Goal: Task Accomplishment & Management: Manage account settings

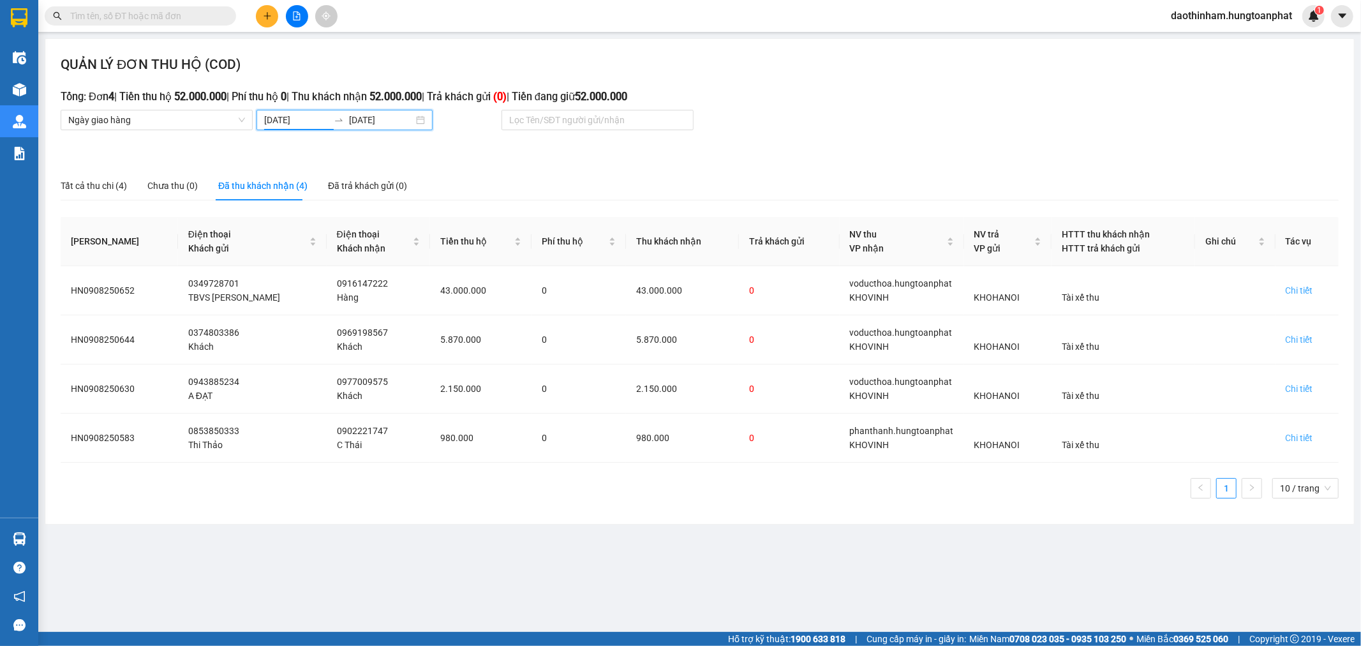
click at [286, 120] on input "[DATE]" at bounding box center [296, 120] width 64 height 14
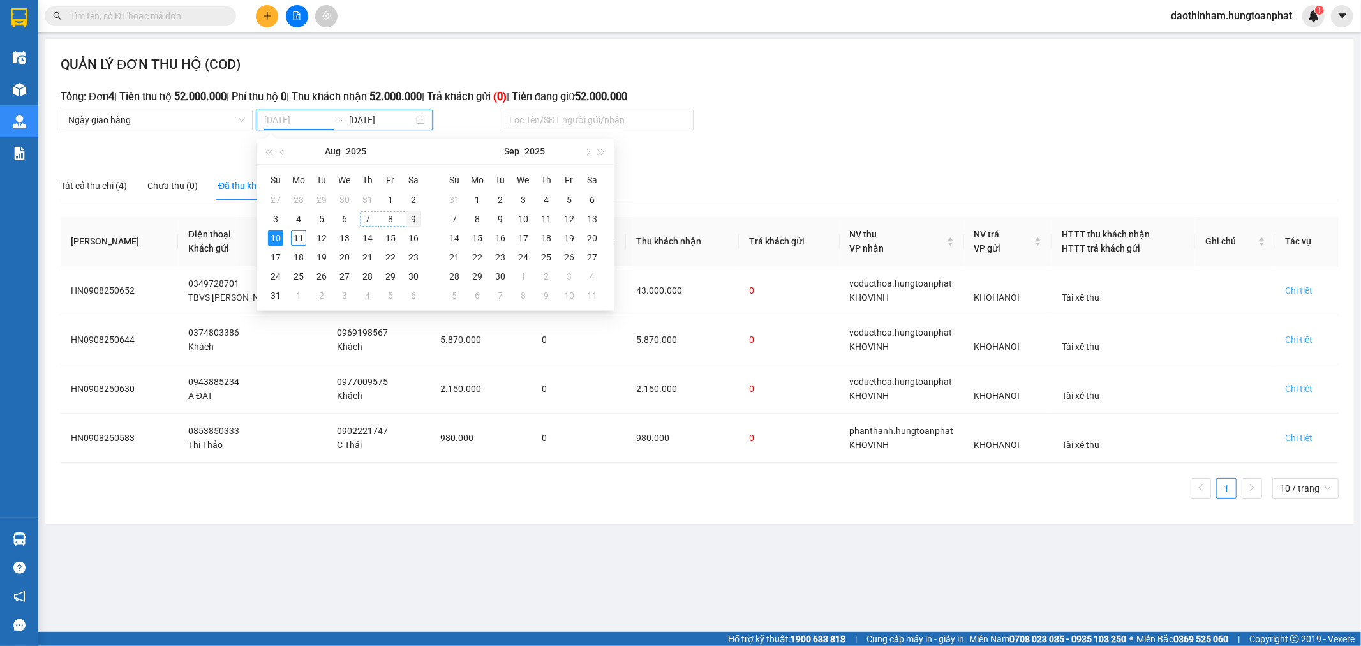
type input "[DATE]"
click at [411, 214] on div "9" at bounding box center [413, 218] width 15 height 15
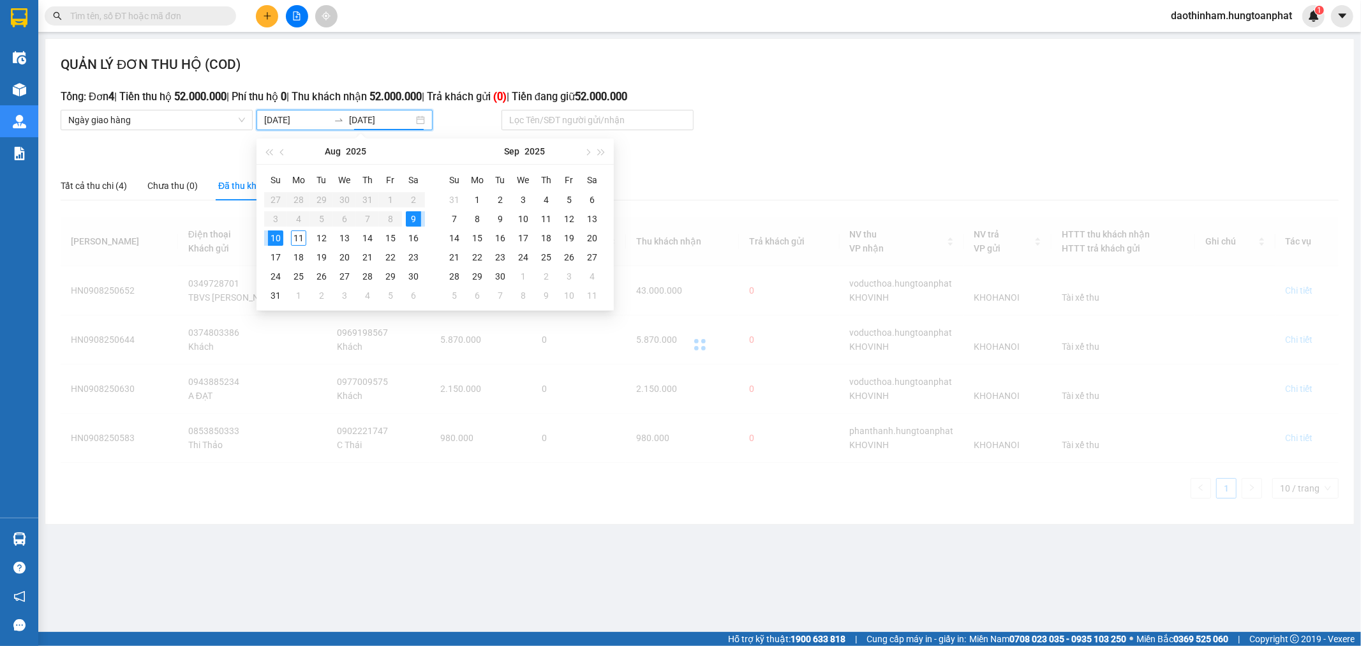
click at [411, 214] on div "9" at bounding box center [413, 218] width 15 height 15
type input "[DATE]"
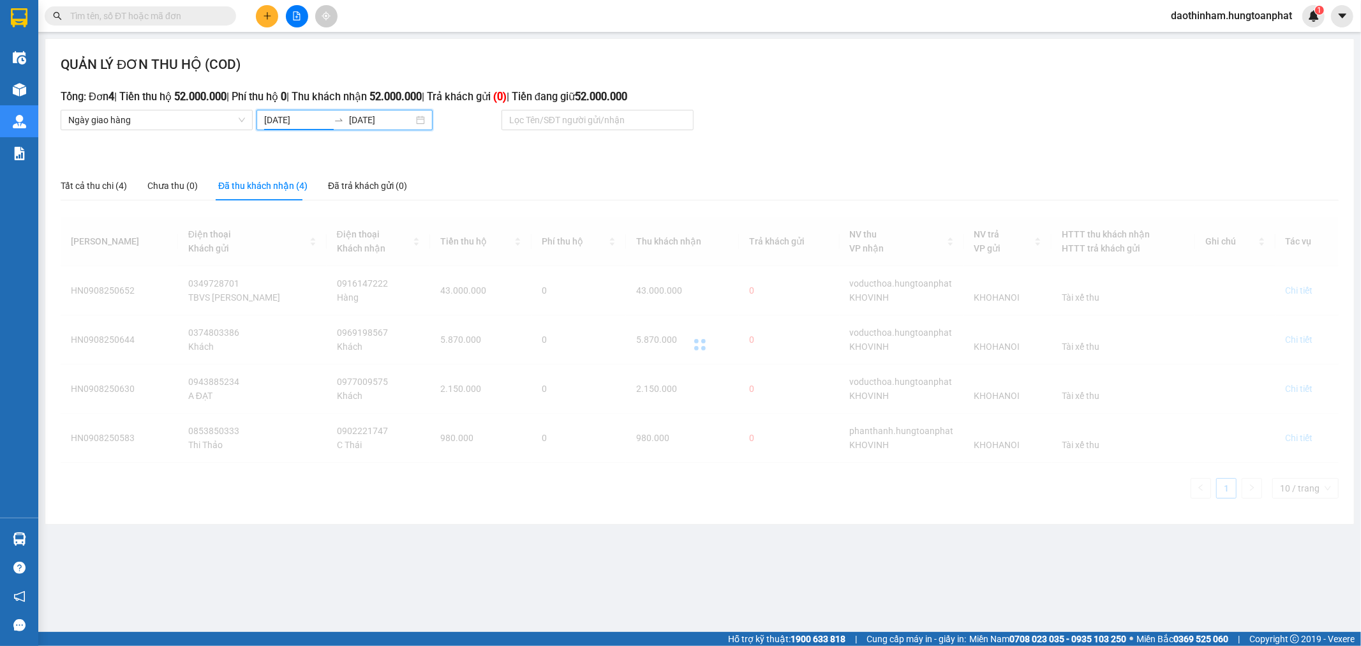
click at [277, 123] on input "[DATE]" at bounding box center [296, 120] width 64 height 14
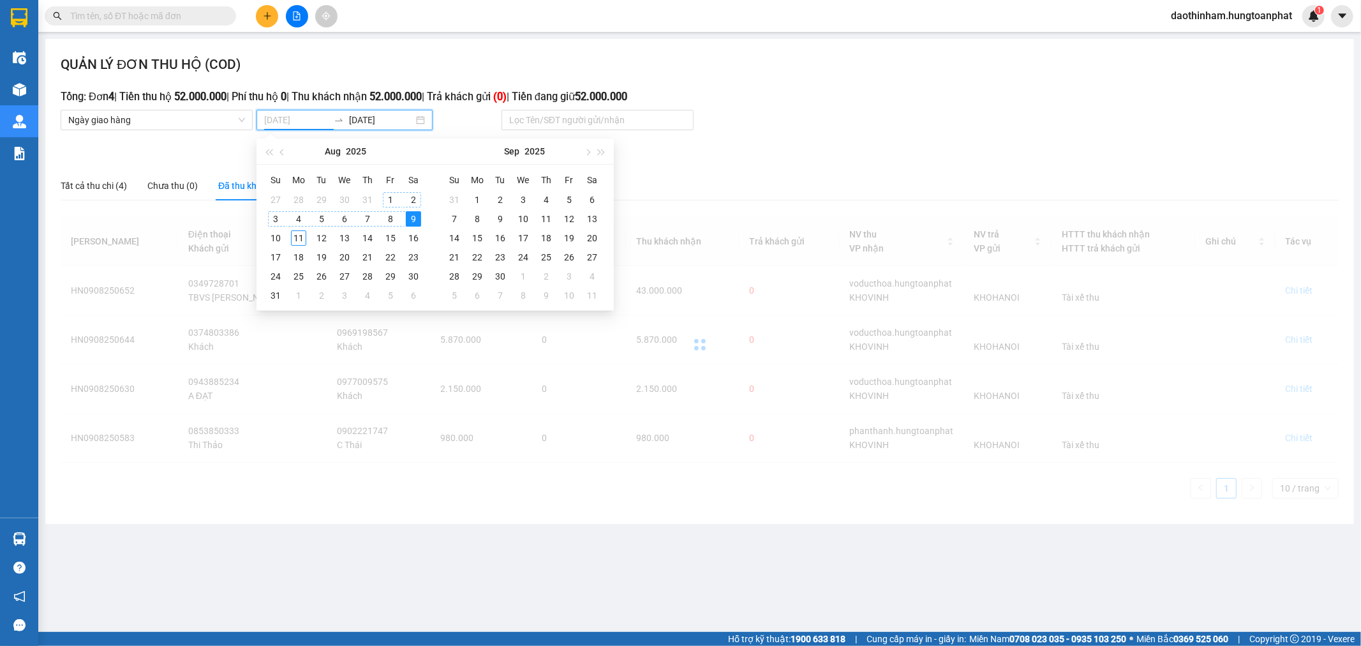
type input "[DATE]"
click at [403, 221] on td "9" at bounding box center [413, 218] width 23 height 19
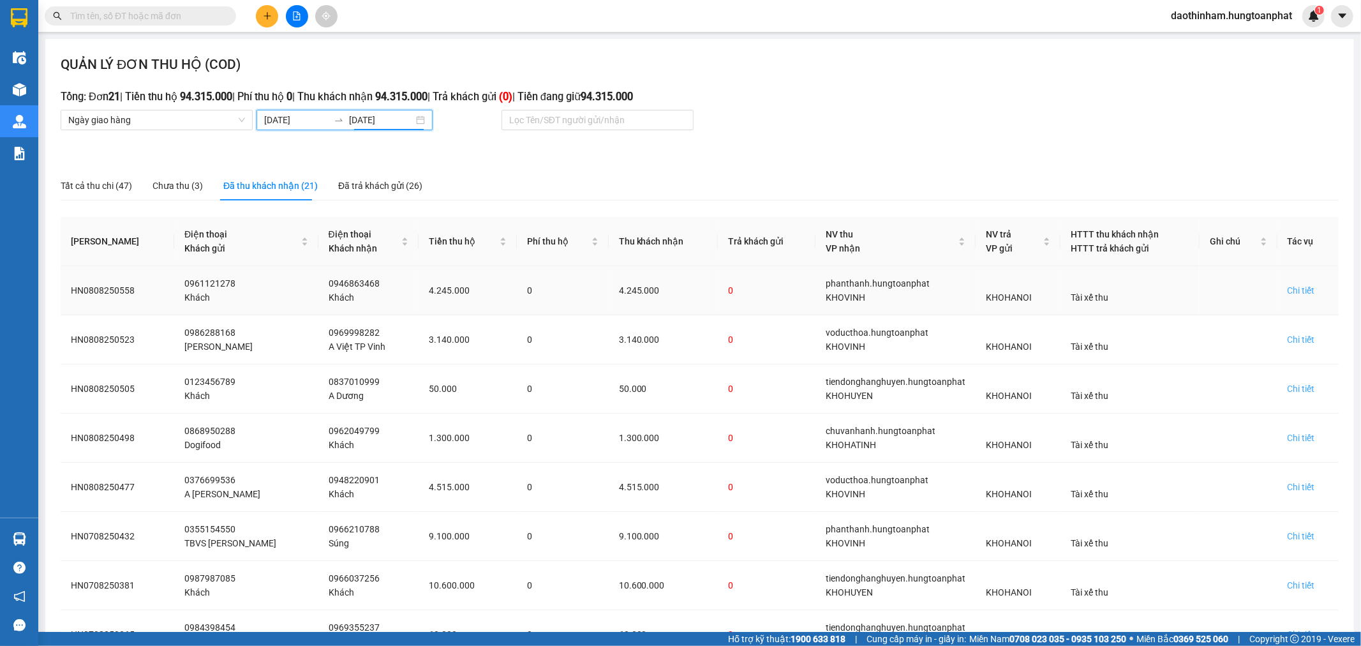
scroll to position [195, 0]
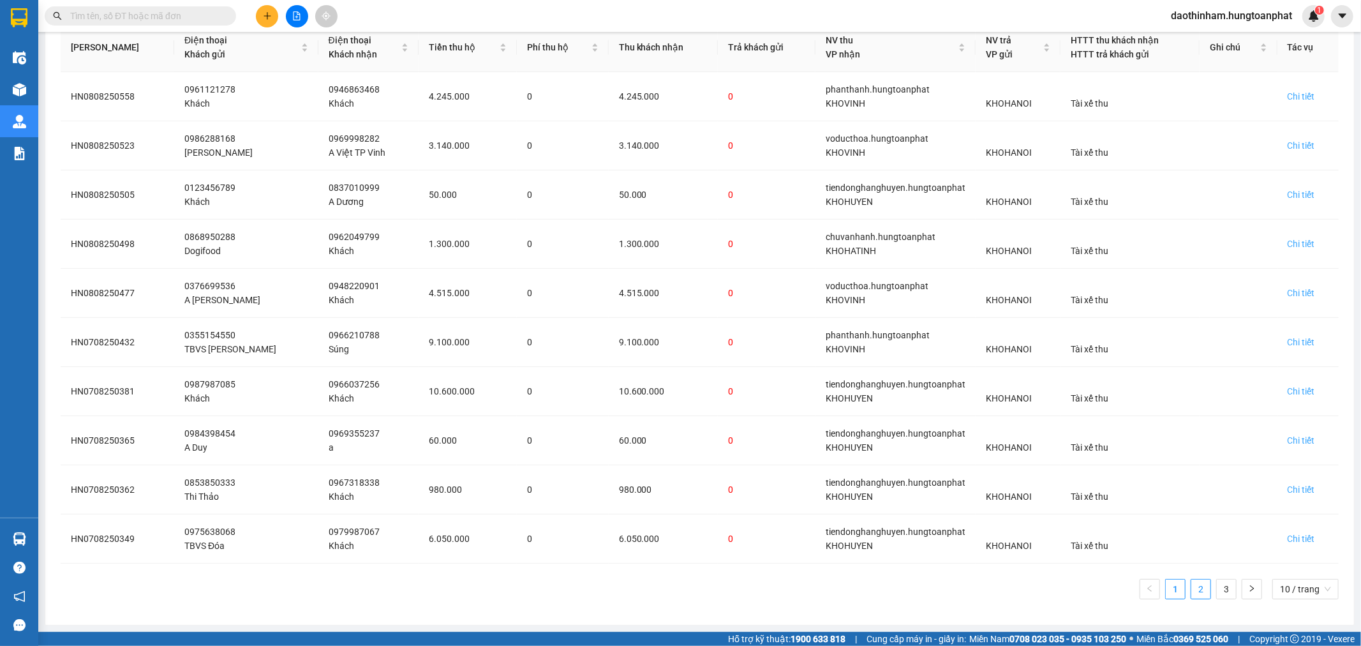
click at [1191, 590] on link "2" at bounding box center [1200, 588] width 19 height 19
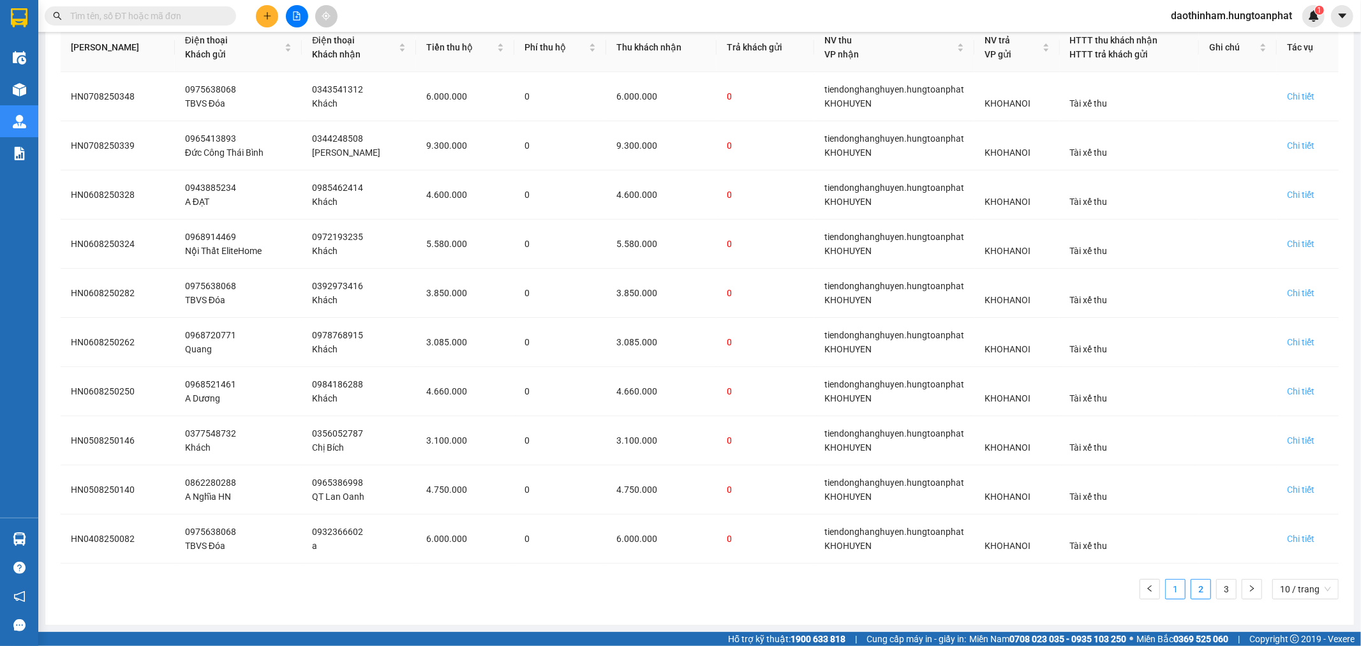
click at [1169, 587] on link "1" at bounding box center [1175, 588] width 19 height 19
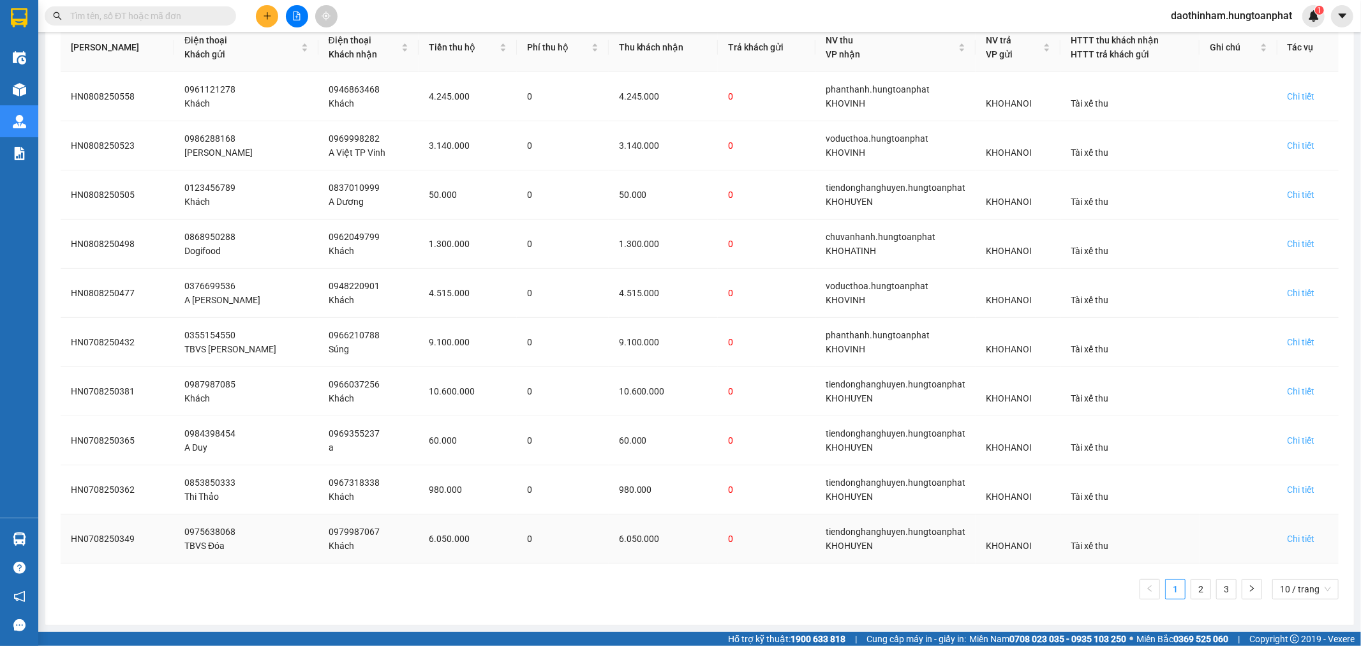
click at [1294, 543] on div "Chi tiết" at bounding box center [1301, 539] width 27 height 14
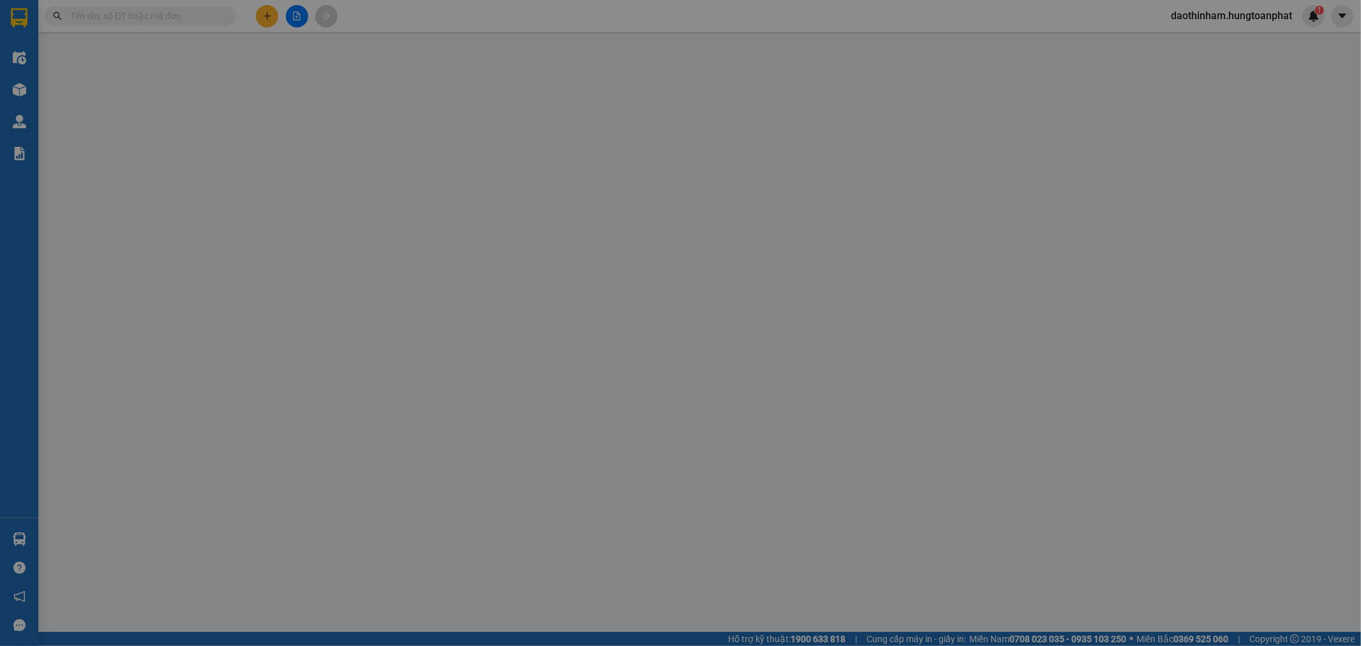
type input "0975638068"
type input "TBVS Đóa"
type input "0979987067"
type input "Khách"
checkbox input "true"
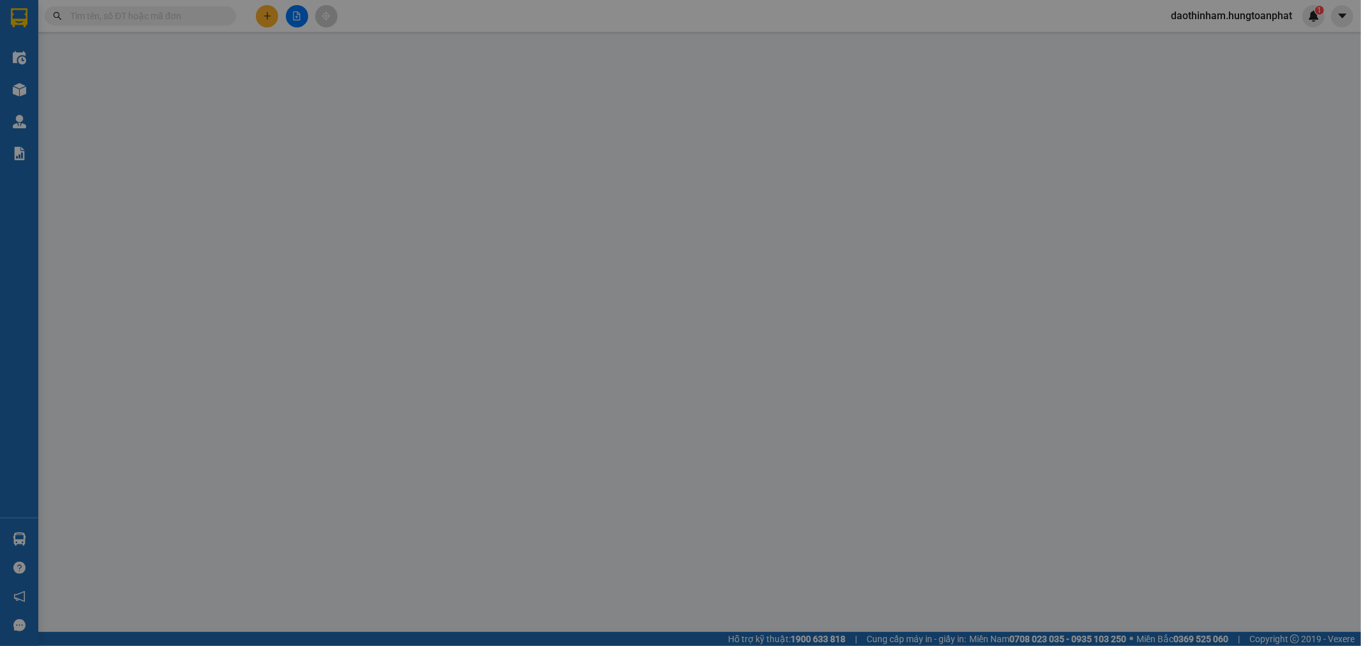
type input "[GEOGRAPHIC_DATA], [GEOGRAPHIC_DATA], [GEOGRAPHIC_DATA]"
checkbox input "true"
type input "6.050.000"
type input "550.000"
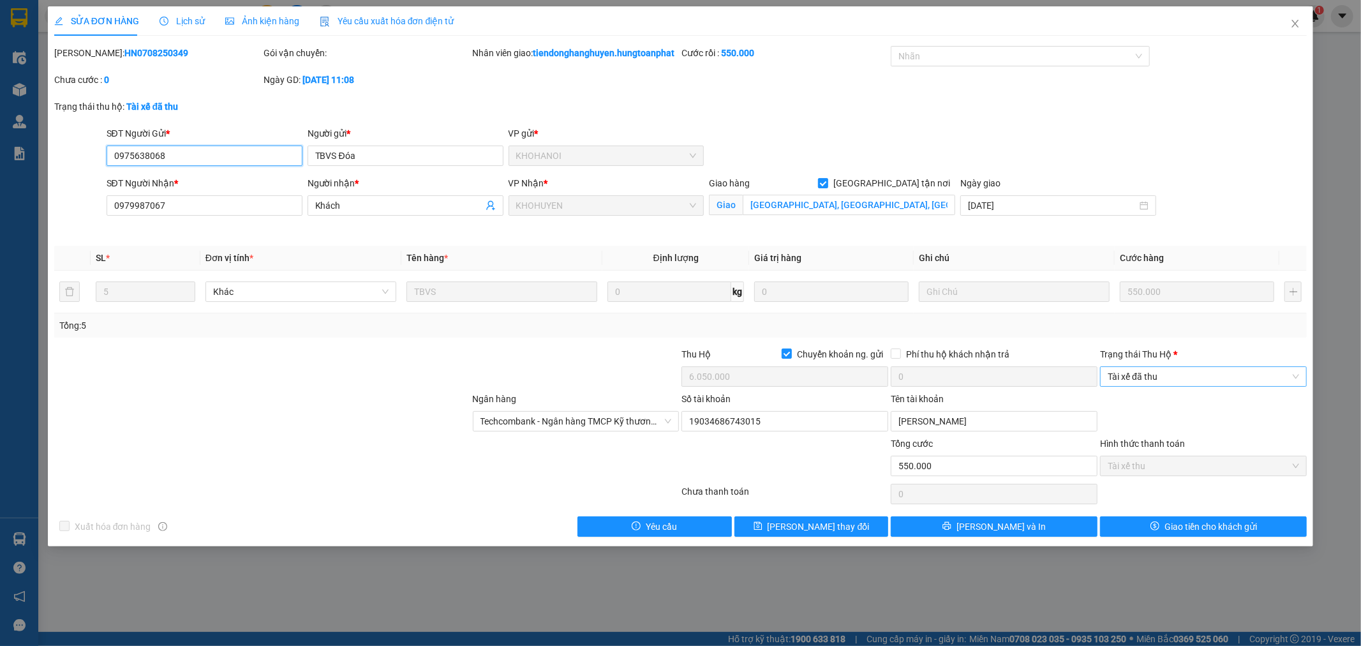
click at [1149, 386] on span "Tài xế đã thu" at bounding box center [1203, 376] width 191 height 19
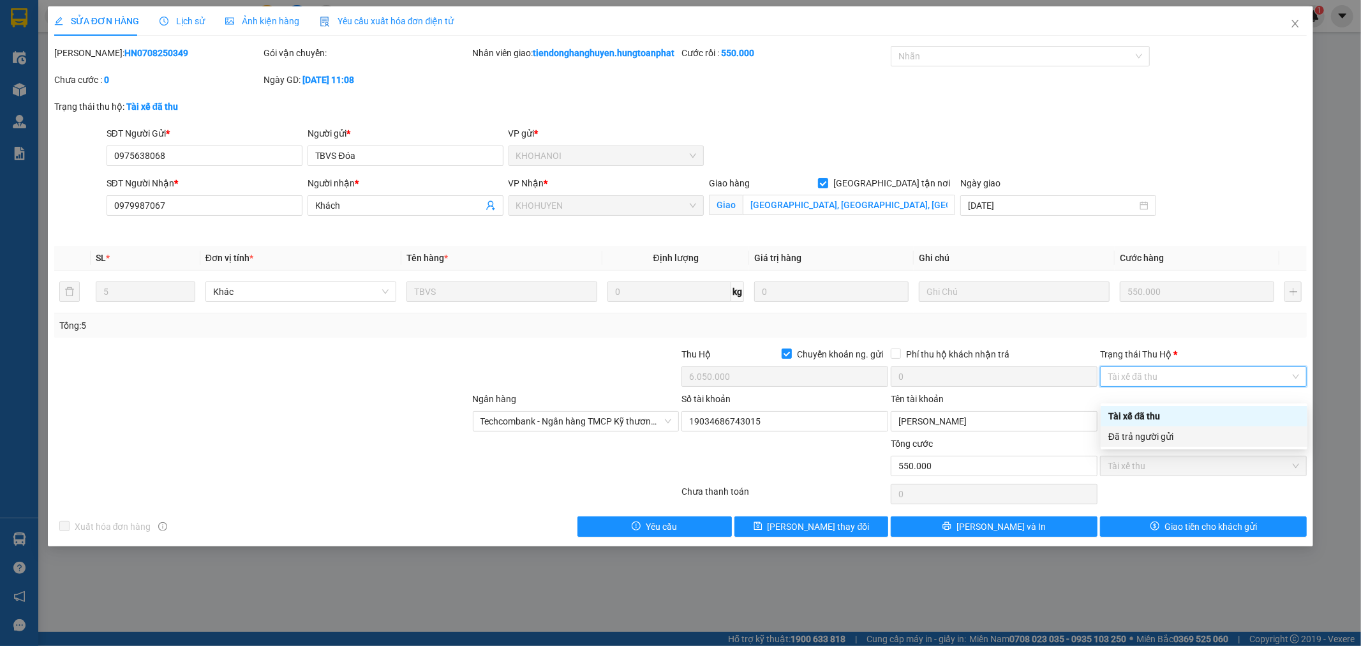
click at [1145, 438] on div "Đã trả người gửi" at bounding box center [1203, 436] width 191 height 14
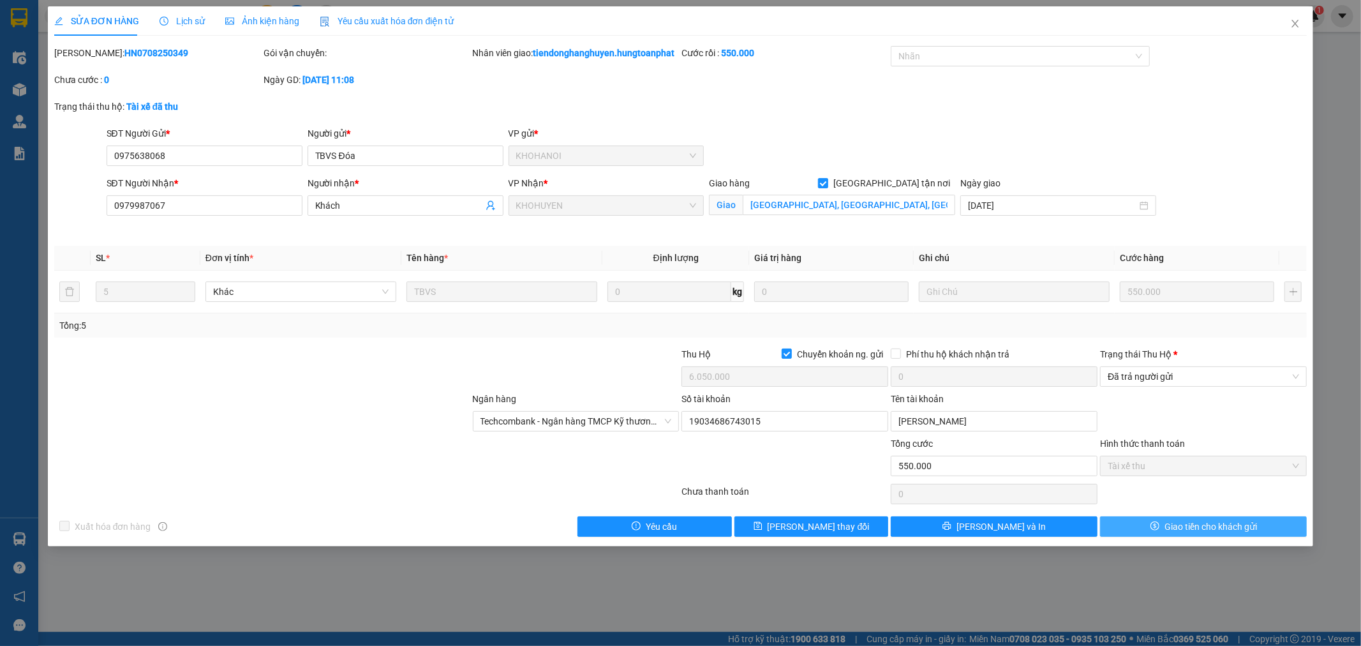
click at [1181, 533] on span "Giao tiền cho khách gửi" at bounding box center [1211, 526] width 93 height 14
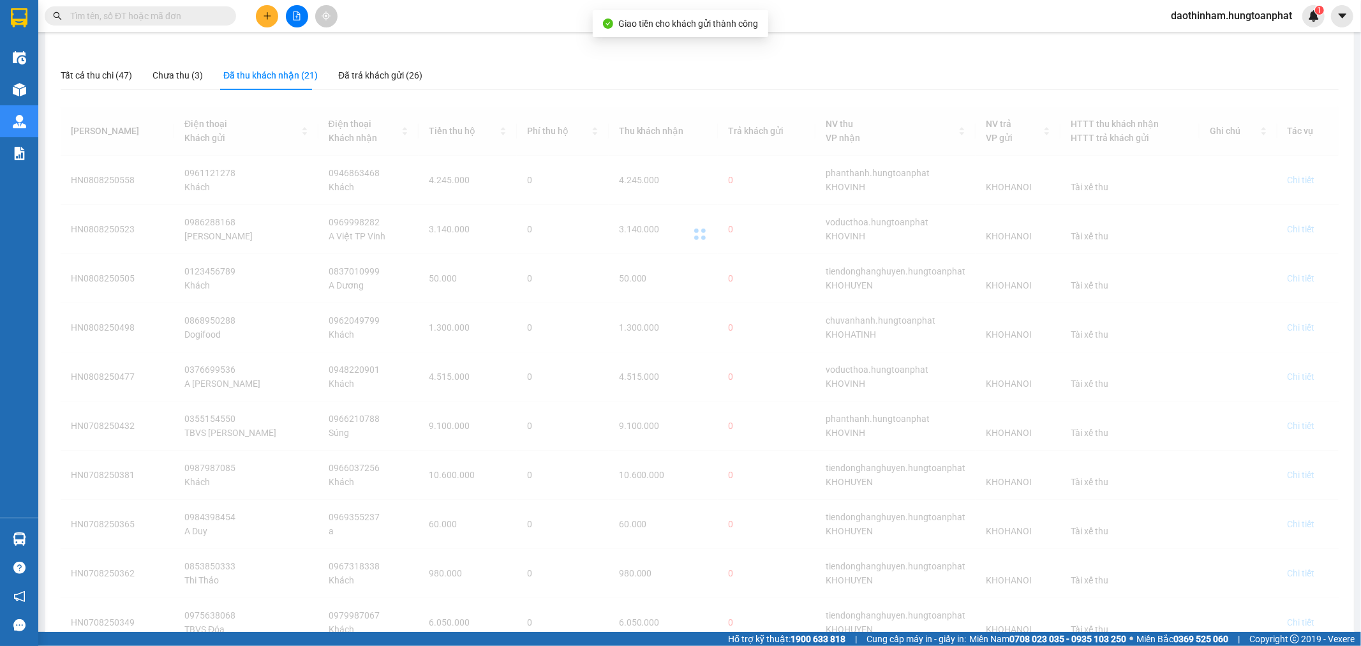
scroll to position [195, 0]
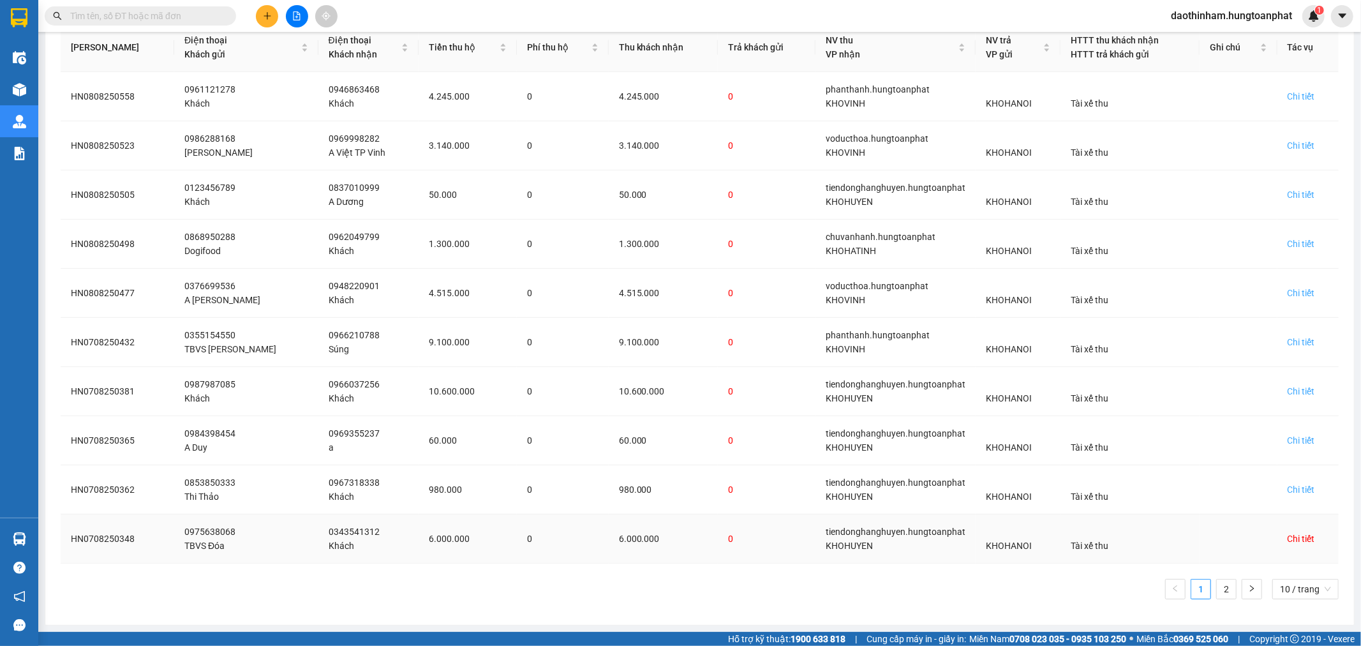
click at [1289, 541] on div "Chi tiết" at bounding box center [1301, 539] width 27 height 14
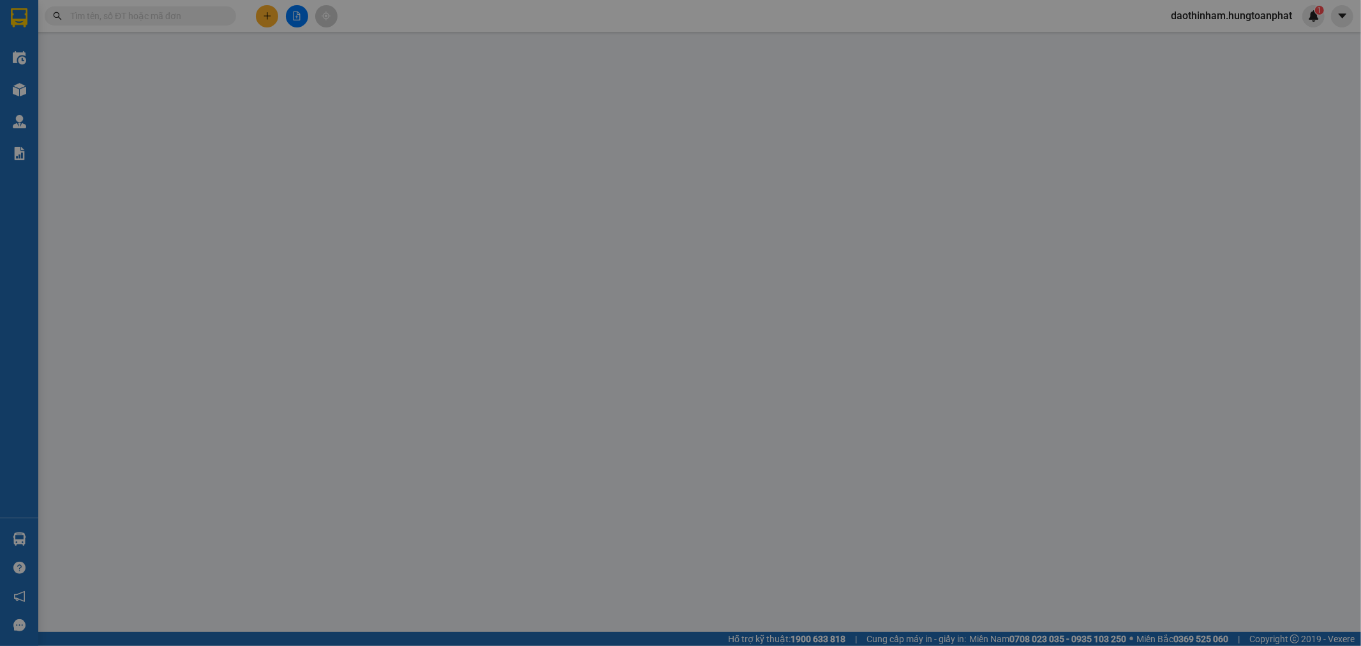
type input "0975638068"
type input "TBVS Đóa"
type input "0343541312"
type input "Khách"
checkbox input "true"
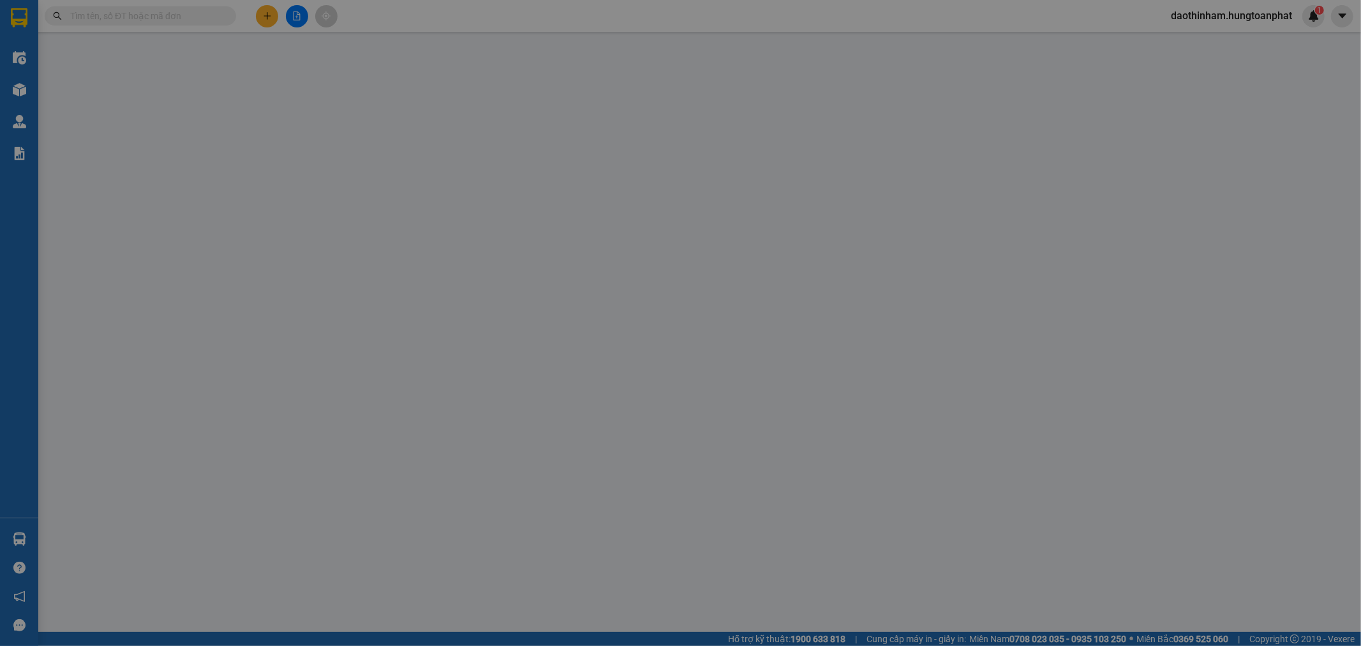
type input "Hoa Sơn, [GEOGRAPHIC_DATA], [GEOGRAPHIC_DATA]"
checkbox input "true"
type input "6.000.000"
type input "550.000"
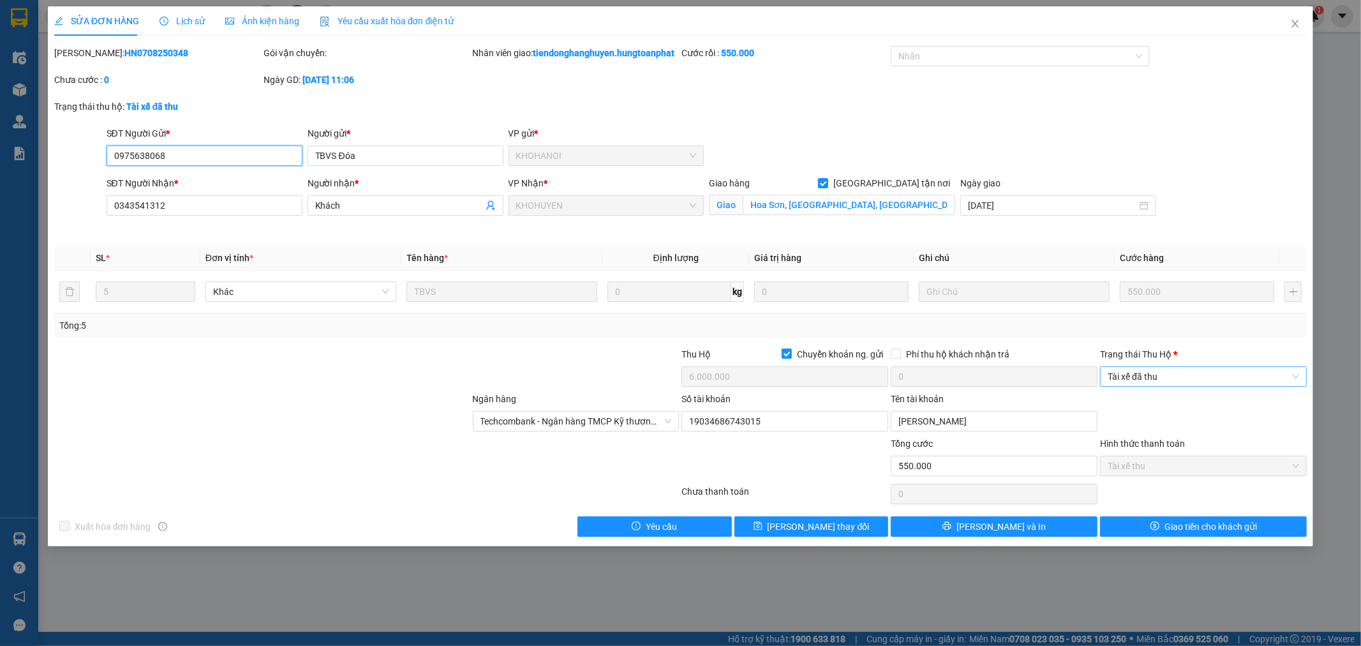
click at [1202, 386] on span "Tài xế đã thu" at bounding box center [1203, 376] width 191 height 19
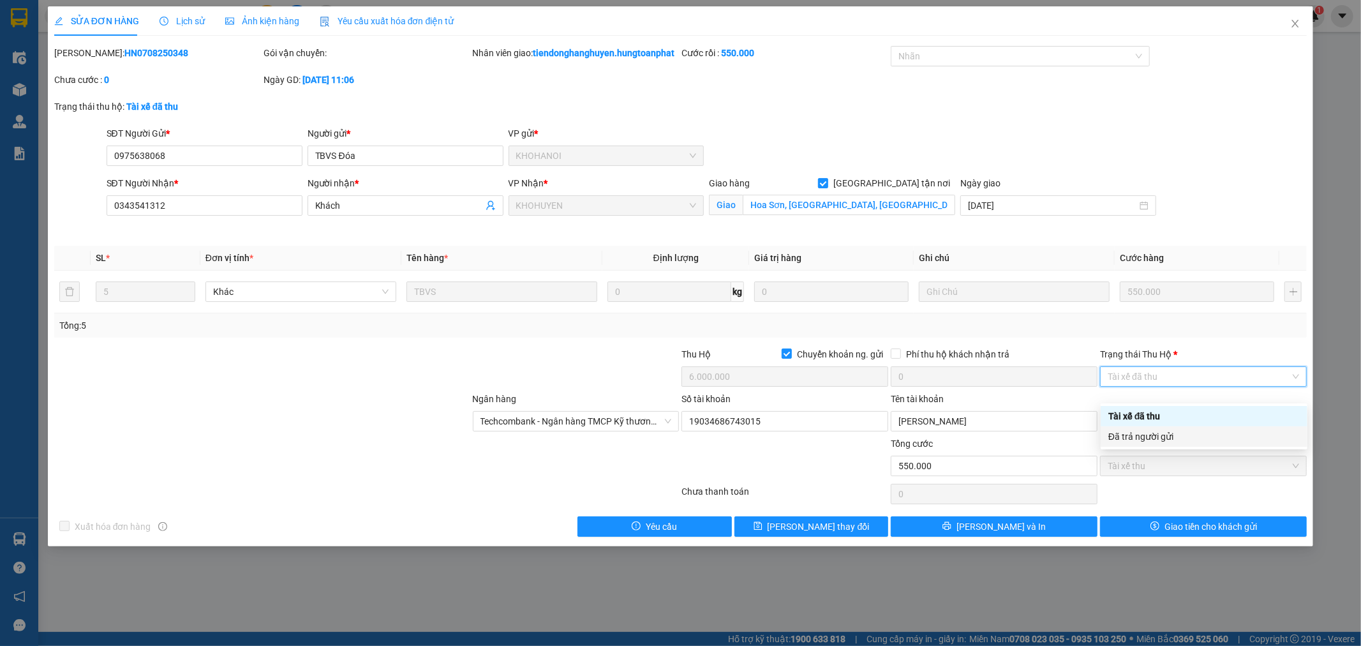
click at [1171, 443] on div "Đã trả người gửi" at bounding box center [1203, 436] width 191 height 14
click at [1195, 546] on div "SỬA ĐƠN HÀNG Lịch sử Ảnh kiện hàng Yêu cầu xuất hóa đơn điện tử Total Paid Fee …" at bounding box center [681, 276] width 1266 height 540
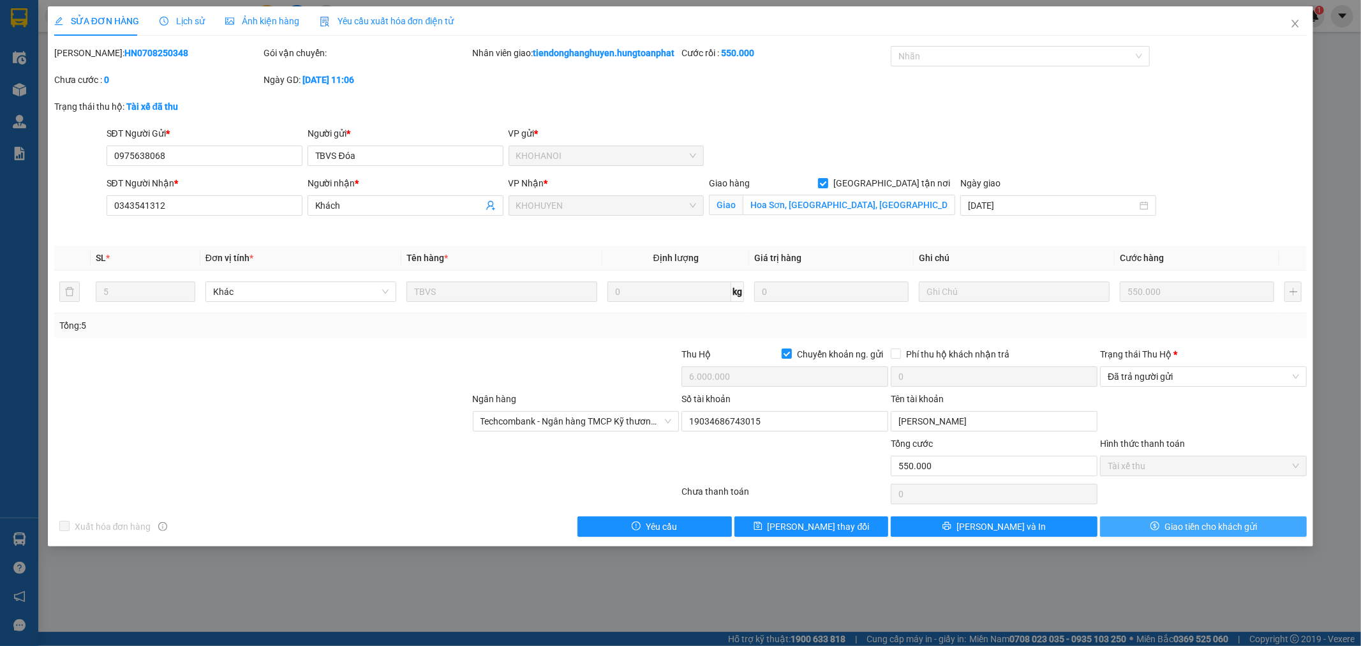
click at [1197, 533] on span "Giao tiền cho khách gửi" at bounding box center [1211, 526] width 93 height 14
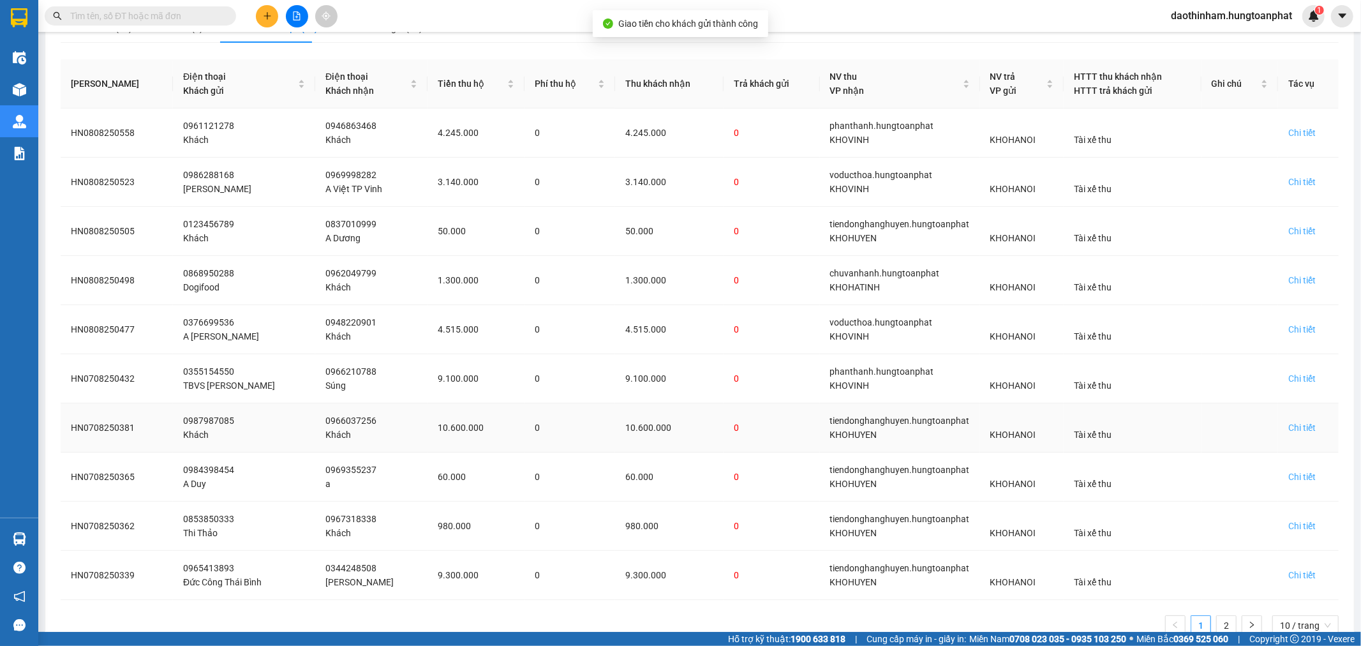
scroll to position [195, 0]
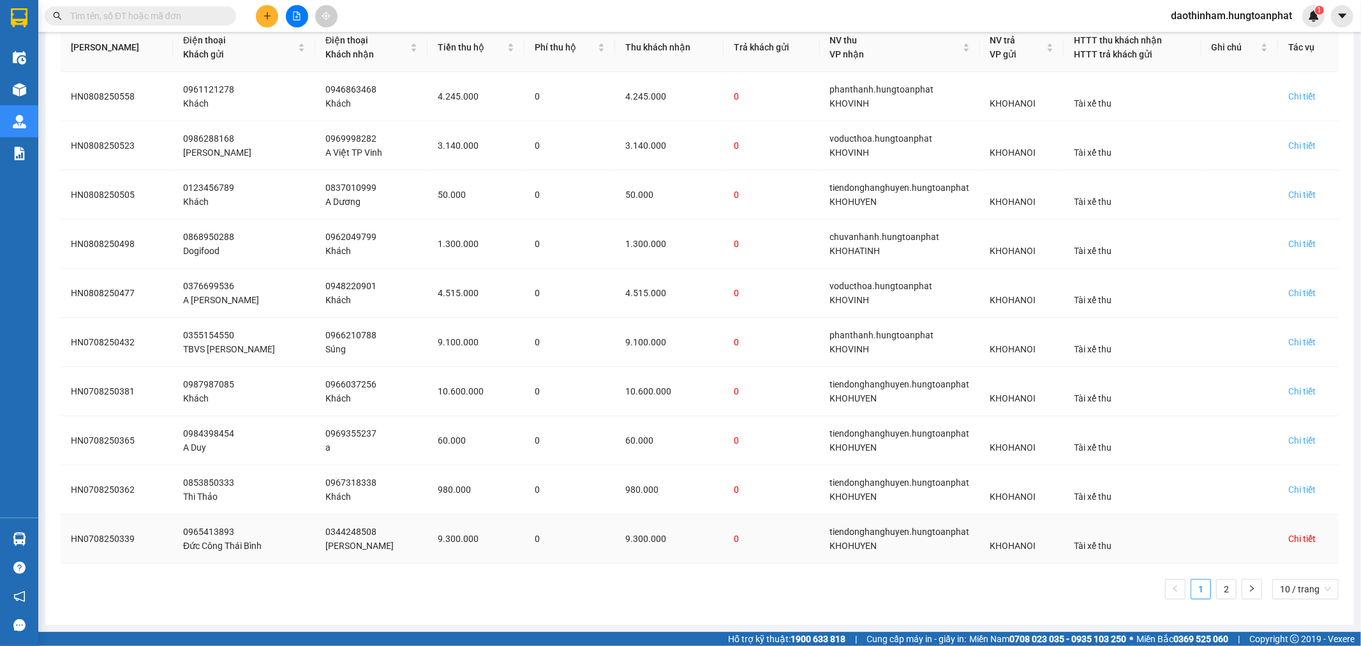
click at [1299, 541] on div "Chi tiết" at bounding box center [1301, 539] width 27 height 14
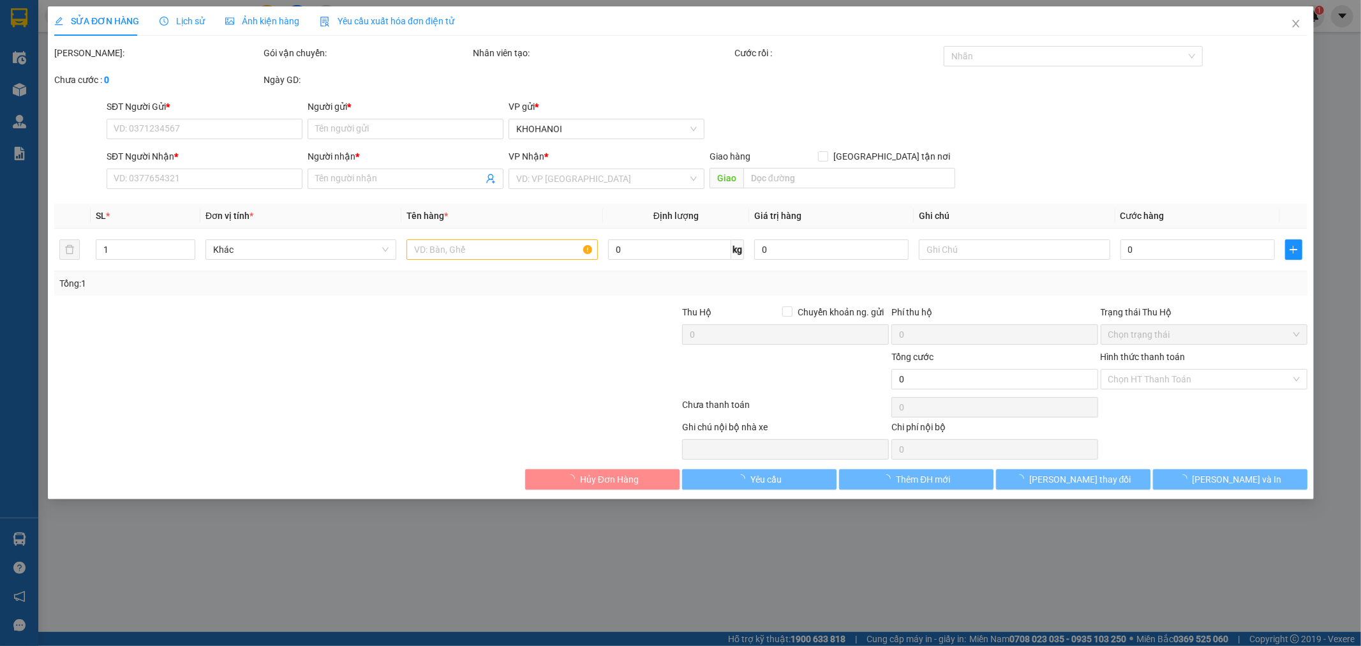
type input "0965413893"
type input "Đức Công Thái Bình"
type input "0344248508"
type input "[PERSON_NAME]"
checkbox input "true"
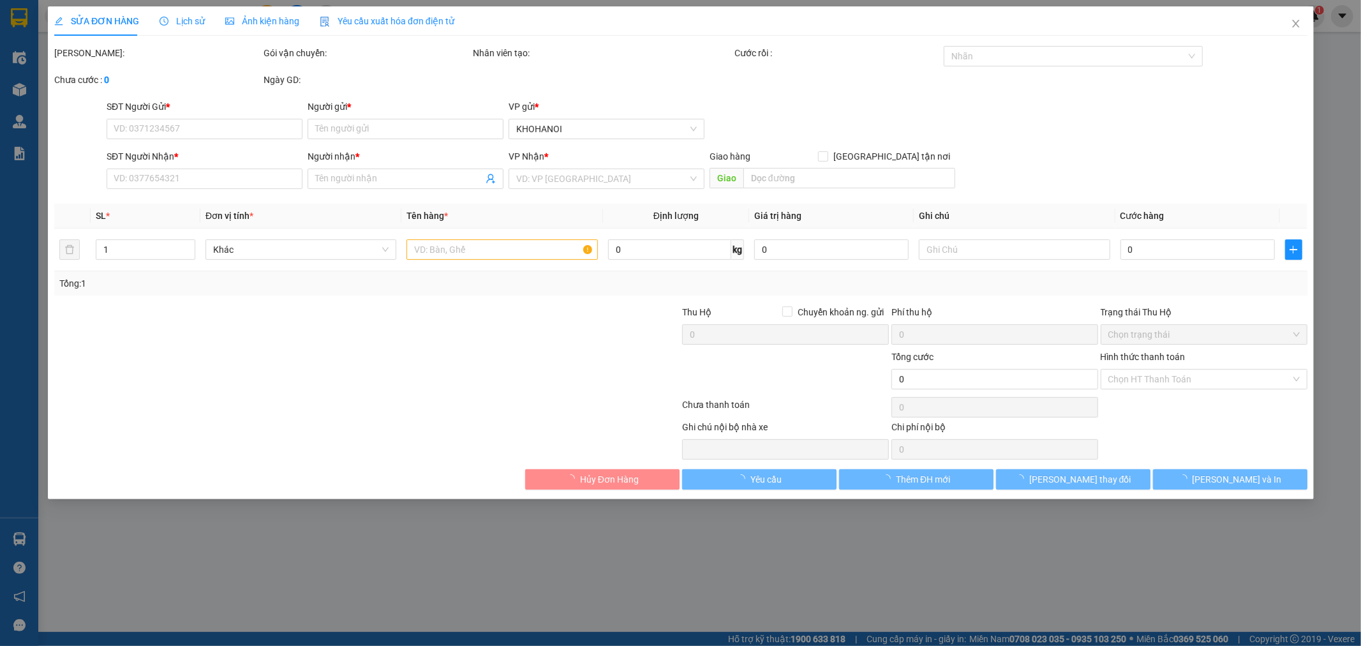
type input "[PERSON_NAME], [PERSON_NAME],[GEOGRAPHIC_DATA]"
checkbox input "true"
type input "9.300.000"
type input "500.000"
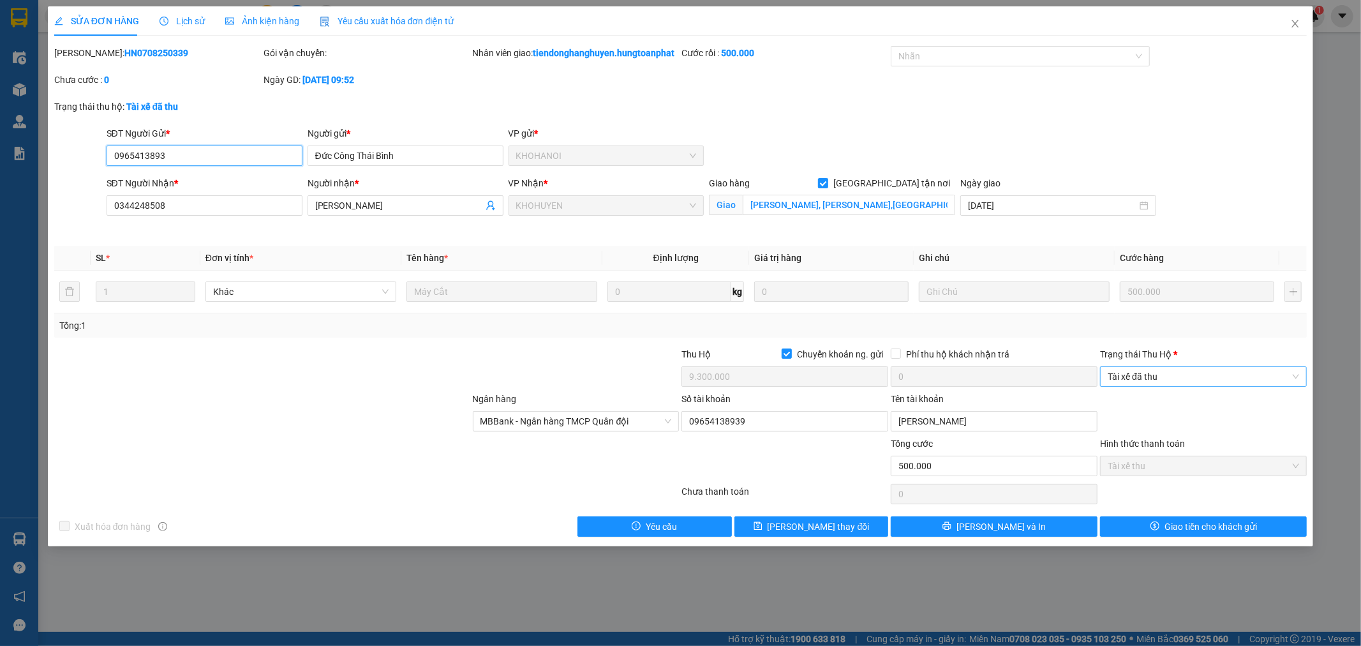
click at [1123, 386] on span "Tài xế đã thu" at bounding box center [1203, 376] width 191 height 19
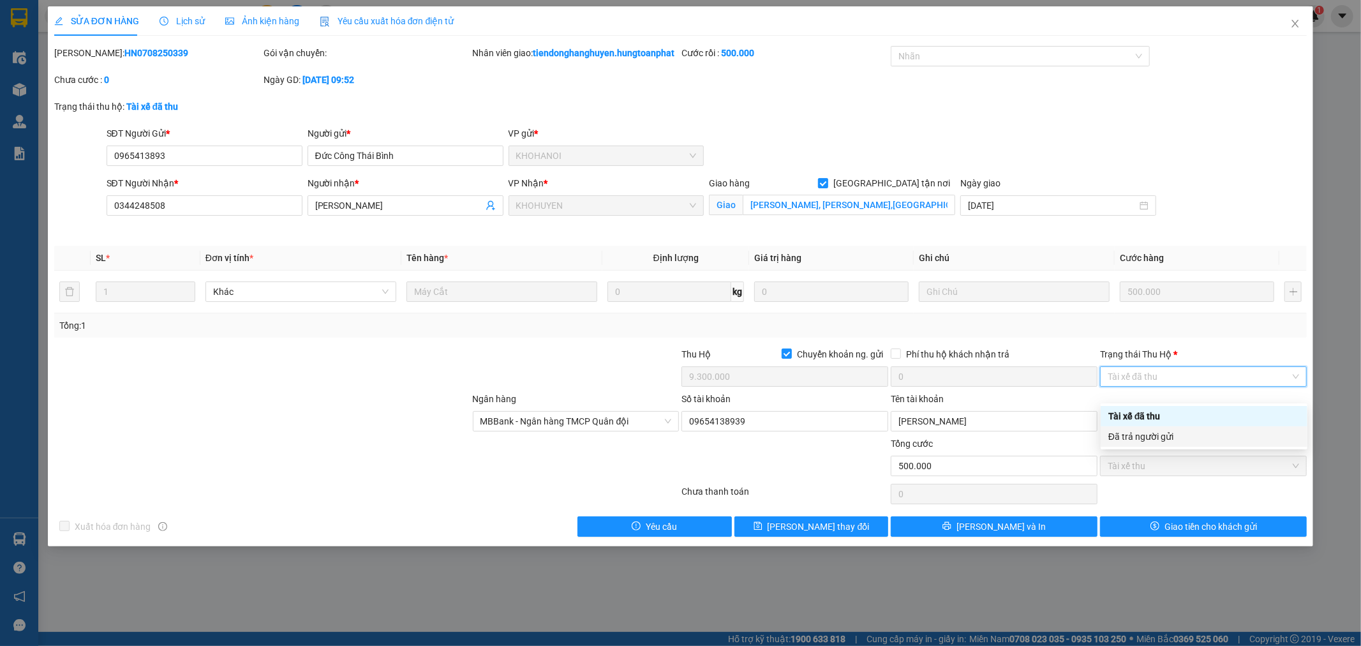
click at [1137, 437] on div "Đã trả người gửi" at bounding box center [1203, 436] width 191 height 14
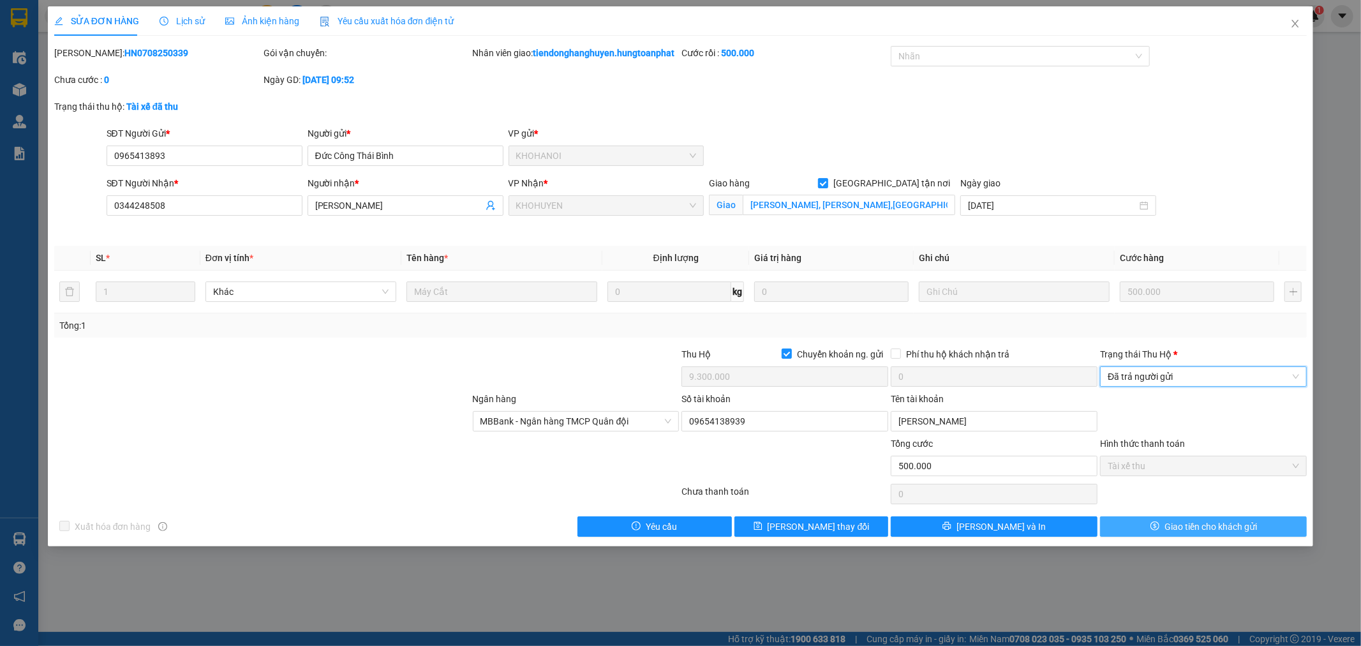
click at [1189, 533] on span "Giao tiền cho khách gửi" at bounding box center [1211, 526] width 93 height 14
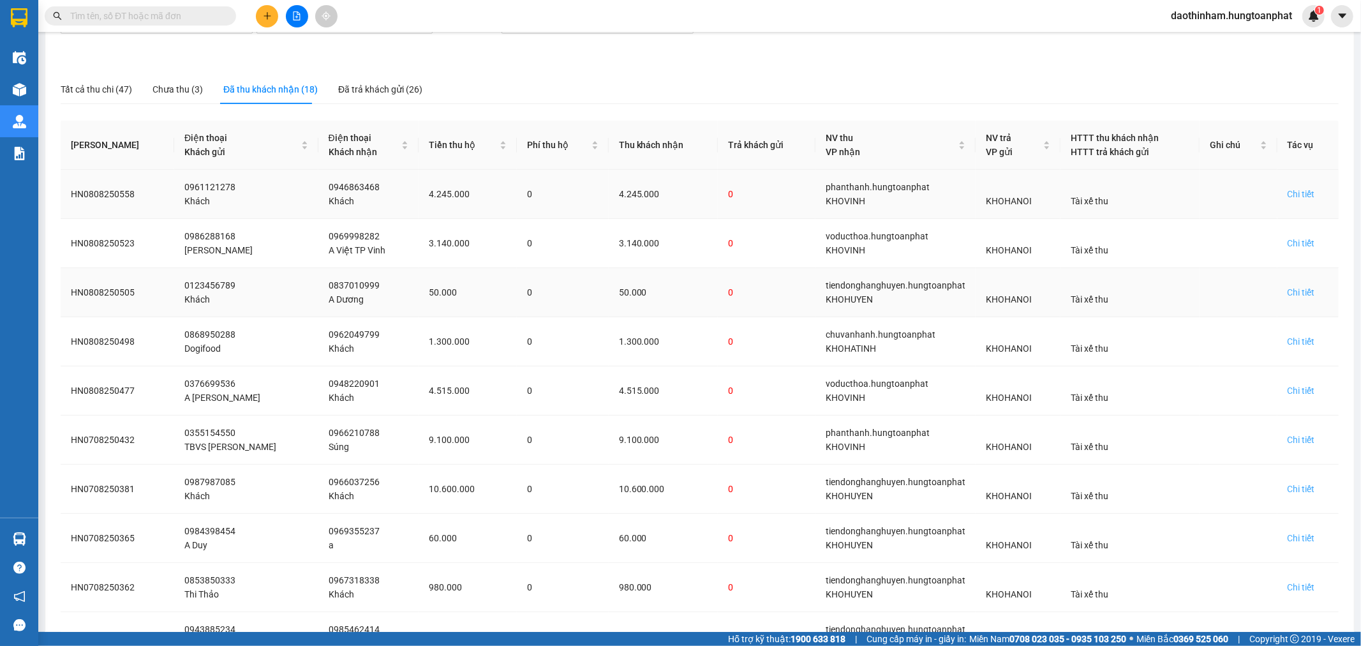
scroll to position [195, 0]
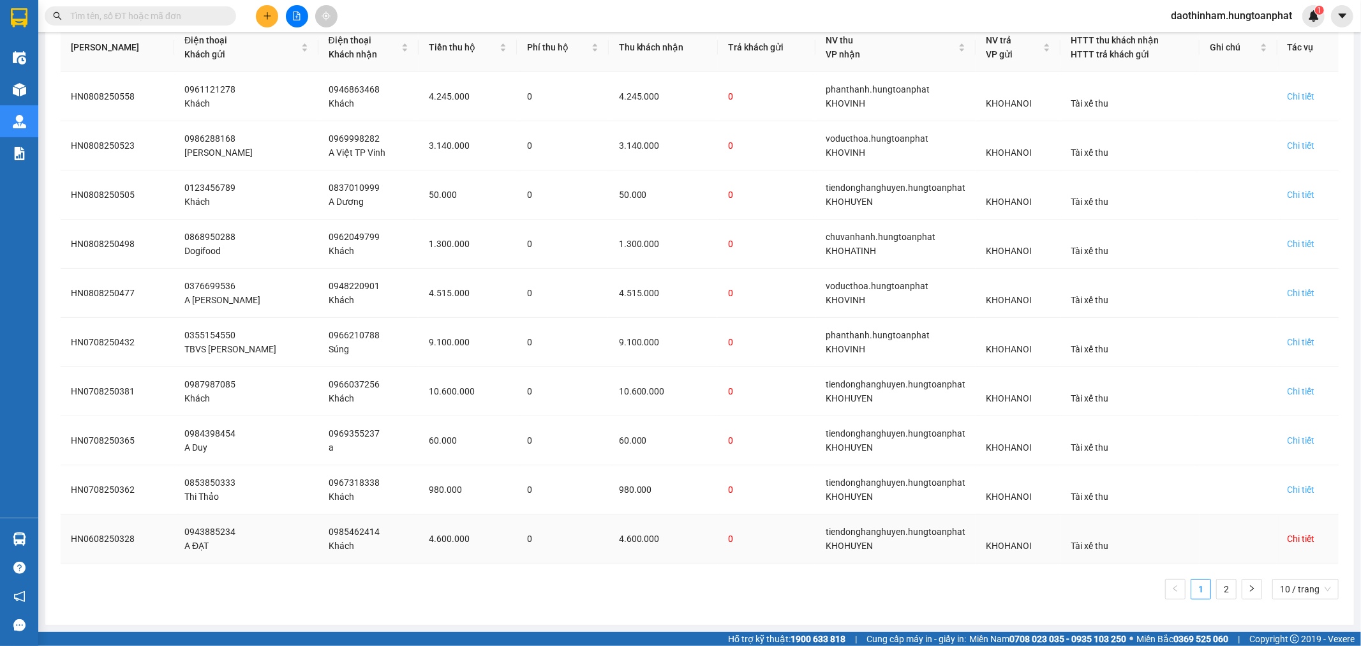
click at [1292, 537] on div "Chi tiết" at bounding box center [1301, 539] width 27 height 14
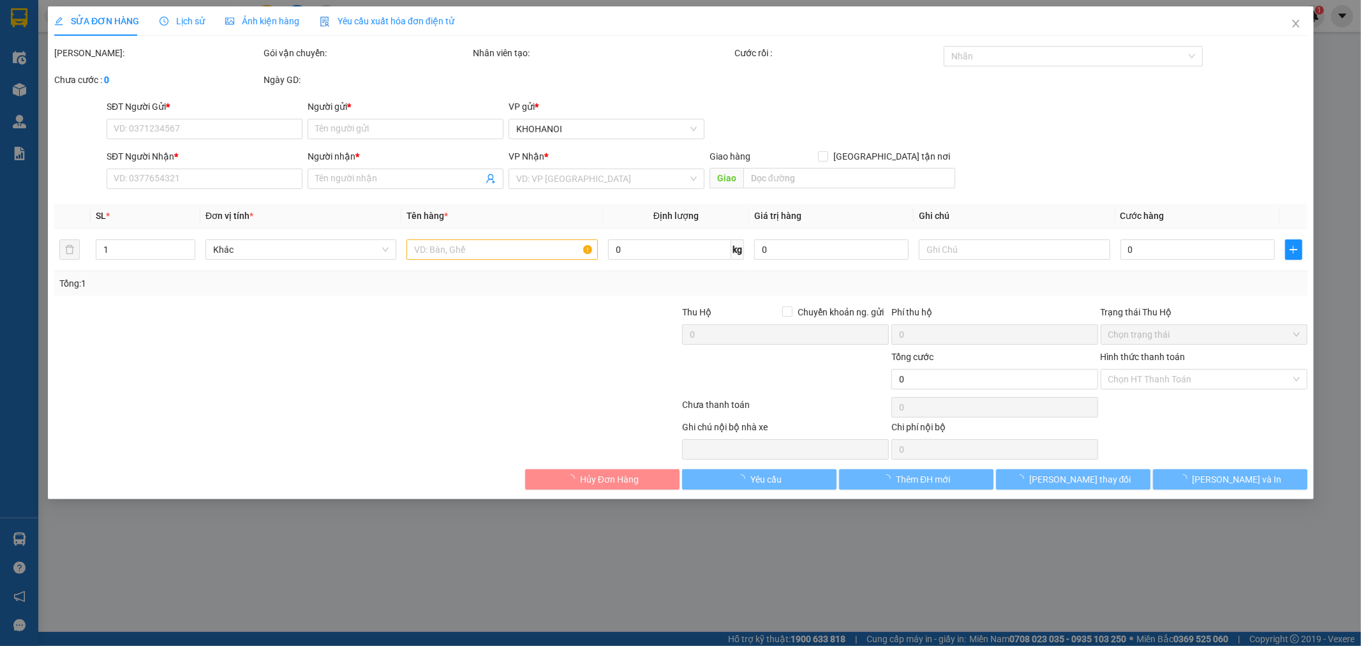
type input "0943885234"
type input "A ĐẠT"
type input "0985462414"
type input "Khách"
checkbox input "true"
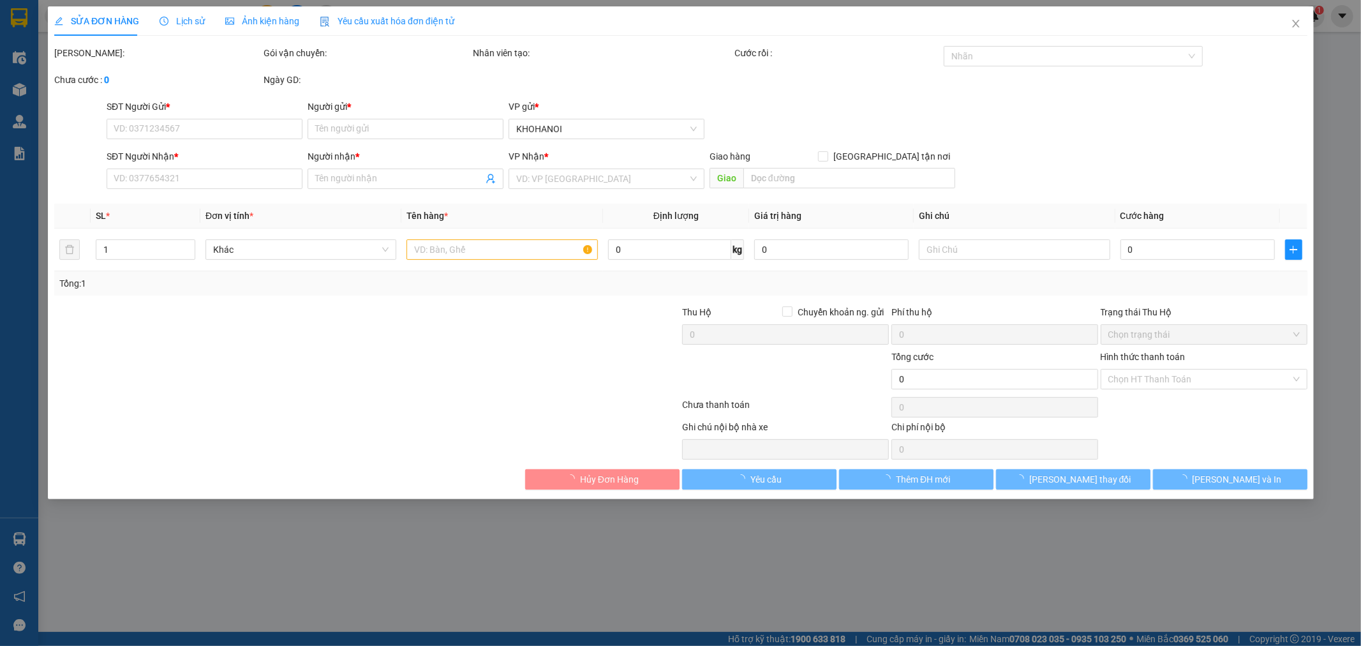
type input "[PERSON_NAME], HT"
checkbox input "true"
type input "4.600.000"
type input "400.000"
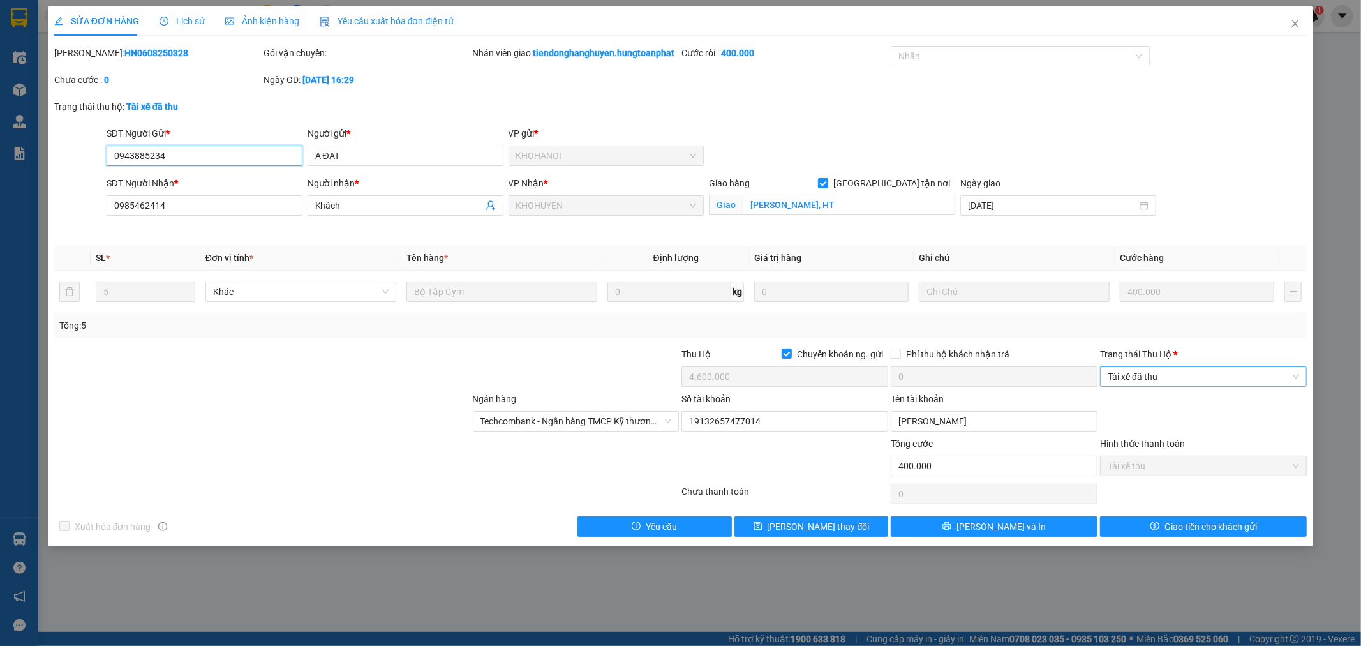
click at [1177, 386] on span "Tài xế đã thu" at bounding box center [1203, 376] width 191 height 19
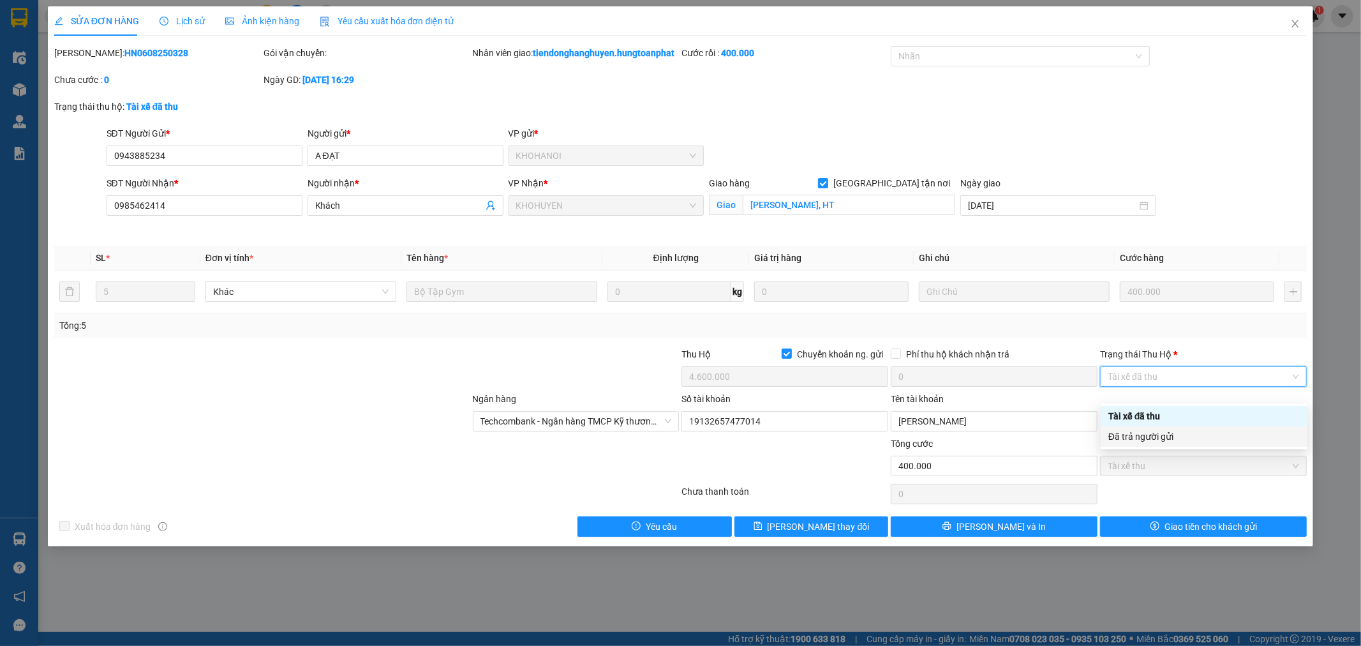
click at [1172, 430] on div "Đã trả người gửi" at bounding box center [1203, 436] width 191 height 14
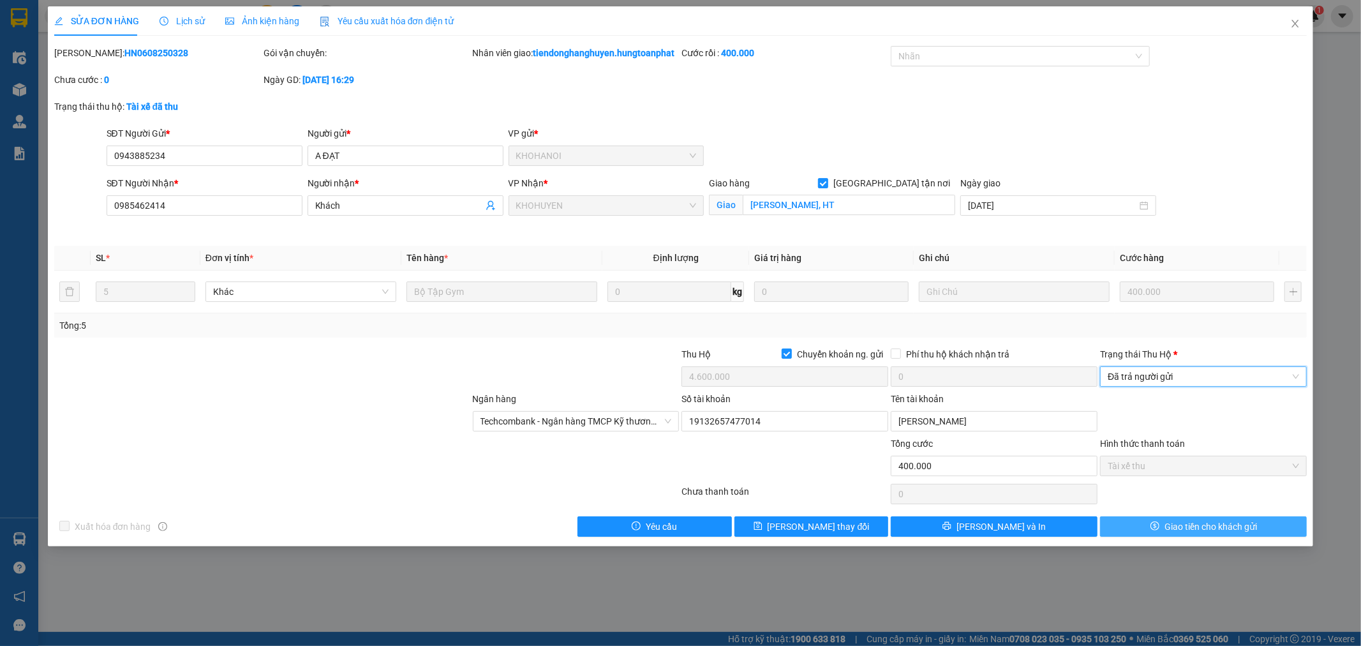
click at [1214, 533] on span "Giao tiền cho khách gửi" at bounding box center [1211, 526] width 93 height 14
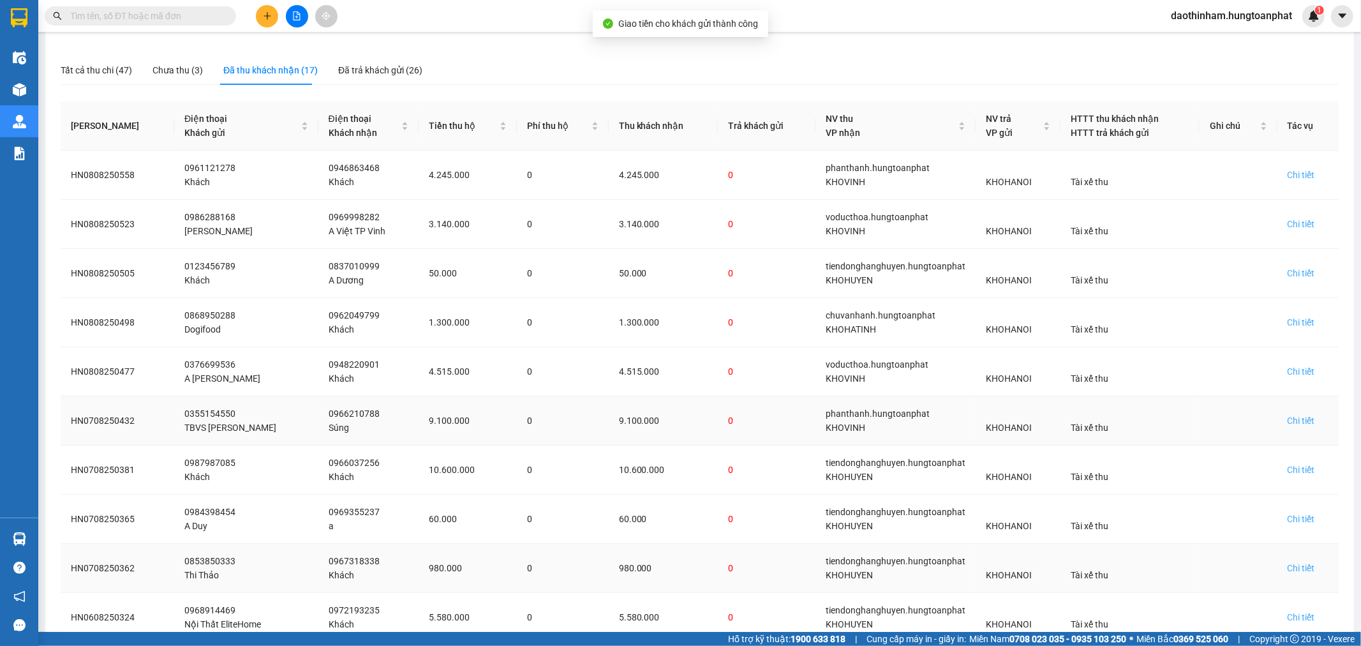
scroll to position [195, 0]
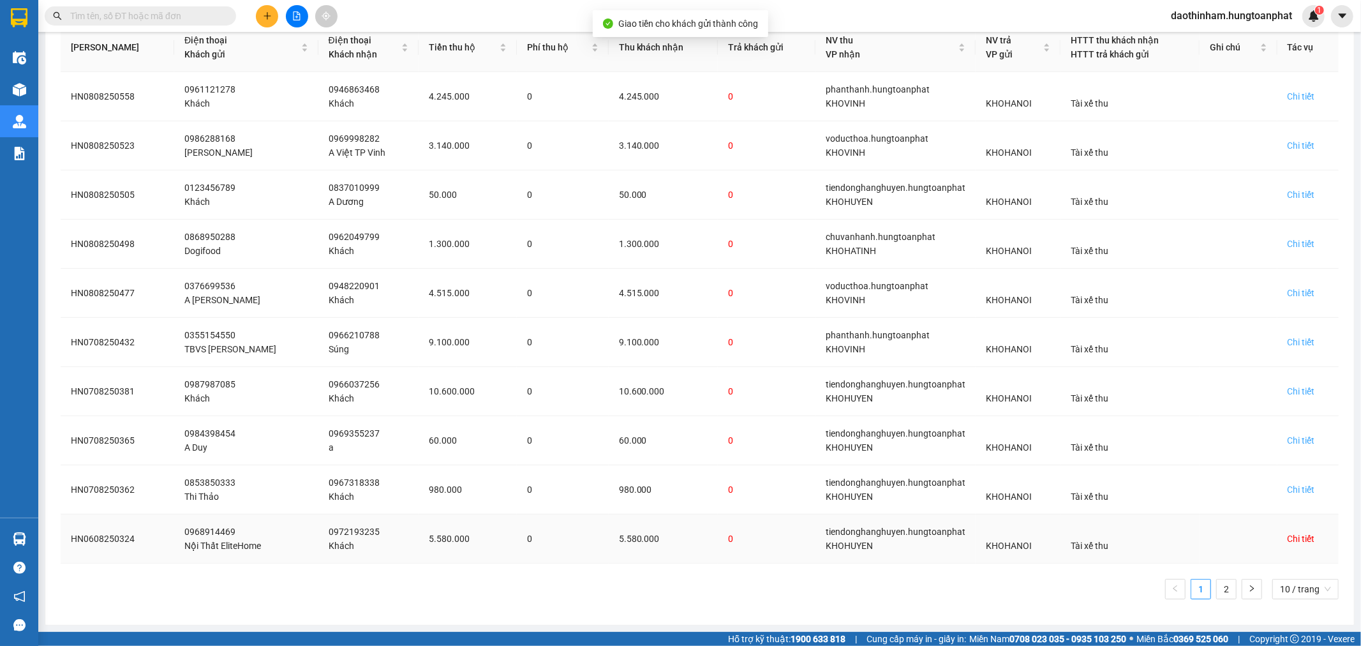
click at [1291, 538] on div "Chi tiết" at bounding box center [1301, 539] width 27 height 14
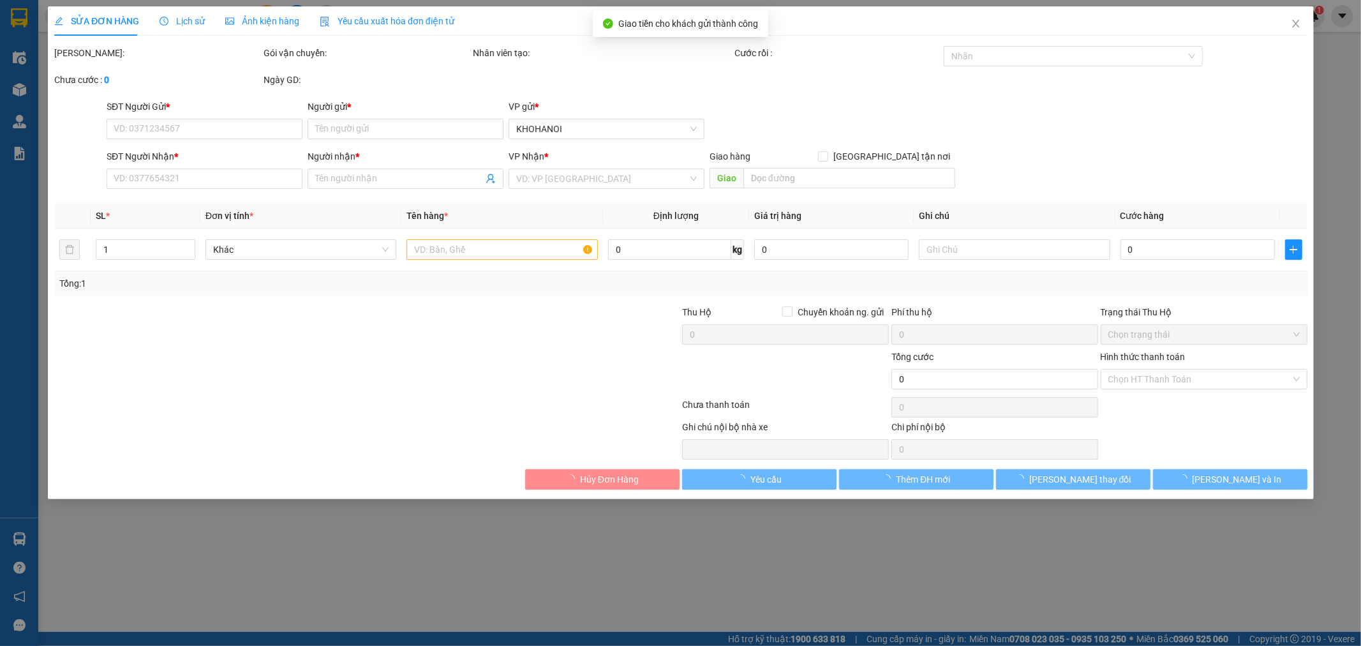
type input "0968914469"
type input "Nội Thất EliteHome"
type input "0972193235"
type input "Khách"
checkbox input "true"
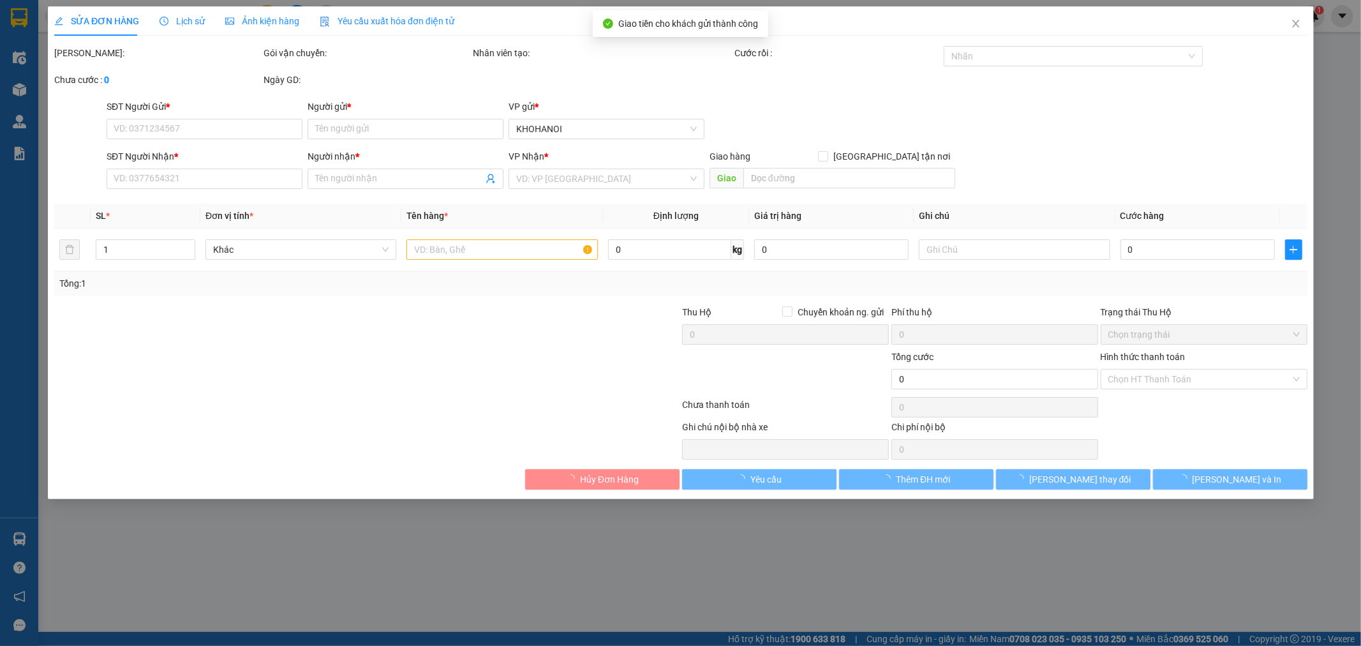
type input "[GEOGRAPHIC_DATA], [GEOGRAPHIC_DATA], [GEOGRAPHIC_DATA]"
checkbox input "true"
type input "5.580.000"
type input "400.000"
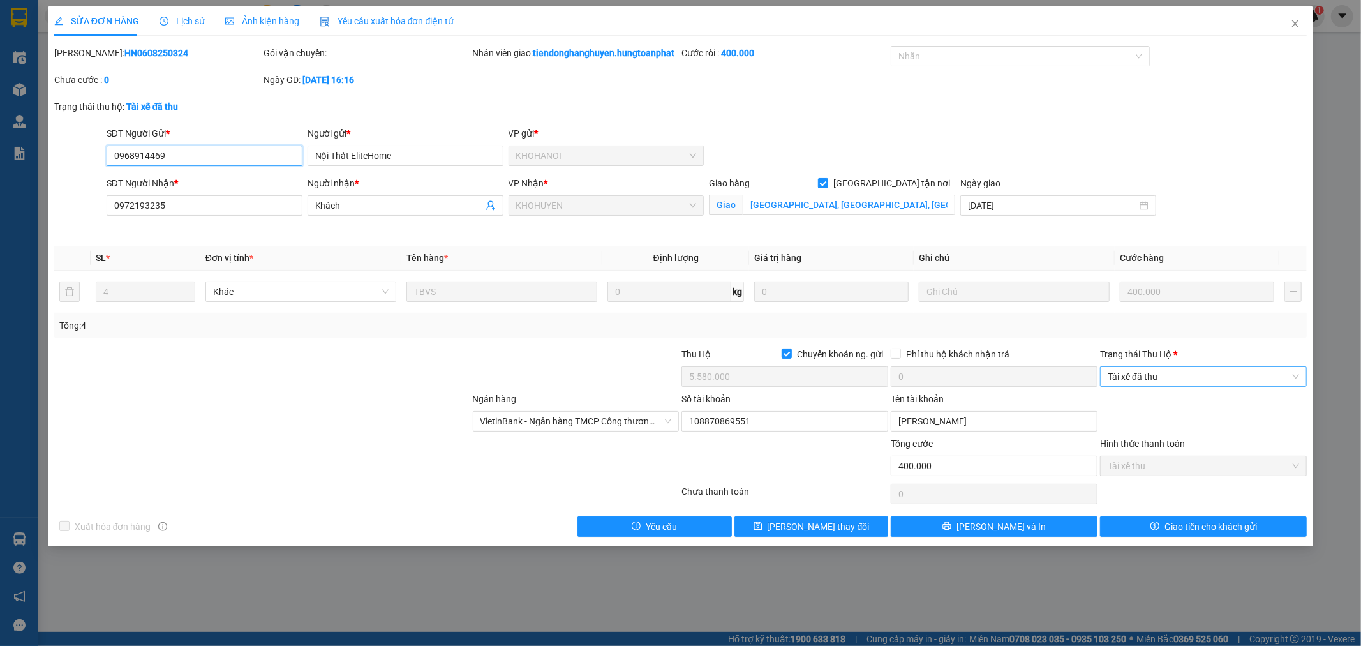
click at [1126, 380] on span "Tài xế đã thu" at bounding box center [1203, 376] width 191 height 19
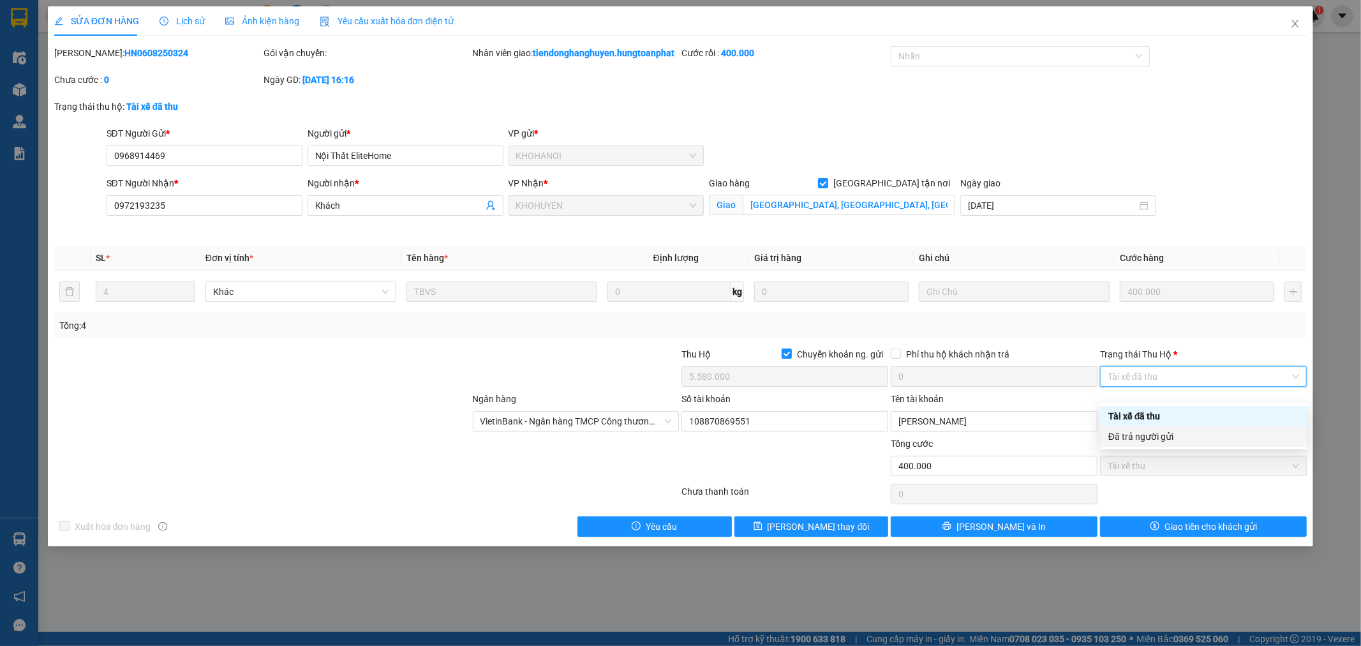
click at [1144, 445] on body "Kết quả tìm kiếm ( 0 ) Bộ lọc No Data daothinham.hungtoanphat 1 Điều hành xe Kh…" at bounding box center [680, 323] width 1361 height 646
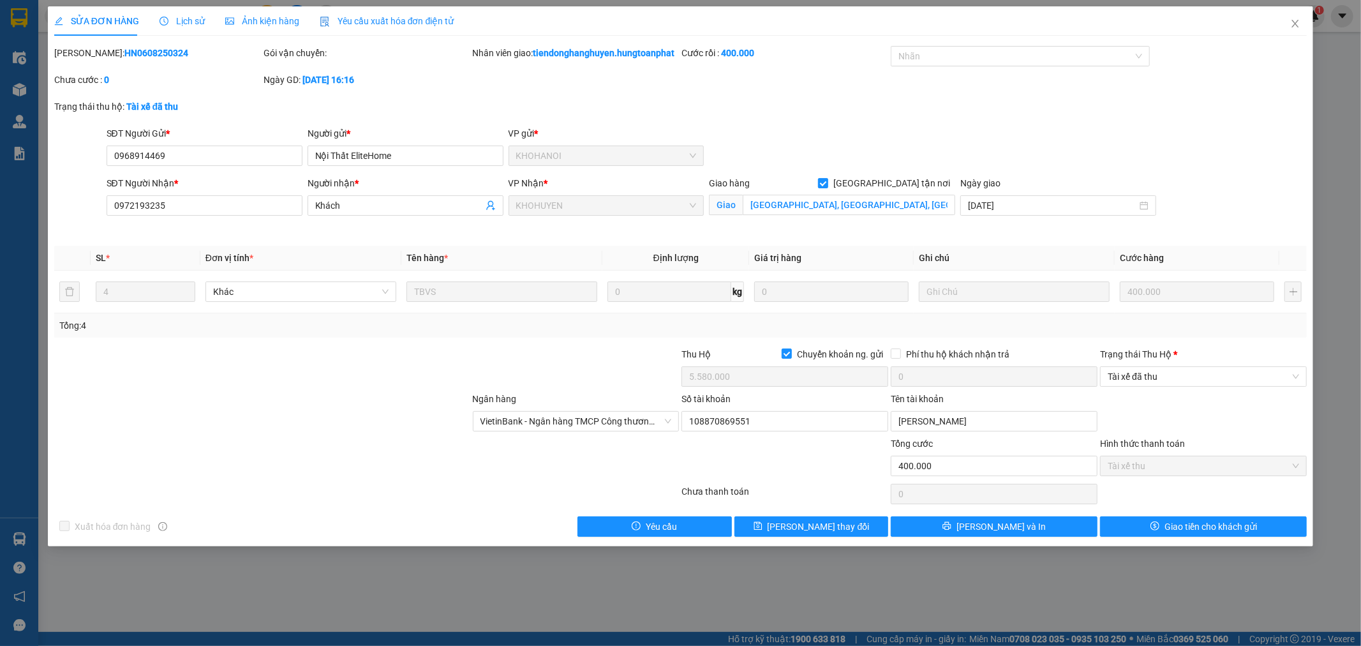
click at [1145, 436] on div "Ngân hàng VietinBank - Ngân hàng TMCP Công thương Việt Nam Số tài khoản 1088708…" at bounding box center [681, 414] width 1256 height 45
drag, startPoint x: 1115, startPoint y: 379, endPoint x: 1132, endPoint y: 393, distance: 21.7
click at [1118, 366] on div "Trạng thái [PERSON_NAME] *" at bounding box center [1203, 356] width 207 height 19
click at [1133, 386] on span "Tài xế đã thu" at bounding box center [1203, 376] width 191 height 19
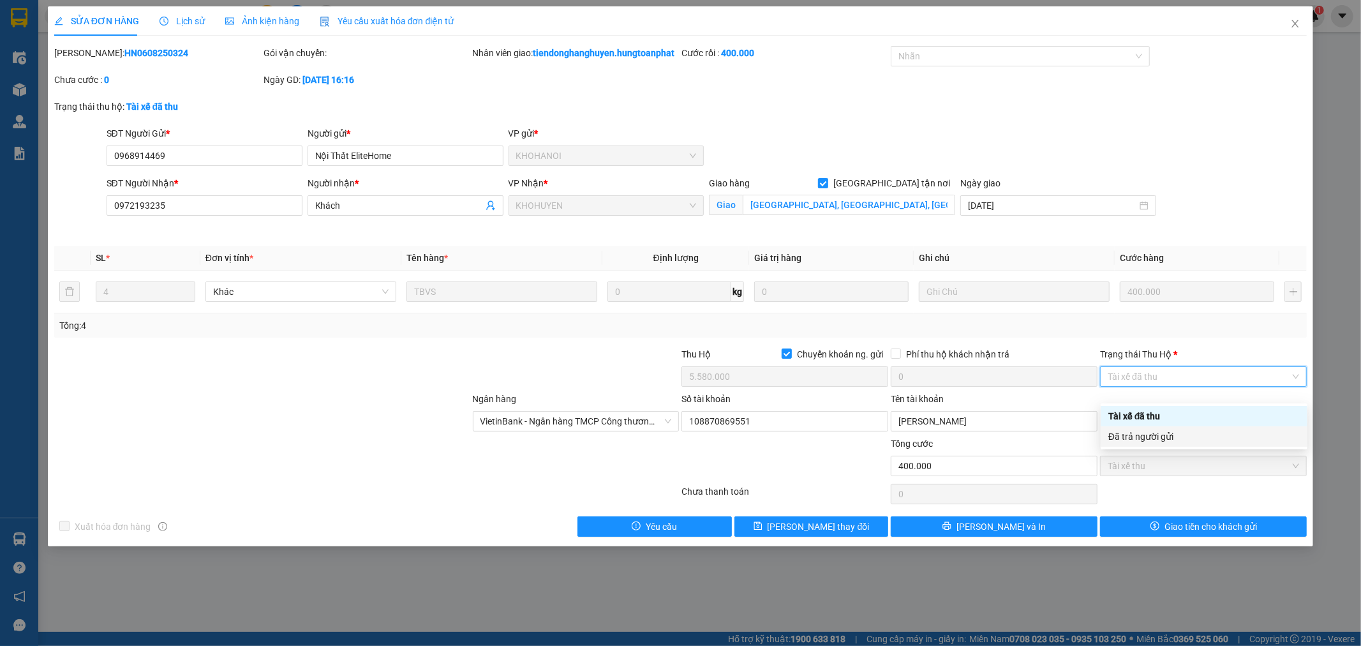
click at [1140, 434] on div "Đã trả người gửi" at bounding box center [1203, 436] width 191 height 14
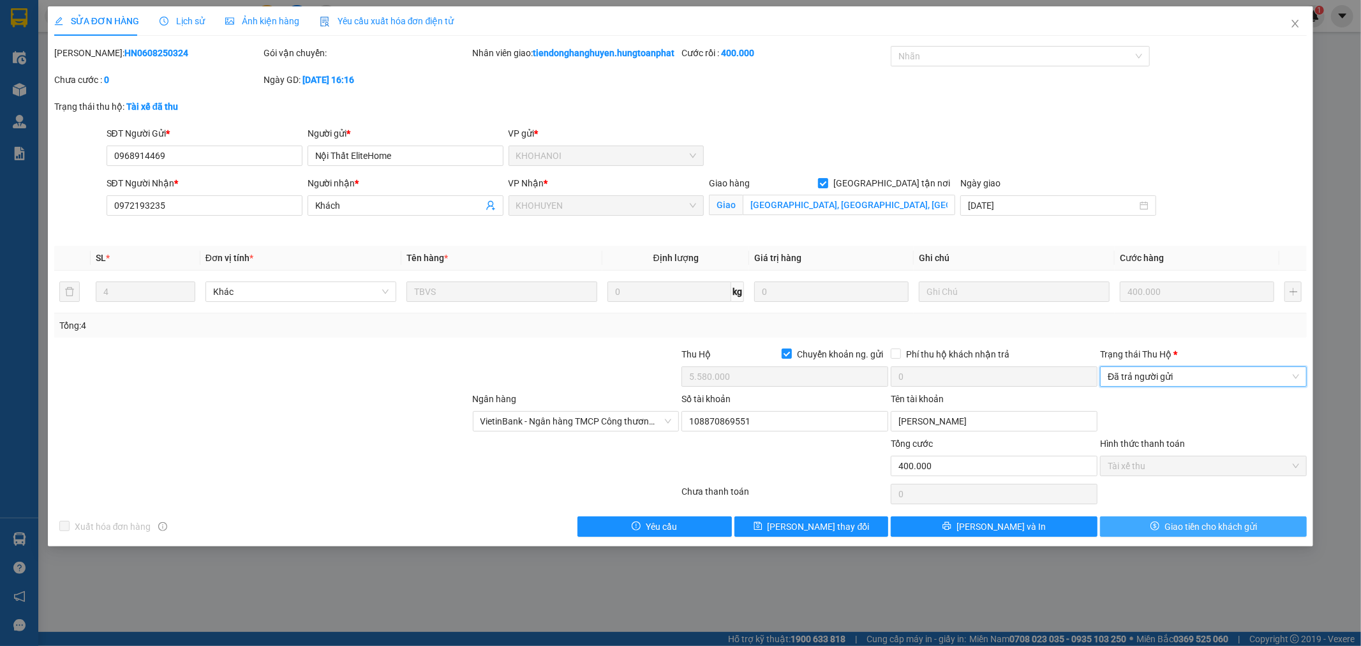
click at [1188, 533] on span "Giao tiền cho khách gửi" at bounding box center [1211, 526] width 93 height 14
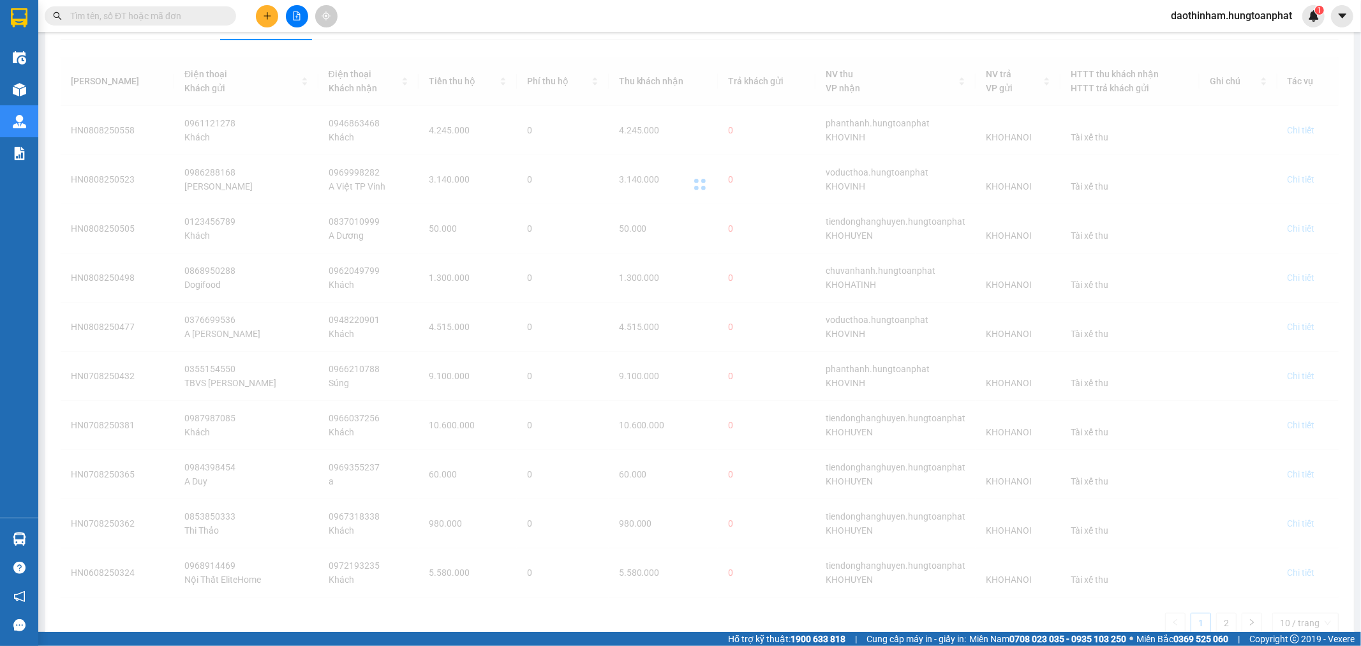
scroll to position [195, 0]
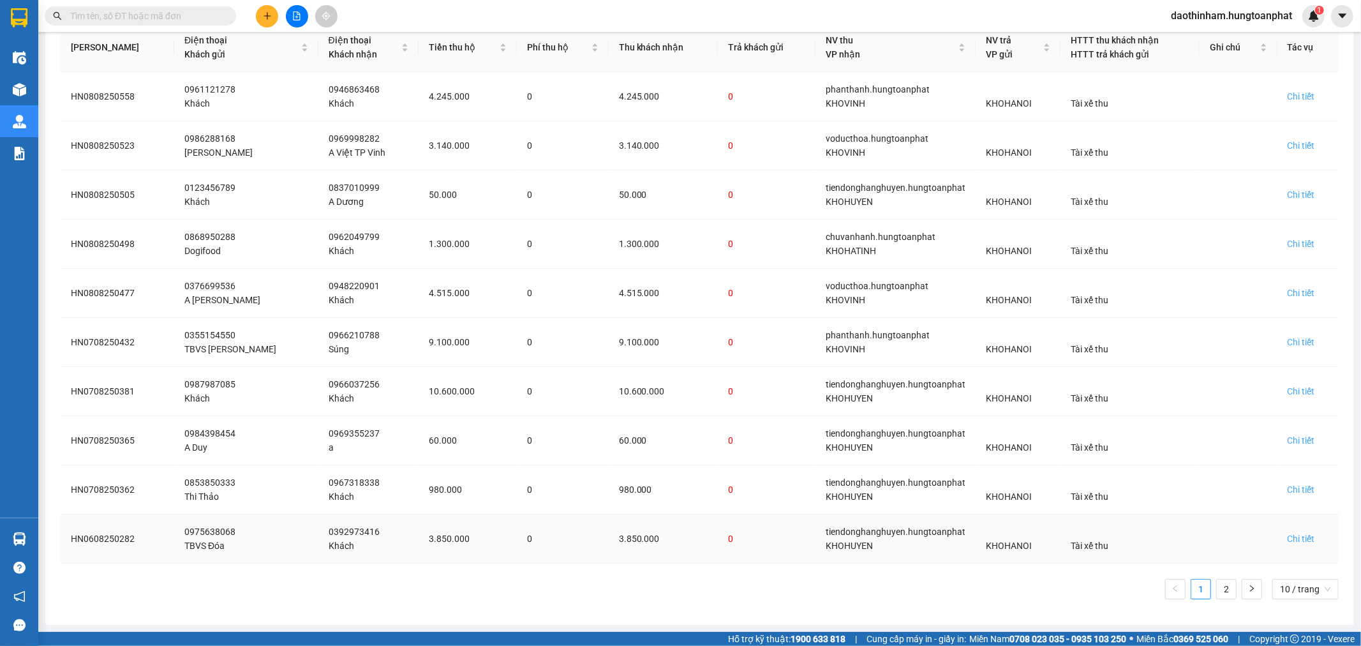
click at [1281, 526] on td "Chi tiết" at bounding box center [1308, 538] width 61 height 49
click at [1288, 543] on div "Chi tiết" at bounding box center [1301, 539] width 27 height 14
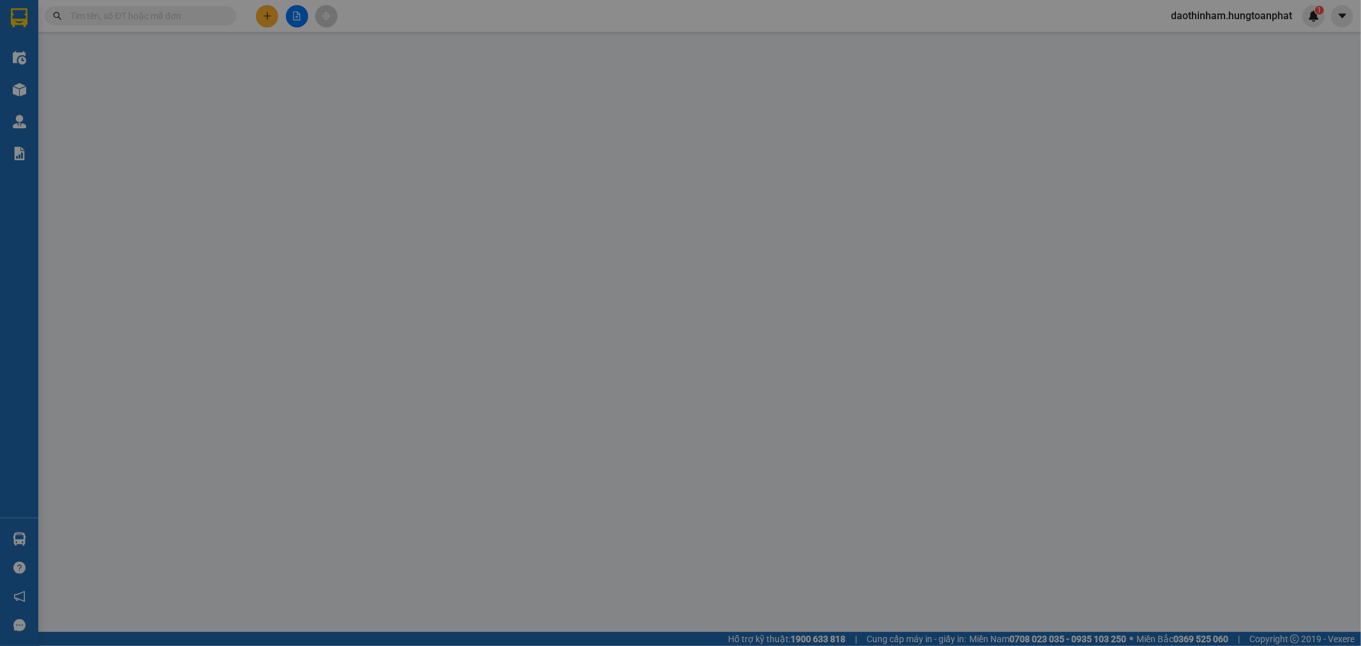
type input "0975638068"
type input "TBVS Đóa"
type input "0392973416"
type input "Khách"
checkbox input "true"
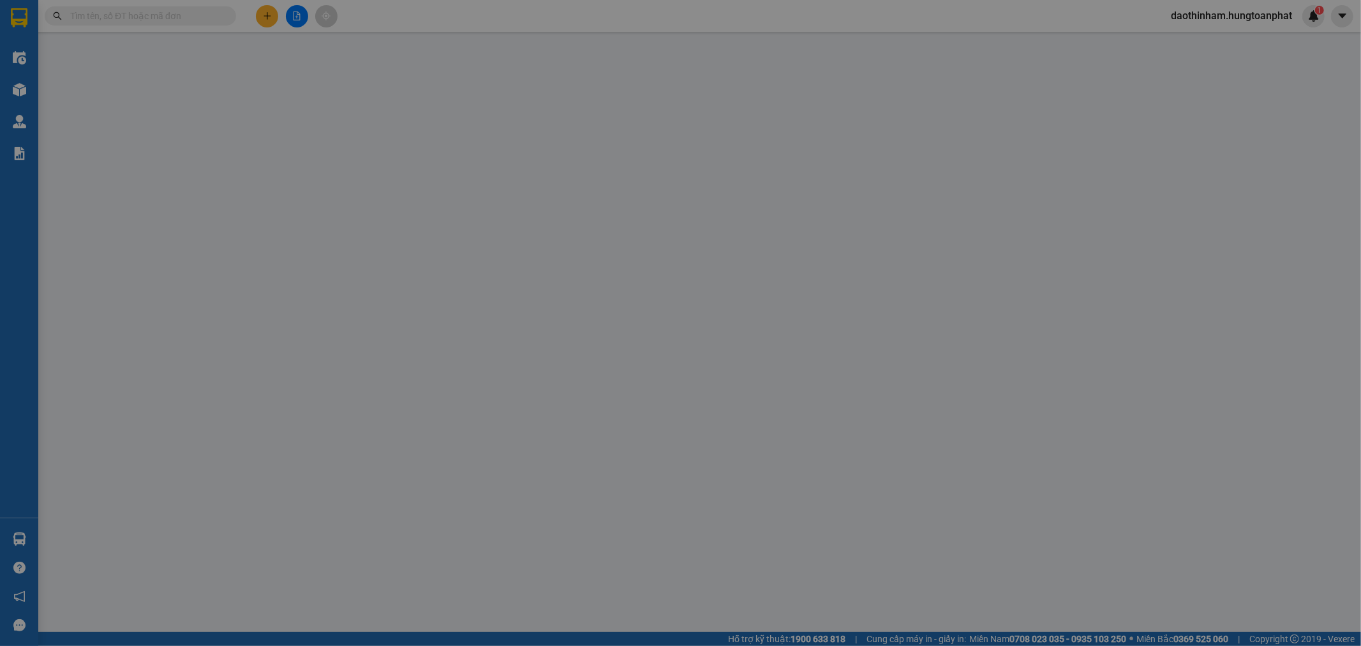
type input "[GEOGRAPHIC_DATA], [GEOGRAPHIC_DATA], [GEOGRAPHIC_DATA]"
checkbox input "true"
type input "3.850.000"
type input "450.000"
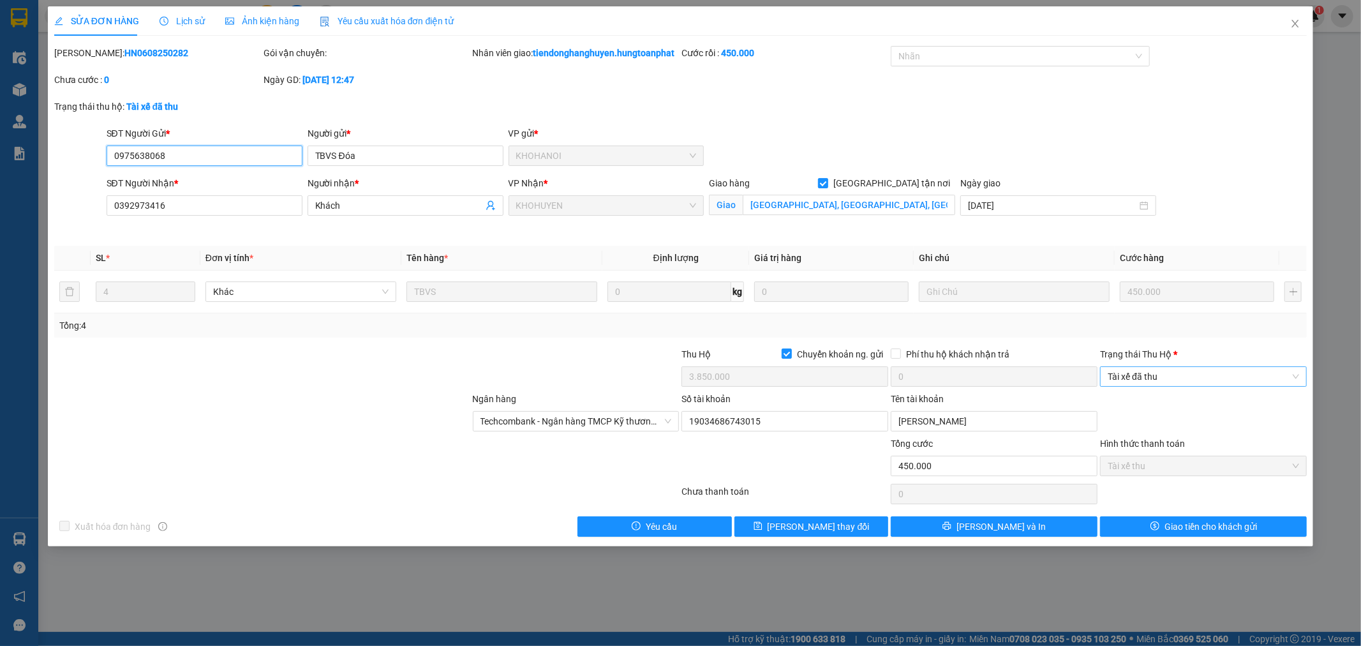
click at [1185, 384] on span "Tài xế đã thu" at bounding box center [1203, 376] width 191 height 19
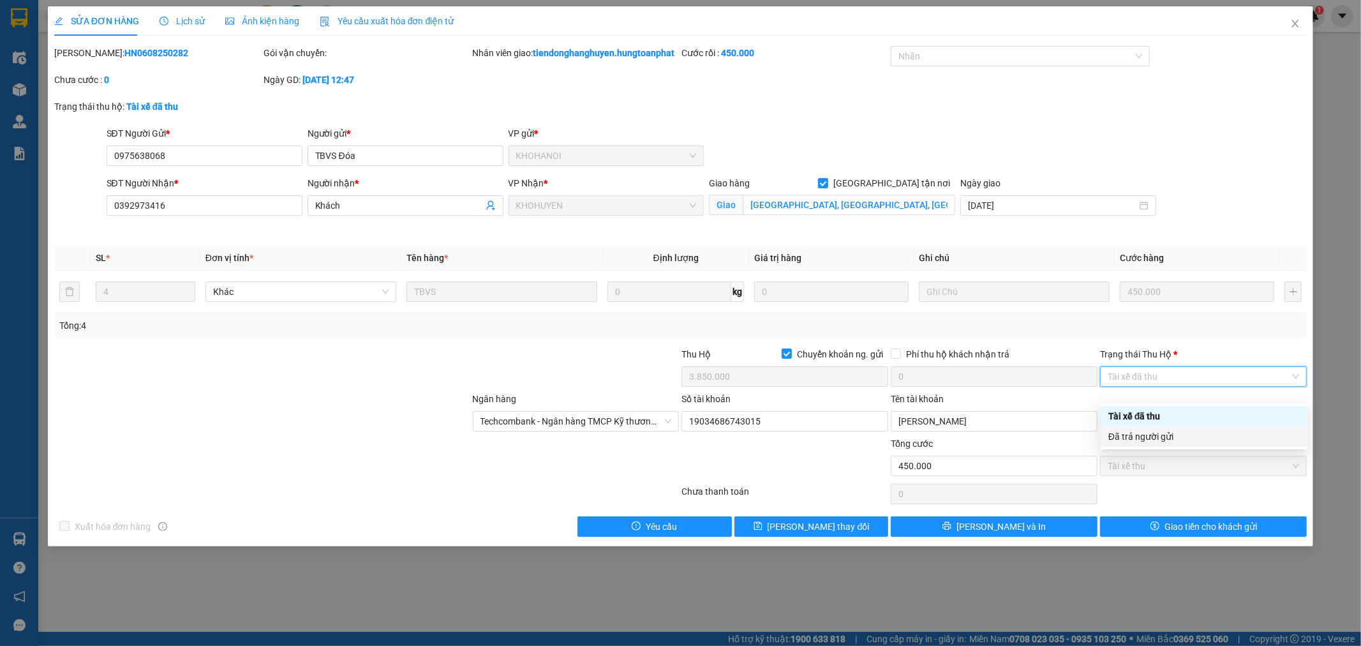
click at [1171, 436] on div "Đã trả người gửi" at bounding box center [1203, 436] width 191 height 14
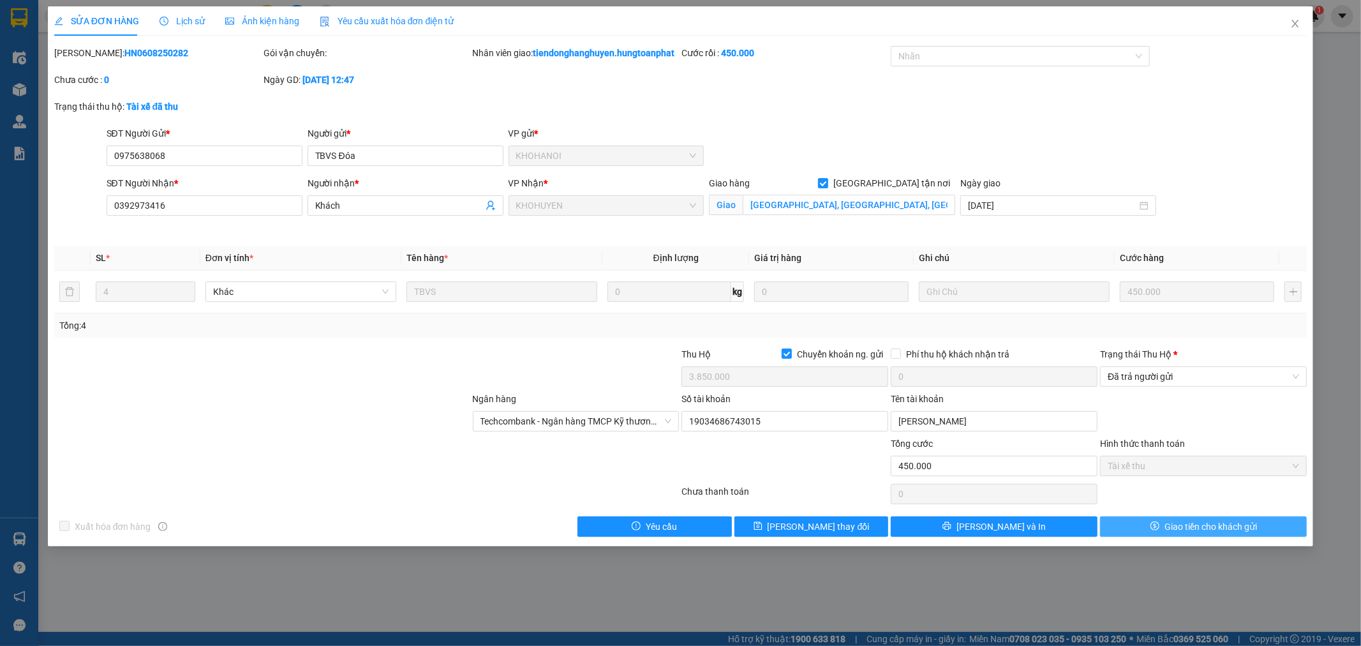
click at [1208, 533] on span "Giao tiền cho khách gửi" at bounding box center [1211, 526] width 93 height 14
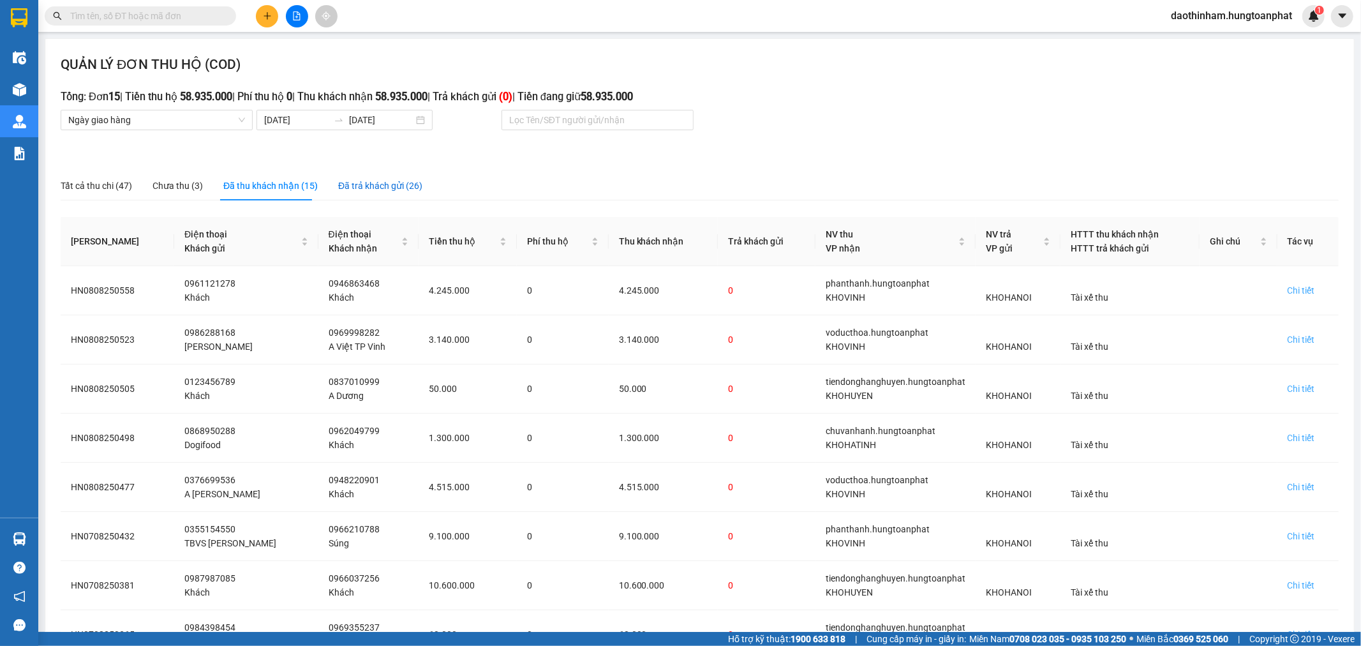
click at [338, 184] on div "Đã trả khách gửi (26)" at bounding box center [380, 186] width 84 height 14
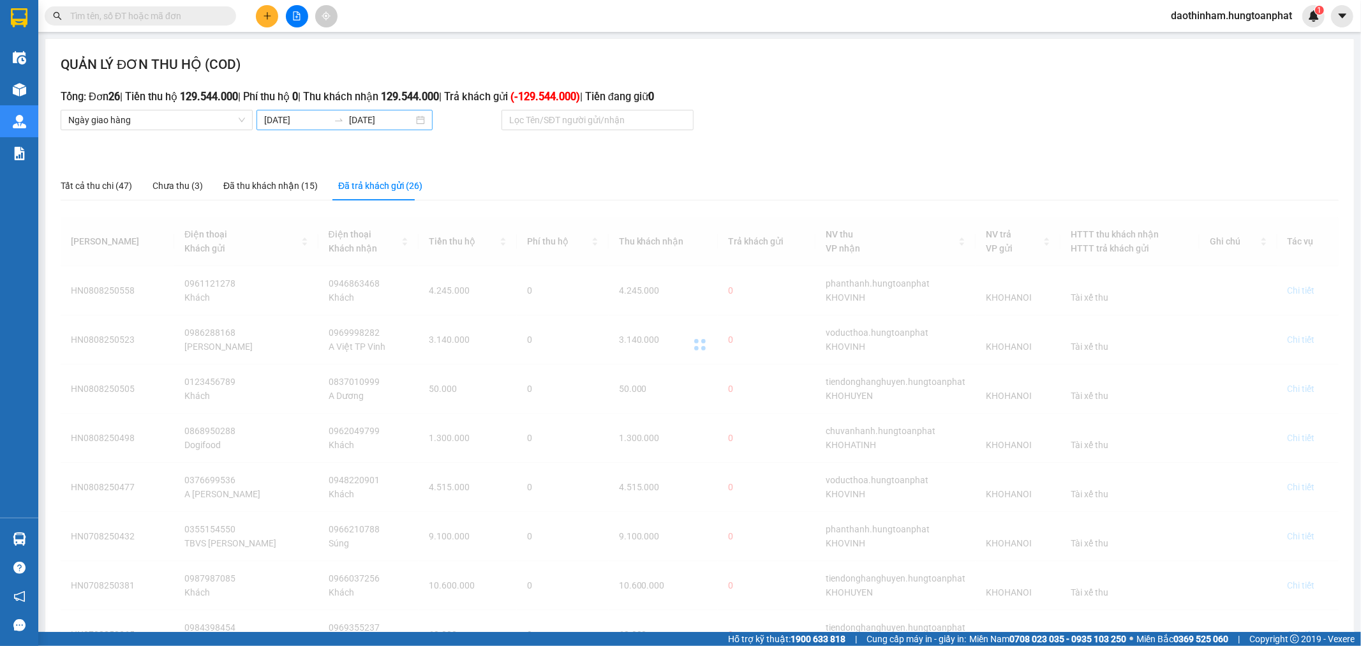
click at [288, 122] on body "Kết quả tìm kiếm ( 0 ) Bộ lọc No Data daothinham.hungtoanphat 1 Điều hành xe Kh…" at bounding box center [680, 323] width 1361 height 646
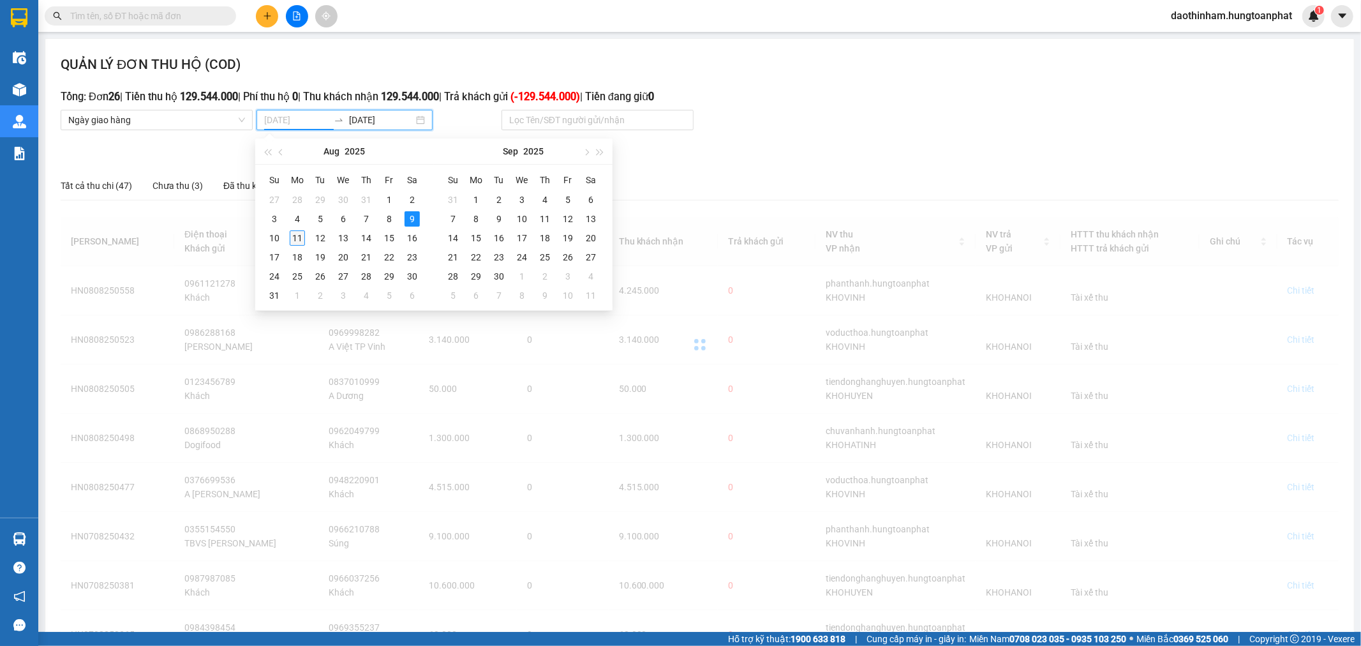
type input "[DATE]"
click at [299, 238] on div "11" at bounding box center [297, 237] width 15 height 15
type input "[DATE]"
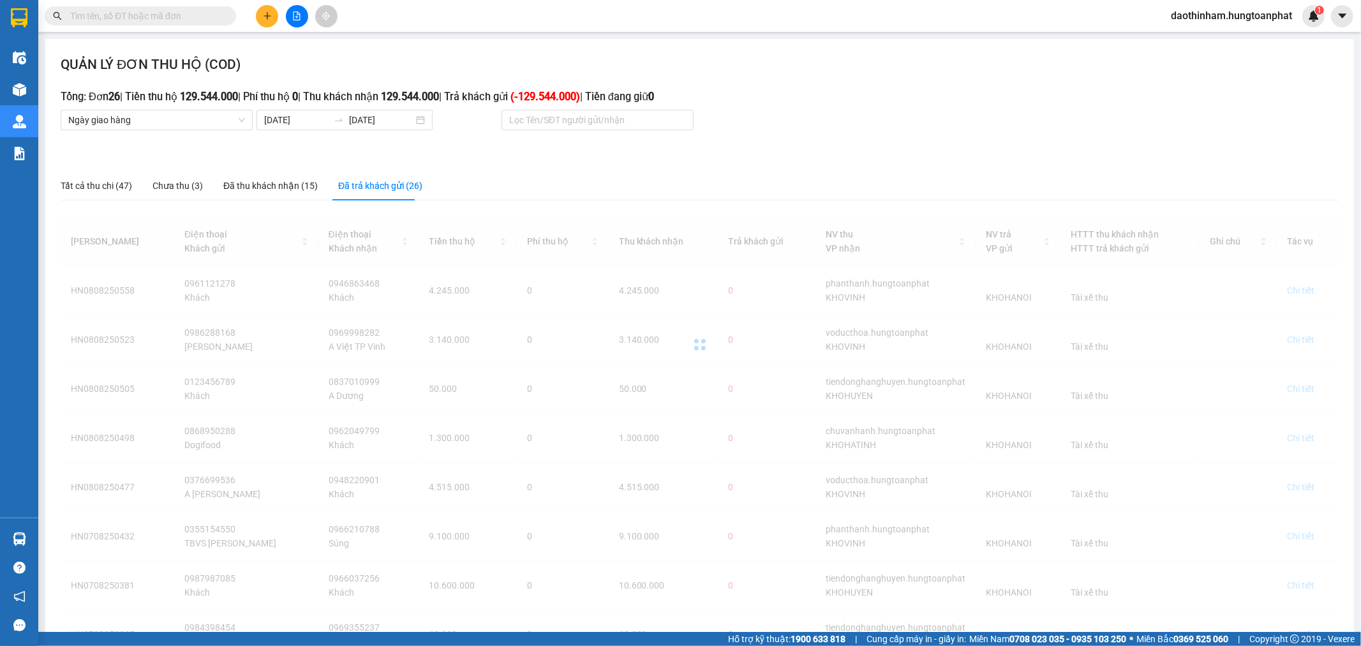
click at [378, 189] on div "Đã trả khách gửi (26)" at bounding box center [380, 186] width 84 height 14
click at [284, 117] on input "[DATE]" at bounding box center [296, 120] width 64 height 14
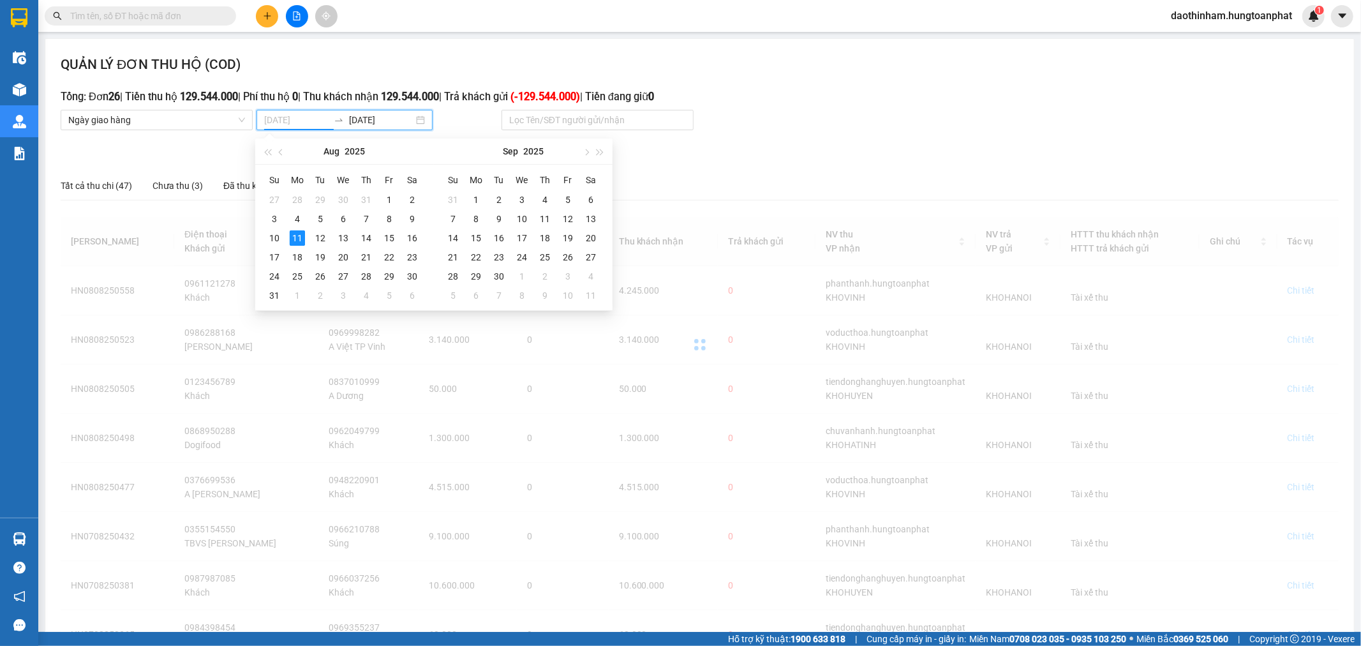
click at [295, 241] on div "11" at bounding box center [297, 237] width 15 height 15
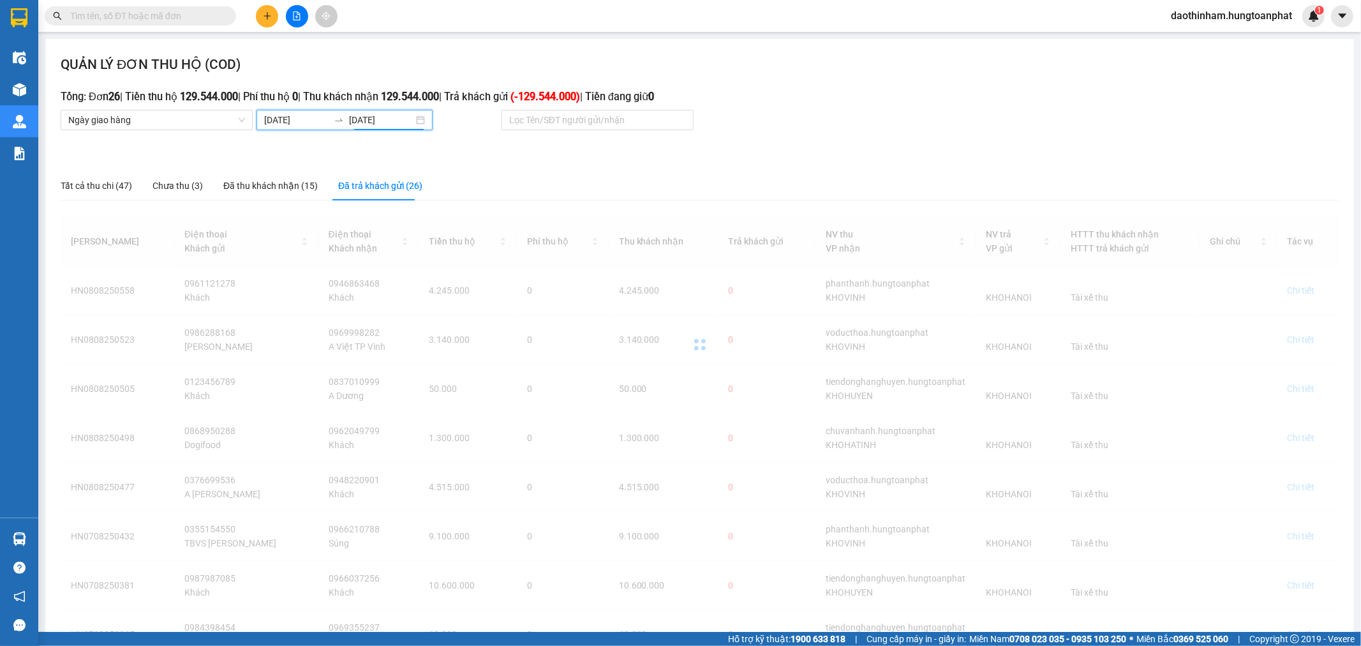
click at [299, 119] on input "[DATE]" at bounding box center [296, 120] width 64 height 14
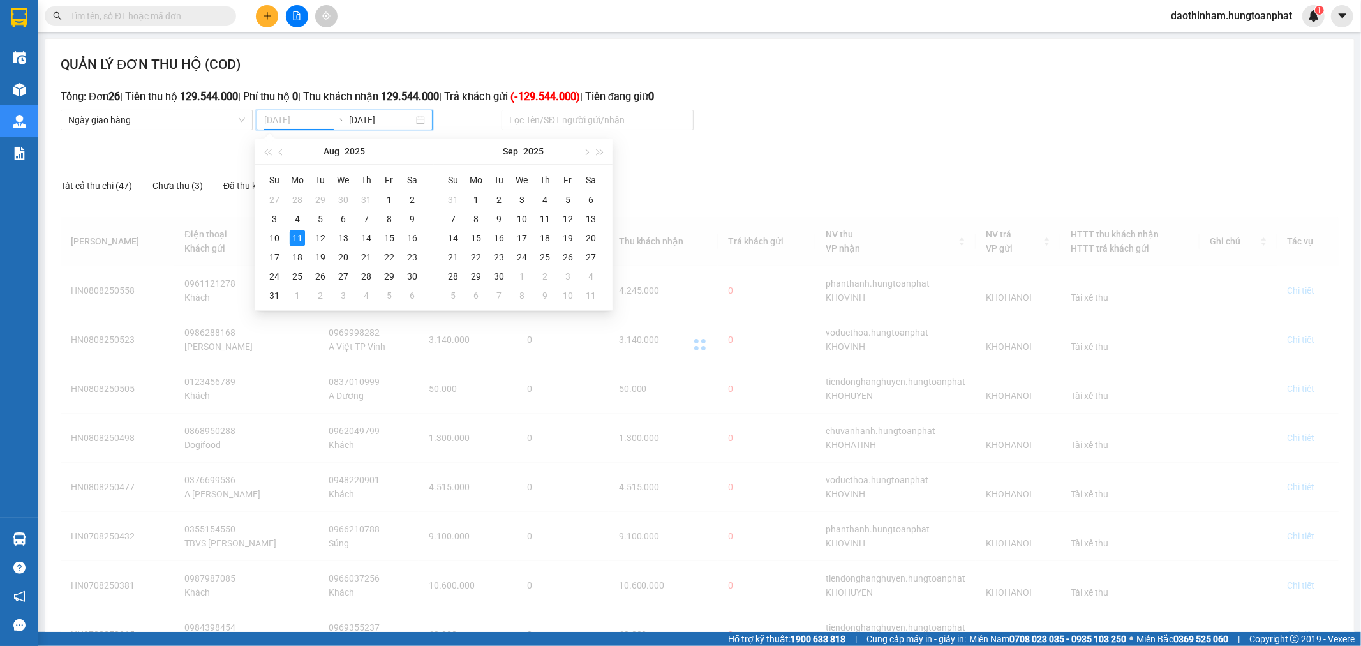
click at [296, 241] on div "11" at bounding box center [297, 237] width 15 height 15
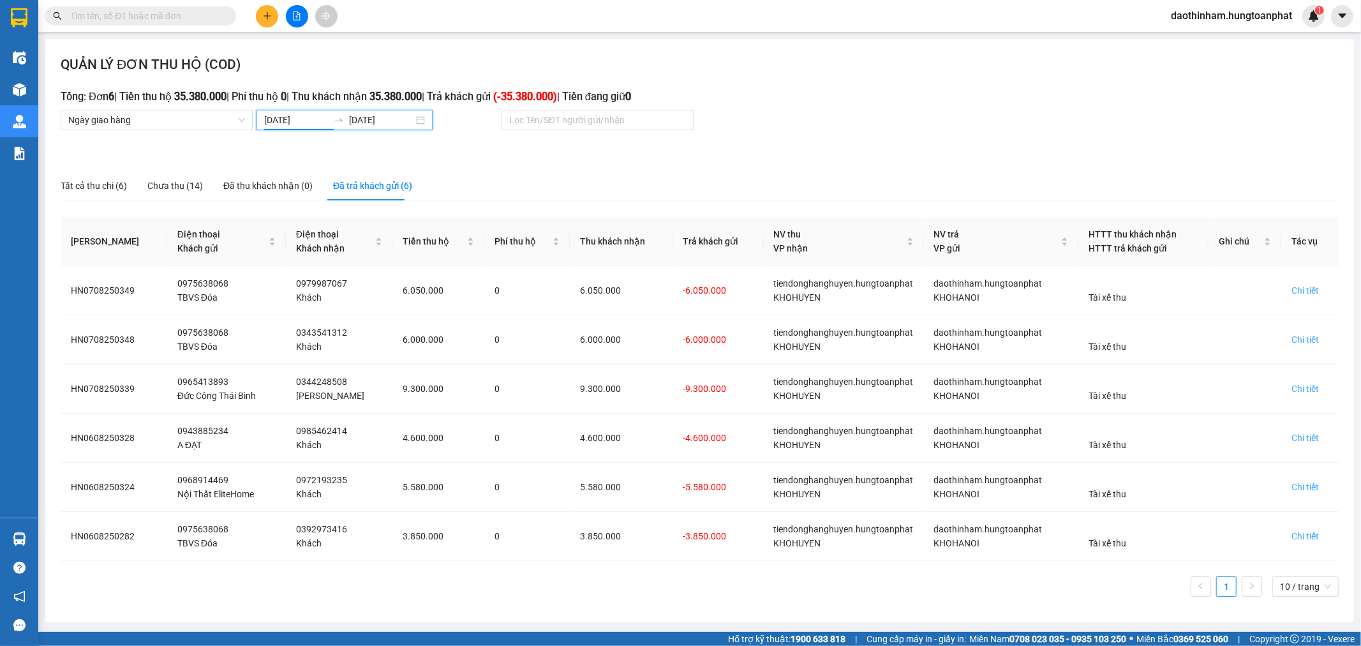
click at [295, 123] on input "[DATE]" at bounding box center [296, 120] width 64 height 14
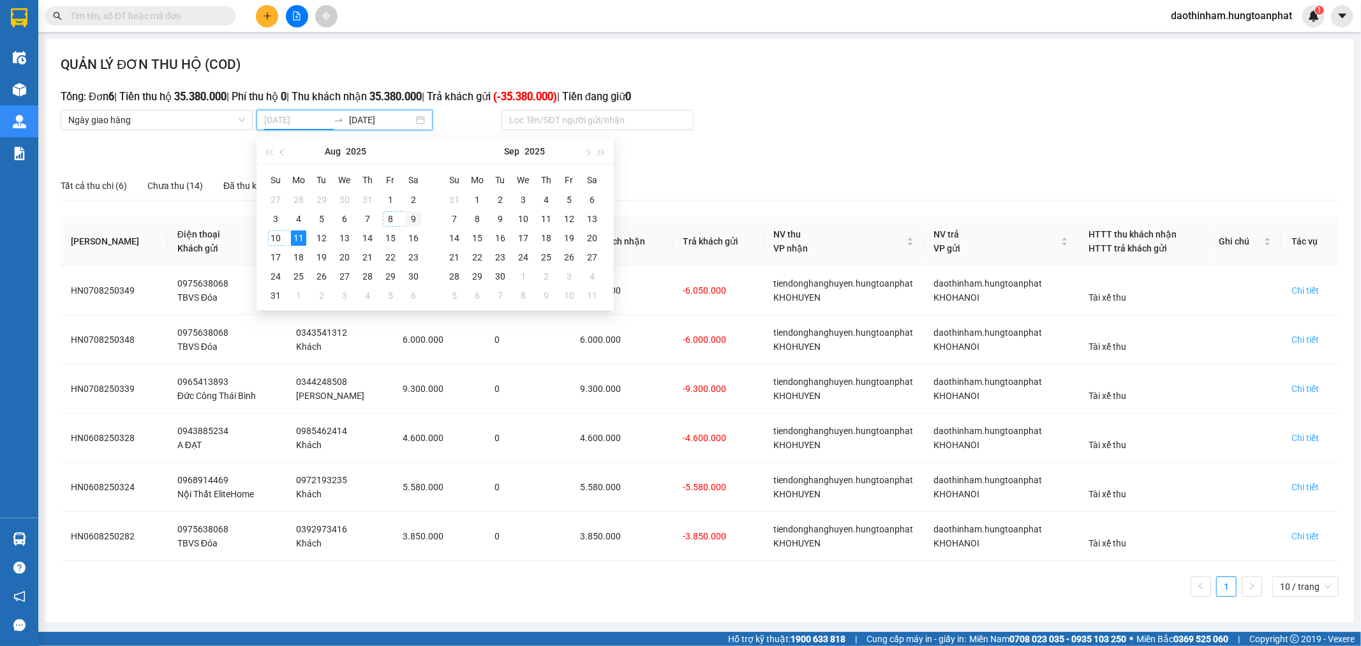
type input "[DATE]"
click at [413, 220] on div "9" at bounding box center [413, 218] width 15 height 15
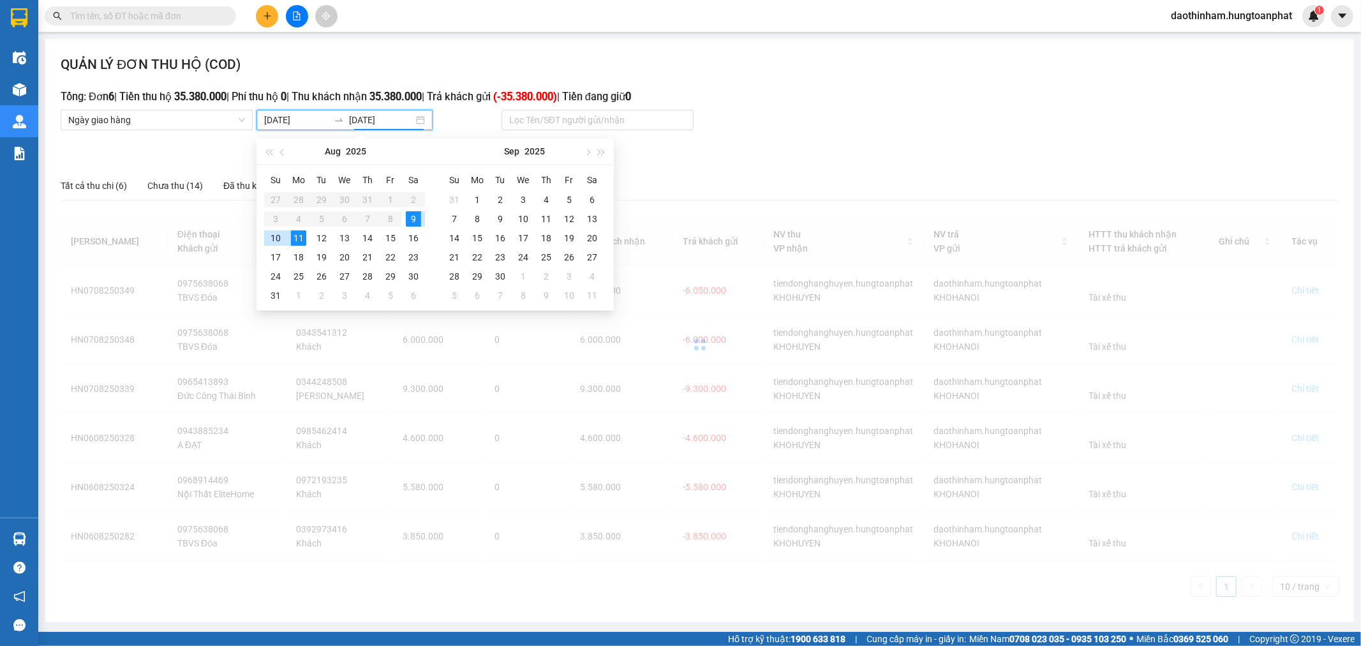
click at [413, 220] on div "9" at bounding box center [413, 218] width 15 height 15
type input "[DATE]"
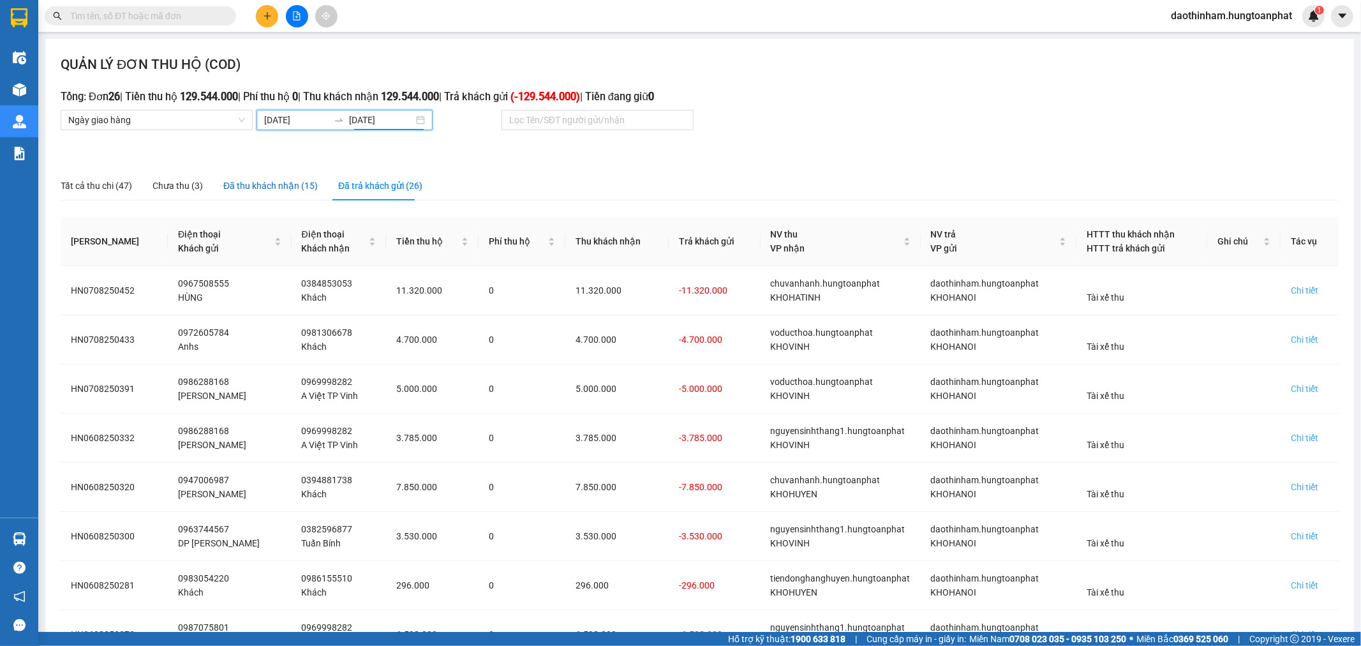
click at [254, 182] on div "Đã thu khách nhận (15)" at bounding box center [270, 186] width 94 height 14
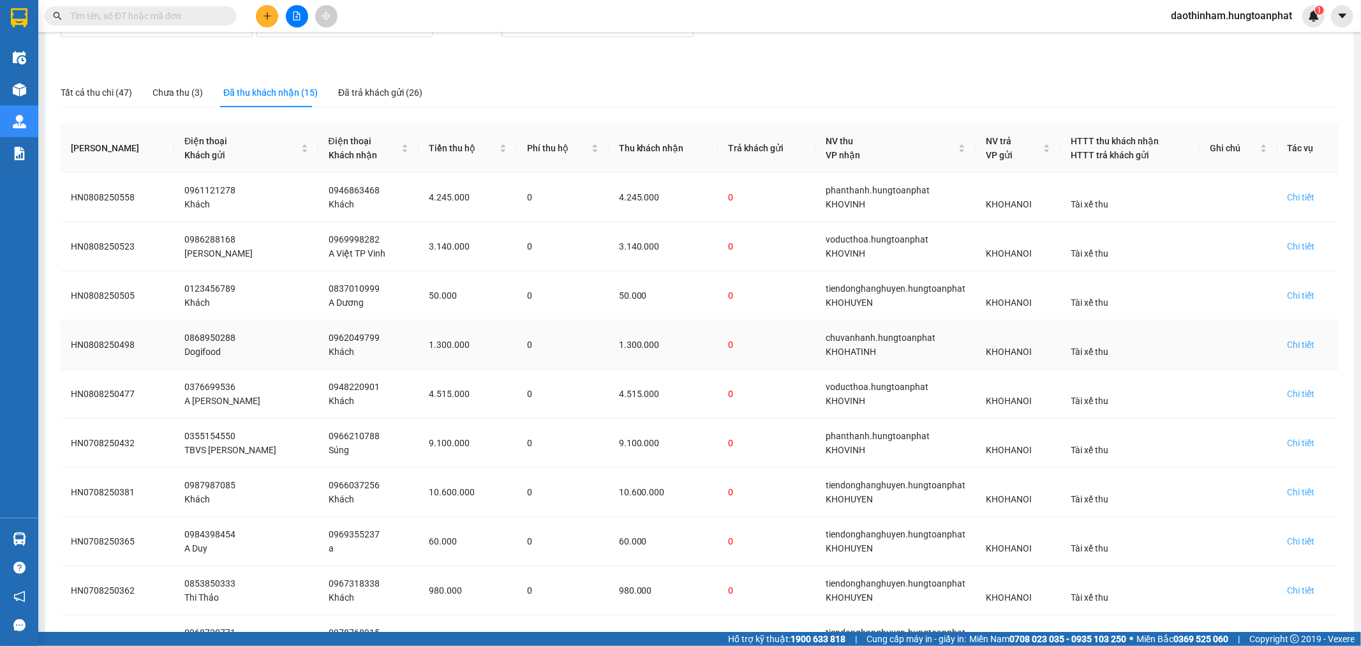
scroll to position [195, 0]
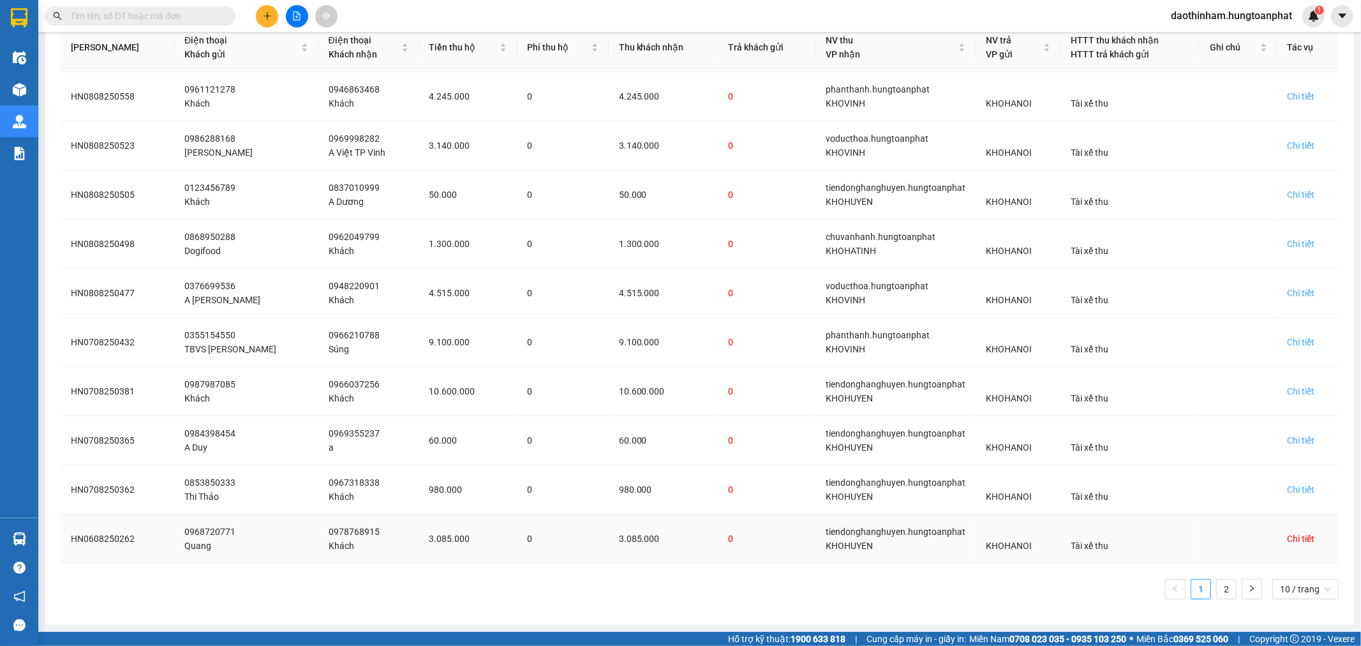
click at [1299, 539] on div "Chi tiết" at bounding box center [1301, 539] width 27 height 14
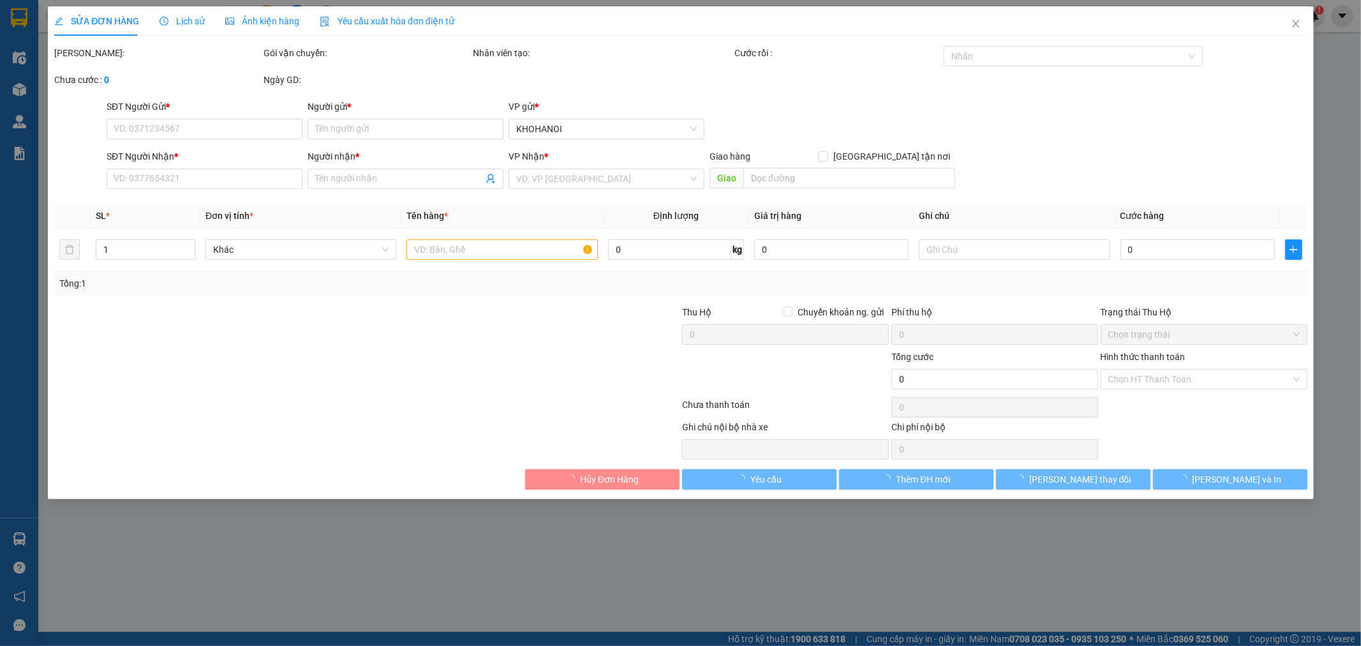
type input "0968720771"
type input "Quang"
type input "0978768915"
type input "Khách"
checkbox input "true"
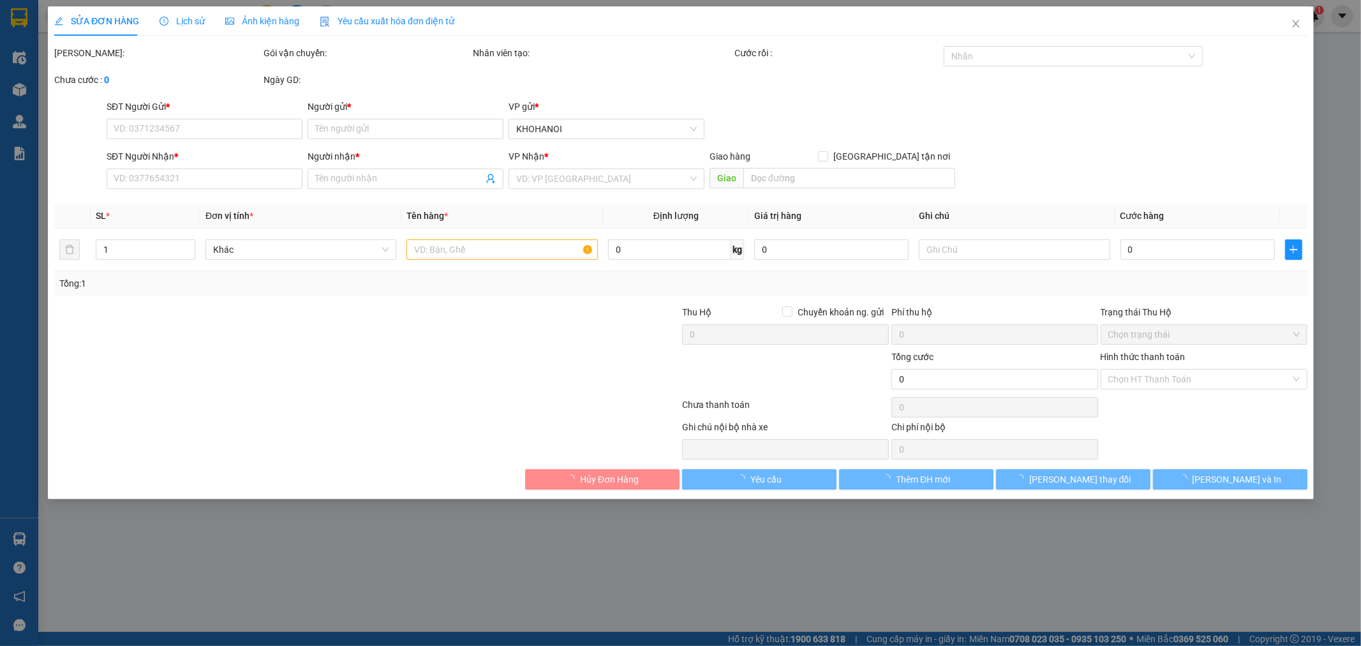
type input "diễn yên, diễn châu nghệ an"
checkbox input "true"
type input "3.085.000"
type input "385.000"
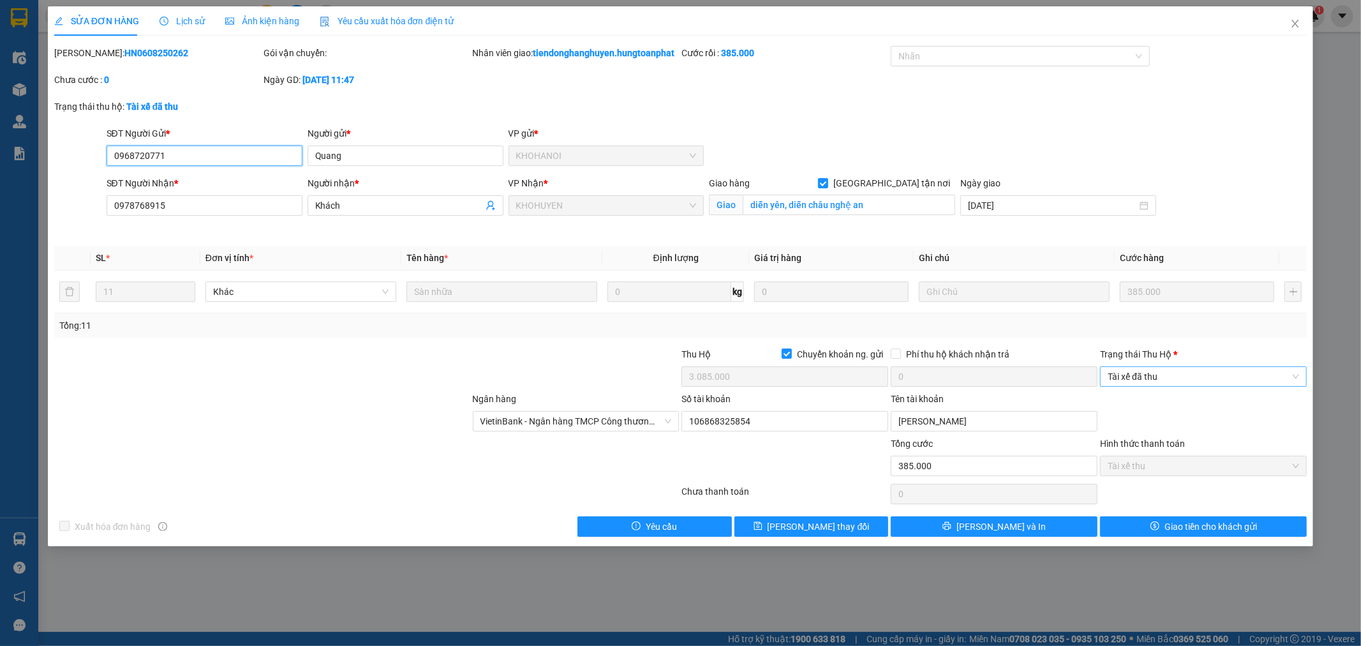
click at [1130, 380] on span "Tài xế đã thu" at bounding box center [1203, 376] width 191 height 19
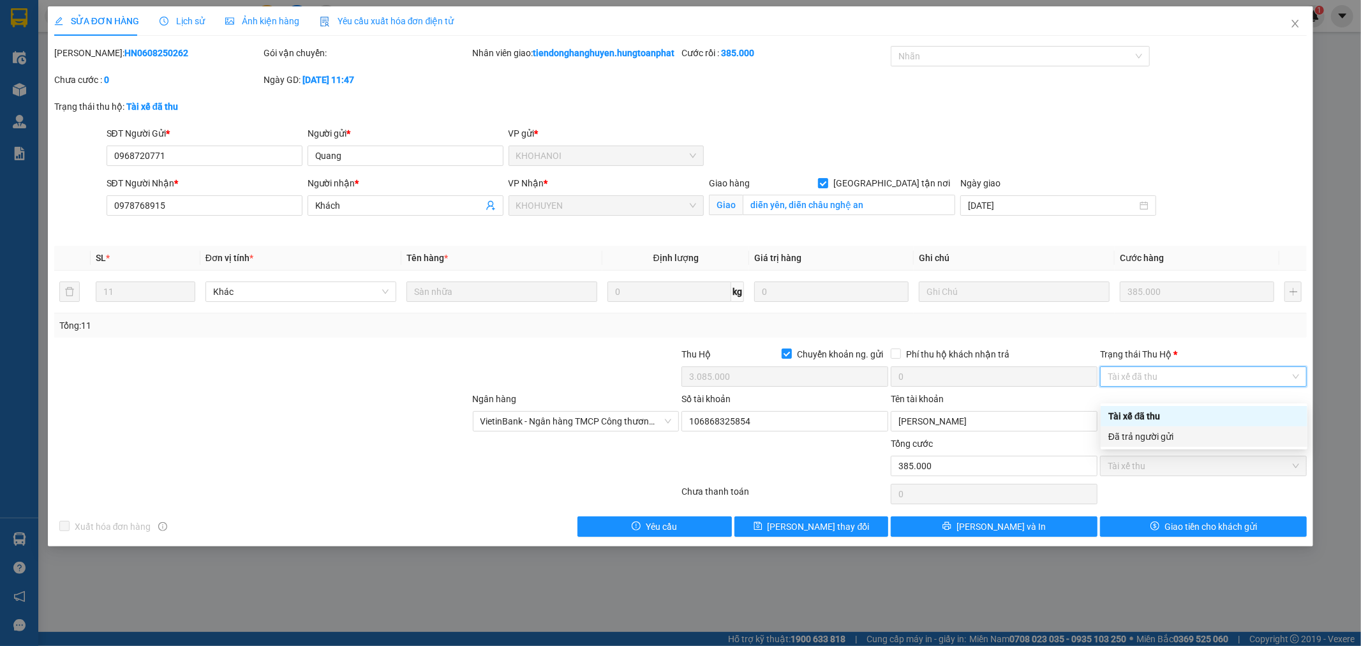
click at [1131, 426] on div "Đã trả người gửi" at bounding box center [1204, 436] width 207 height 20
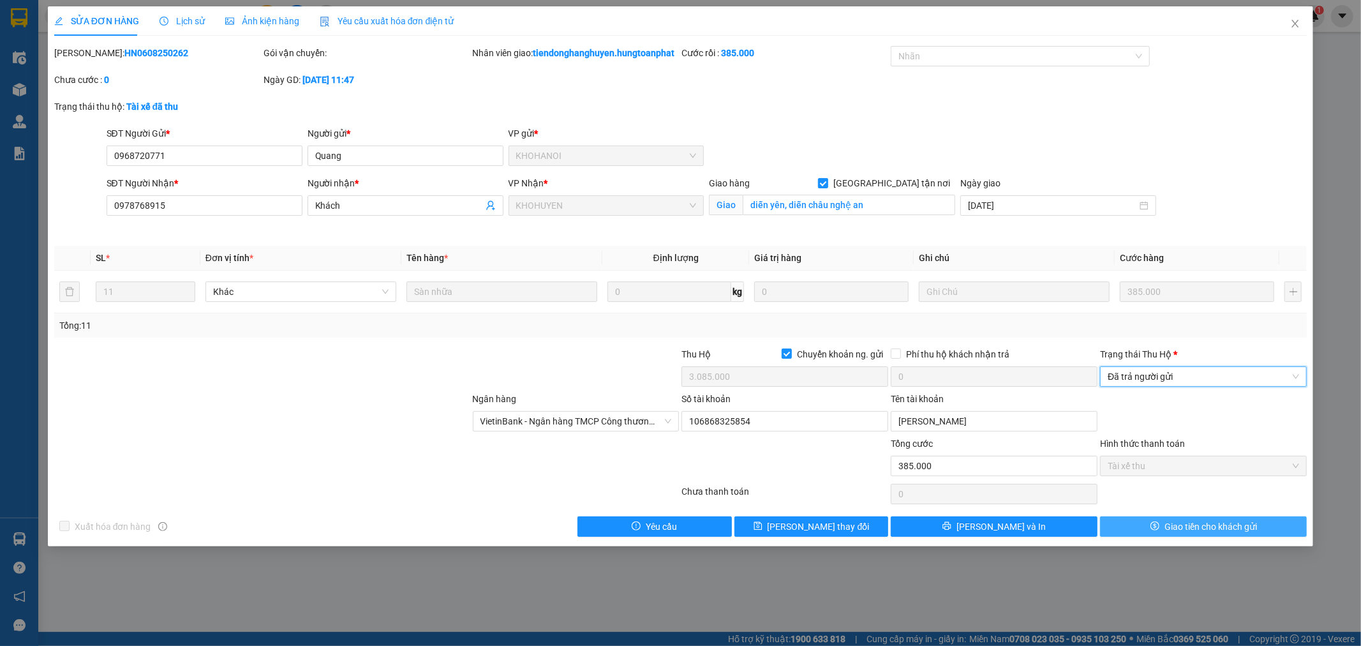
click at [1170, 533] on span "Giao tiền cho khách gửi" at bounding box center [1211, 526] width 93 height 14
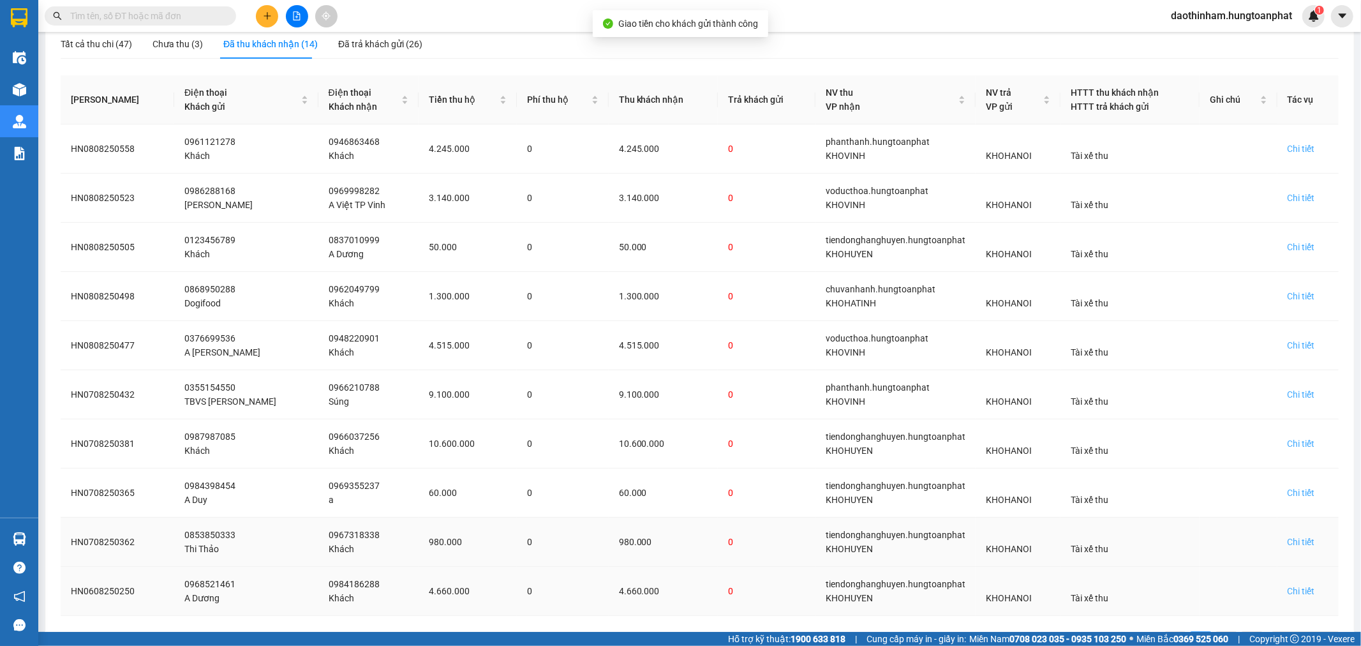
scroll to position [195, 0]
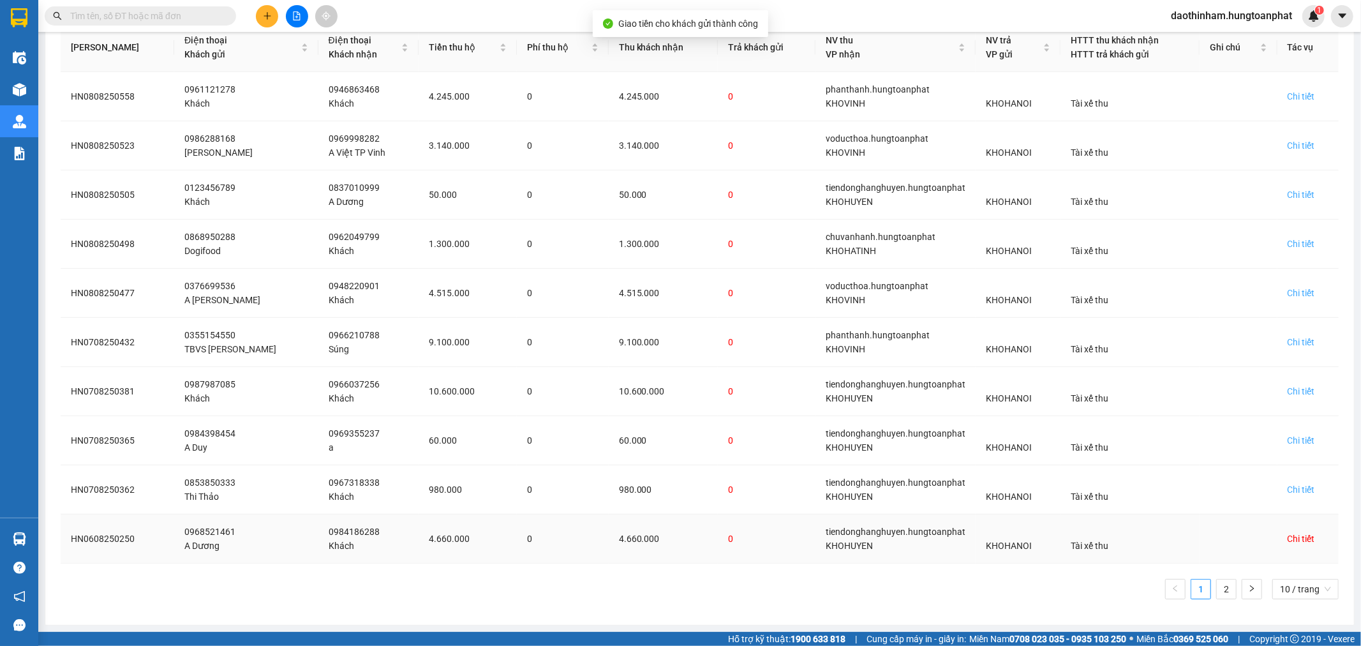
click at [1288, 537] on div "Chi tiết" at bounding box center [1301, 539] width 27 height 14
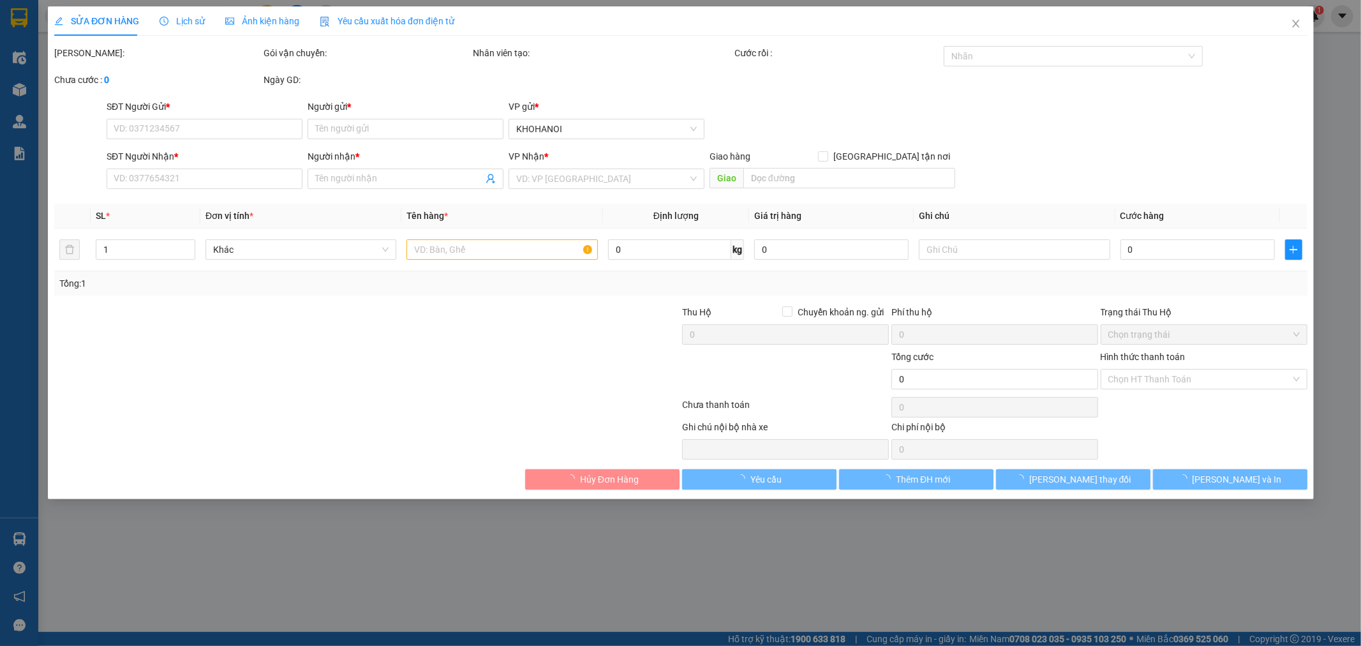
type input "0968521461"
type input "A Dương"
type input "0984186288"
type input "Khách"
checkbox input "true"
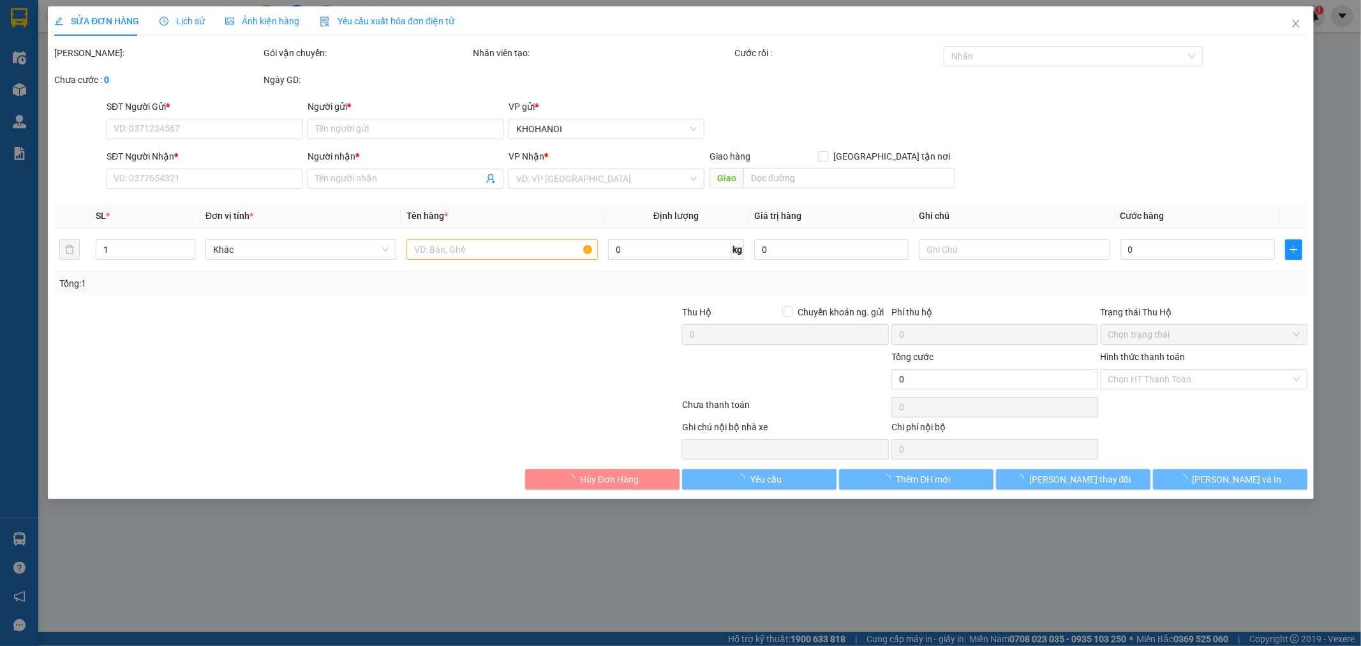
type input "[GEOGRAPHIC_DATA], [GEOGRAPHIC_DATA], [GEOGRAPHIC_DATA]"
checkbox input "true"
type input "4.660.000"
type input "200.000"
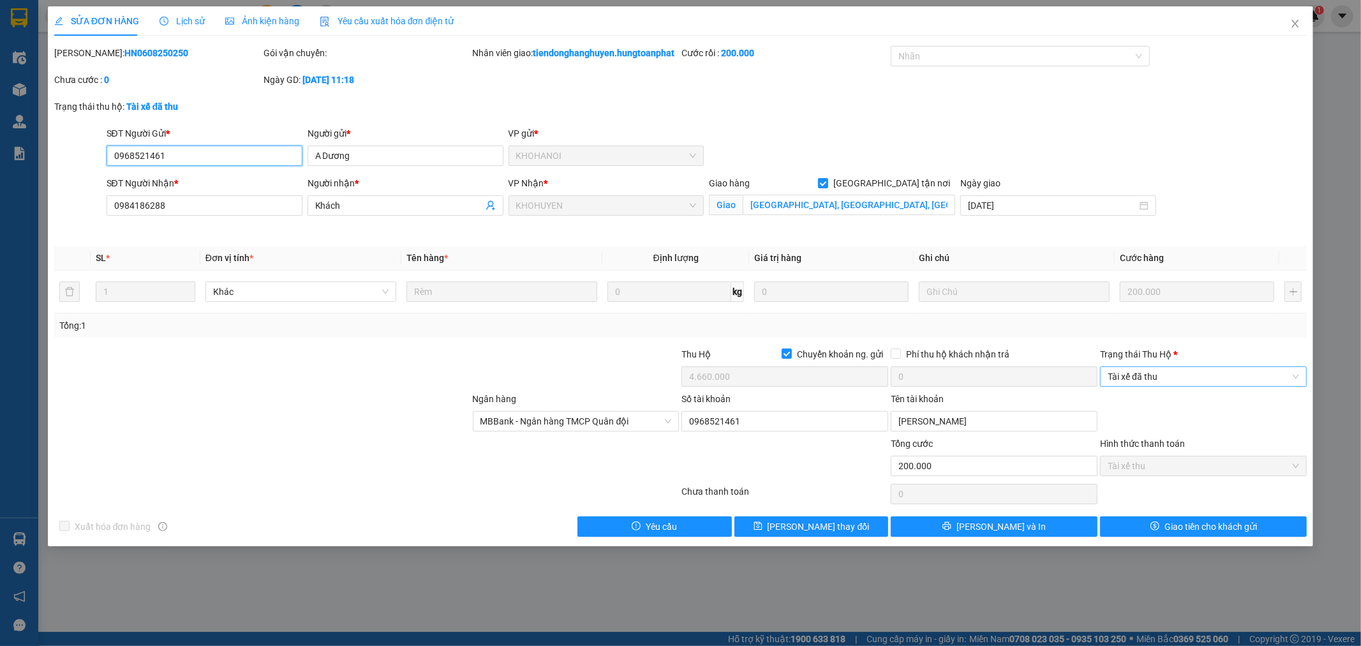
click at [1175, 386] on span "Tài xế đã thu" at bounding box center [1203, 376] width 191 height 19
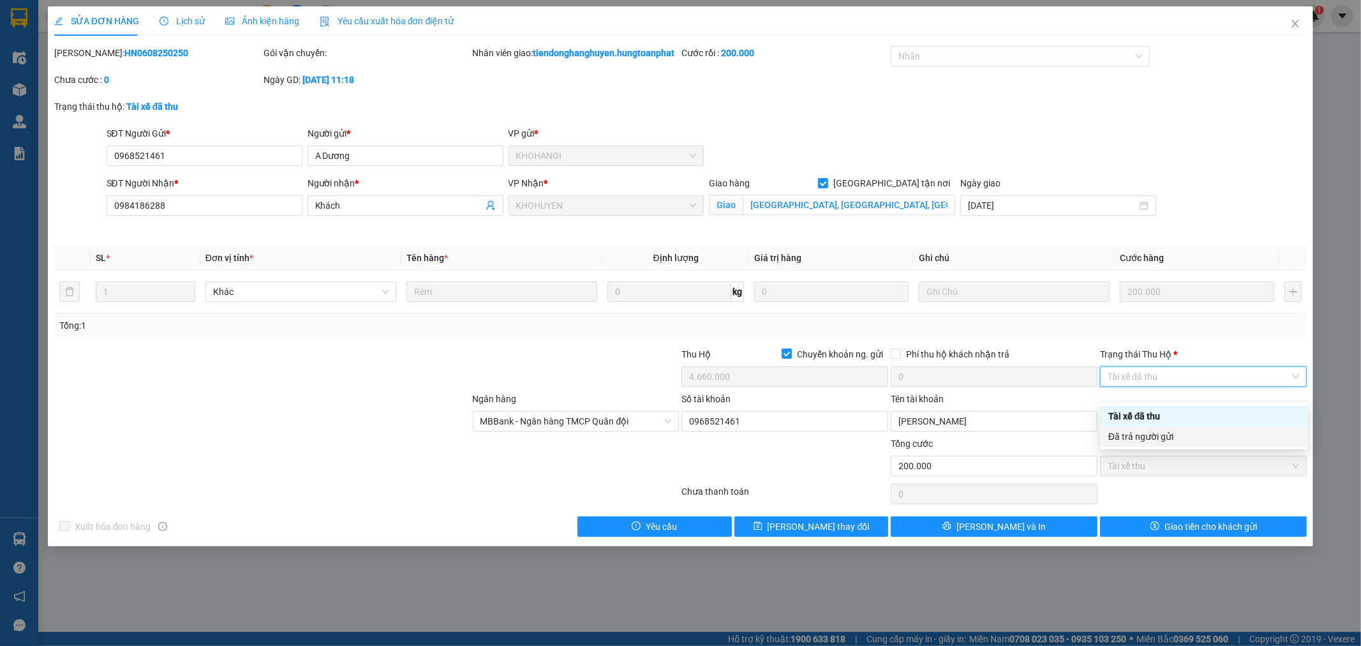
click at [1150, 444] on div "Đã trả người gửi" at bounding box center [1204, 436] width 207 height 20
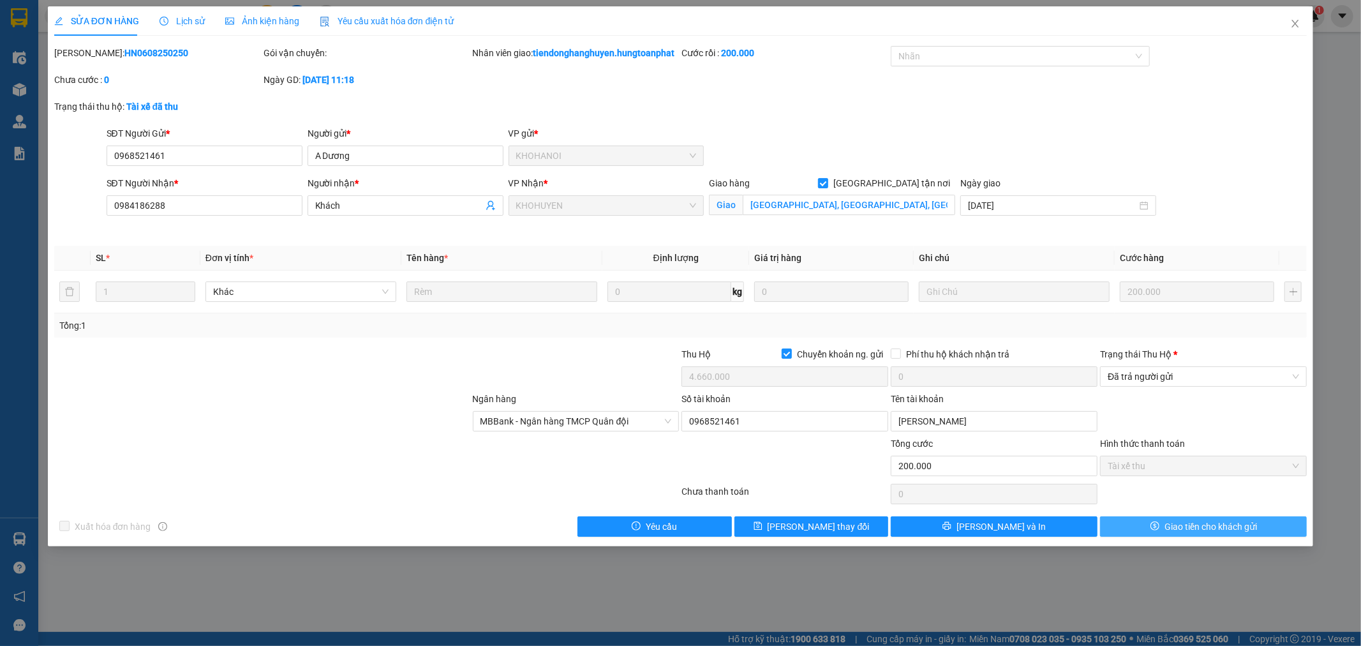
click at [1182, 533] on span "Giao tiền cho khách gửi" at bounding box center [1211, 526] width 93 height 14
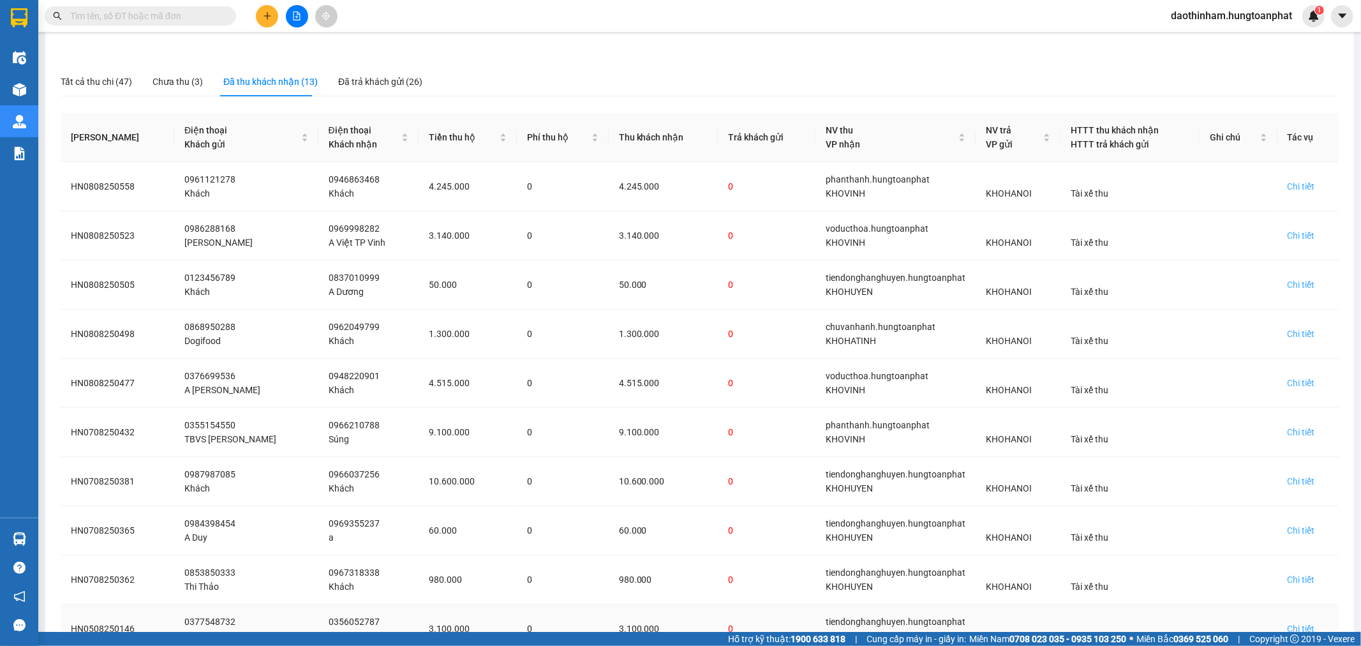
scroll to position [195, 0]
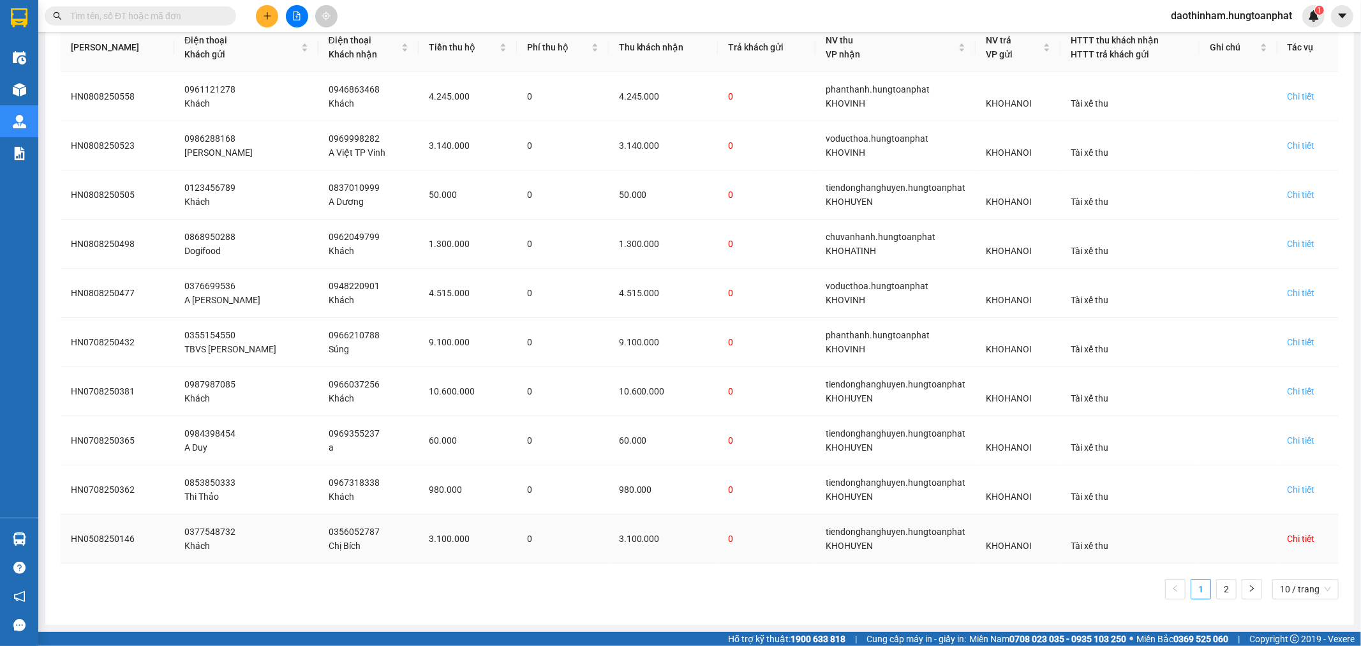
click at [1288, 534] on div "Chi tiết" at bounding box center [1301, 539] width 27 height 14
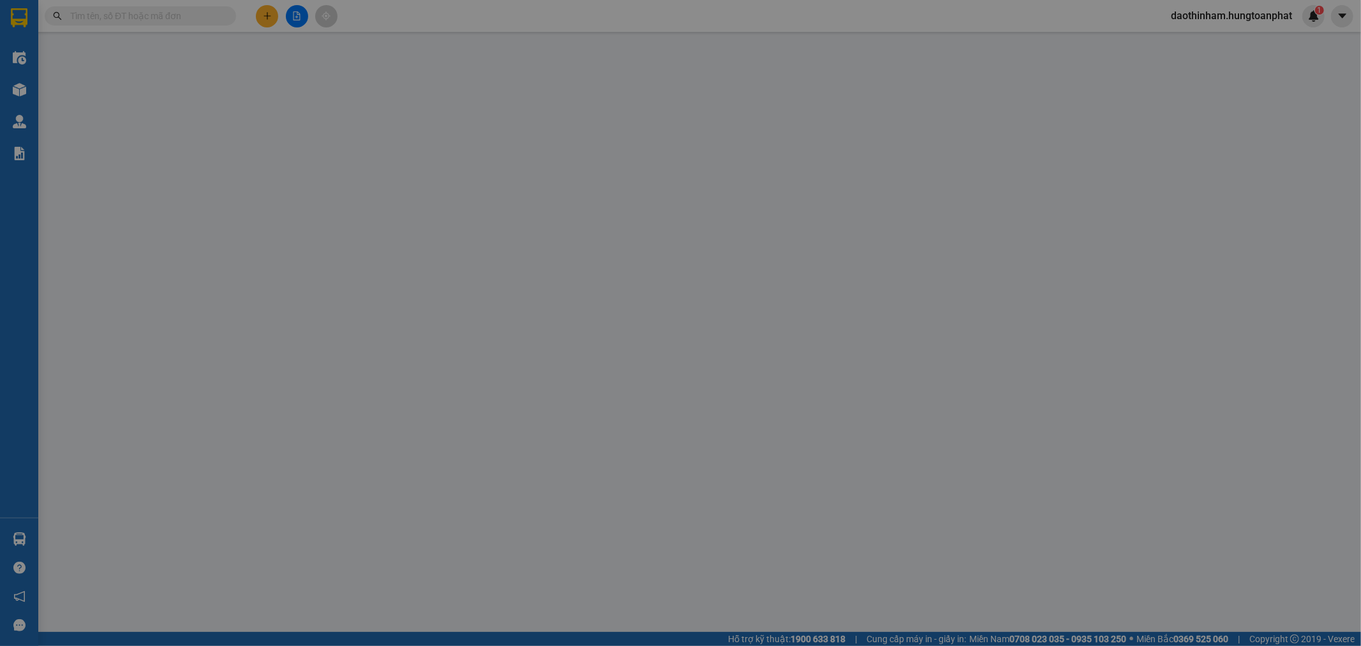
type input "0377548732"
type input "Khách"
type input "0356052787"
type input "Chị Bích"
checkbox input "true"
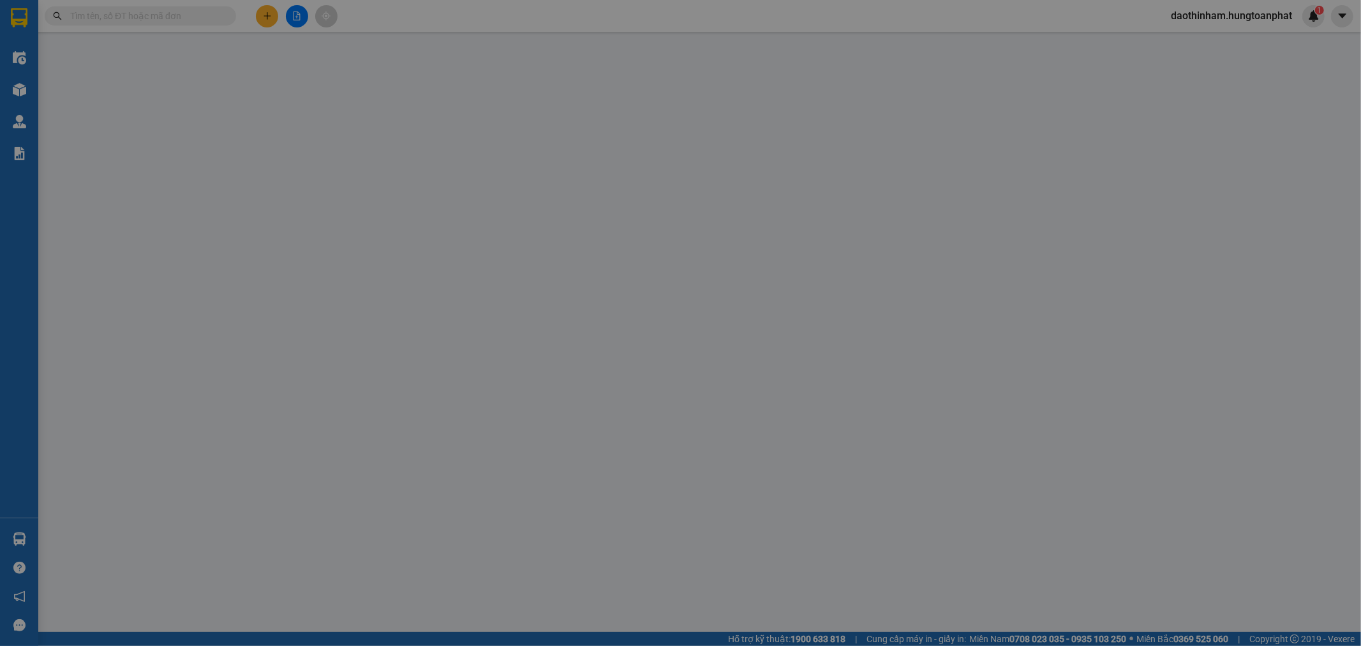
type input "[PERSON_NAME], NA"
checkbox input "true"
type input "3.100.000"
type input "140.000"
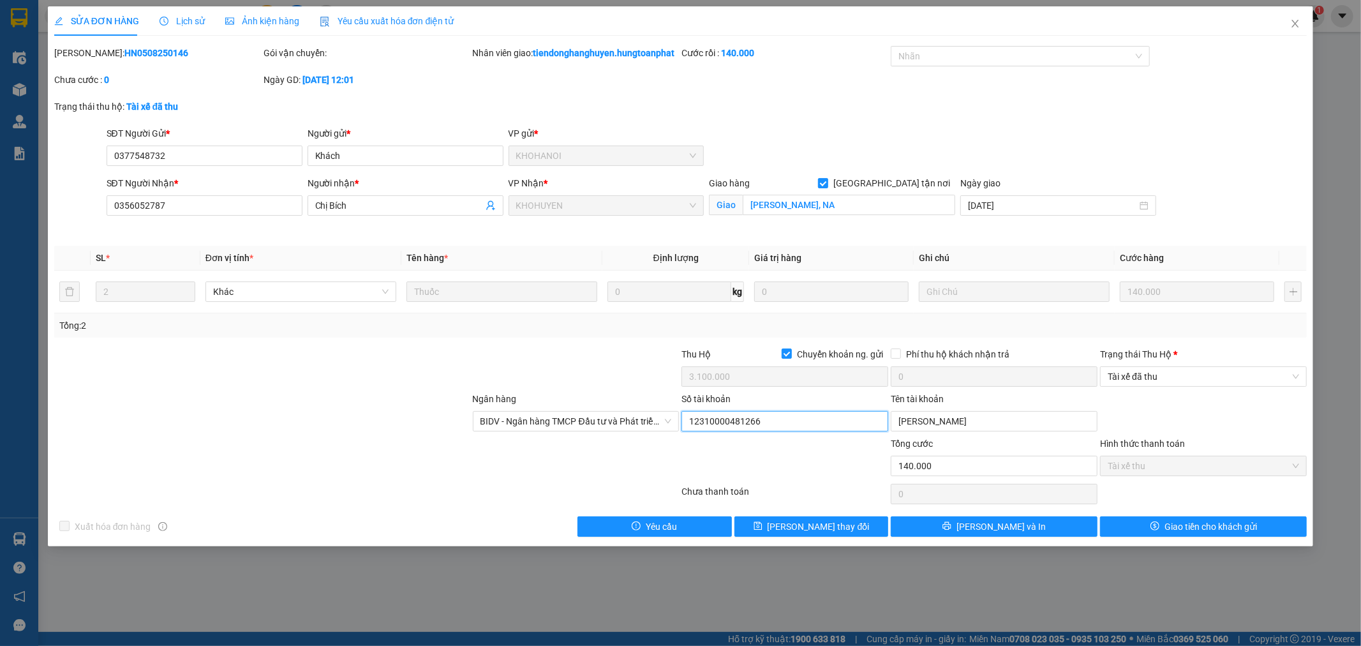
drag, startPoint x: 786, startPoint y: 433, endPoint x: 681, endPoint y: 435, distance: 104.7
click at [682, 431] on input "12310000481266" at bounding box center [785, 421] width 207 height 20
click at [1304, 29] on span "Close" at bounding box center [1296, 24] width 36 height 36
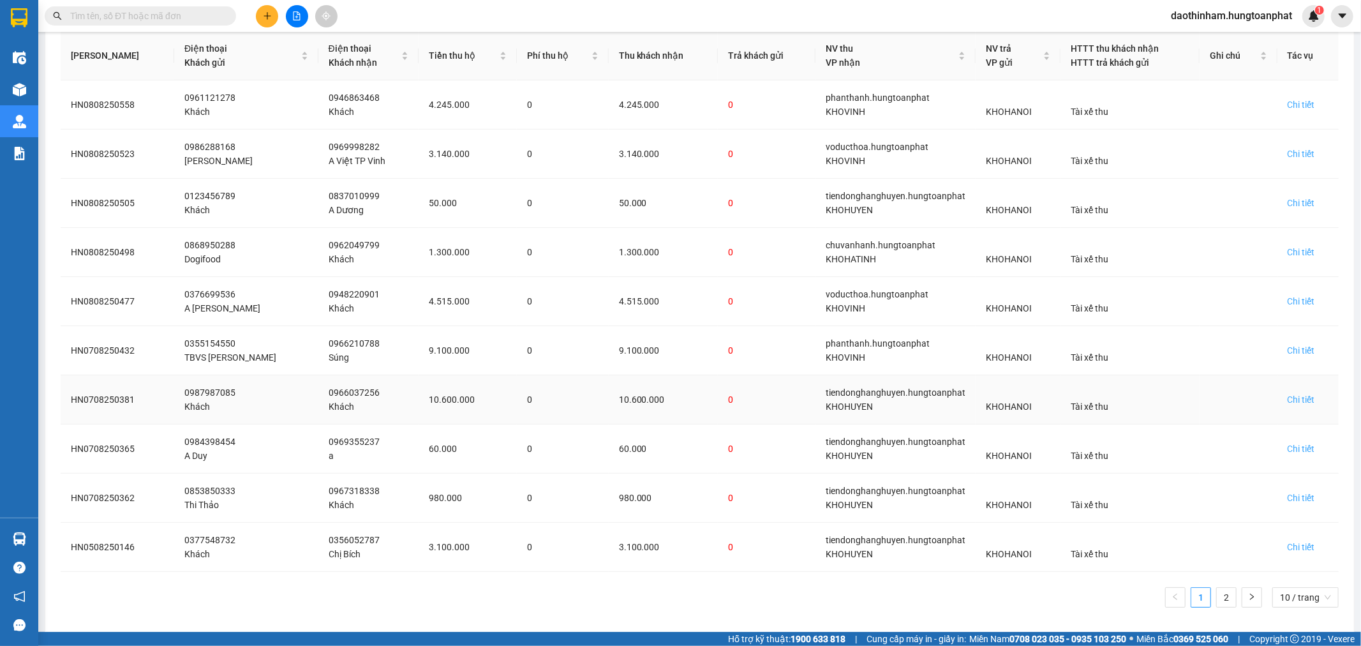
scroll to position [195, 0]
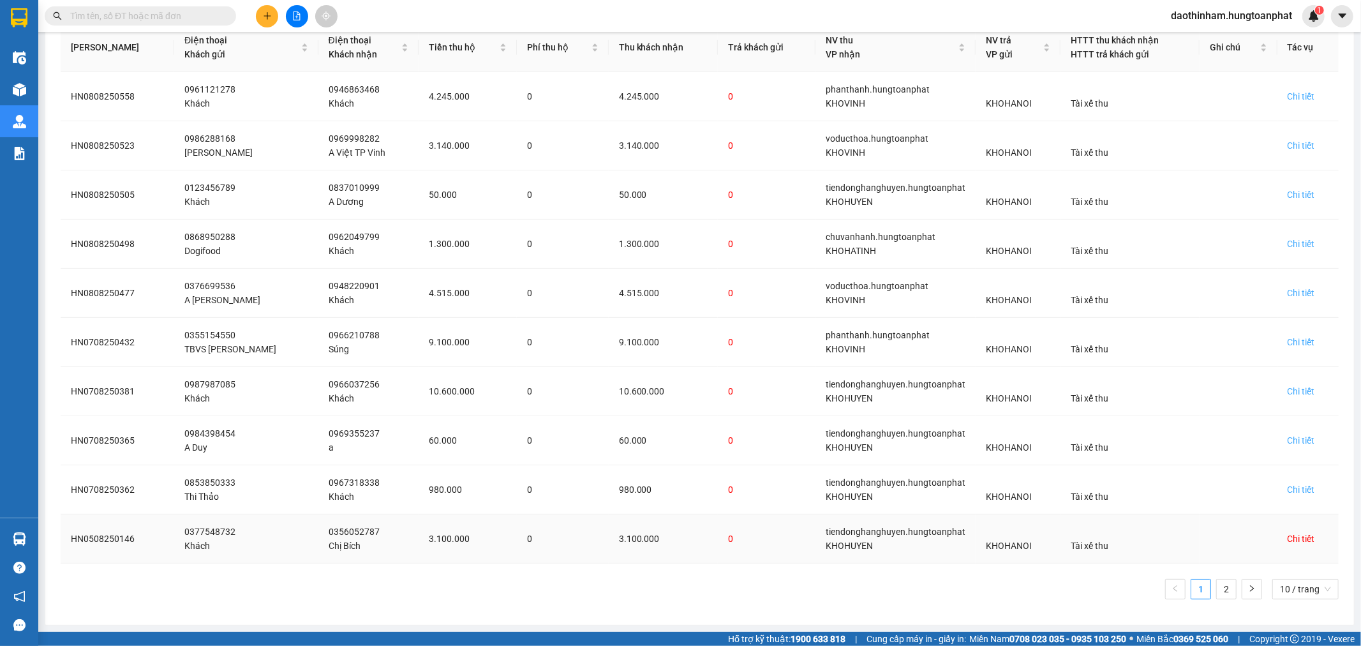
click at [1288, 537] on div "Chi tiết" at bounding box center [1301, 539] width 27 height 14
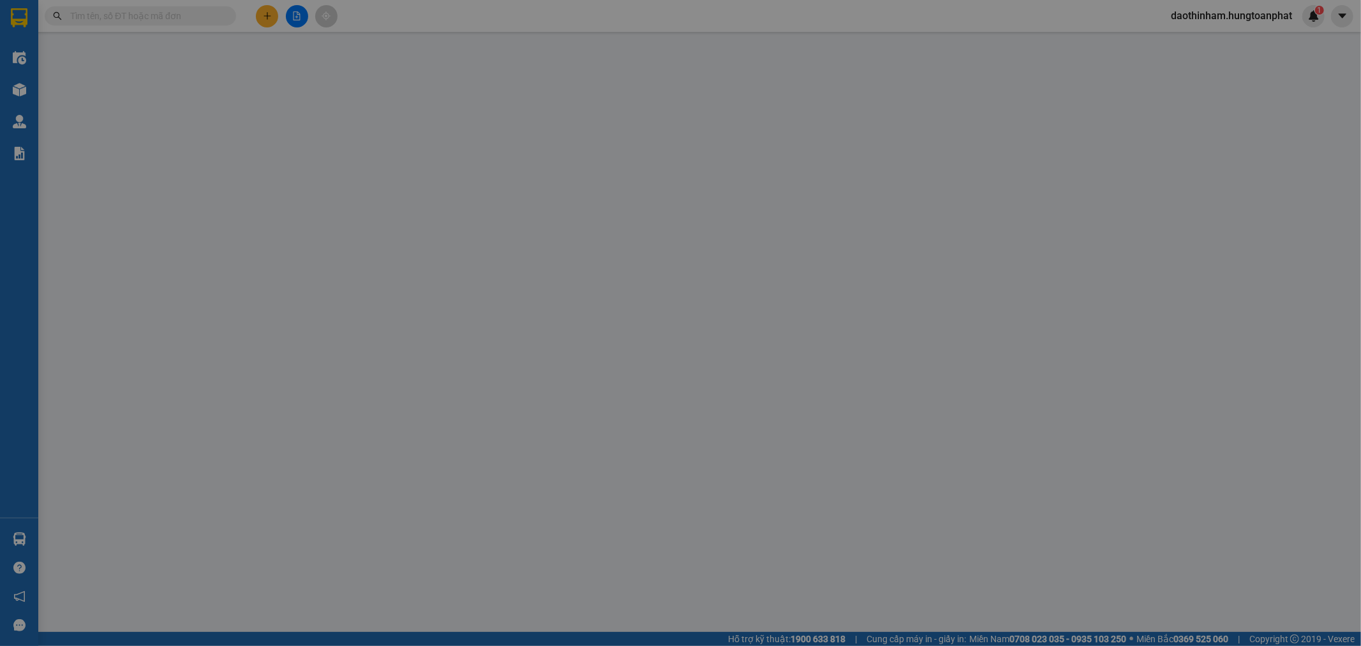
type input "0377548732"
type input "Khách"
type input "0356052787"
type input "Chị Bích"
checkbox input "true"
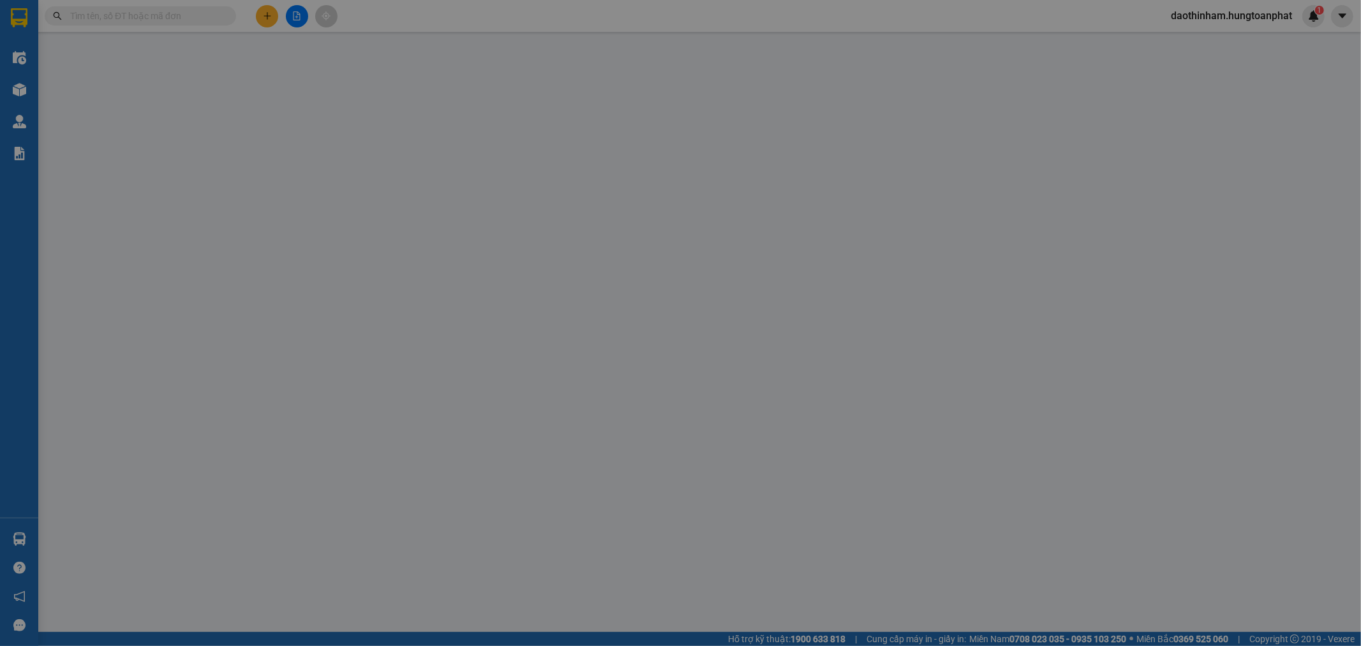
type input "[PERSON_NAME], NA"
checkbox input "true"
type input "3.100.000"
type input "140.000"
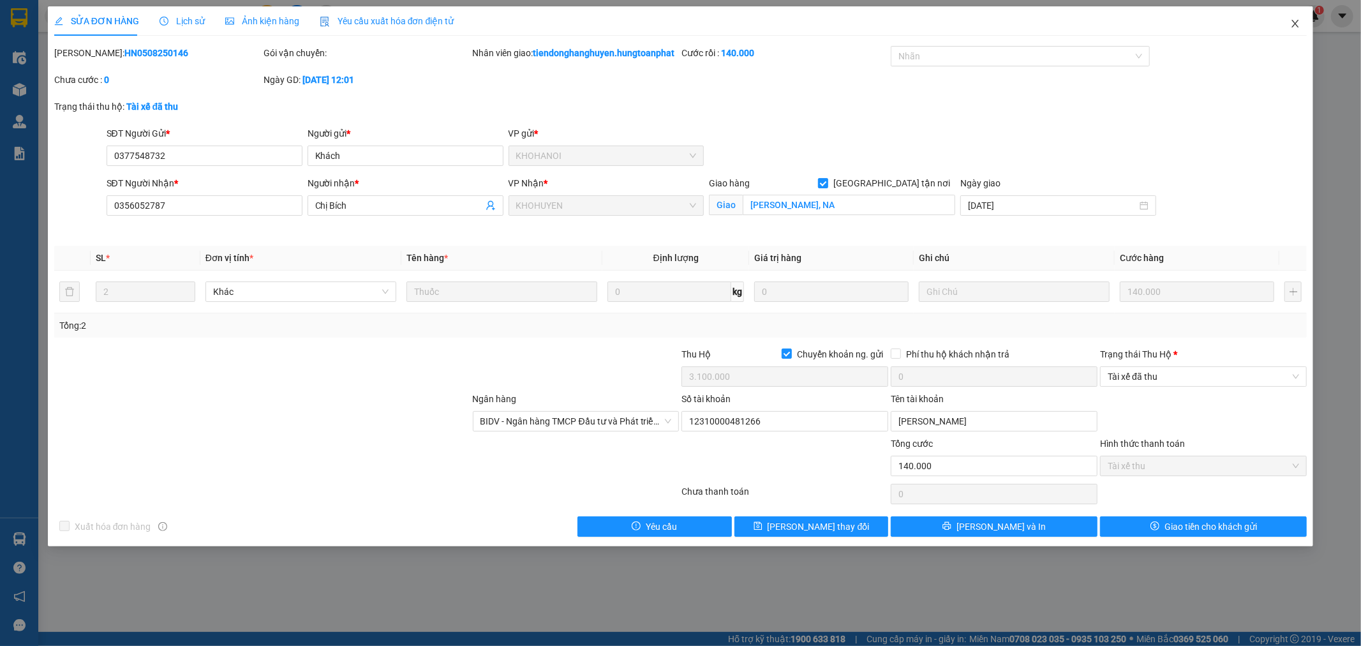
click at [1299, 22] on icon "close" at bounding box center [1295, 24] width 10 height 10
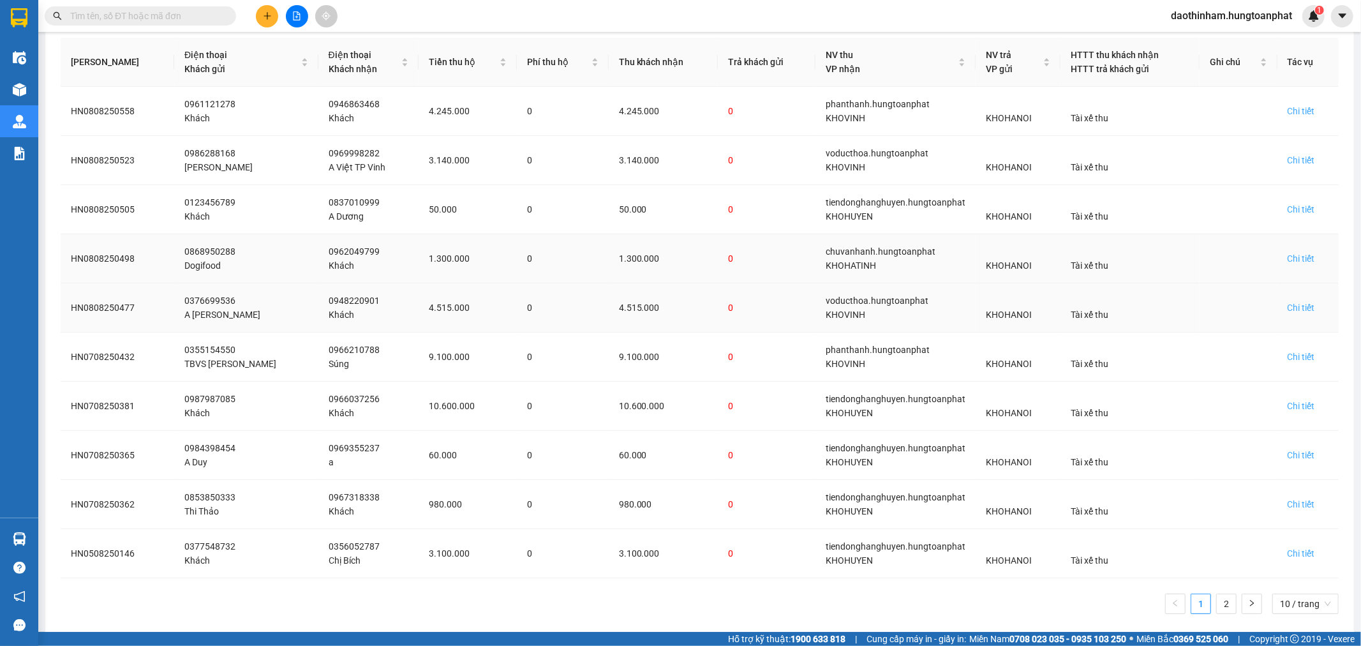
scroll to position [195, 0]
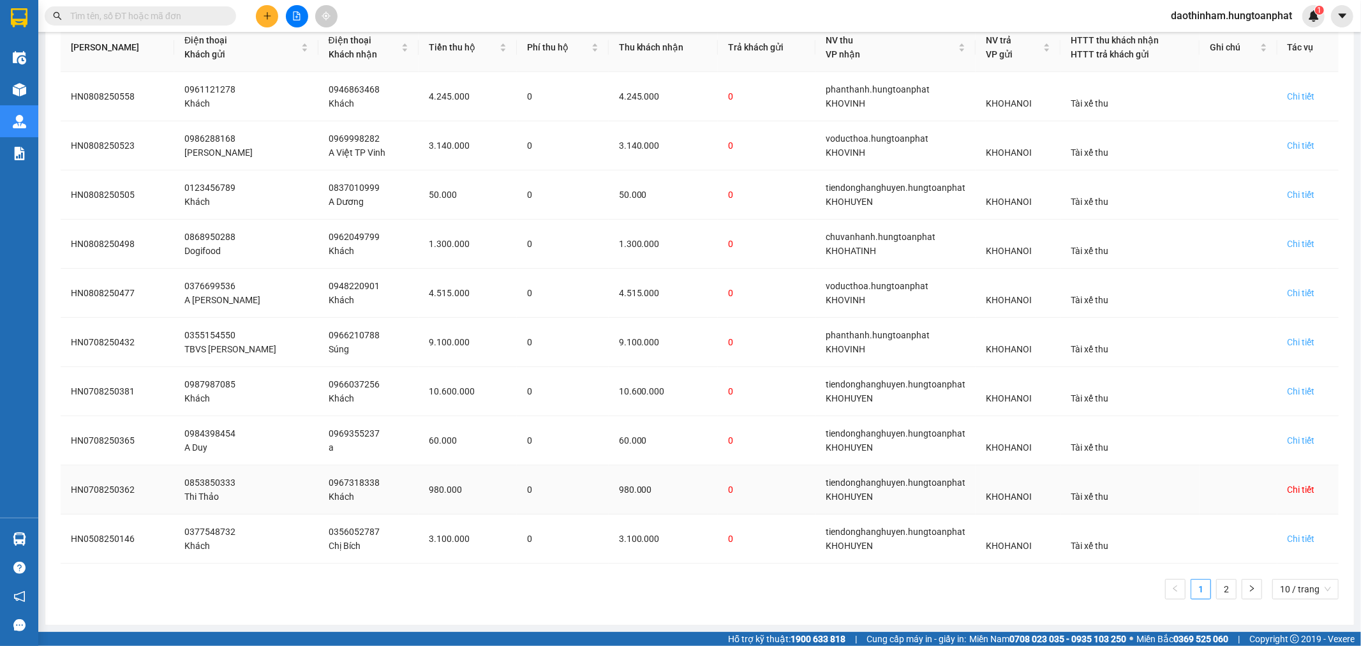
click at [1288, 489] on div "Chi tiết" at bounding box center [1301, 489] width 27 height 14
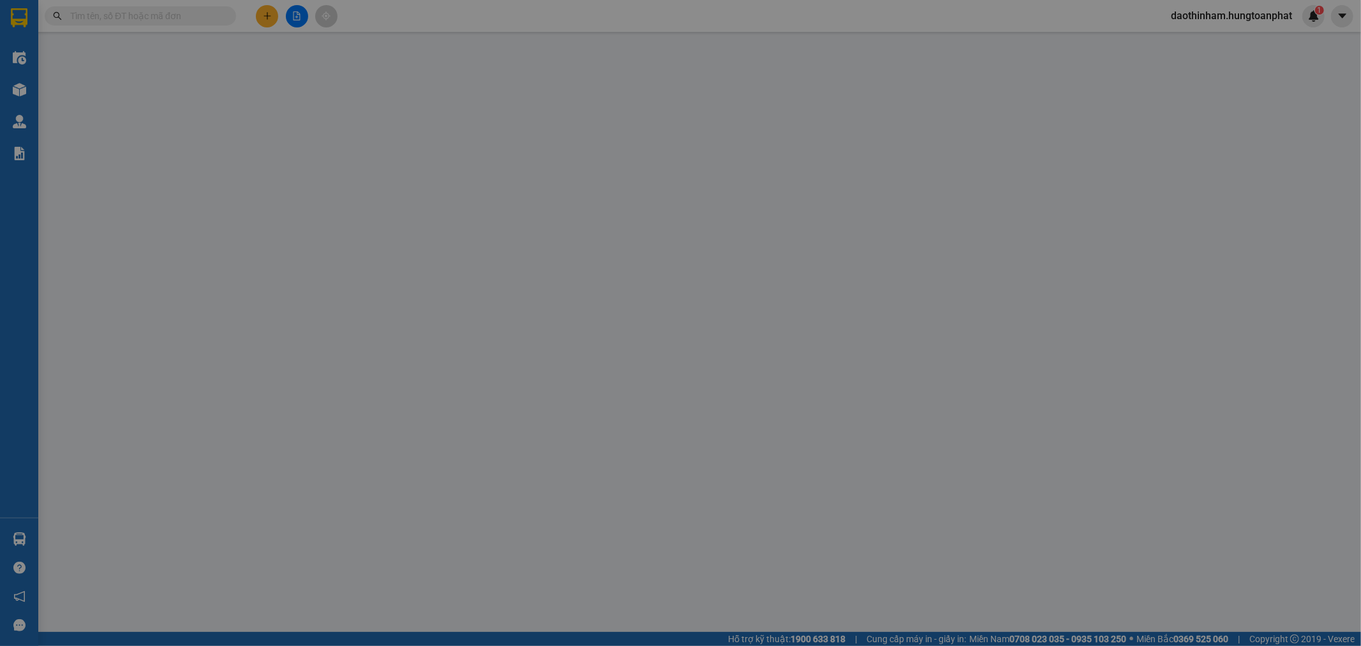
type input "0853850333"
type input "Thi Thảo"
type input "0967318338"
type input "Khách"
checkbox input "true"
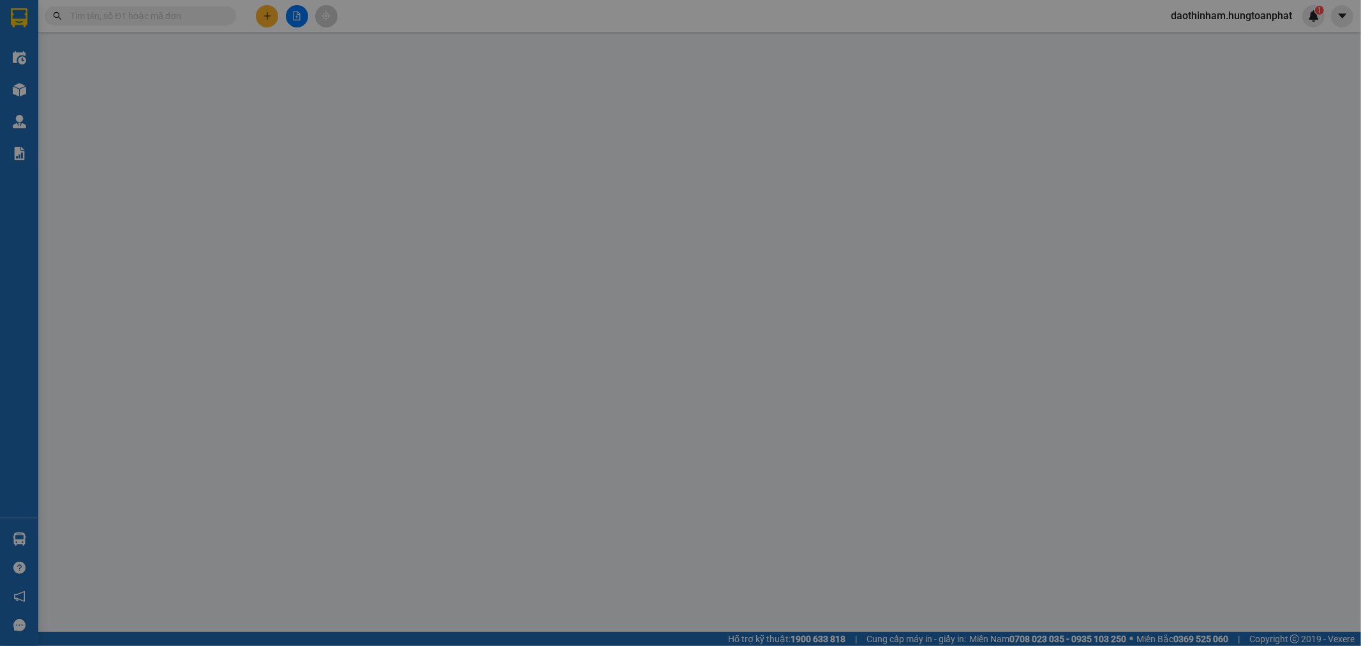
type input "[PERSON_NAME], [PERSON_NAME], NA"
checkbox input "true"
type input "980.000"
type input "120.000"
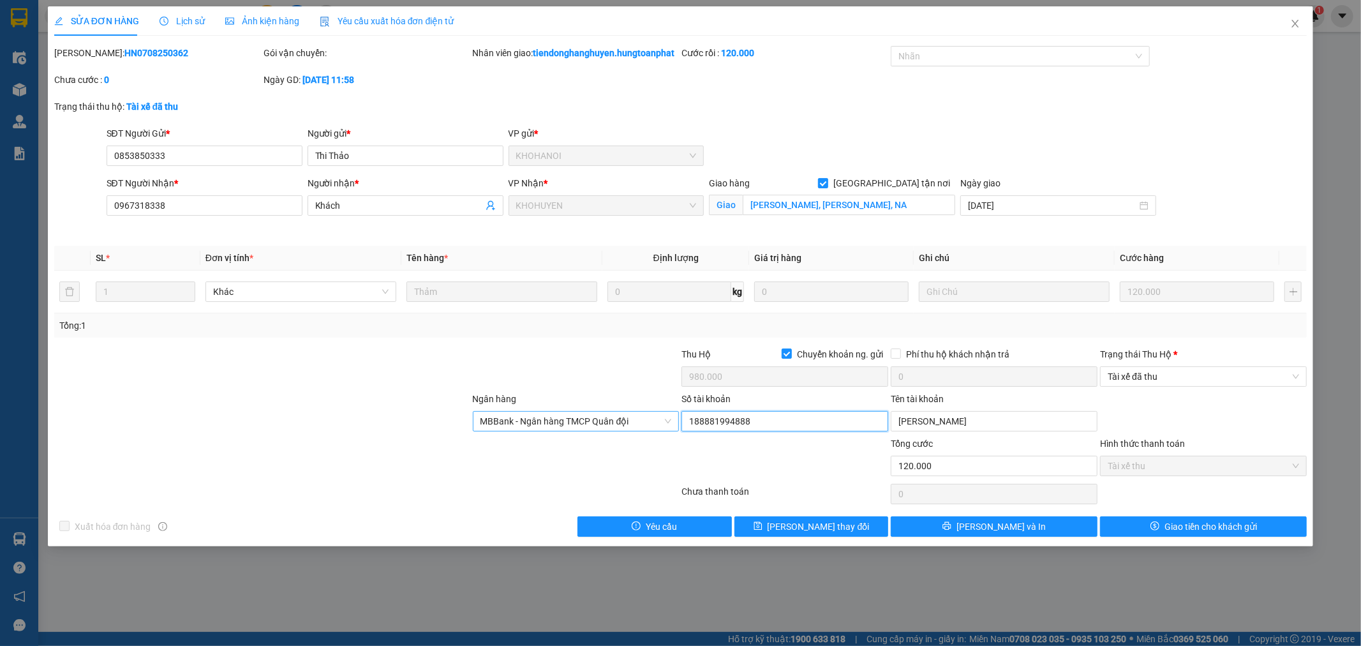
drag, startPoint x: 756, startPoint y: 434, endPoint x: 627, endPoint y: 441, distance: 128.5
click at [627, 436] on div "Ngân hàng MBBank - Ngân hàng TMCP Quân đội Số tài khoản 188881994888 Tên tài kh…" at bounding box center [681, 414] width 1256 height 45
click at [1197, 384] on span "Tài xế đã thu" at bounding box center [1203, 376] width 191 height 19
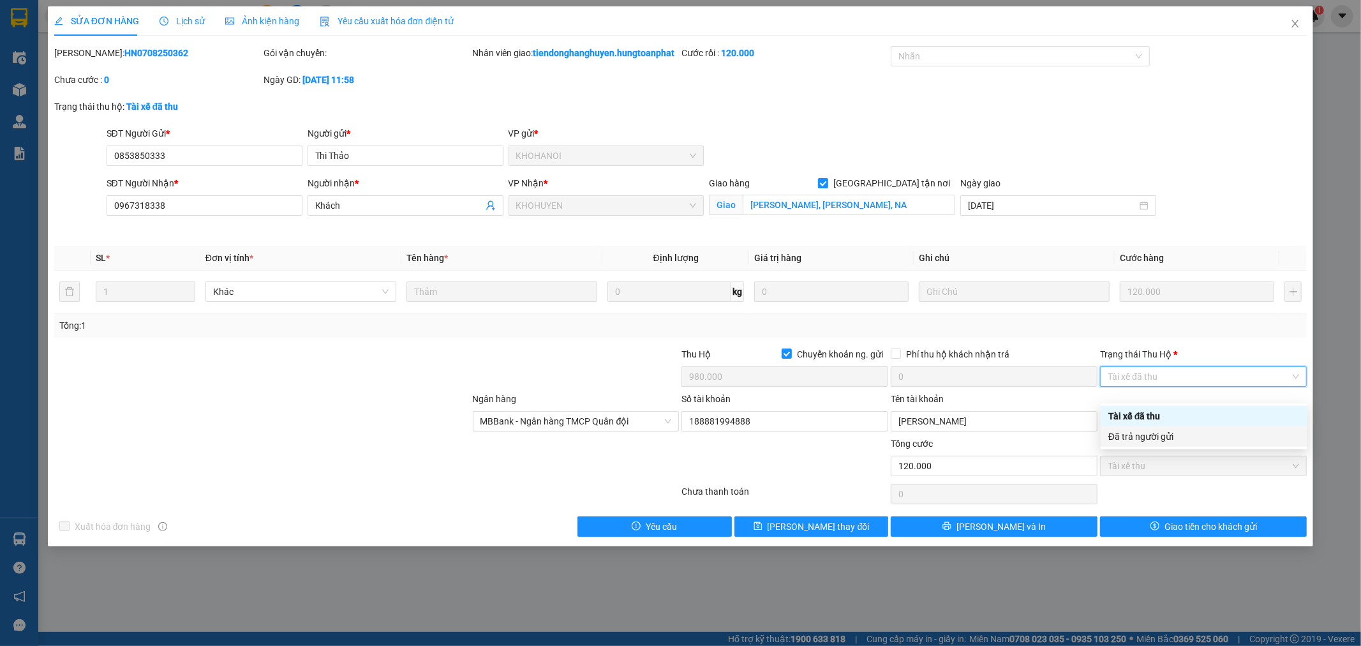
click at [1177, 442] on div "Đã trả người gửi" at bounding box center [1203, 436] width 191 height 14
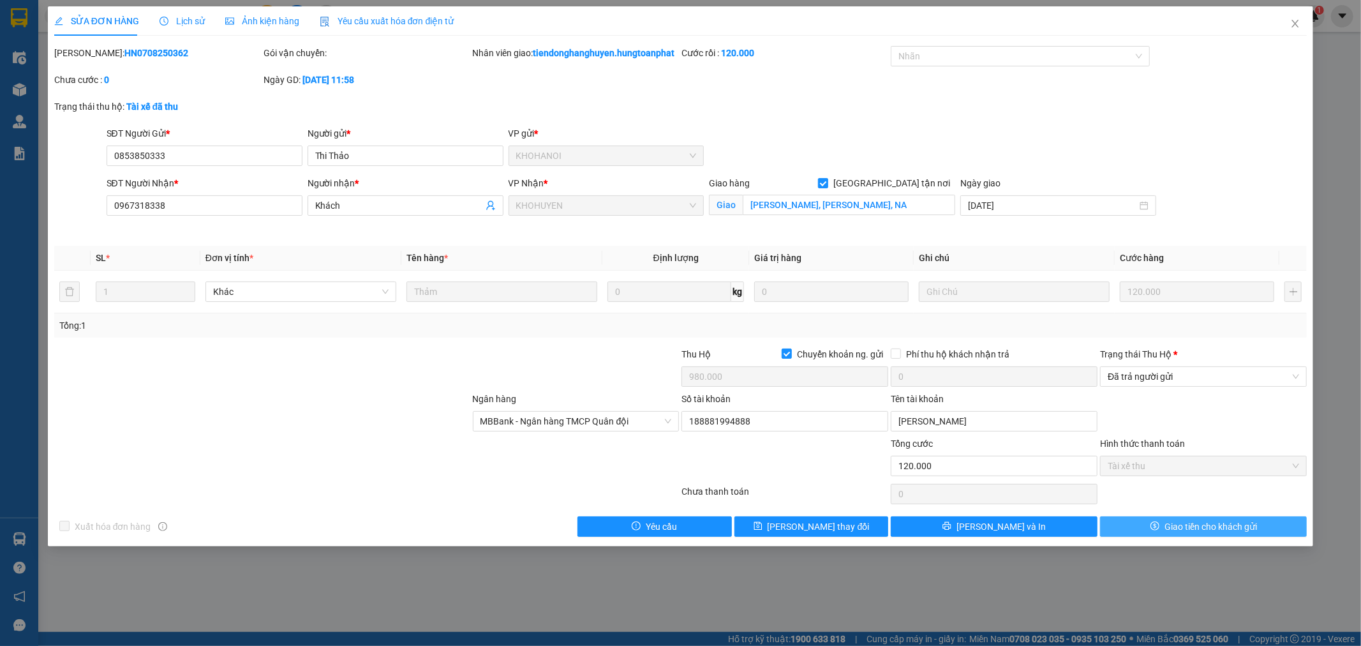
click at [1187, 533] on span "Giao tiền cho khách gửi" at bounding box center [1211, 526] width 93 height 14
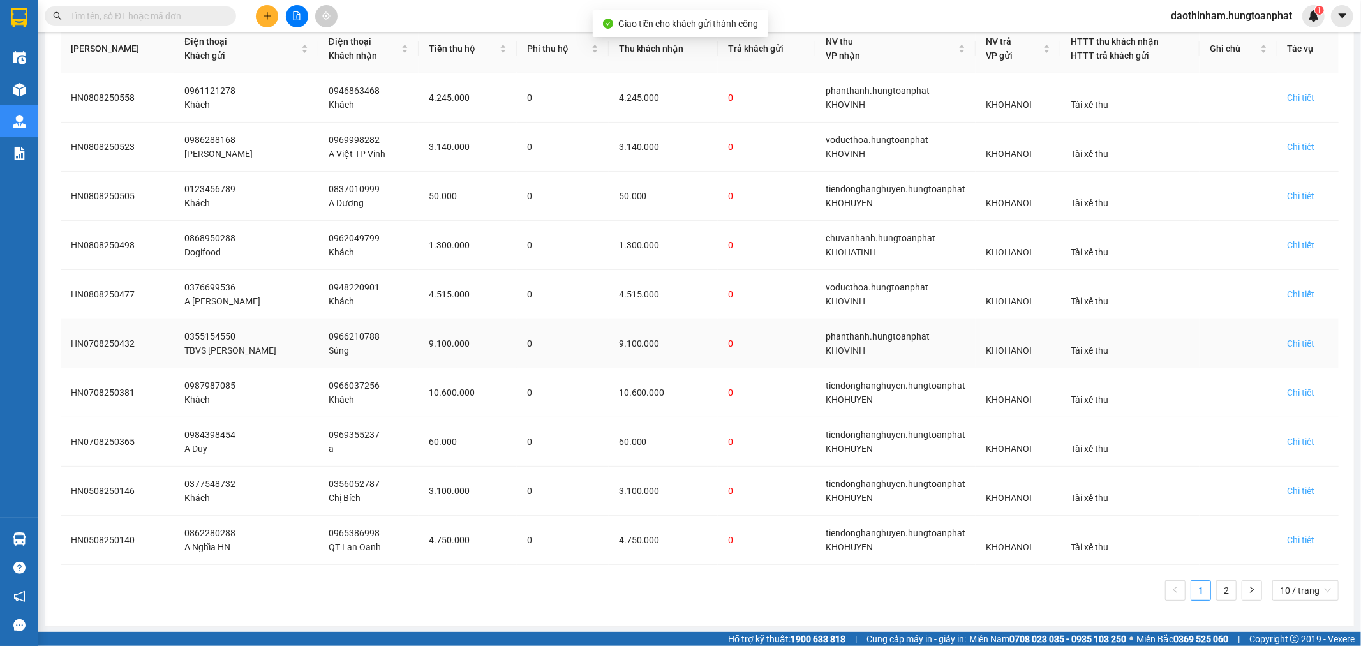
scroll to position [195, 0]
click at [1288, 538] on div "Chi tiết" at bounding box center [1301, 539] width 27 height 14
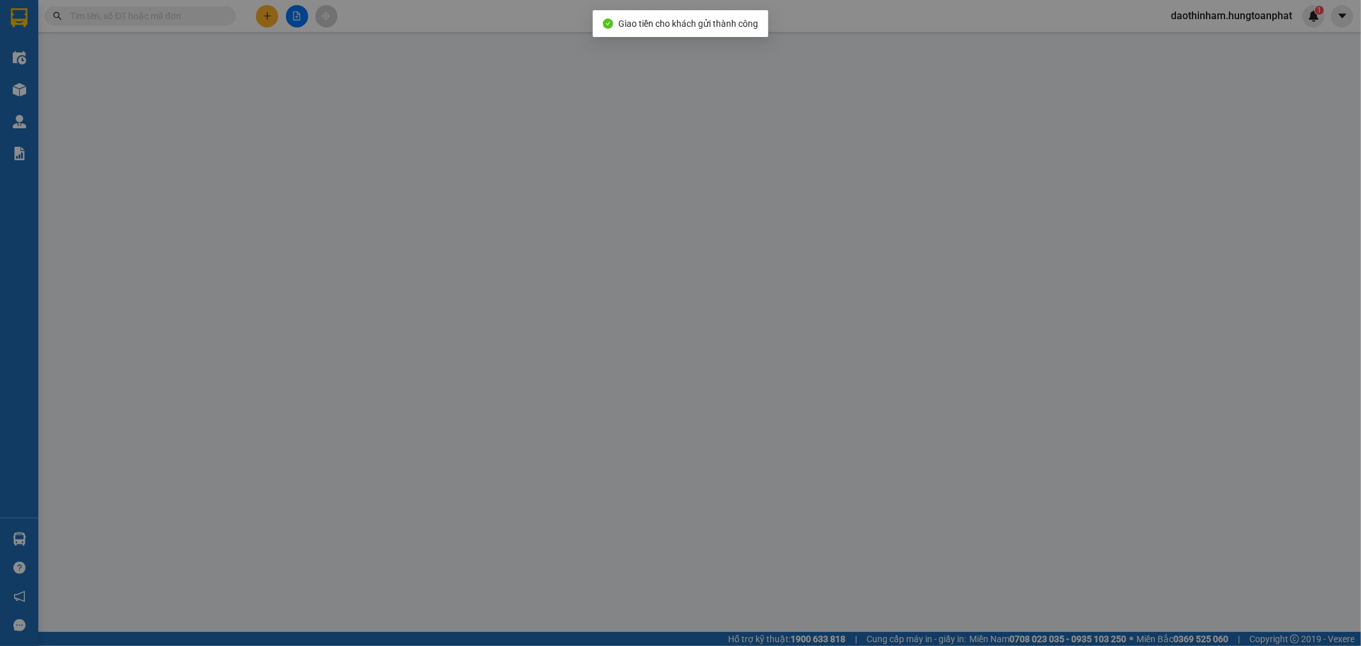
type input "0862280288"
type input "A Nghĩa HN"
type input "0965386998"
type input "QT Lan Oanh"
checkbox input "true"
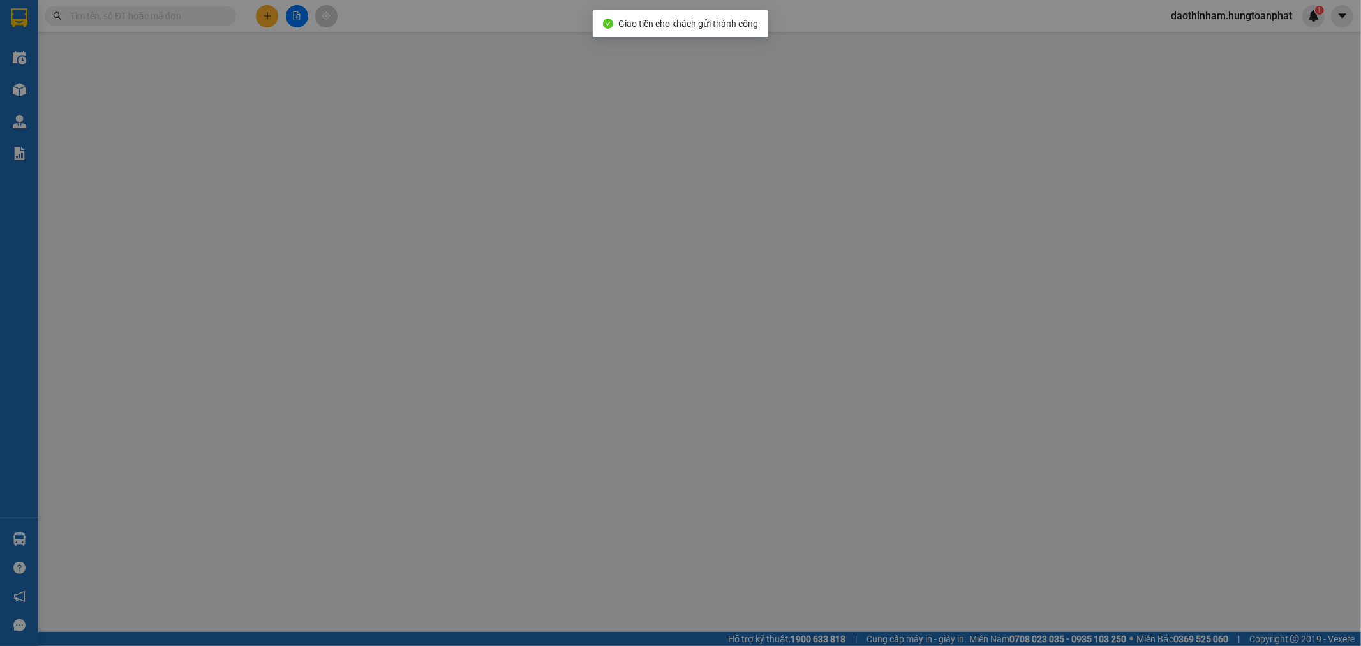
type input "Cầu Giát, [PERSON_NAME], [GEOGRAPHIC_DATA]"
checkbox input "true"
type input "4.750.000"
type input "100.000"
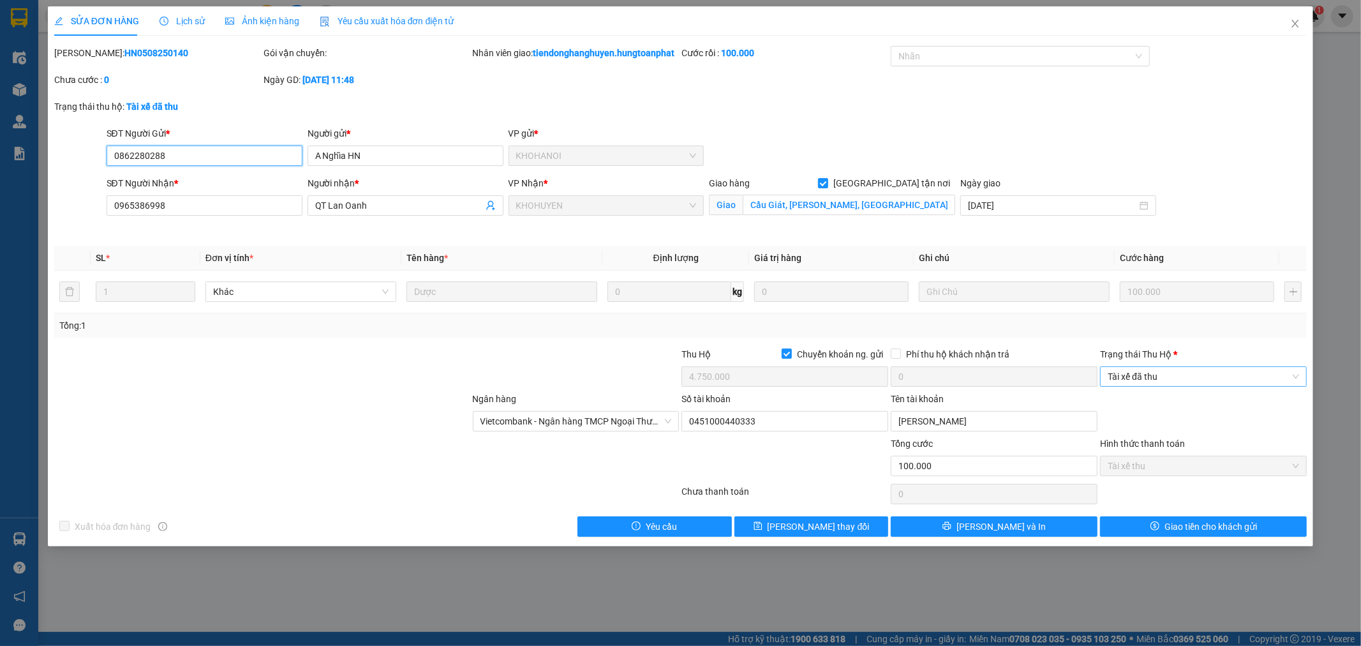
click at [1136, 386] on span "Tài xế đã thu" at bounding box center [1203, 376] width 191 height 19
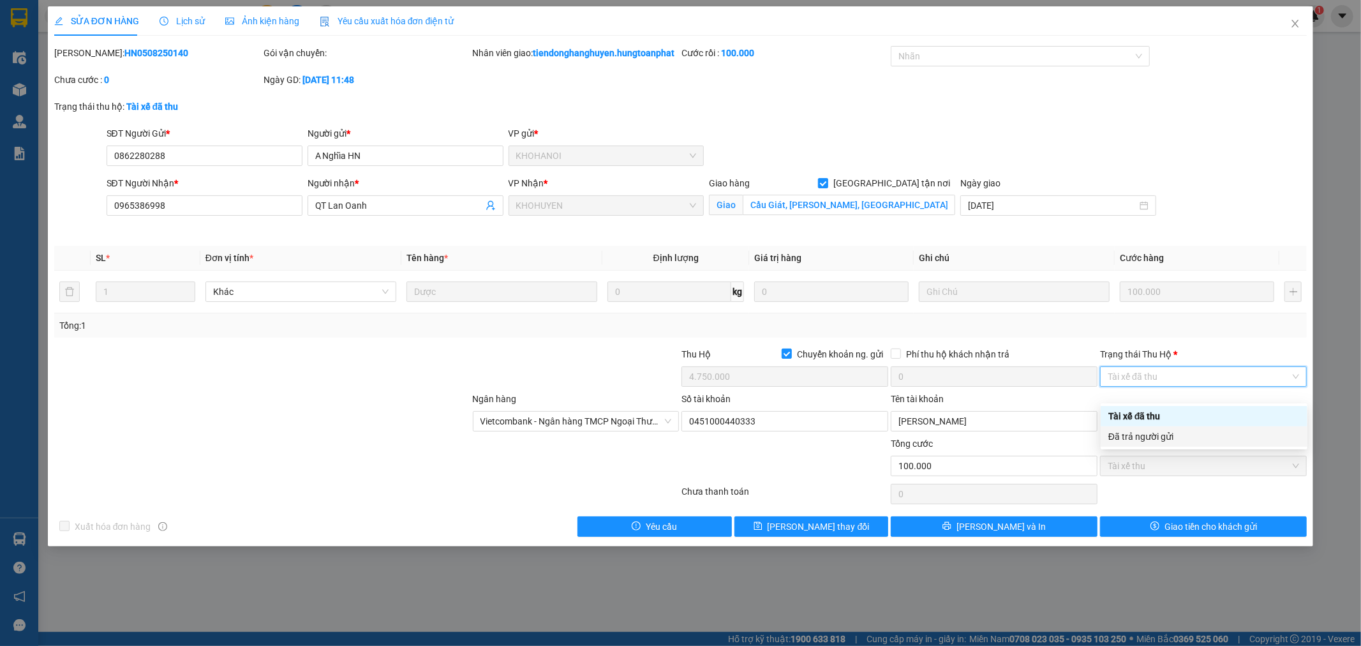
click at [1139, 439] on div "Đã trả người gửi" at bounding box center [1203, 436] width 191 height 14
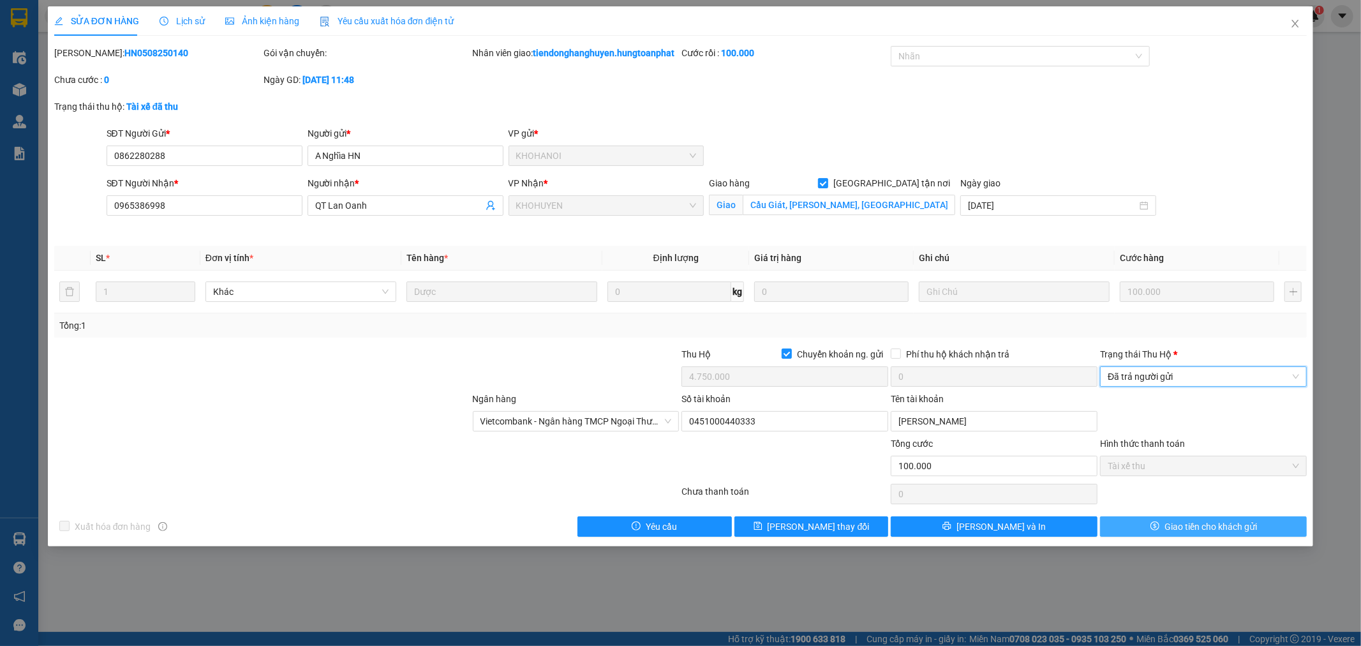
click at [1176, 533] on span "Giao tiền cho khách gửi" at bounding box center [1211, 526] width 93 height 14
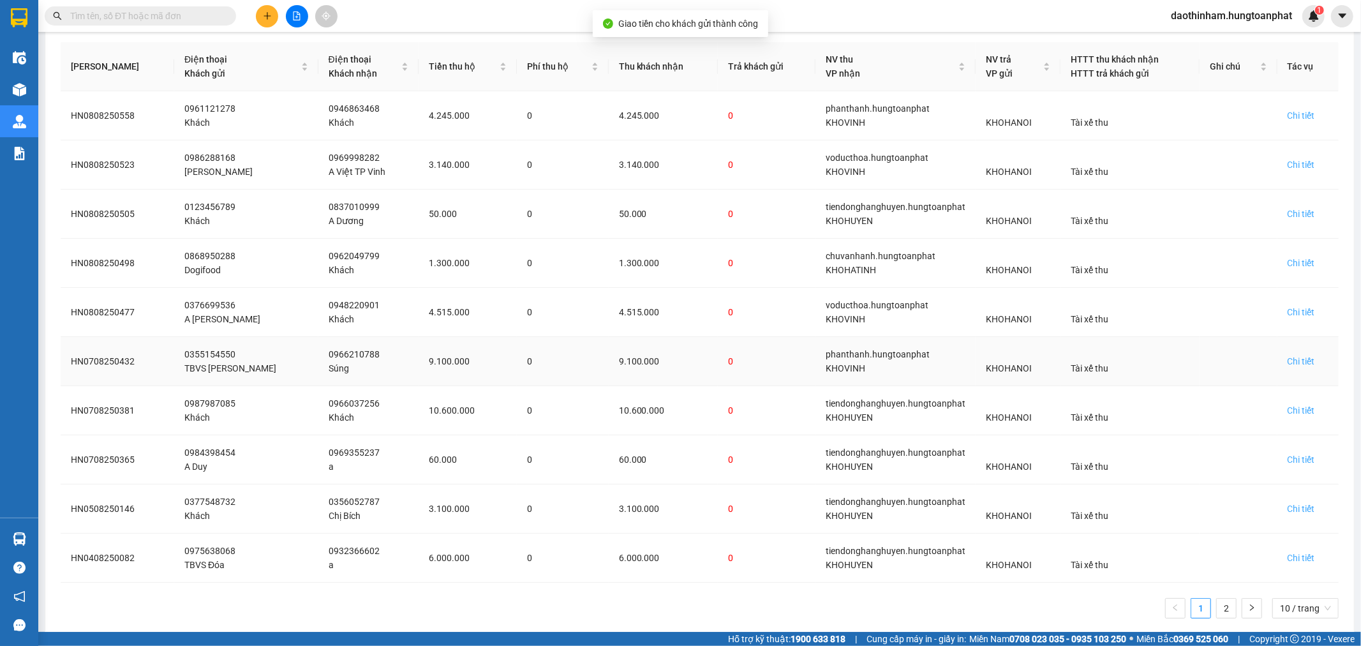
scroll to position [195, 0]
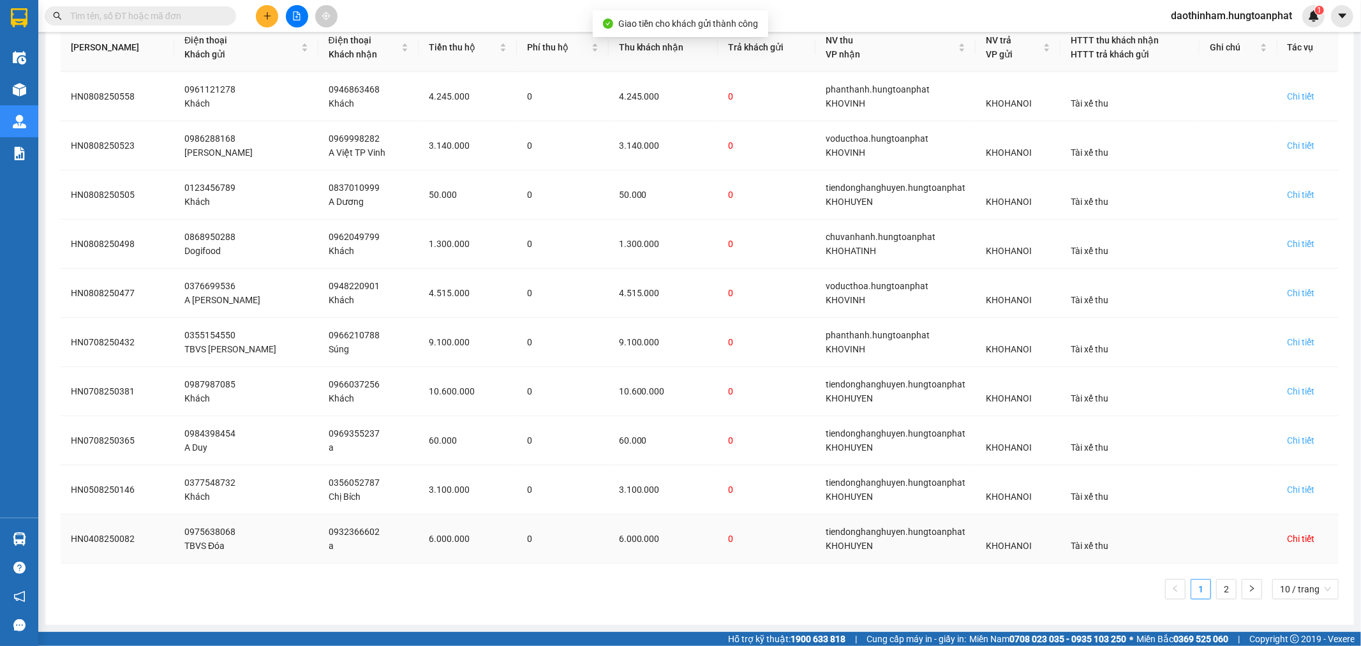
click at [1288, 539] on div "Chi tiết" at bounding box center [1301, 539] width 27 height 14
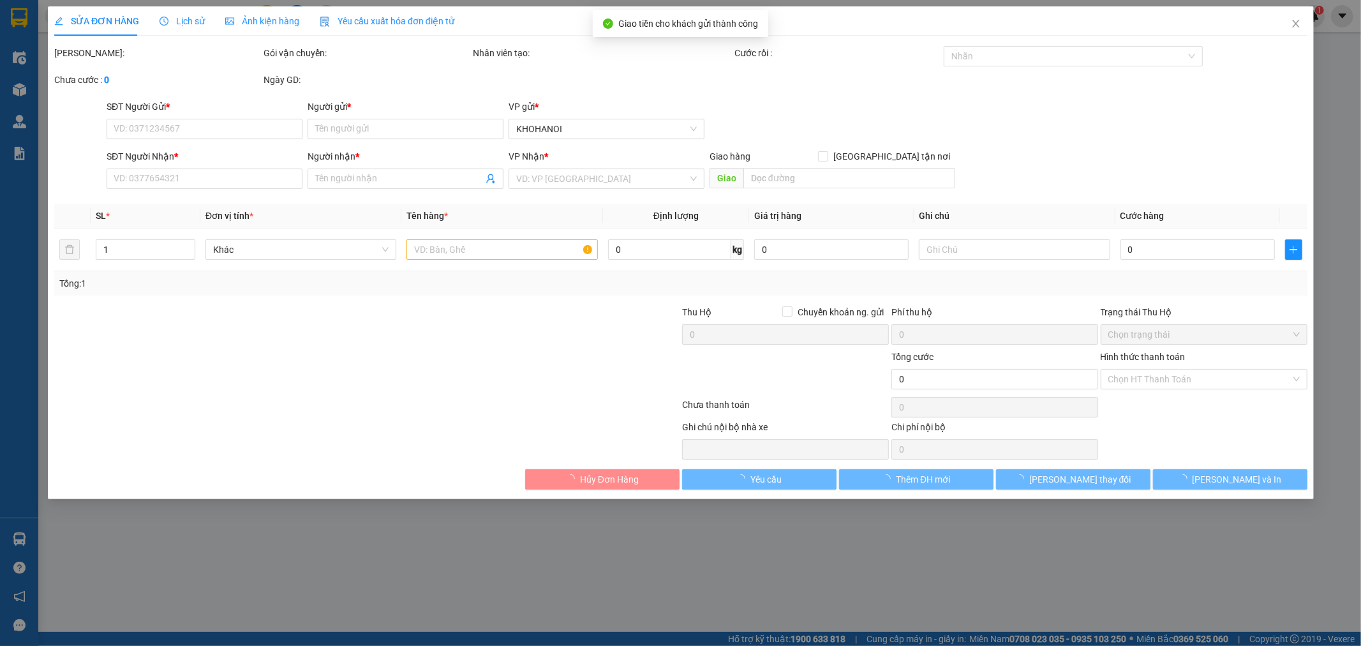
type input "0975638068"
type input "TBVS Đóa"
type input "0932366602"
type input "a"
checkbox input "true"
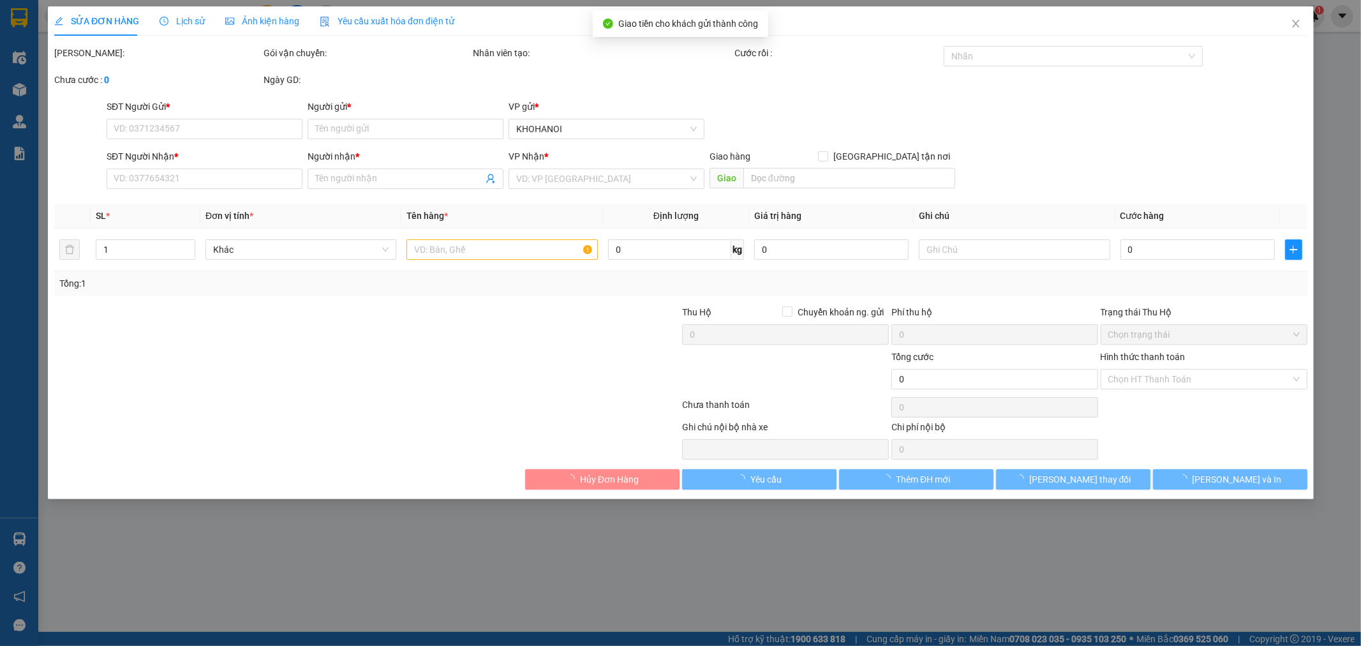
type input "[PERSON_NAME], [GEOGRAPHIC_DATA]"
checkbox input "true"
type input "6.000.000"
type input "550.000"
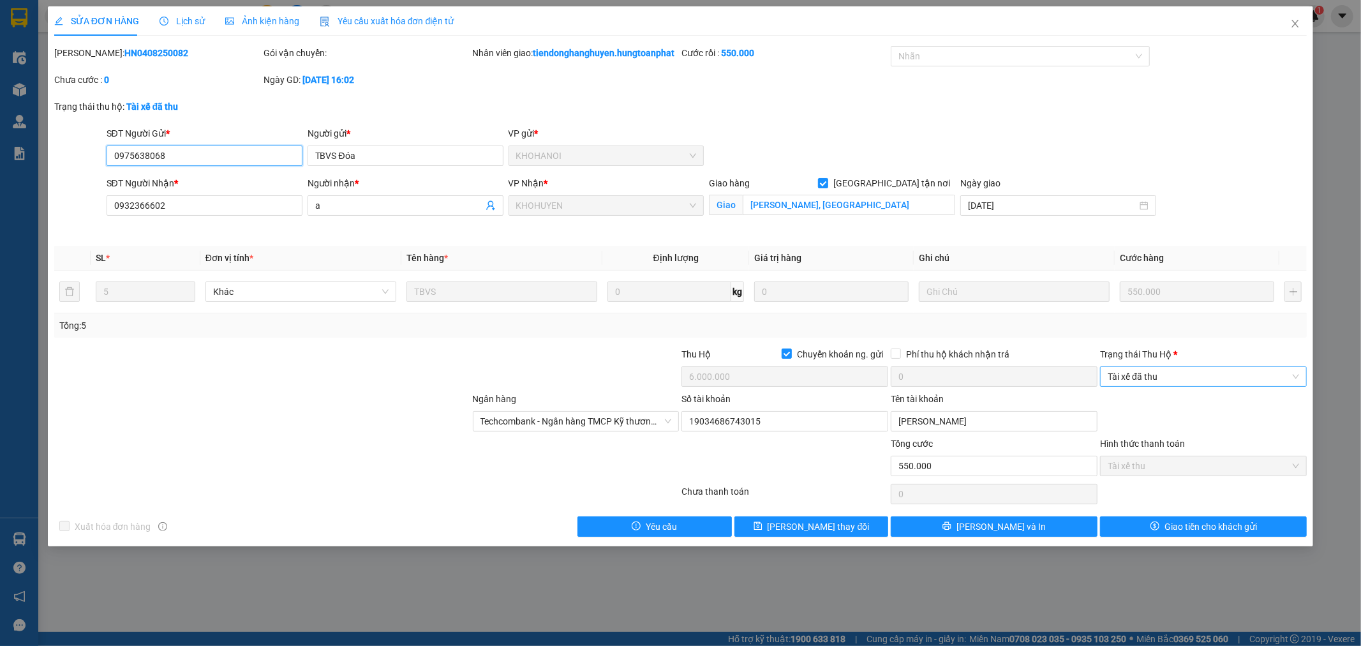
click at [1187, 386] on span "Tài xế đã thu" at bounding box center [1203, 376] width 191 height 19
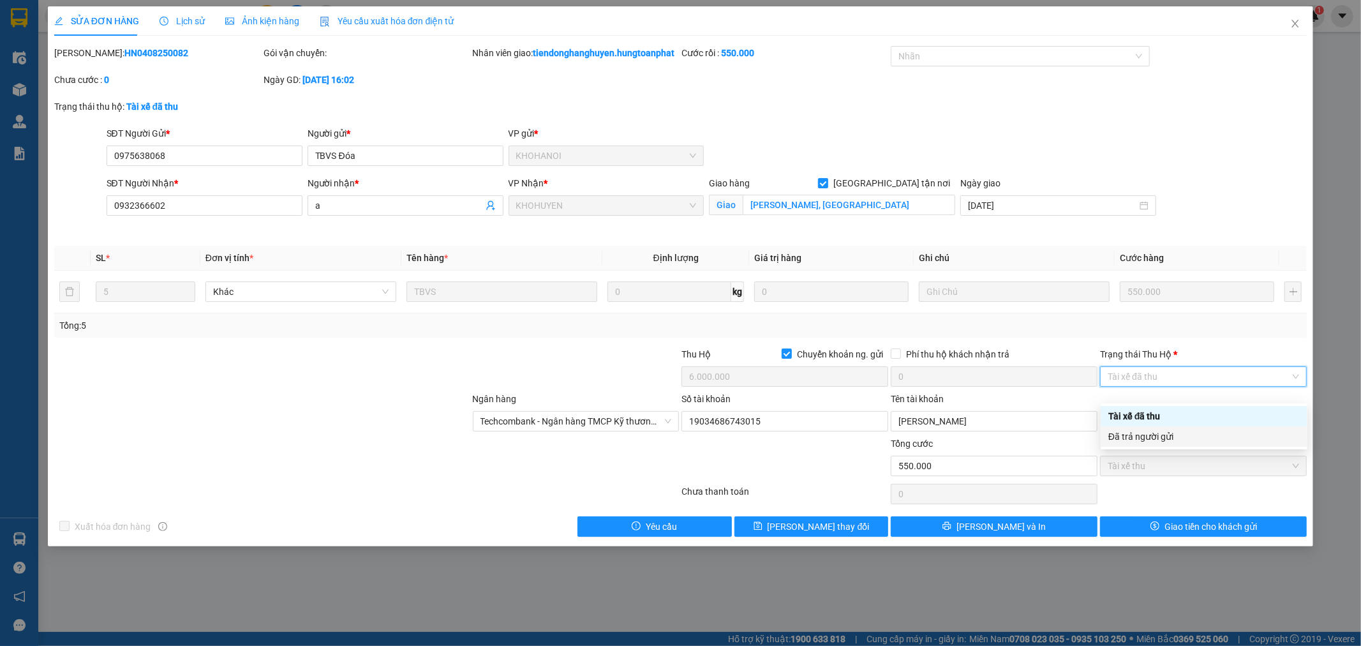
drag, startPoint x: 1184, startPoint y: 436, endPoint x: 1177, endPoint y: 484, distance: 48.3
click at [1184, 436] on div "Đã trả người gửi" at bounding box center [1203, 436] width 191 height 14
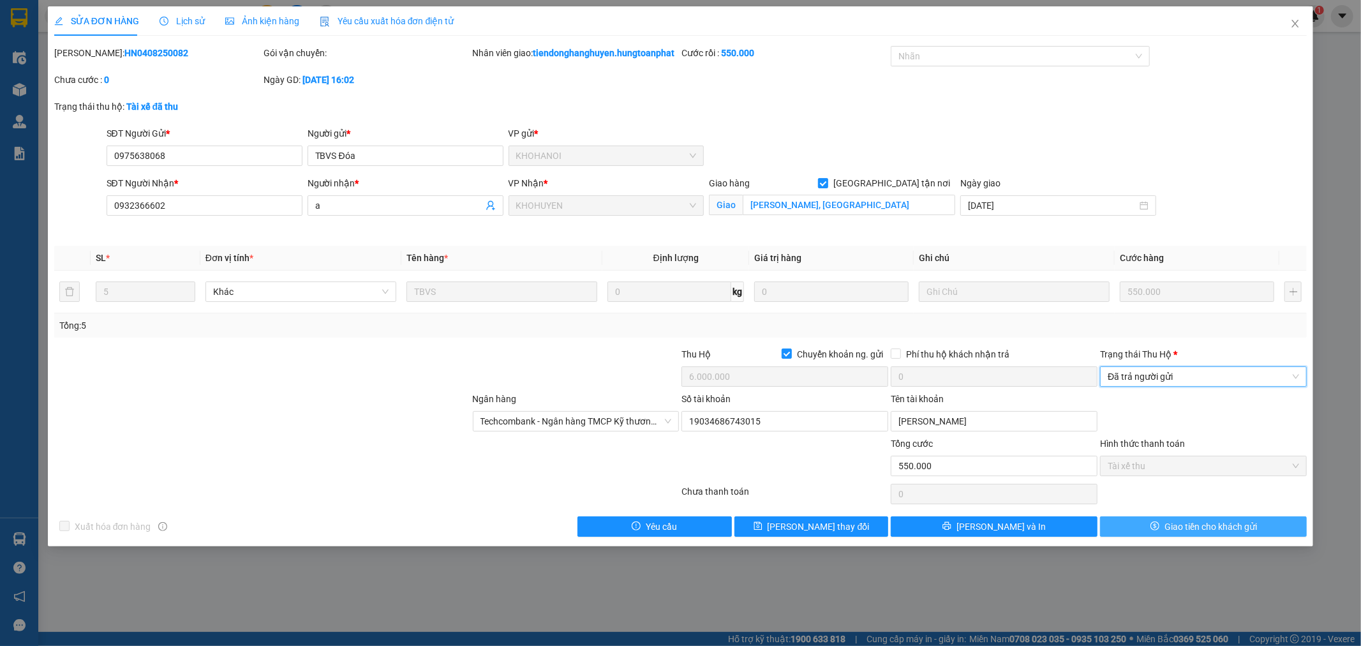
click at [1191, 533] on span "Giao tiền cho khách gửi" at bounding box center [1211, 526] width 93 height 14
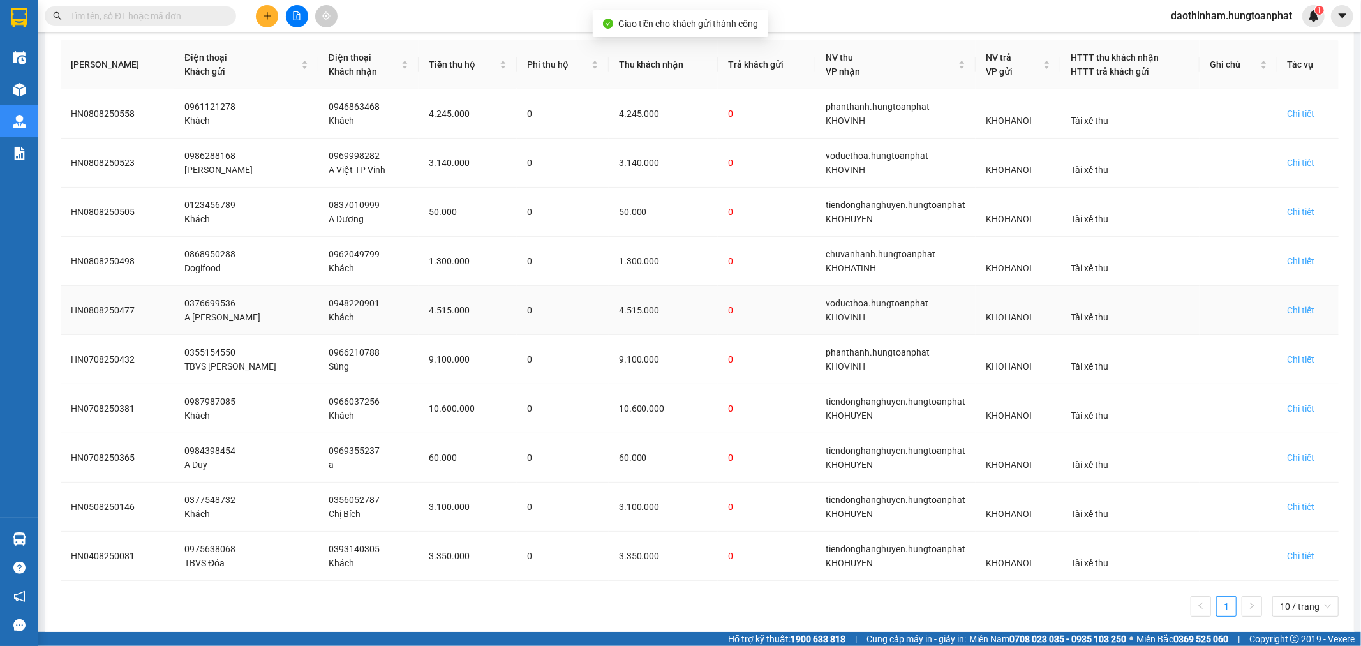
scroll to position [195, 0]
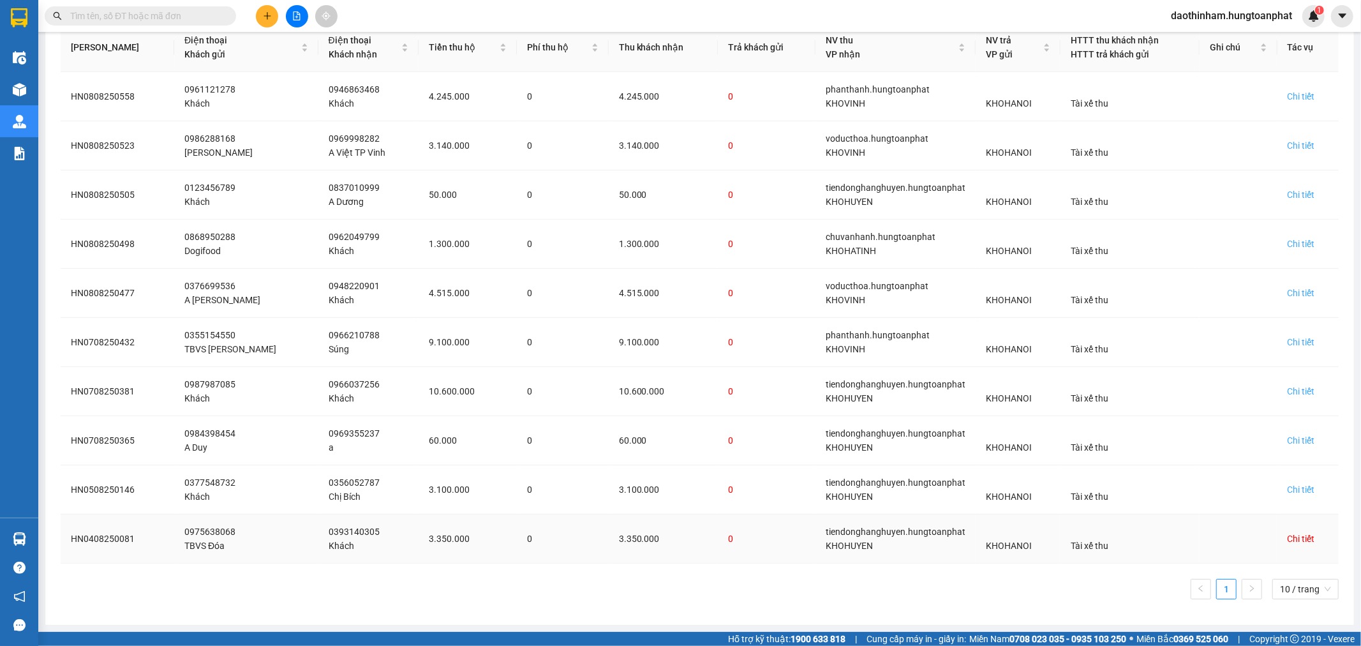
click at [1289, 539] on div "Chi tiết" at bounding box center [1301, 539] width 27 height 14
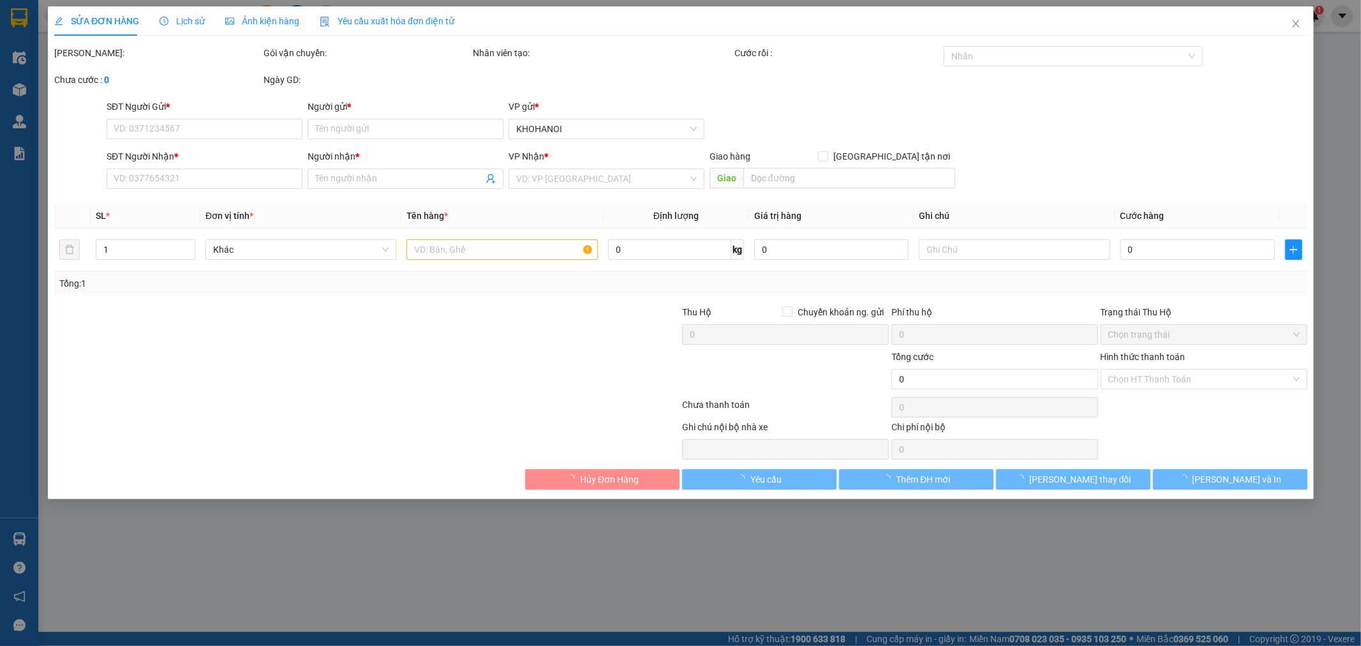
type input "0975638068"
type input "TBVS Đóa"
type input "0393140305"
type input "Khách"
checkbox input "true"
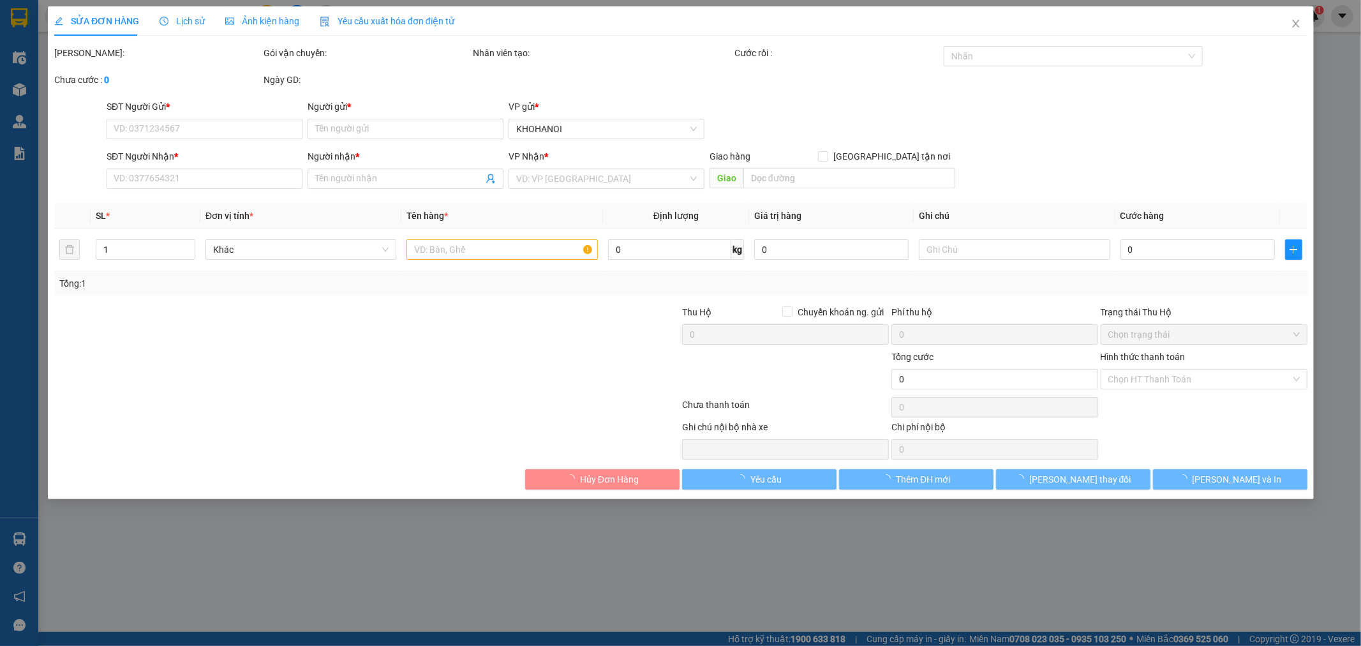
type input "[PERSON_NAME], Quỳ Hợp, NA"
checkbox input "true"
type input "3.350.000"
type input "450.000"
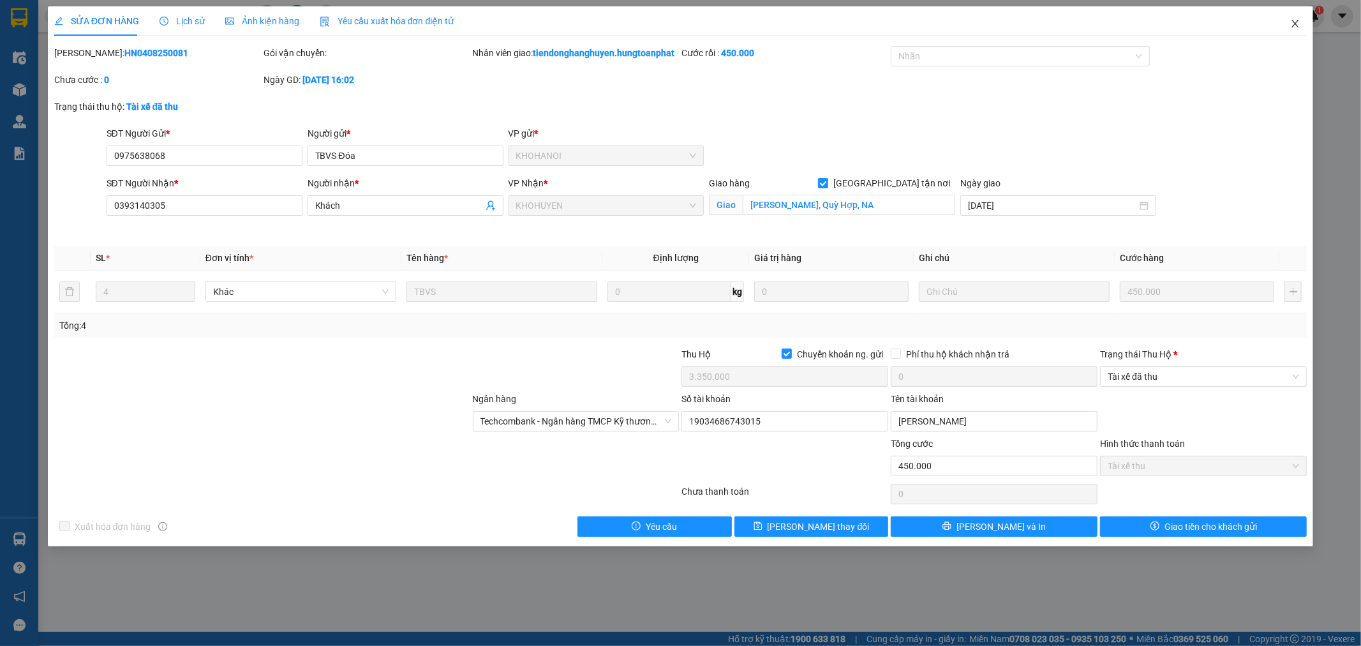
click at [1295, 22] on icon "close" at bounding box center [1295, 24] width 10 height 10
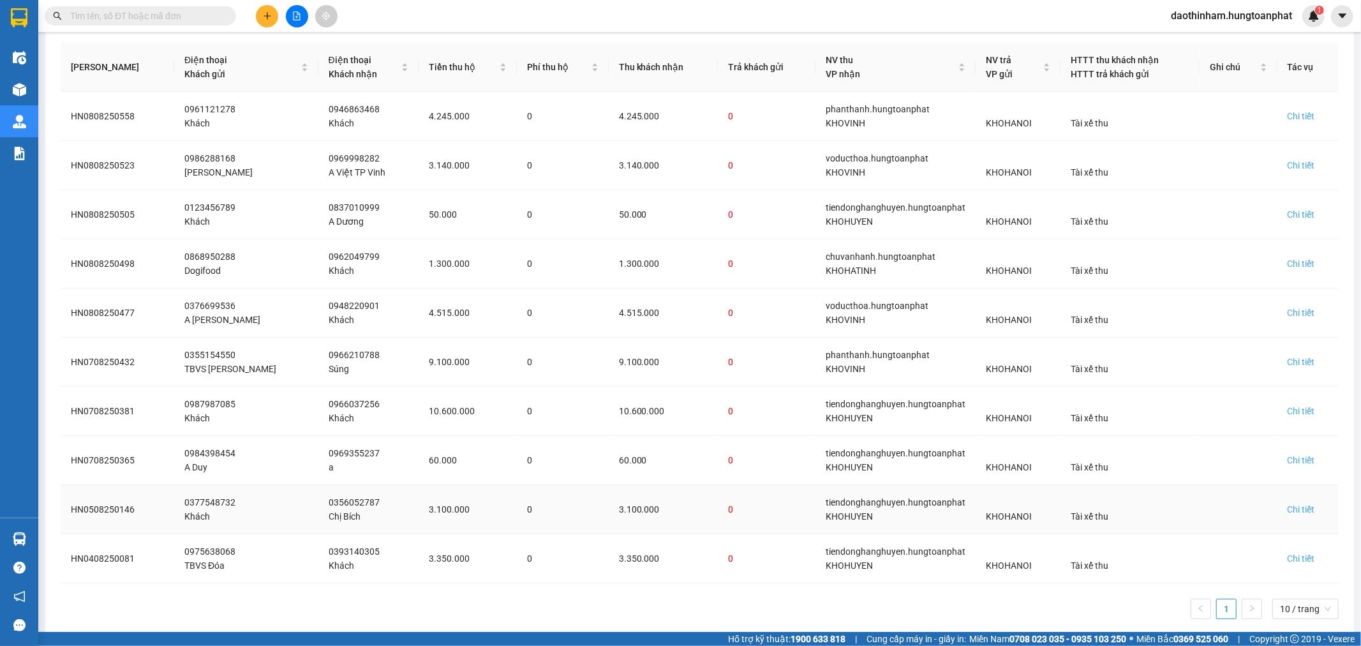
scroll to position [195, 0]
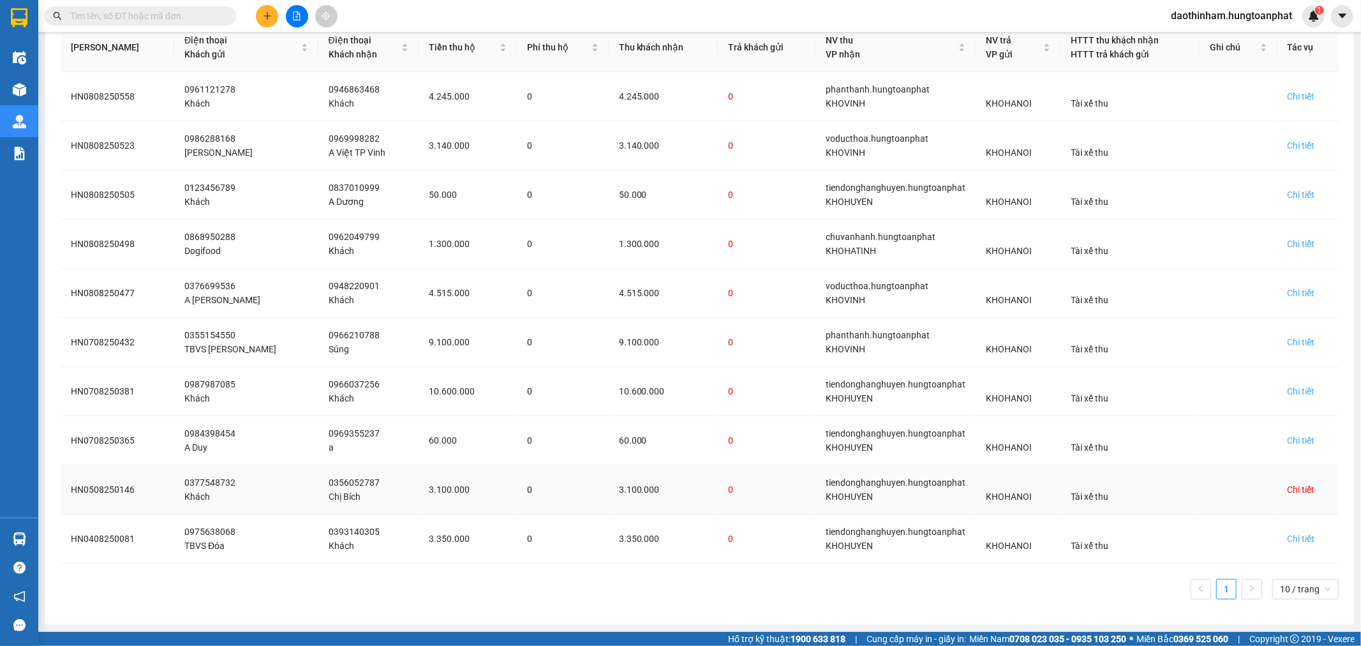
click at [1288, 491] on div "Chi tiết" at bounding box center [1301, 489] width 27 height 14
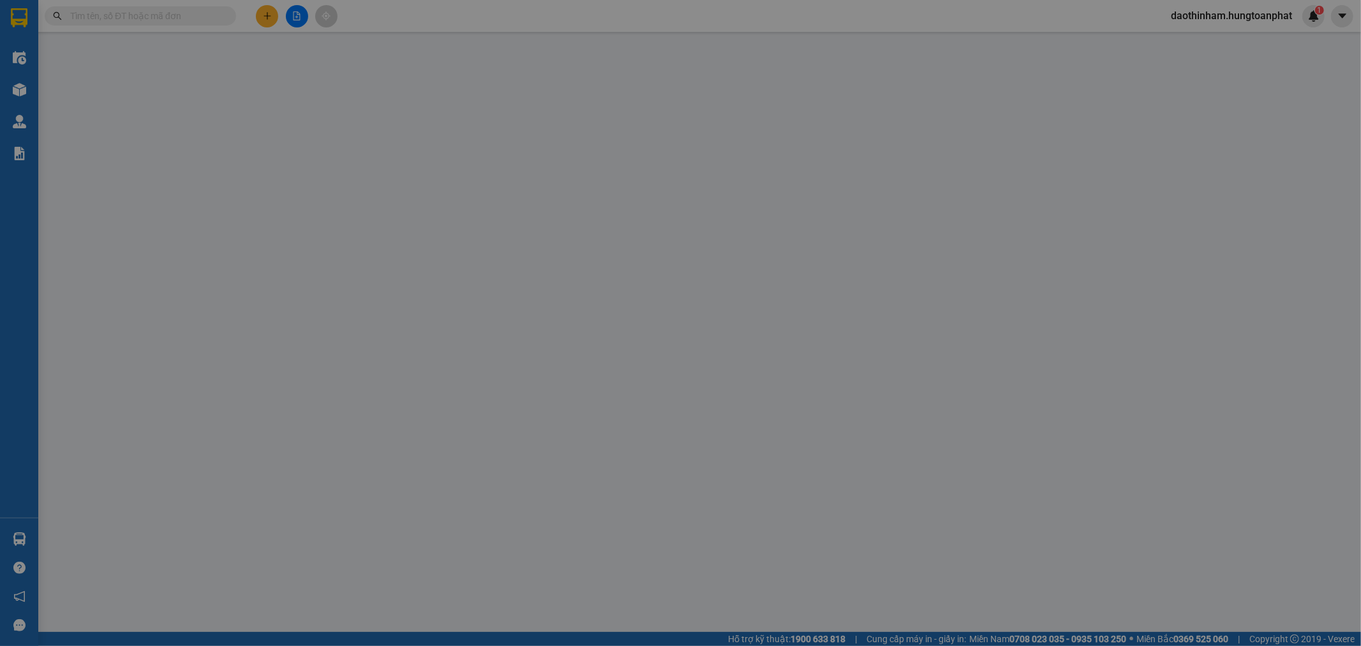
type input "0377548732"
type input "Khách"
type input "0356052787"
type input "Chị Bích"
checkbox input "true"
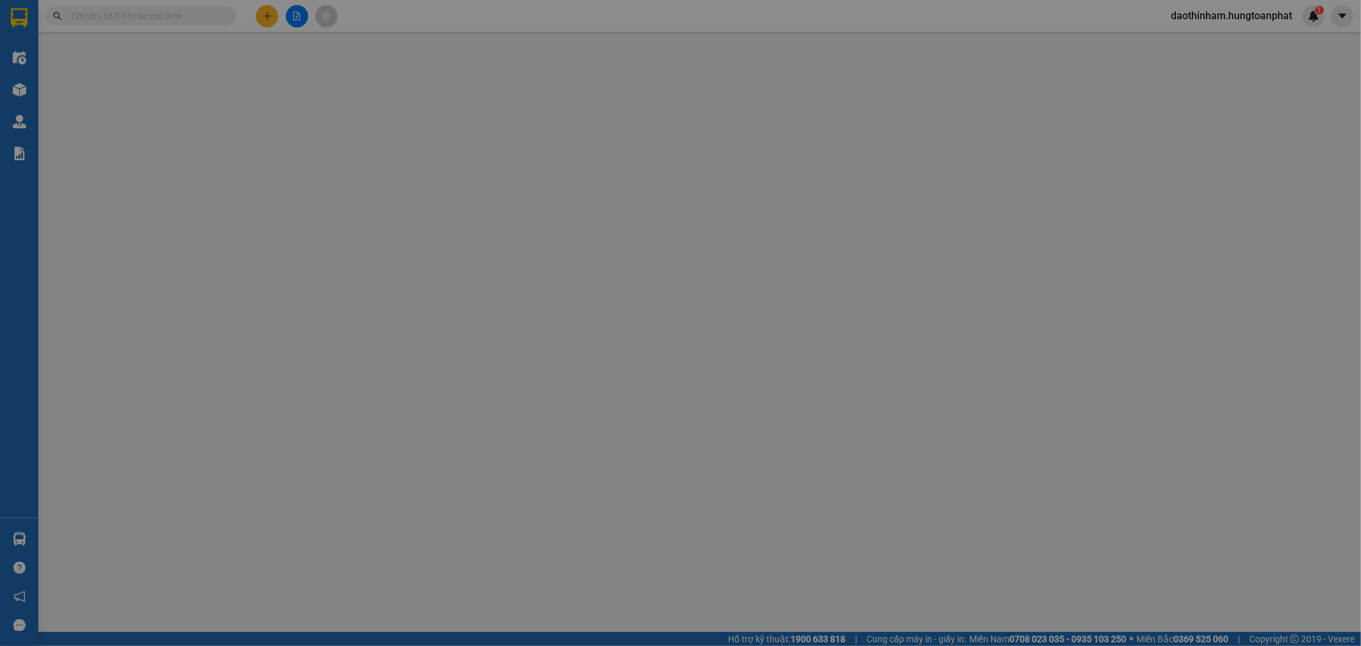
type input "[PERSON_NAME], NA"
checkbox input "true"
type input "3.100.000"
type input "140.000"
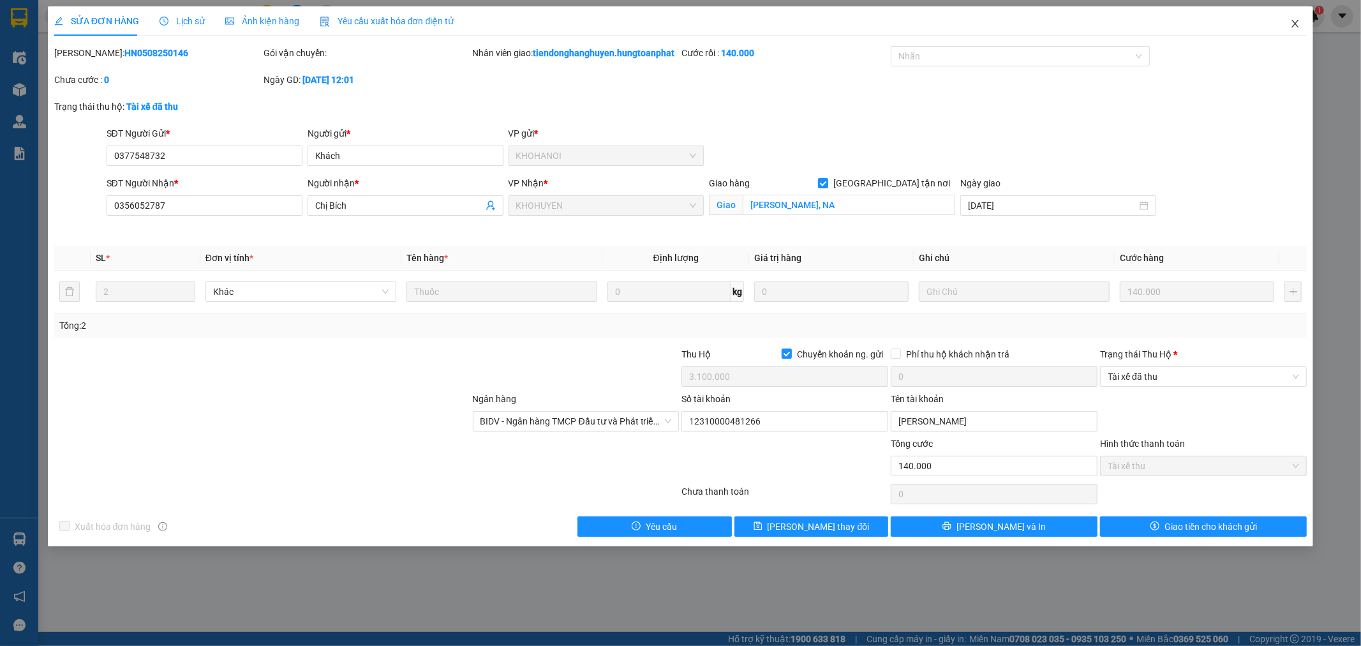
click at [1294, 26] on icon "close" at bounding box center [1295, 24] width 7 height 8
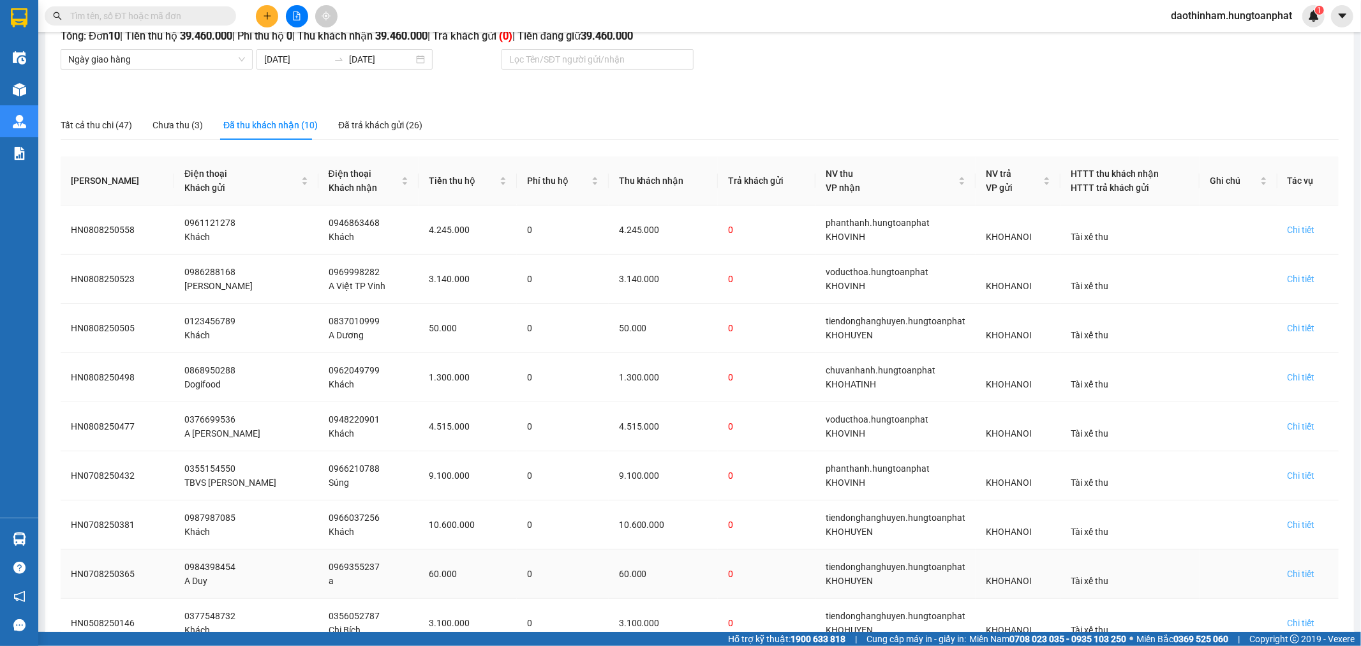
scroll to position [195, 0]
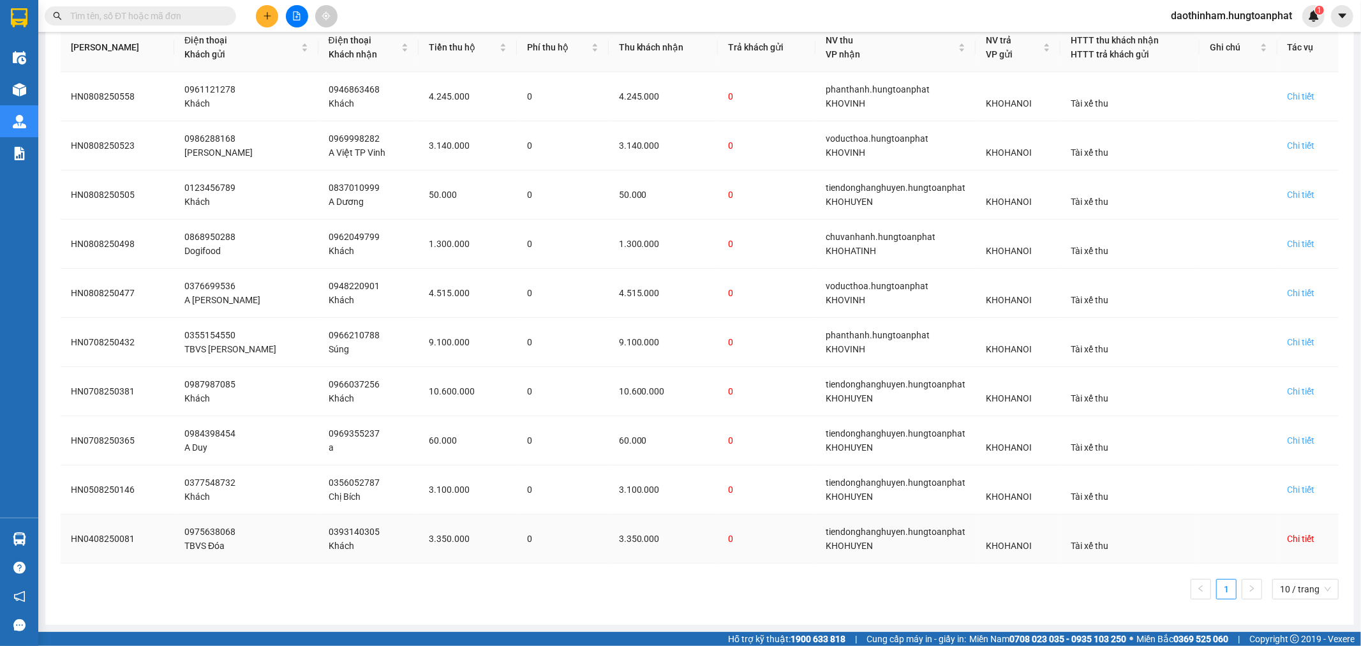
click at [1301, 540] on div "Chi tiết" at bounding box center [1301, 539] width 27 height 14
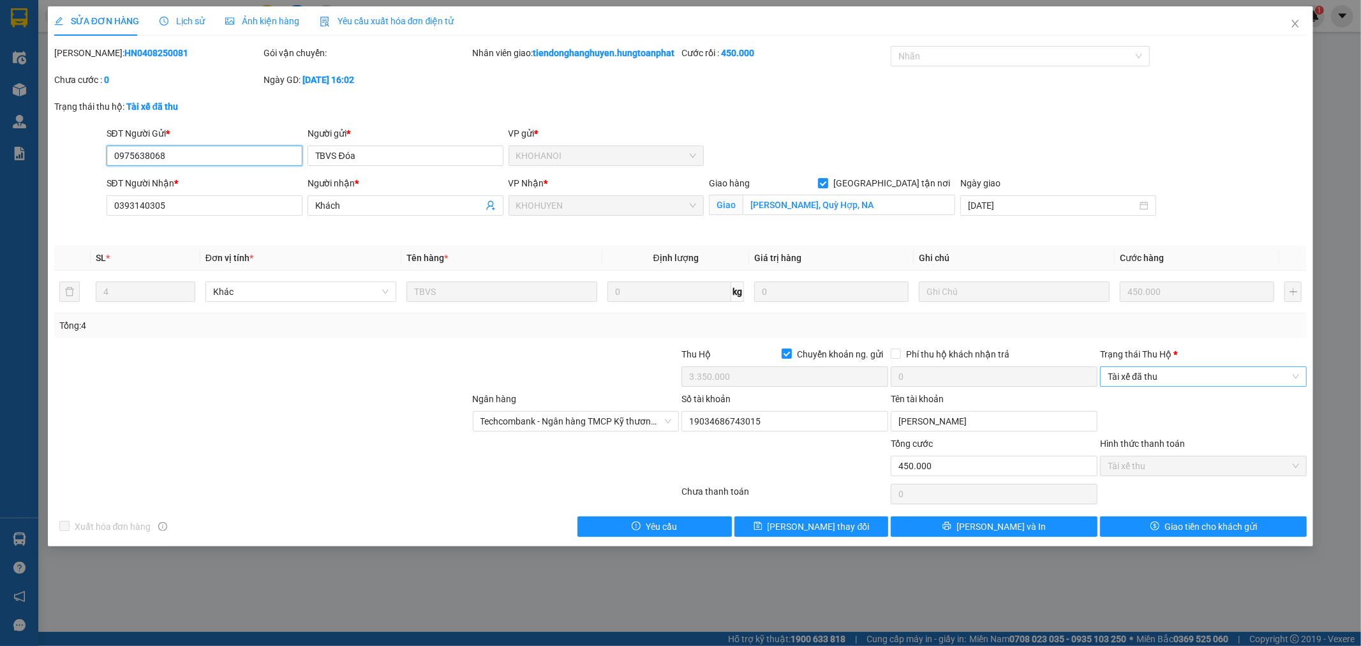
click at [1184, 386] on span "Tài xế đã thu" at bounding box center [1203, 376] width 191 height 19
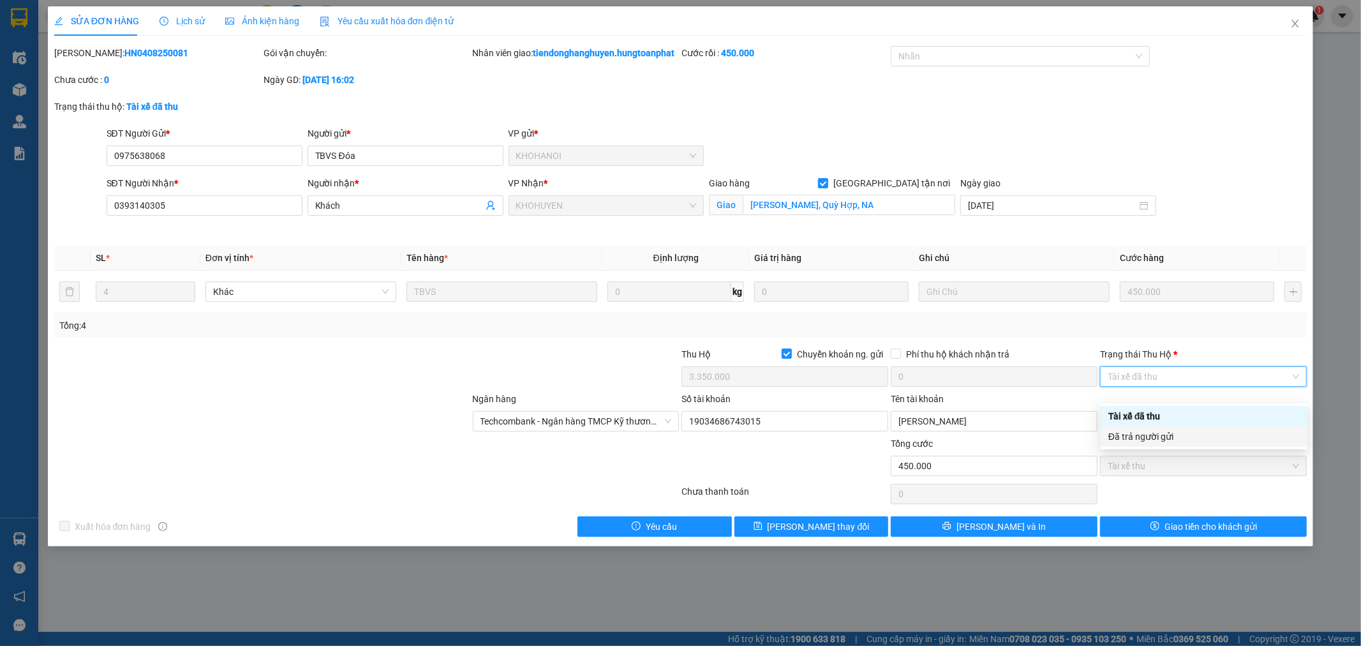
drag, startPoint x: 1169, startPoint y: 429, endPoint x: 1170, endPoint y: 436, distance: 7.0
click at [1170, 429] on div "Đã trả người gửi" at bounding box center [1203, 436] width 191 height 14
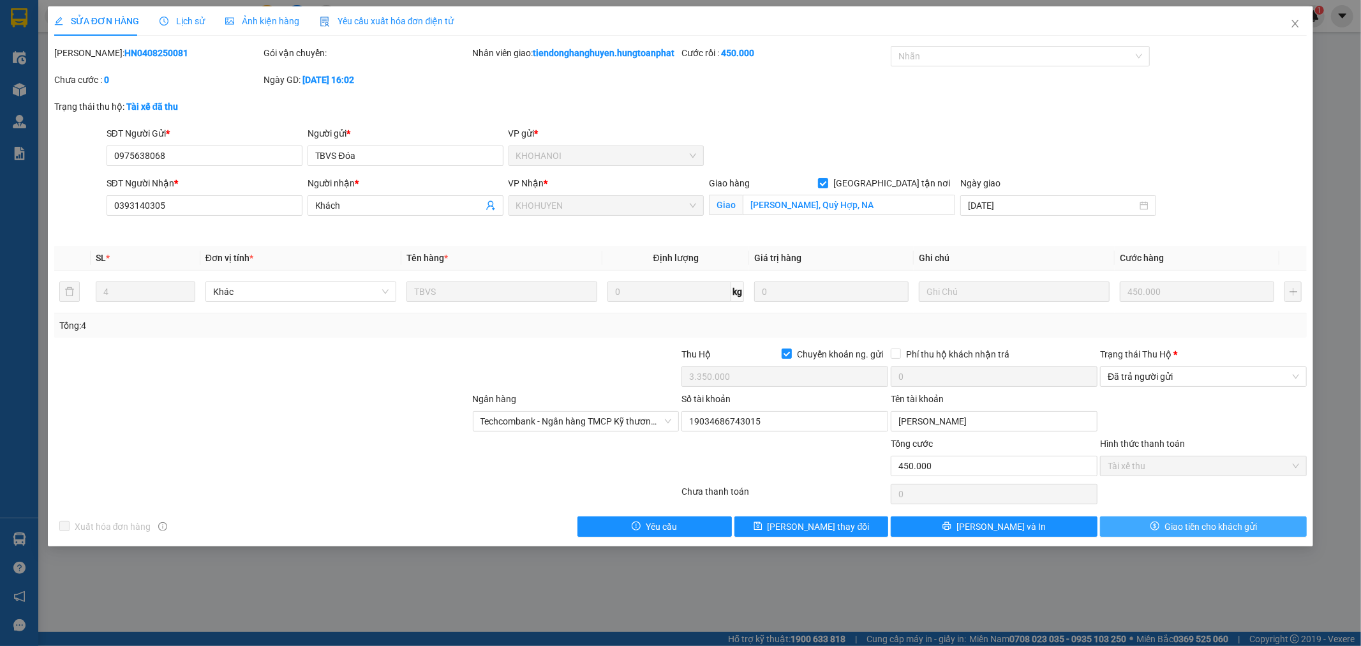
click at [1203, 533] on span "Giao tiền cho khách gửi" at bounding box center [1211, 526] width 93 height 14
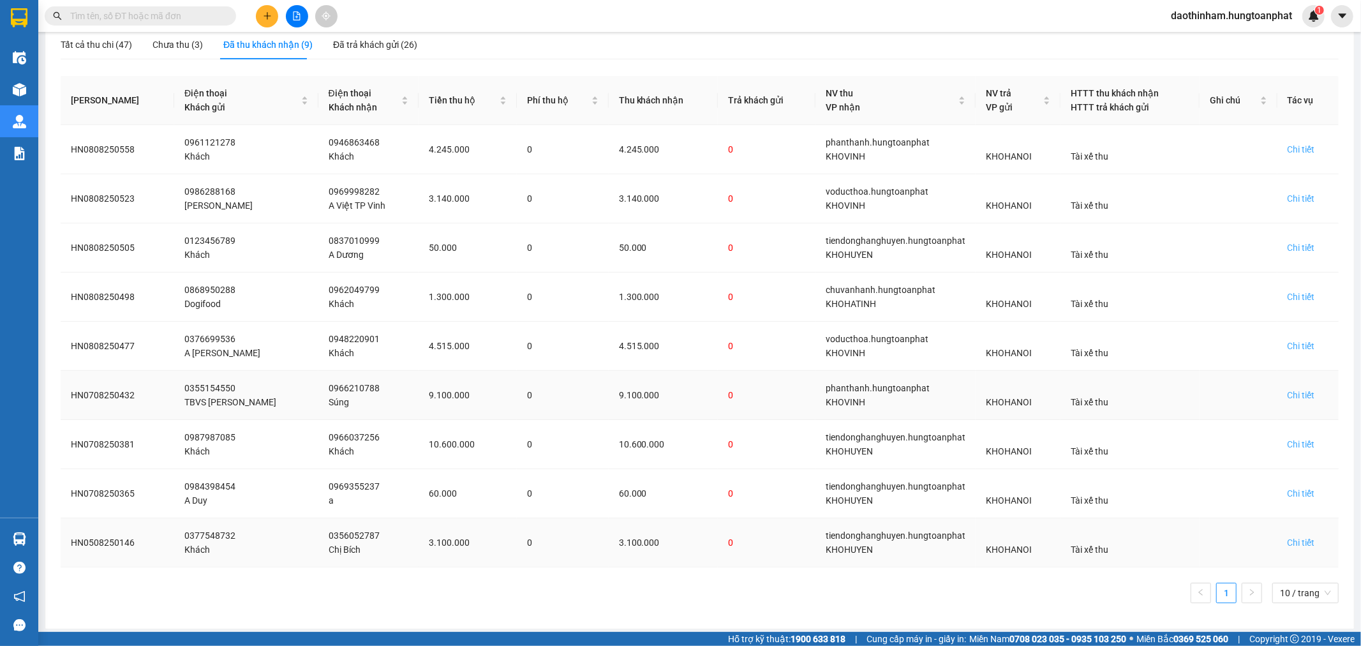
scroll to position [145, 0]
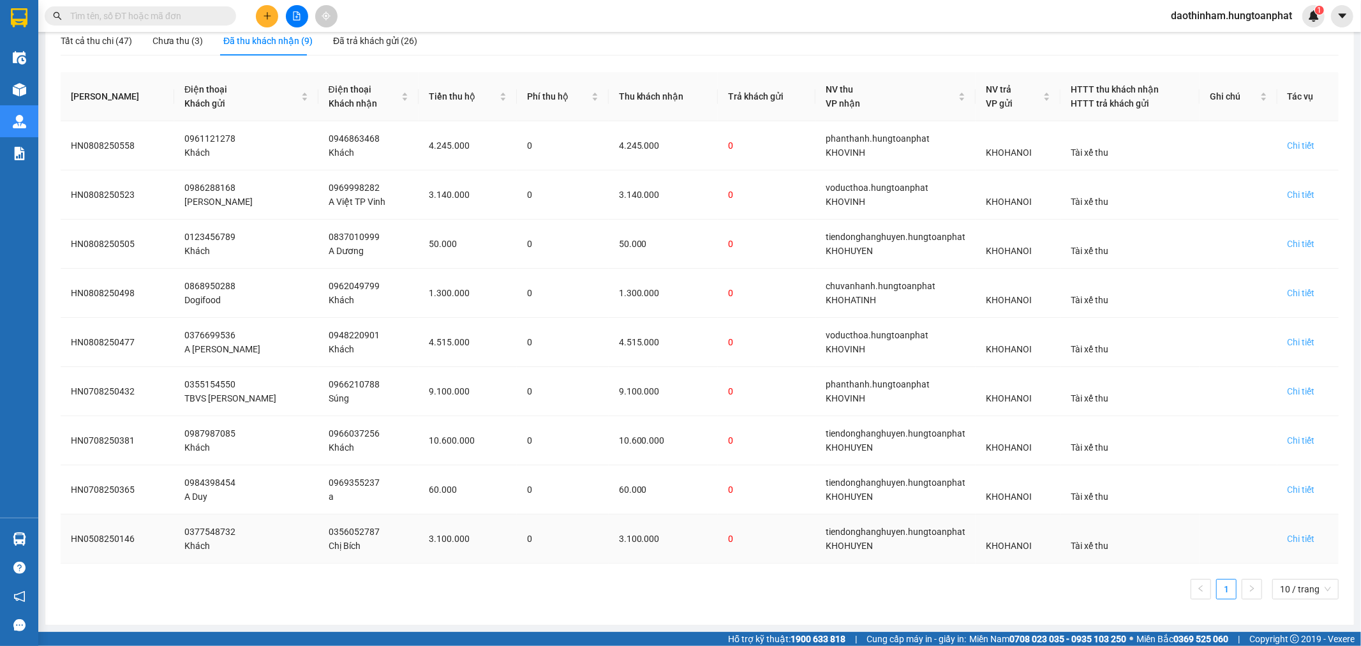
click at [1281, 547] on td "Chi tiết" at bounding box center [1308, 538] width 61 height 49
click at [1297, 537] on div "Chi tiết" at bounding box center [1301, 539] width 27 height 14
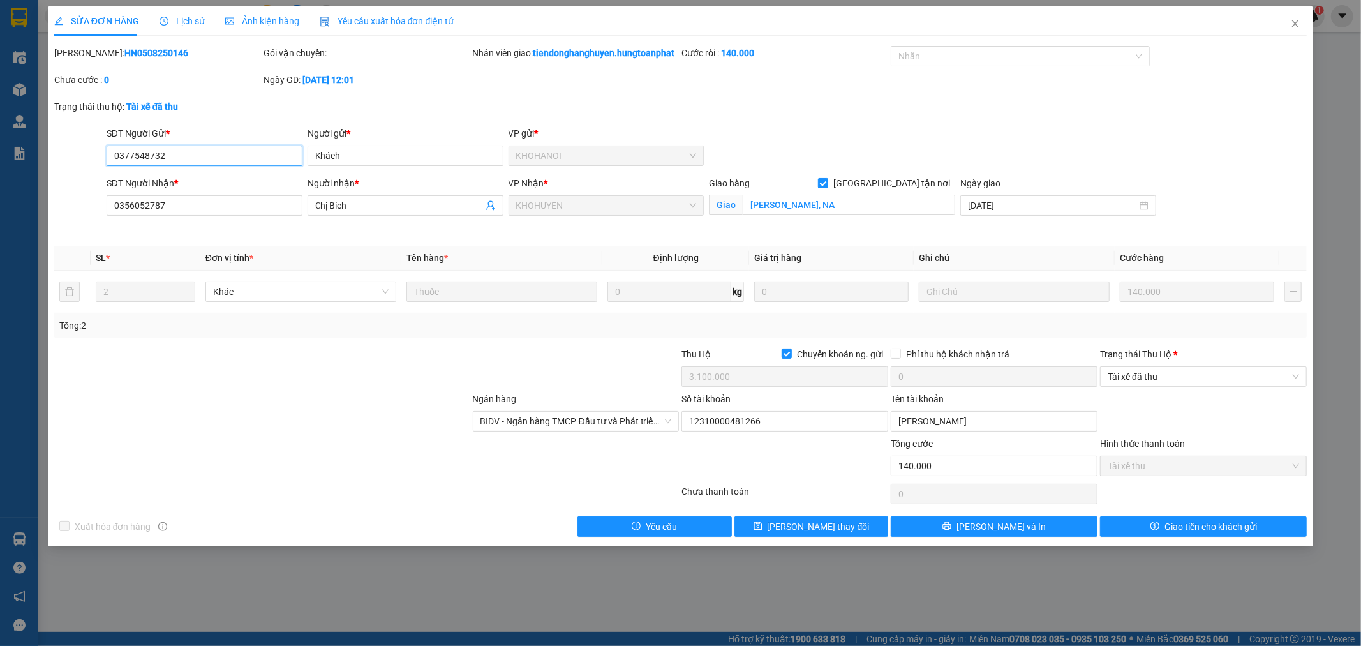
drag, startPoint x: 194, startPoint y: 177, endPoint x: 68, endPoint y: 177, distance: 126.4
click at [66, 171] on div "SĐT Người Gửi * 0377548732 0377548732 Người gửi * Khách VP gửi * [PERSON_NAME]" at bounding box center [681, 148] width 1256 height 45
click at [1286, 26] on span "Close" at bounding box center [1296, 24] width 36 height 36
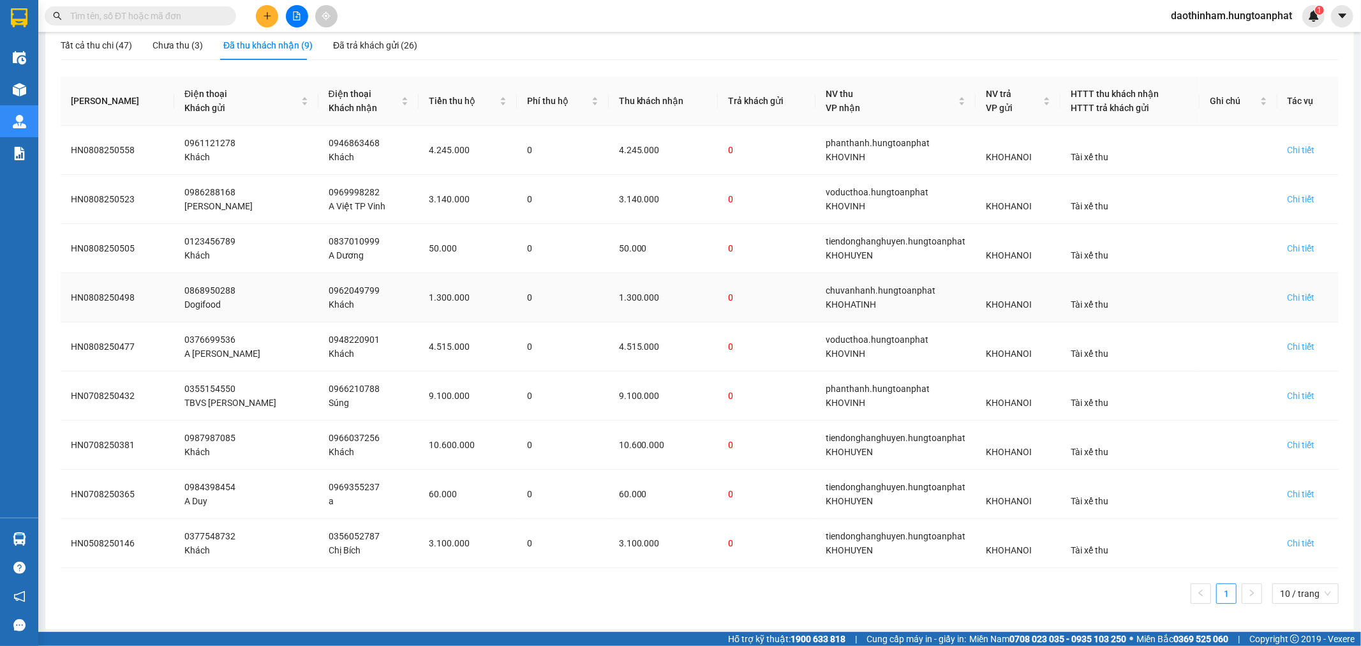
scroll to position [145, 0]
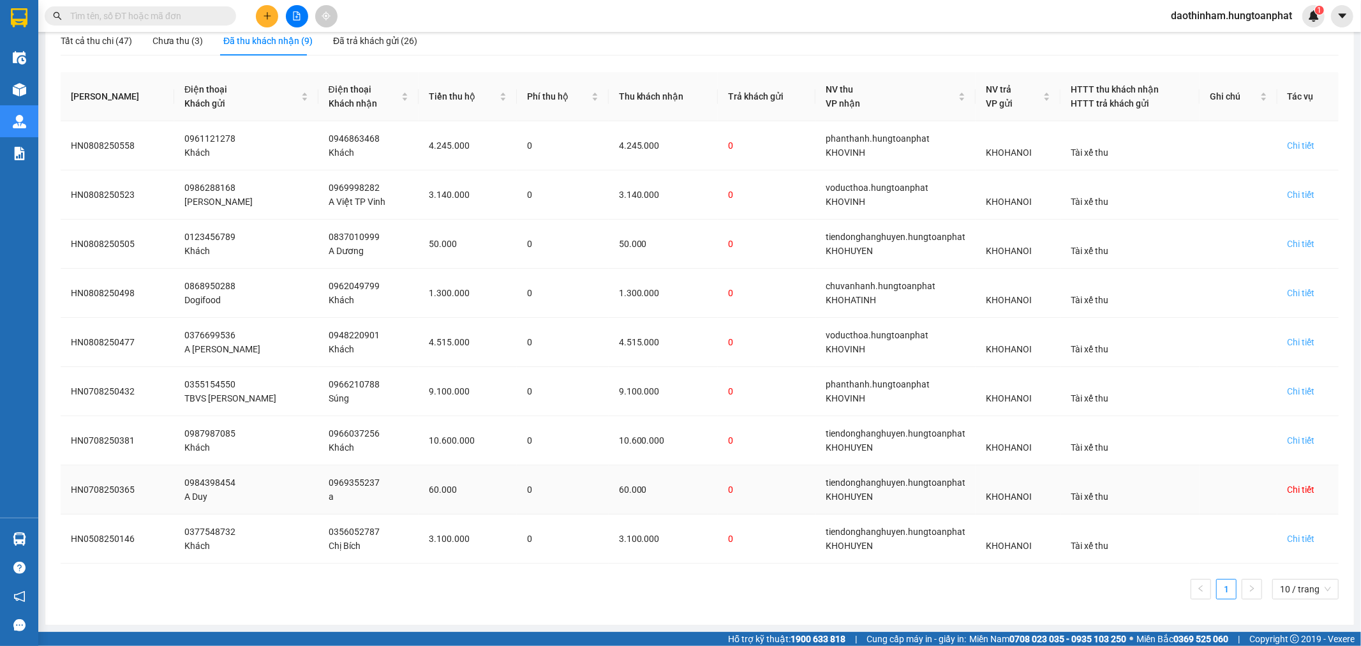
click at [1288, 488] on div "Chi tiết" at bounding box center [1301, 489] width 27 height 14
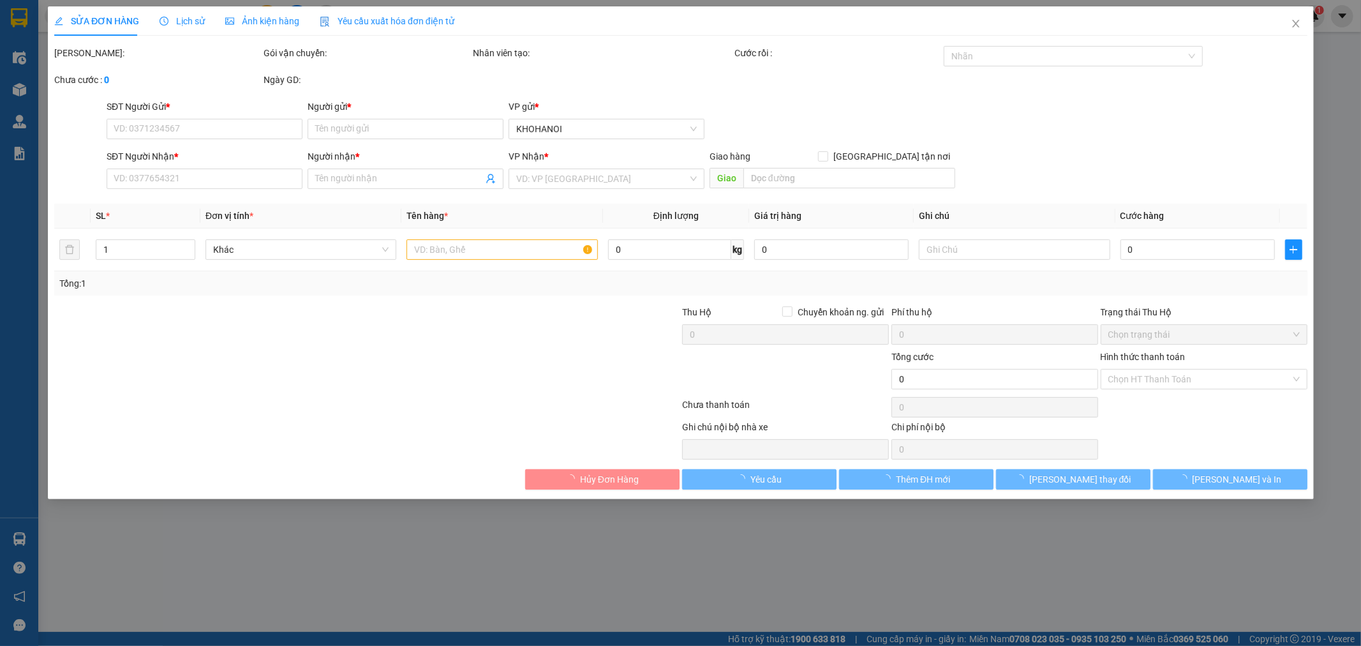
type input "0984398454"
type input "A Duy"
type input "0969355237"
type input "a"
checkbox input "true"
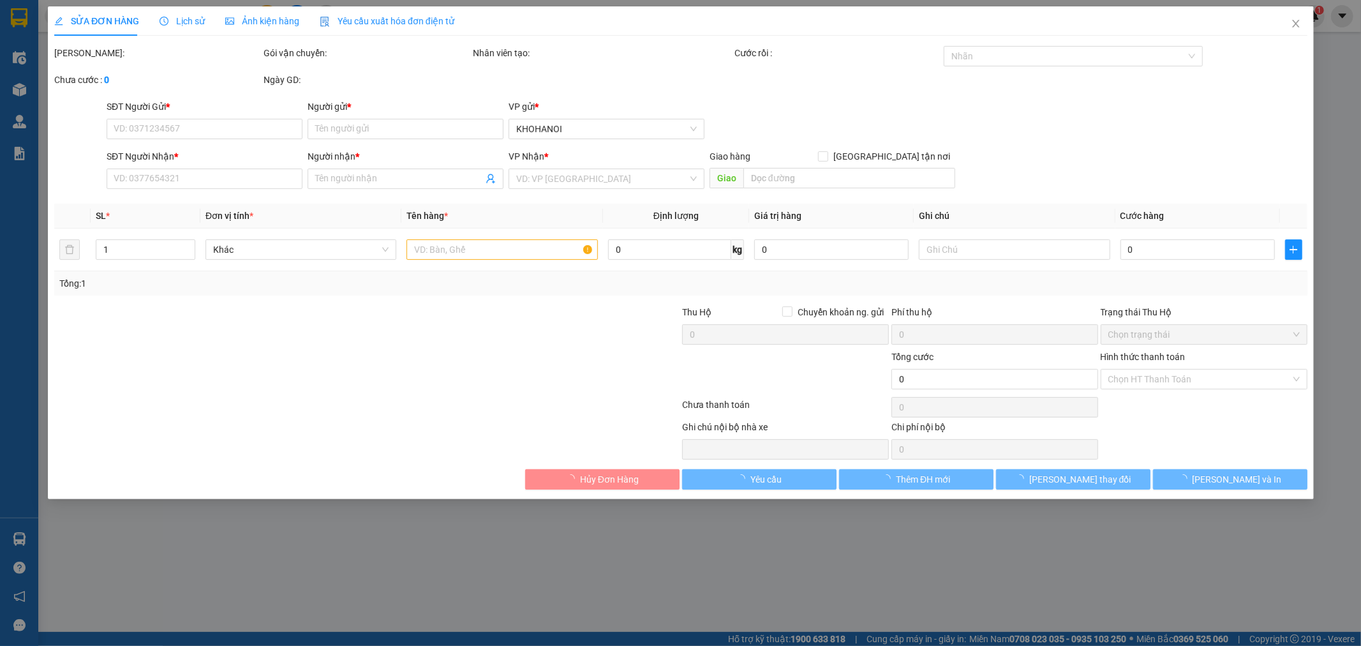
type input "Cầu Lồi, NA"
checkbox input "true"
type input "60.000"
type input "180.000"
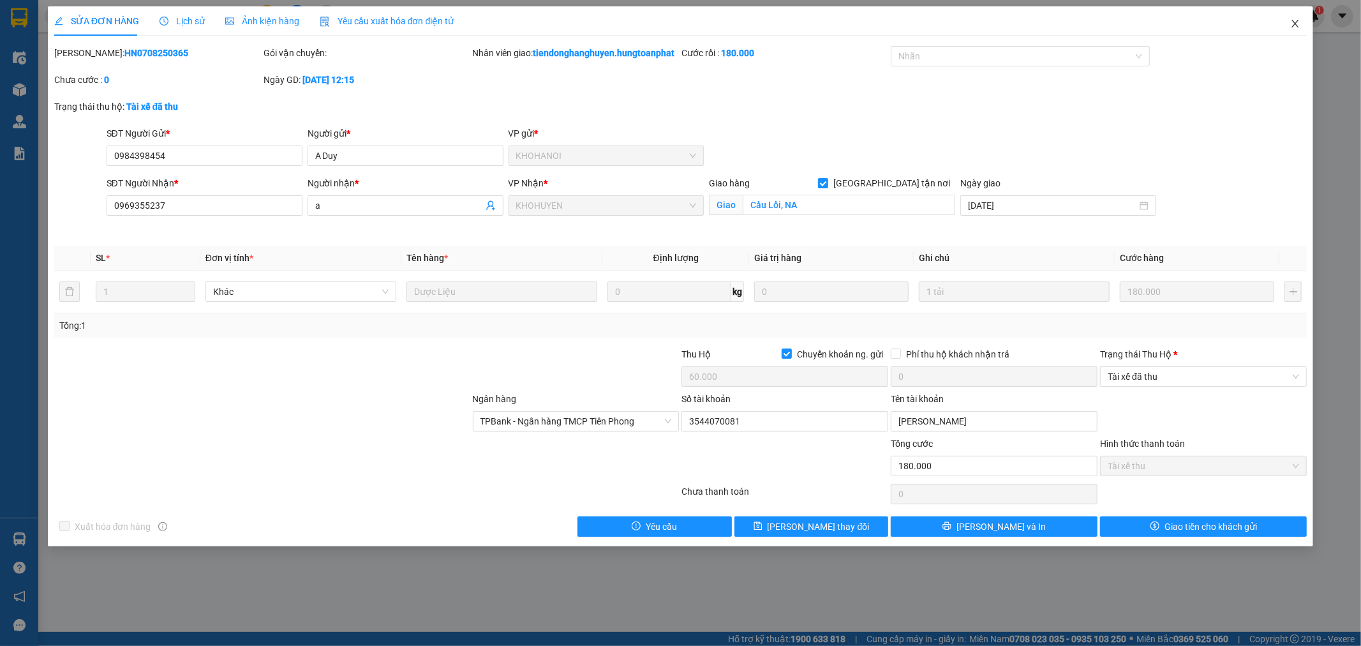
click at [1303, 21] on span "Close" at bounding box center [1296, 24] width 36 height 36
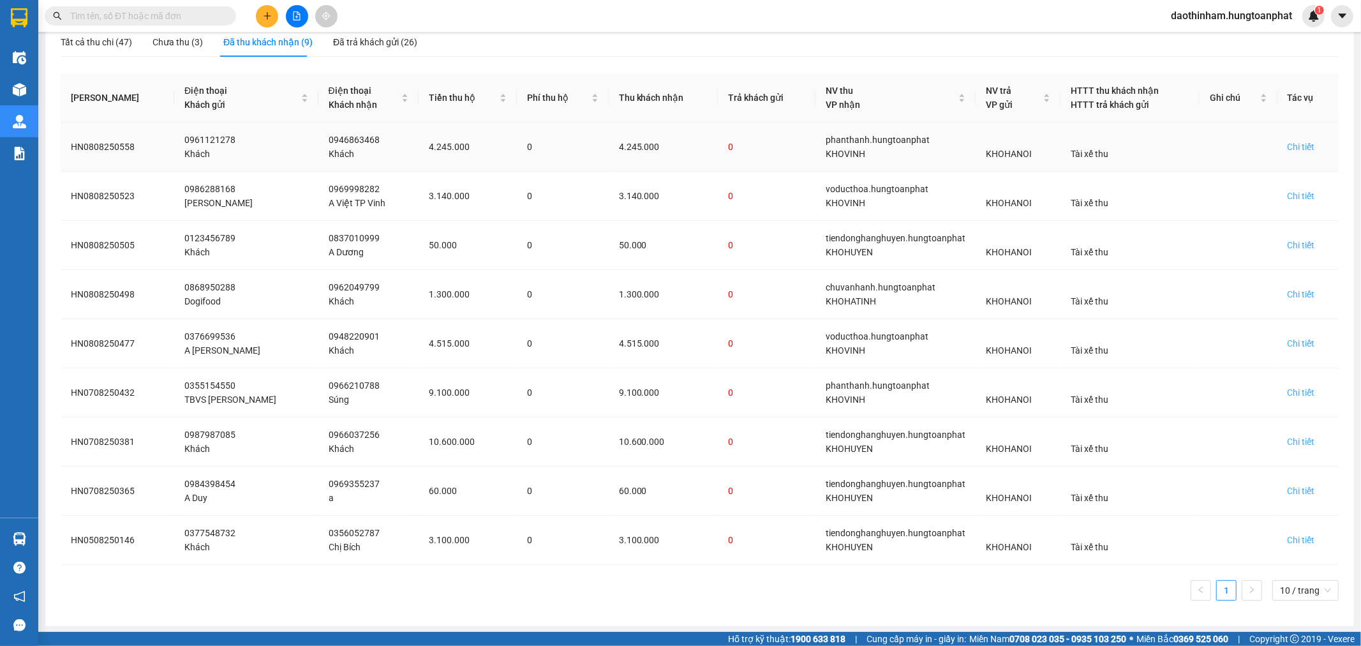
scroll to position [145, 0]
click at [1290, 442] on div "Chi tiết" at bounding box center [1301, 440] width 27 height 14
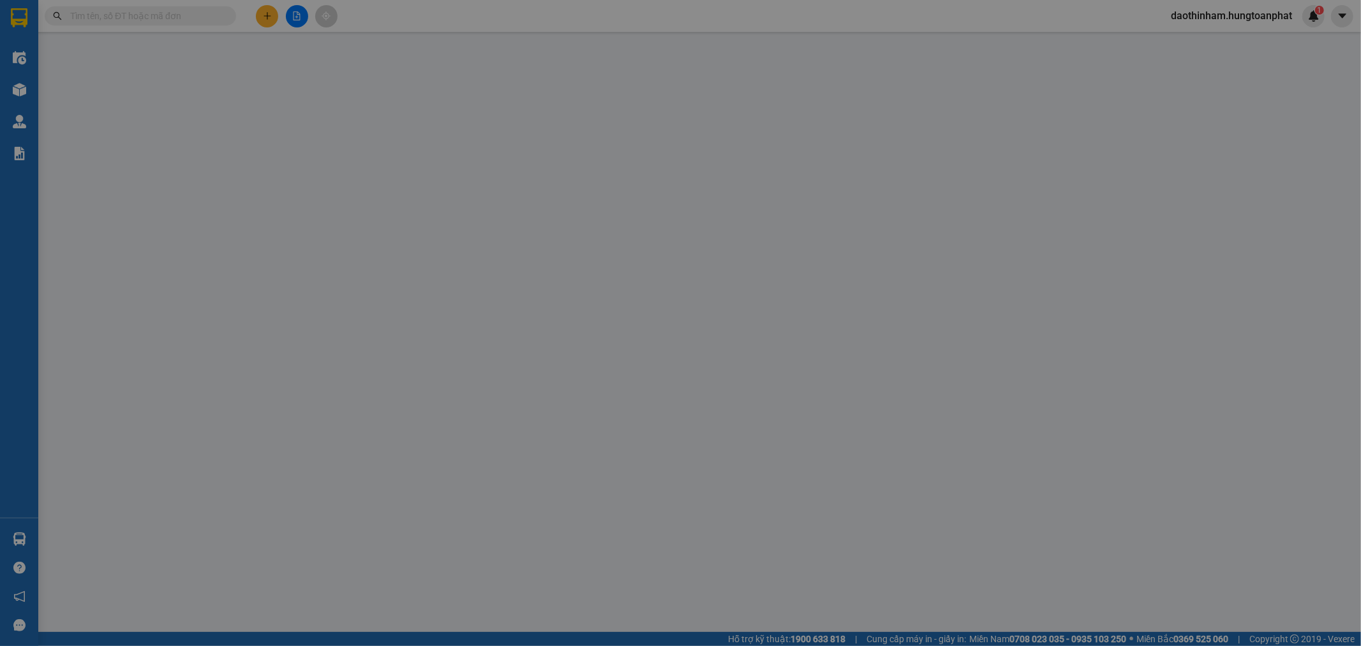
type input "0987987085"
type input "Khách"
type input "0966037256"
type input "Khách"
checkbox input "true"
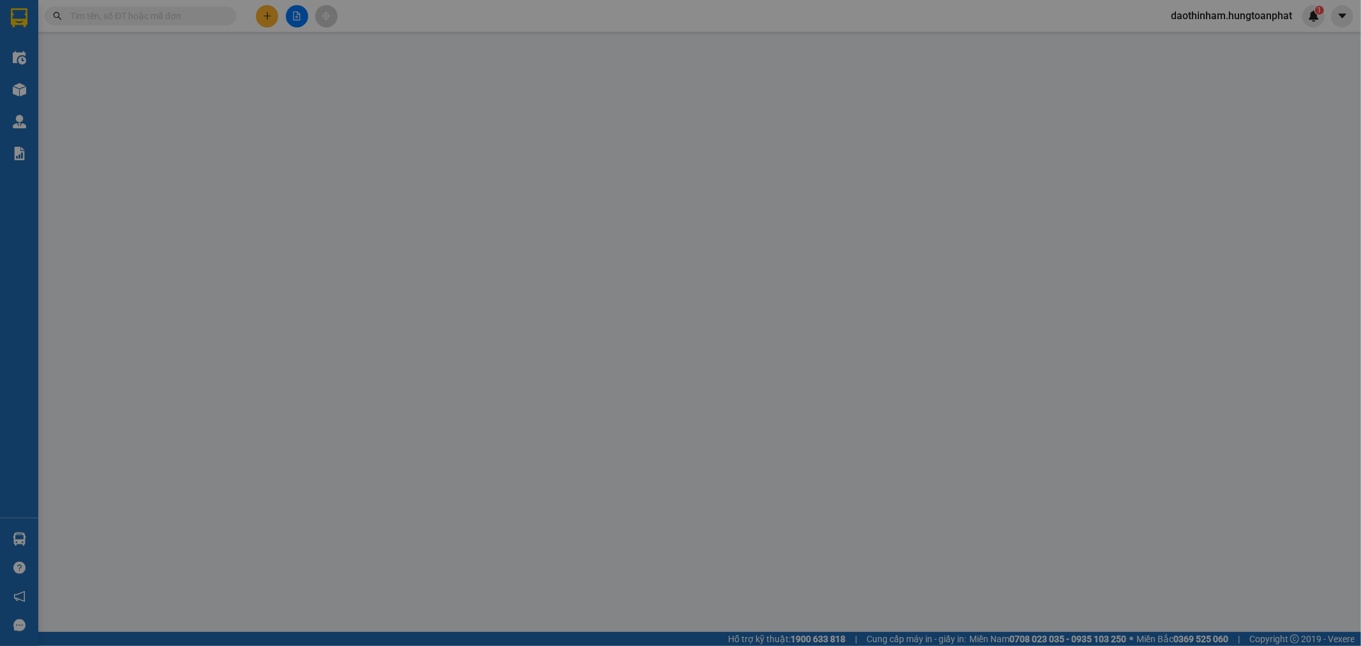
type input "[PERSON_NAME], [GEOGRAPHIC_DATA], [GEOGRAPHIC_DATA]"
checkbox input "true"
type input "10.600.000"
type input "500.000"
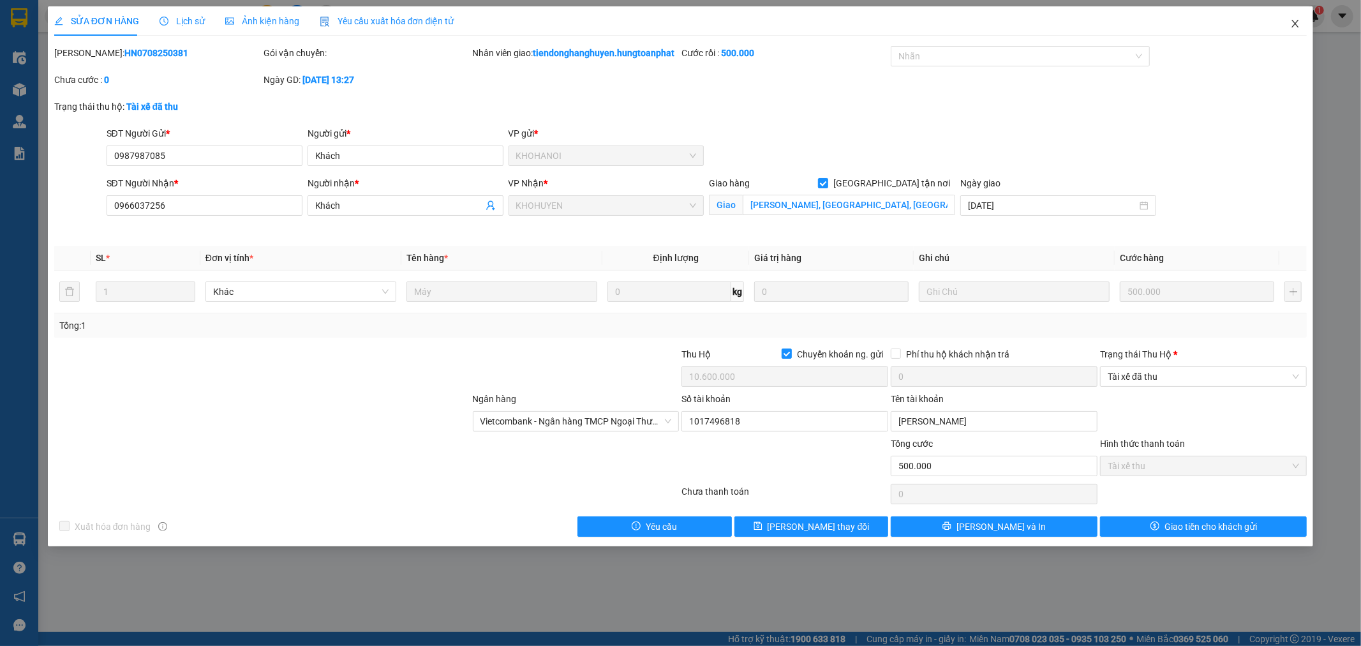
click at [1301, 18] on span "Close" at bounding box center [1296, 24] width 36 height 36
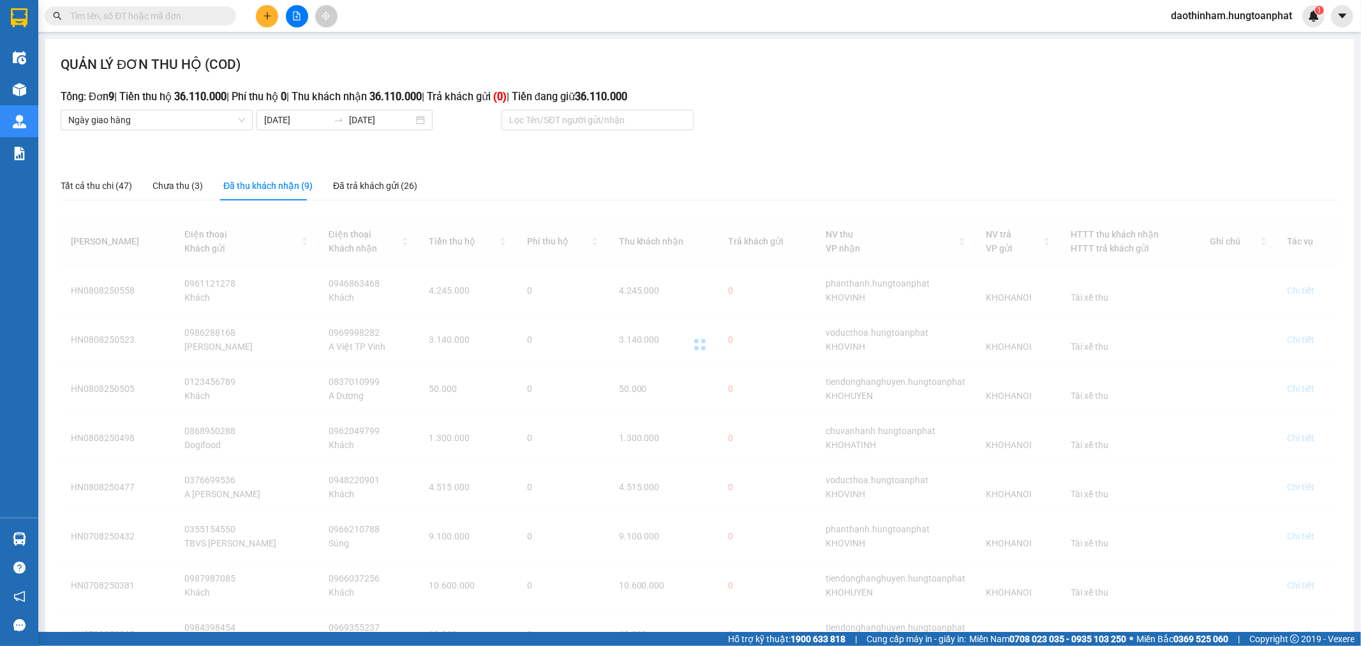
click at [758, 338] on div at bounding box center [700, 344] width 1278 height 255
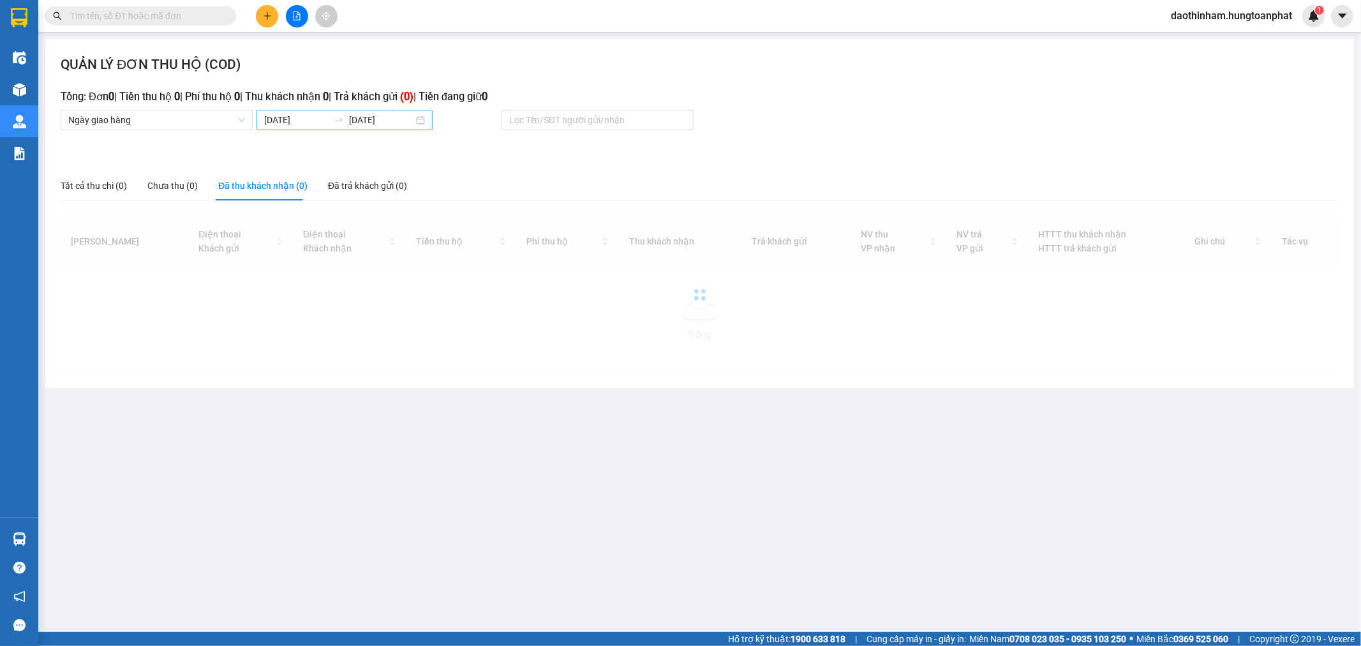
click at [308, 123] on input "[DATE]" at bounding box center [296, 120] width 64 height 14
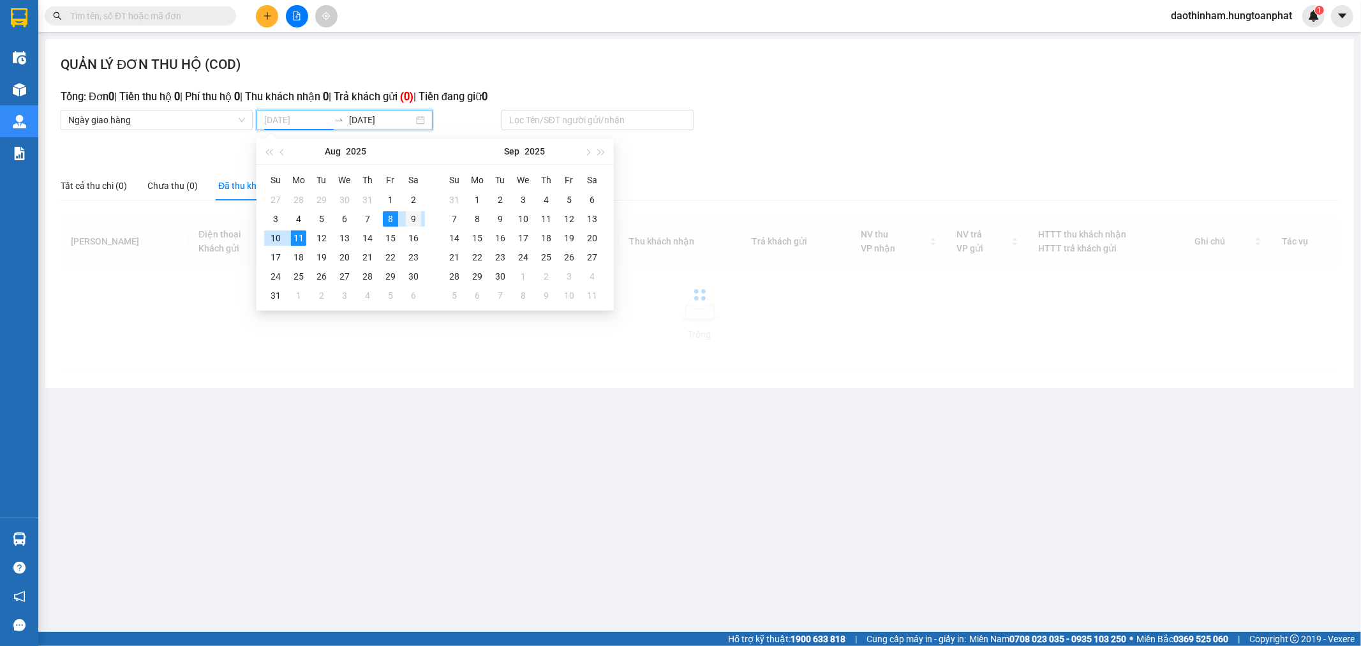
type input "[DATE]"
click at [410, 216] on div "9" at bounding box center [413, 218] width 15 height 15
type input "[DATE]"
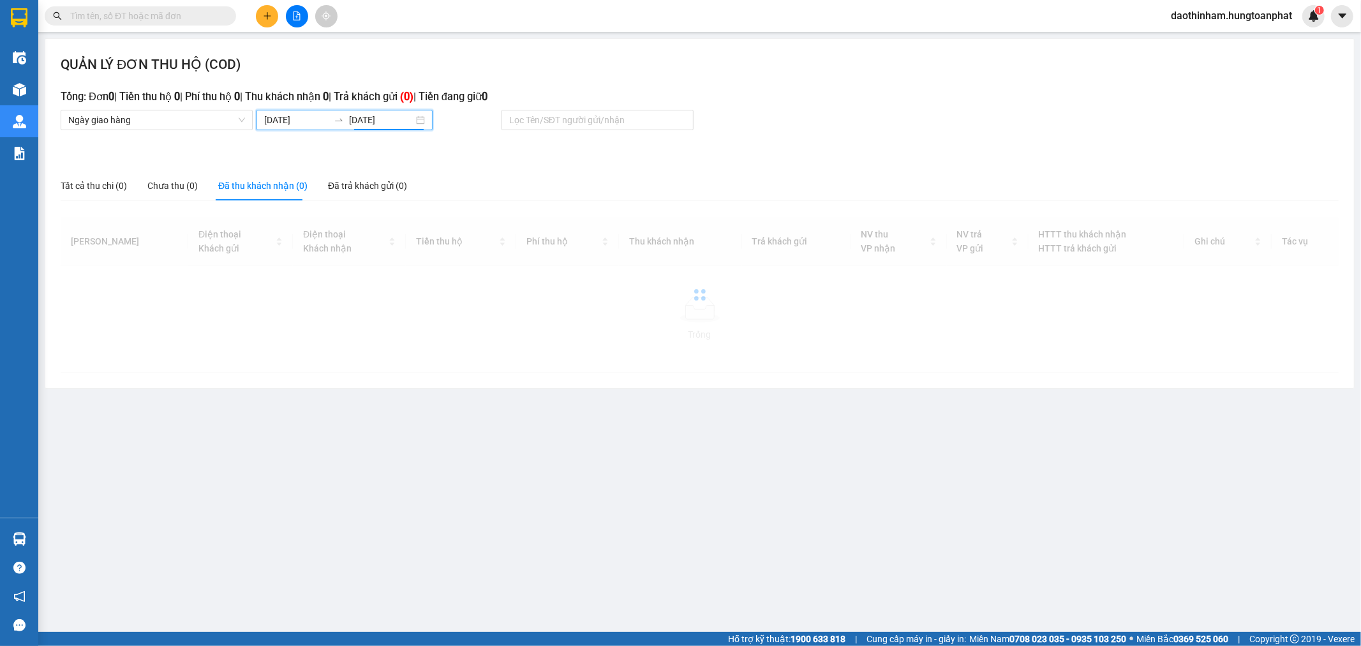
click at [282, 188] on div "Đã thu khách nhận (0)" at bounding box center [262, 186] width 89 height 14
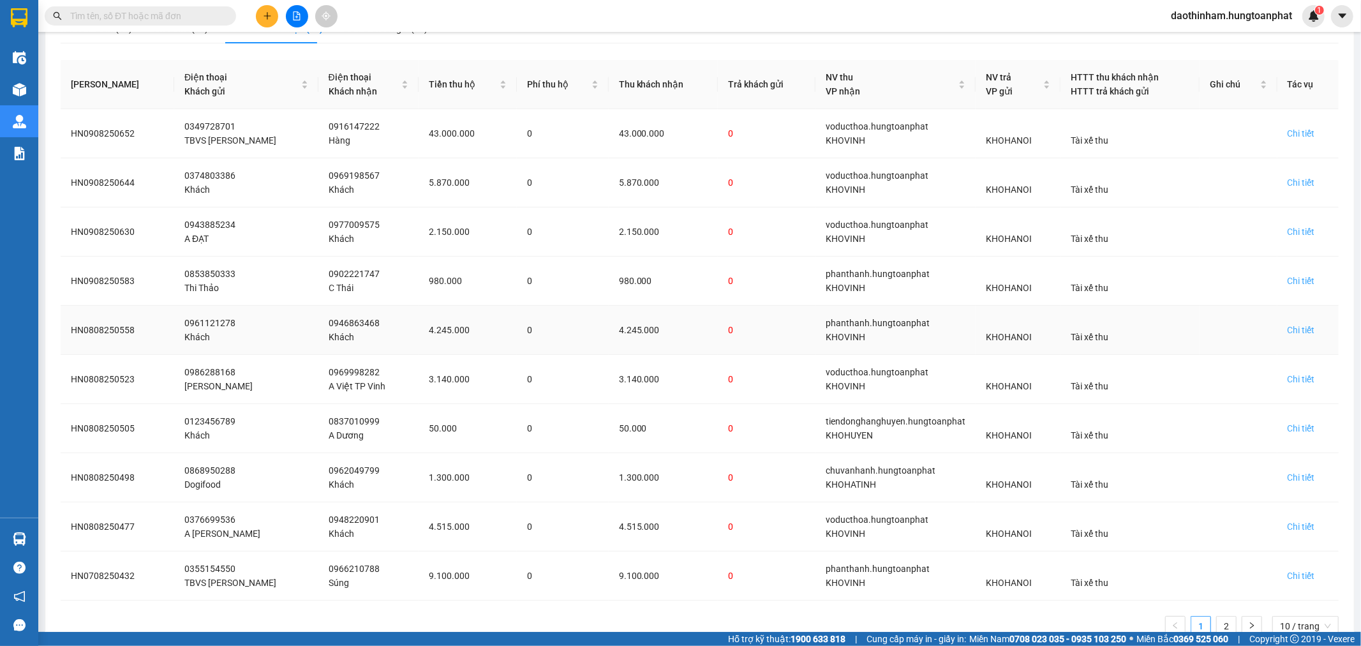
scroll to position [195, 0]
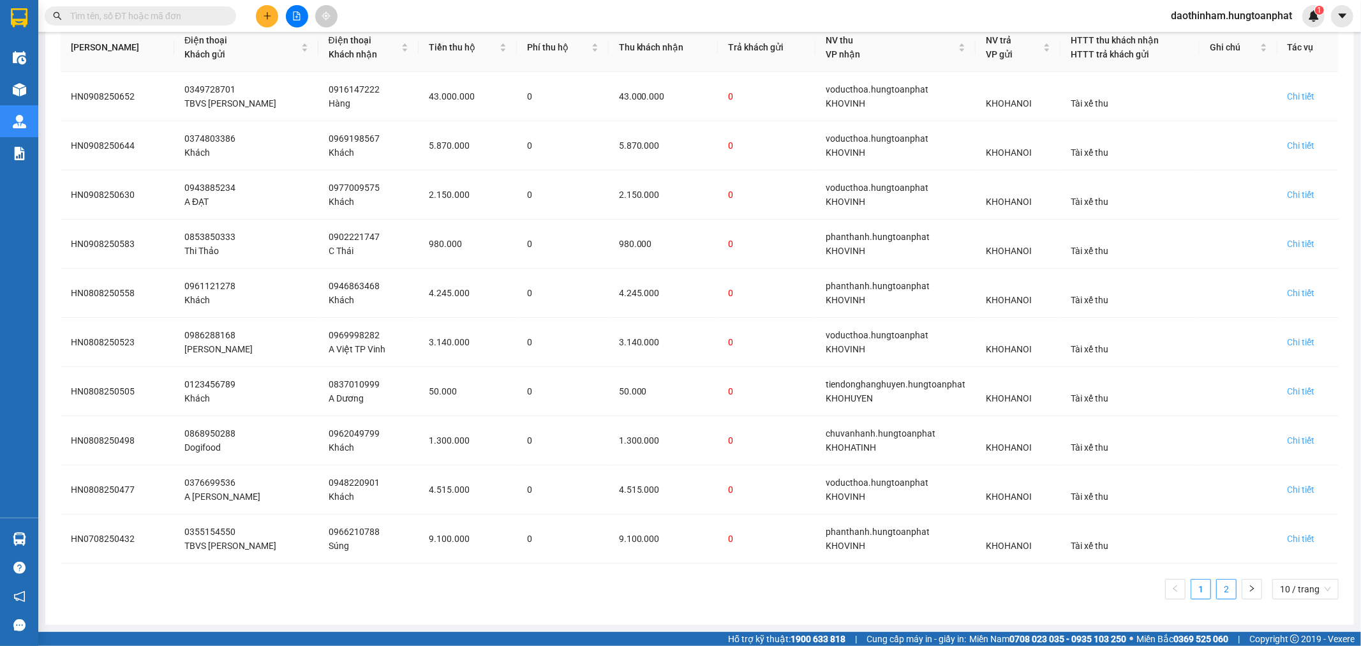
click at [1217, 586] on link "2" at bounding box center [1226, 588] width 19 height 19
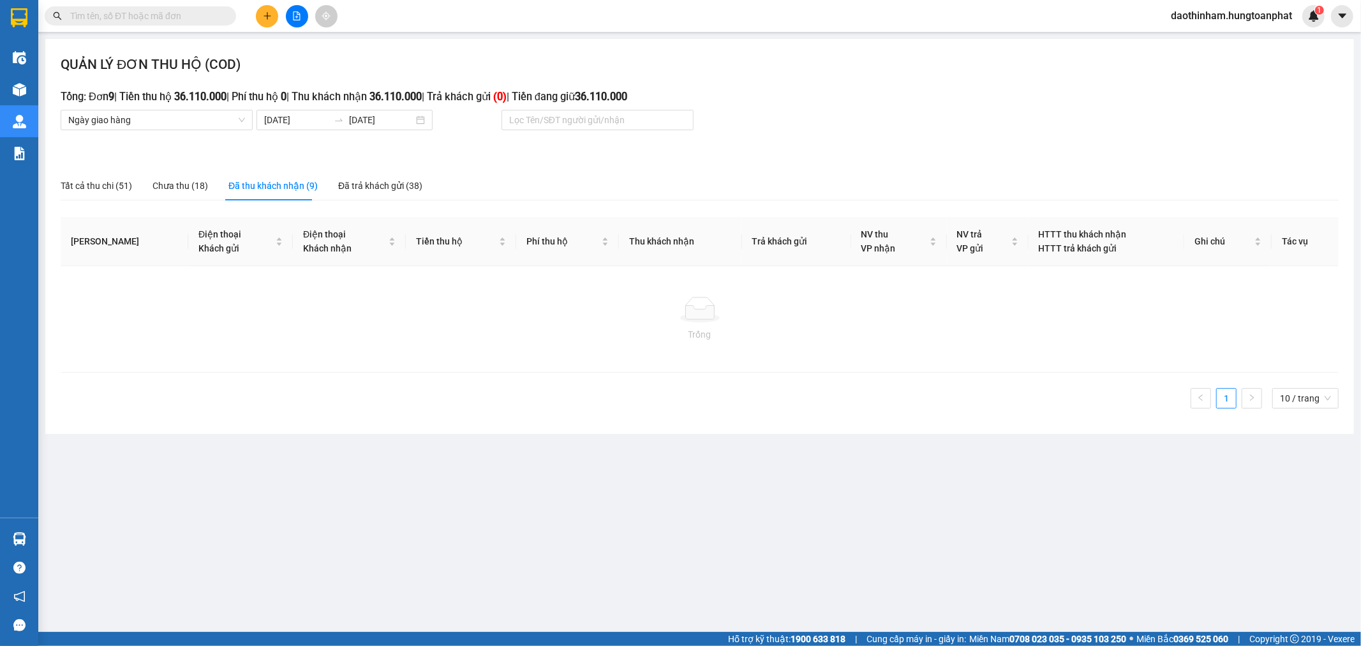
scroll to position [0, 0]
click at [265, 179] on div "Đã thu khách nhận (9)" at bounding box center [272, 185] width 89 height 29
click at [270, 186] on div "Đã thu khách nhận (9)" at bounding box center [272, 186] width 89 height 14
click at [281, 123] on input "[DATE]" at bounding box center [296, 120] width 64 height 14
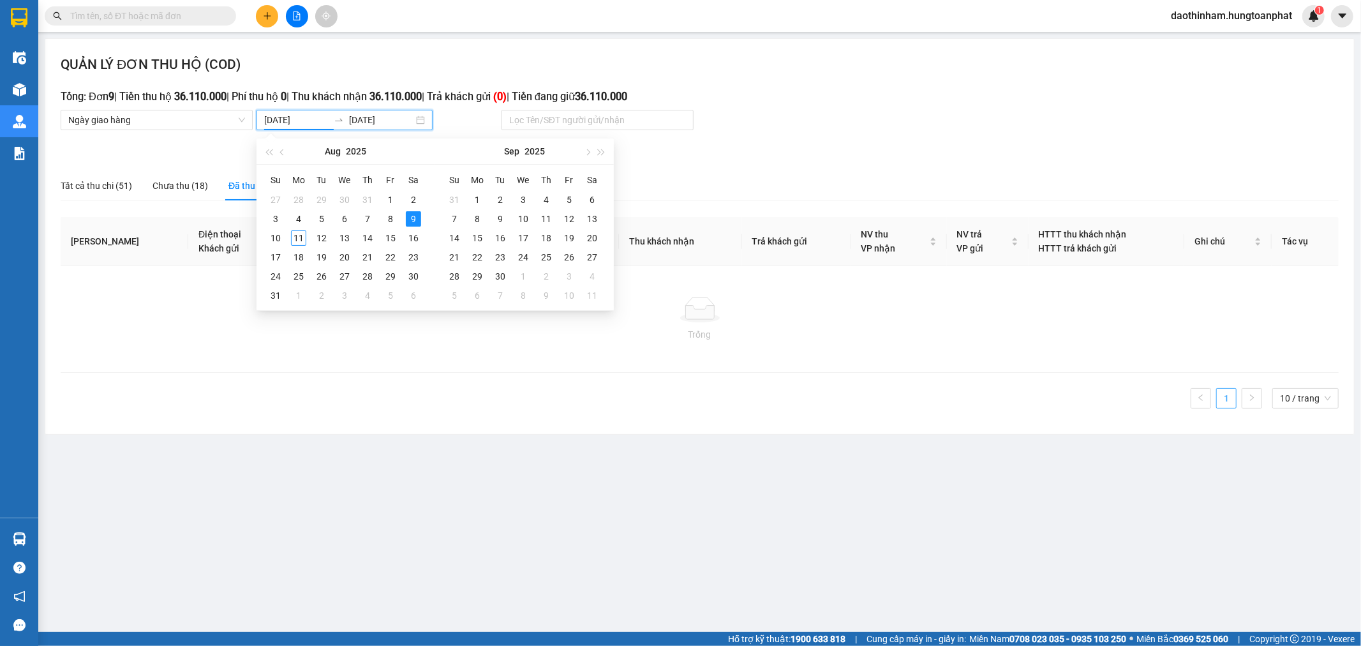
click at [1232, 398] on link "1" at bounding box center [1226, 398] width 19 height 19
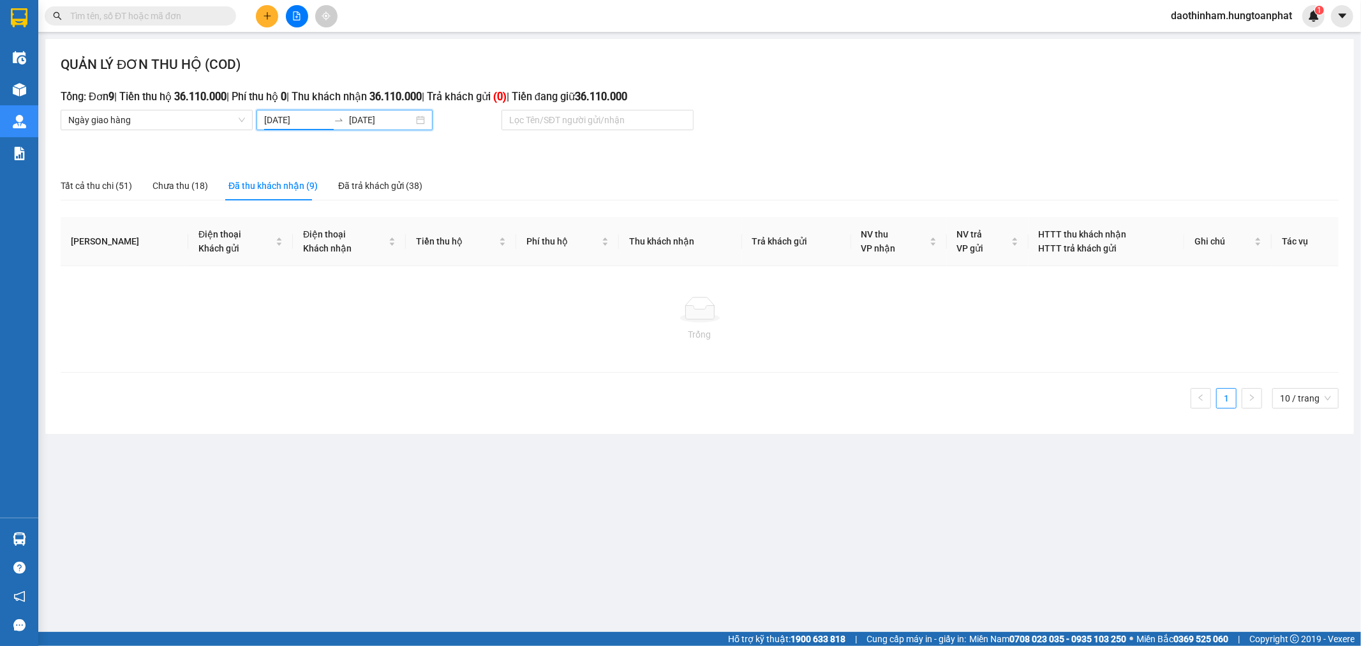
click at [288, 123] on input "[DATE]" at bounding box center [296, 120] width 64 height 14
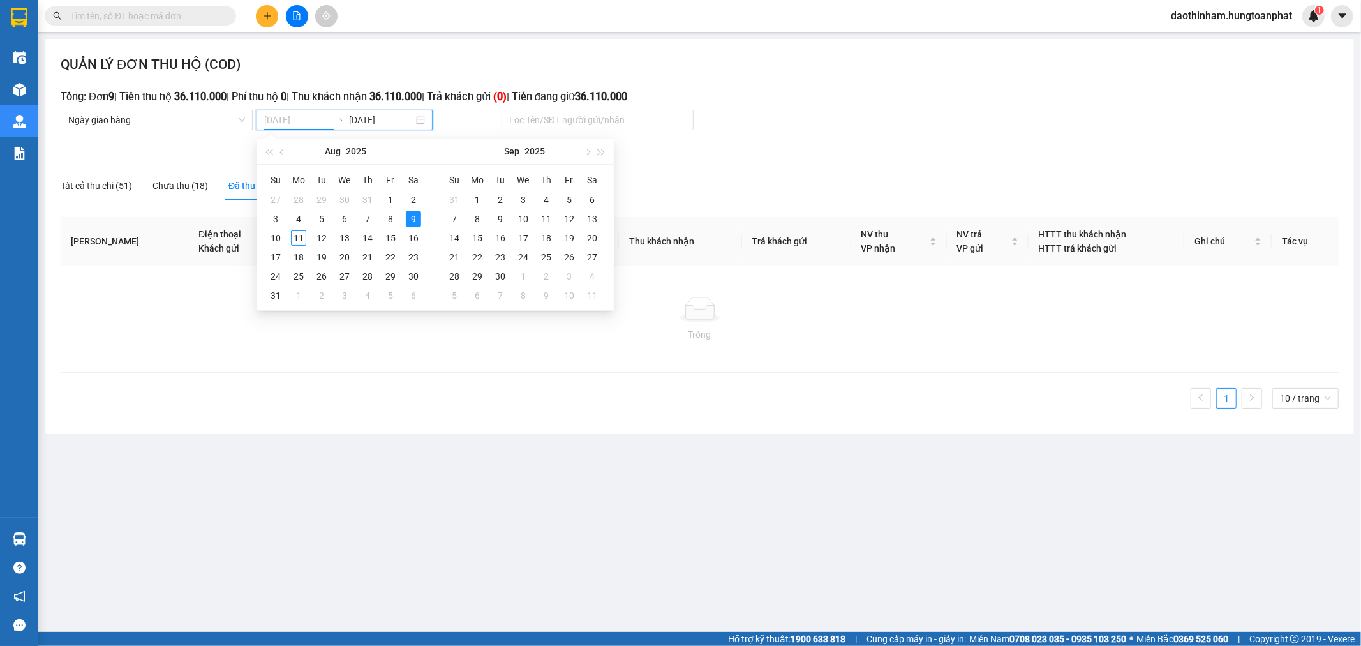
type input "[DATE]"
click at [406, 218] on div "9" at bounding box center [413, 218] width 15 height 15
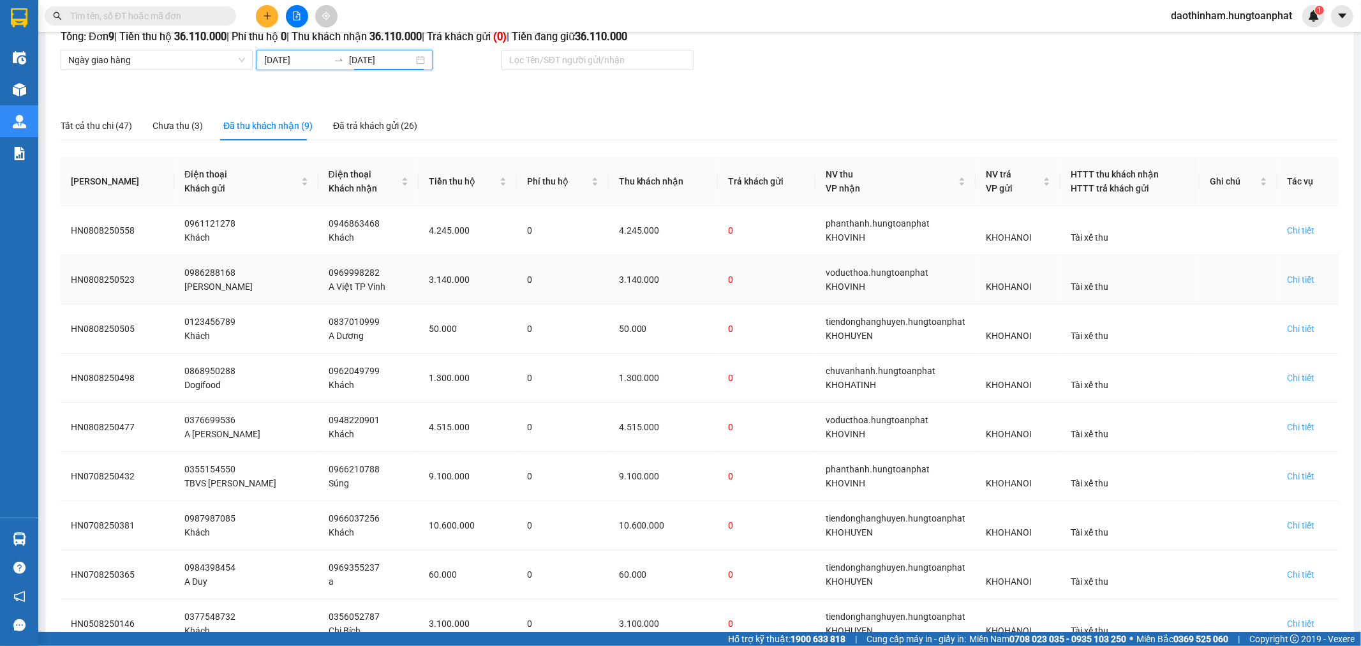
scroll to position [145, 0]
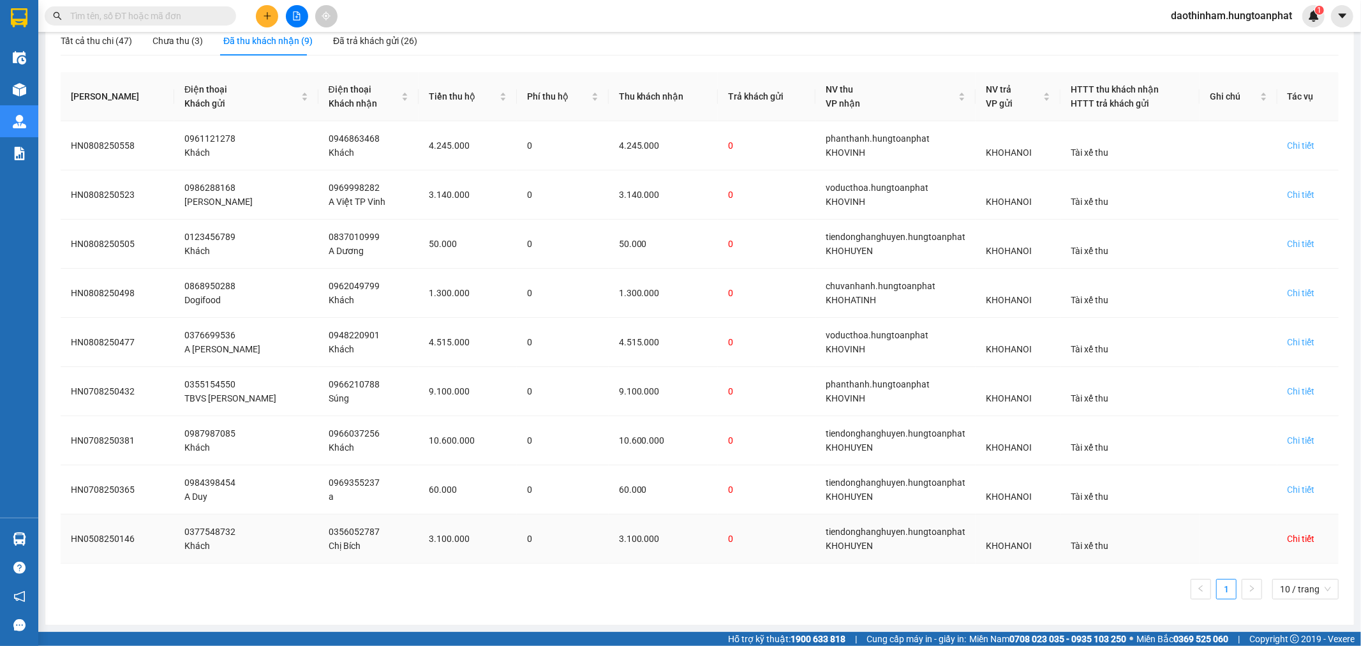
click at [1294, 542] on div "Chi tiết" at bounding box center [1301, 539] width 27 height 14
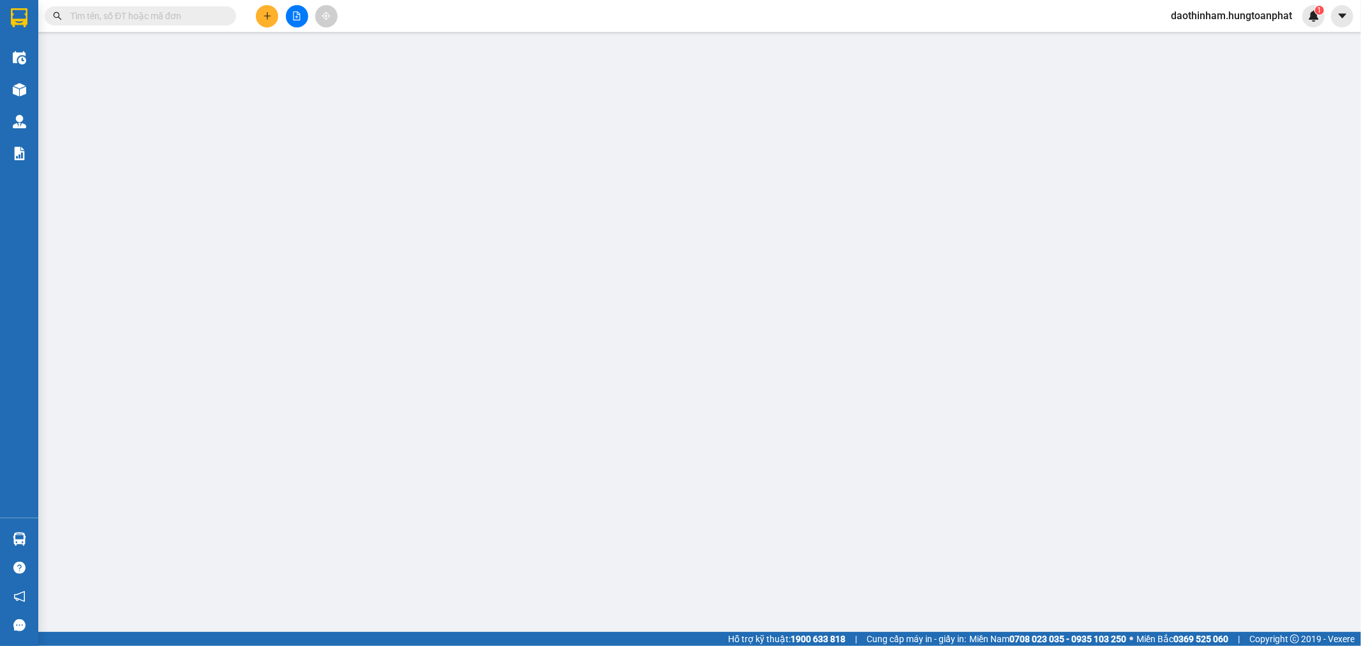
type input "0377548732"
type input "Khách"
type input "0356052787"
type input "Chị Bích"
checkbox input "true"
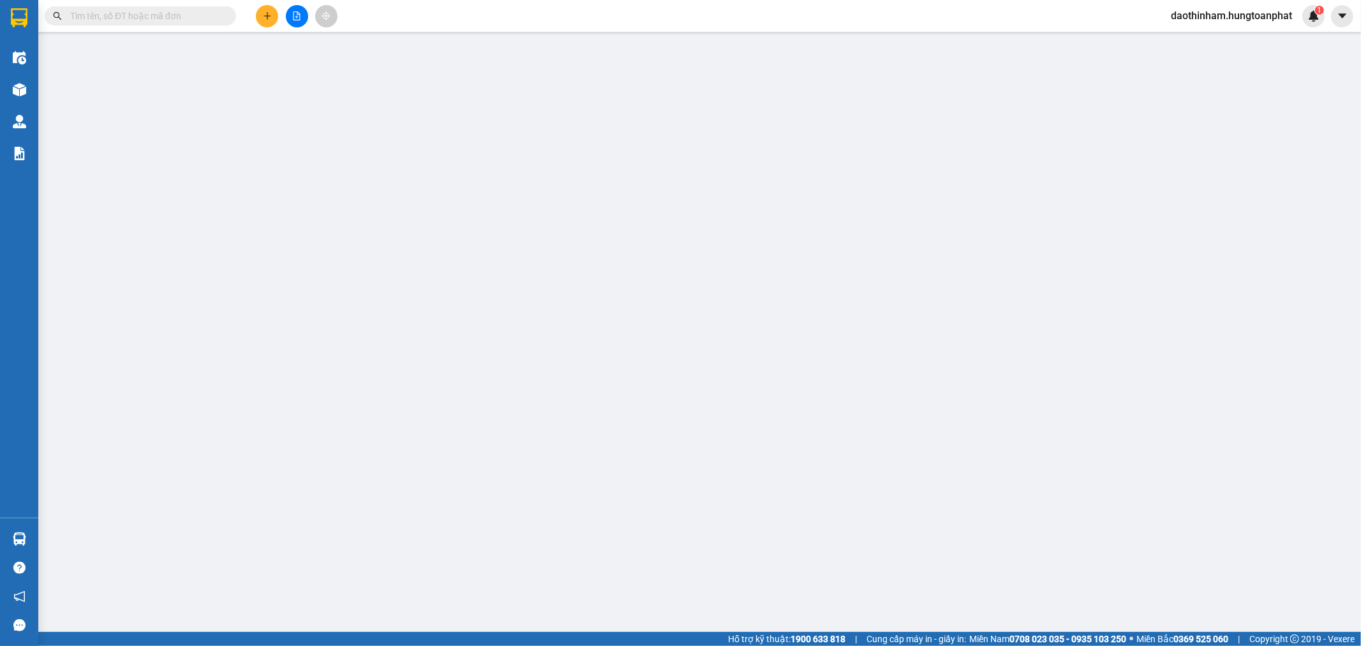
type input "[PERSON_NAME], NA"
checkbox input "true"
type input "3.100.000"
type input "140.000"
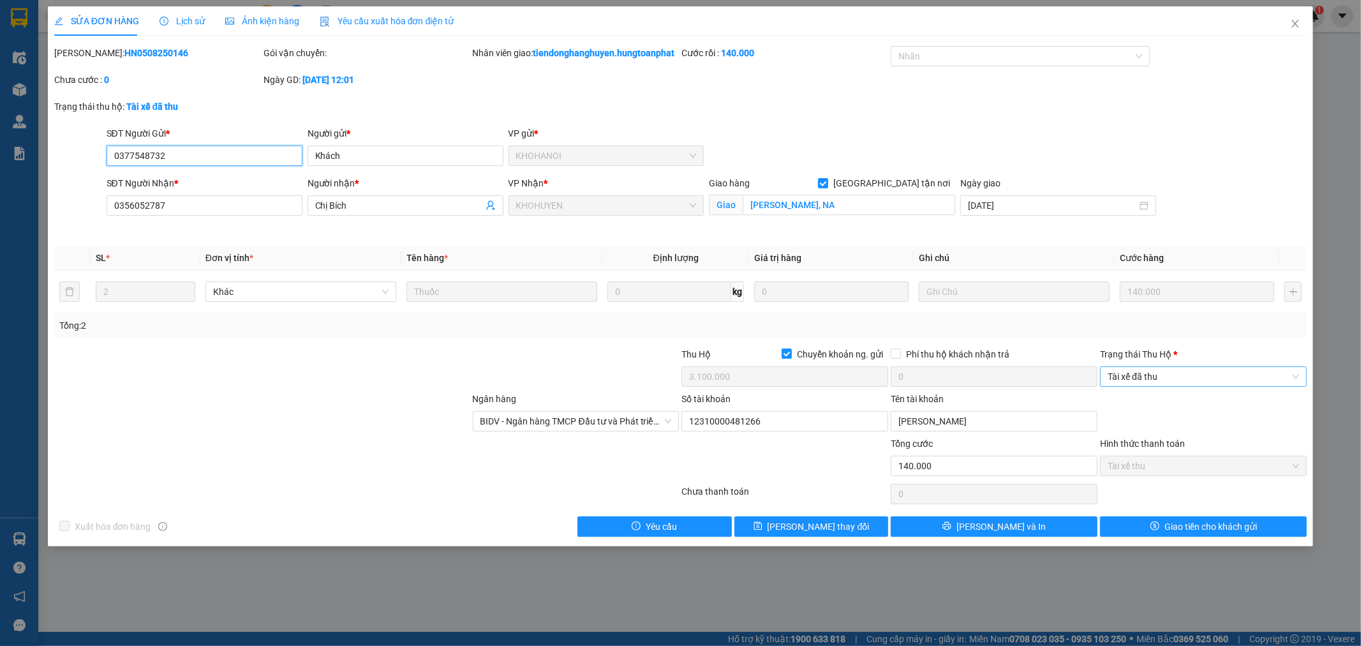
click at [1190, 386] on span "Tài xế đã thu" at bounding box center [1203, 376] width 191 height 19
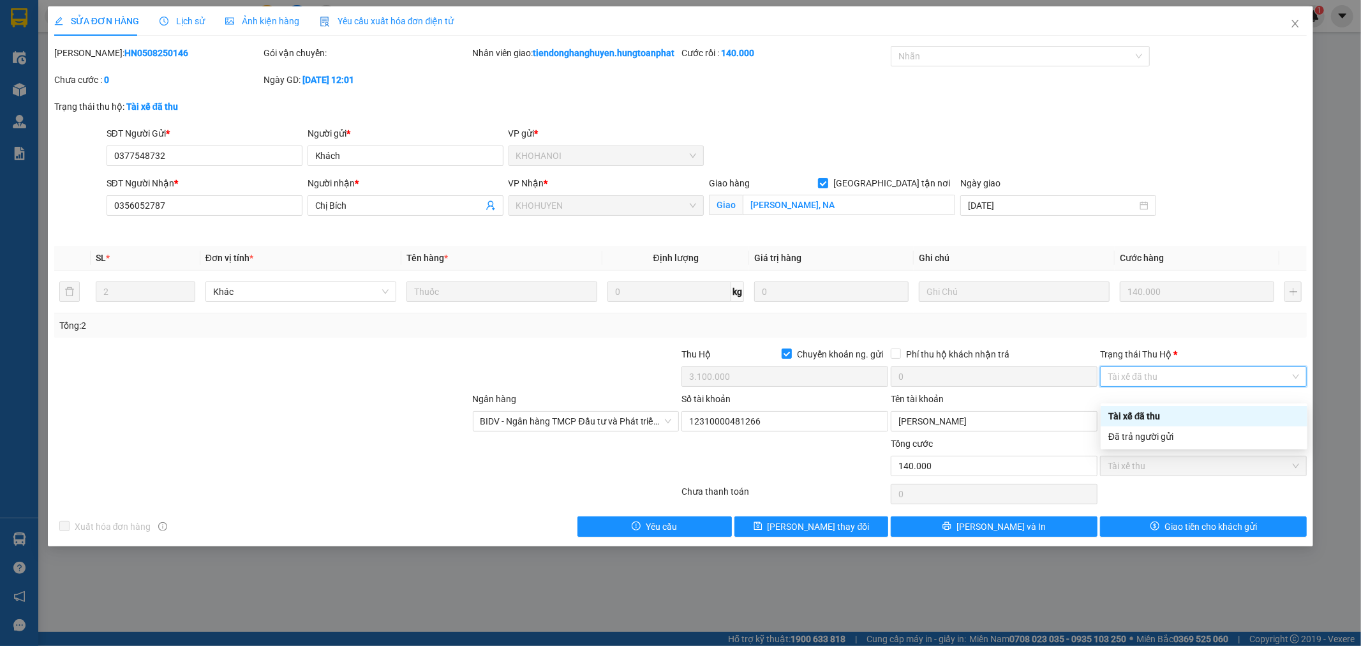
click at [1164, 435] on div "Đã trả người gửi" at bounding box center [1203, 436] width 191 height 14
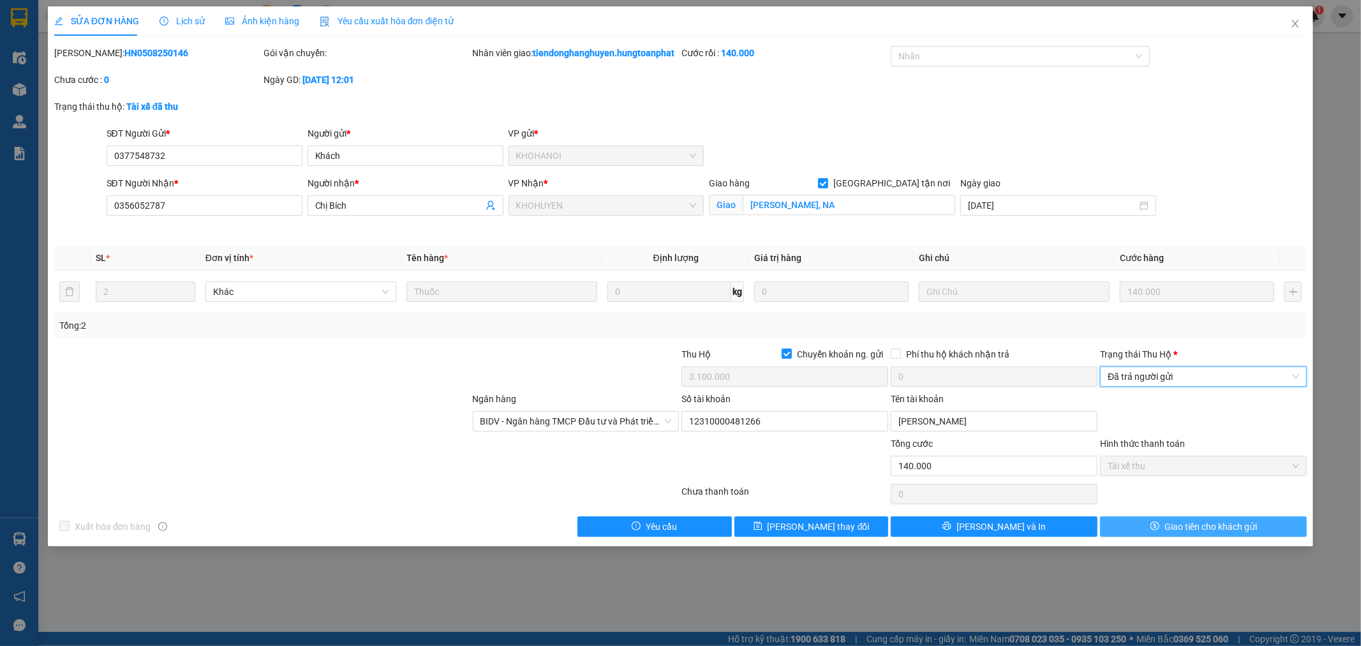
click at [1251, 533] on span "Giao tiền cho khách gửi" at bounding box center [1211, 526] width 93 height 14
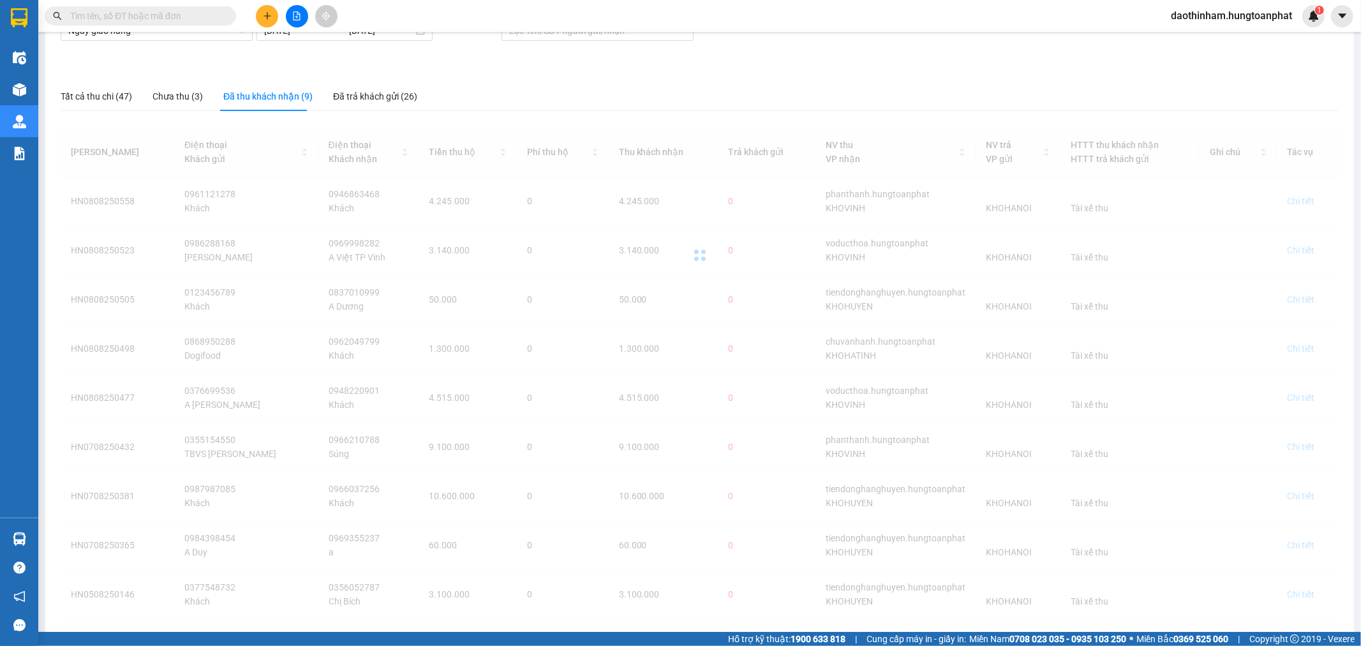
scroll to position [145, 0]
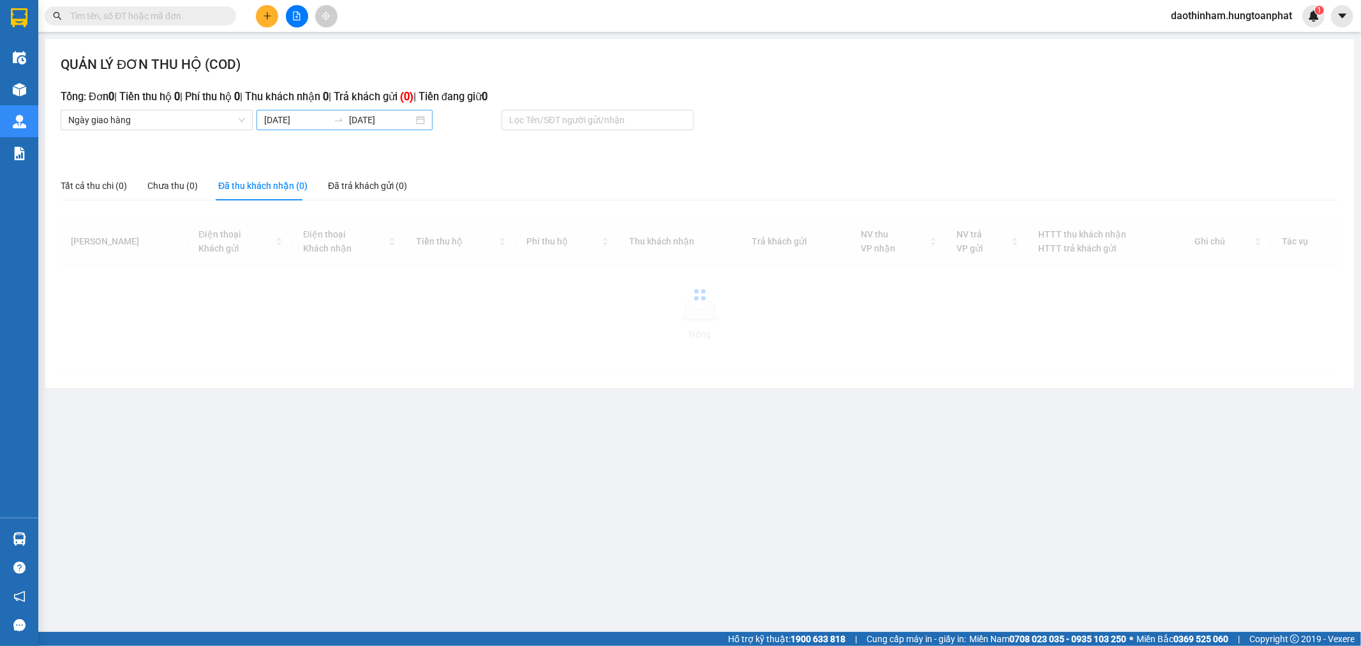
click at [291, 130] on div "08/08/2025 11/08/2025" at bounding box center [345, 120] width 176 height 20
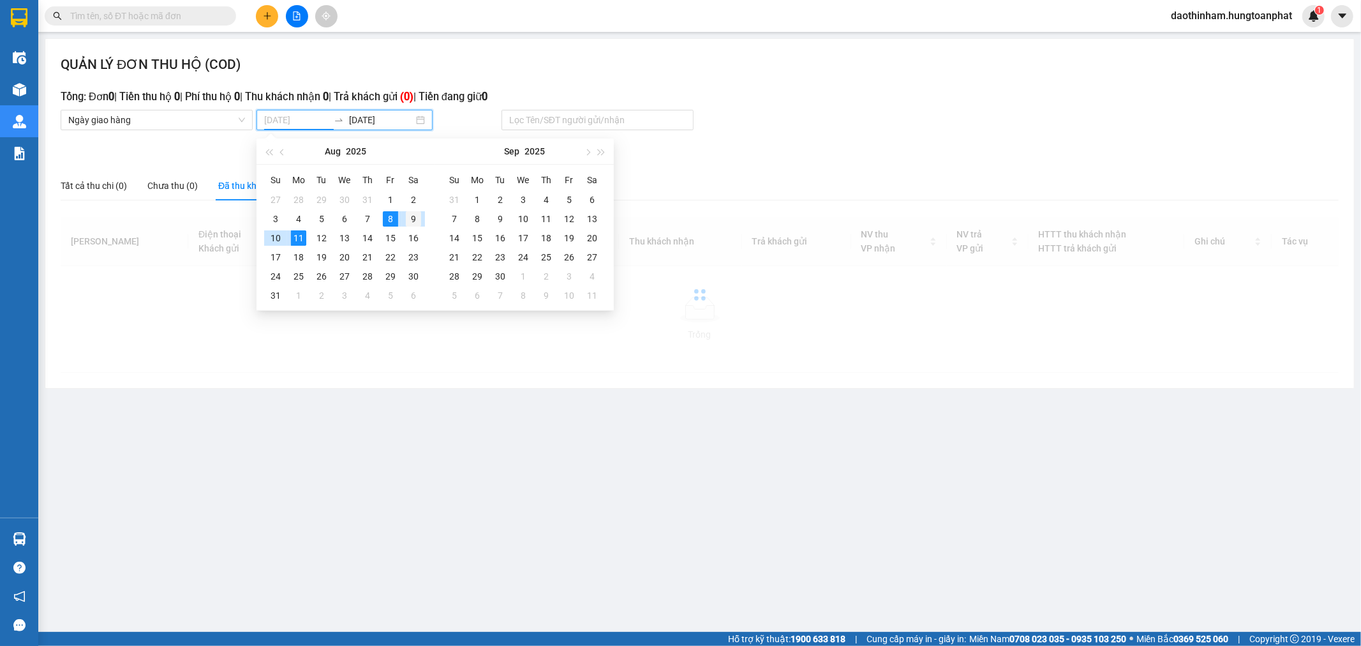
type input "[DATE]"
click at [410, 220] on div "9" at bounding box center [413, 218] width 15 height 15
click at [411, 220] on div "9" at bounding box center [413, 218] width 15 height 15
type input "[DATE]"
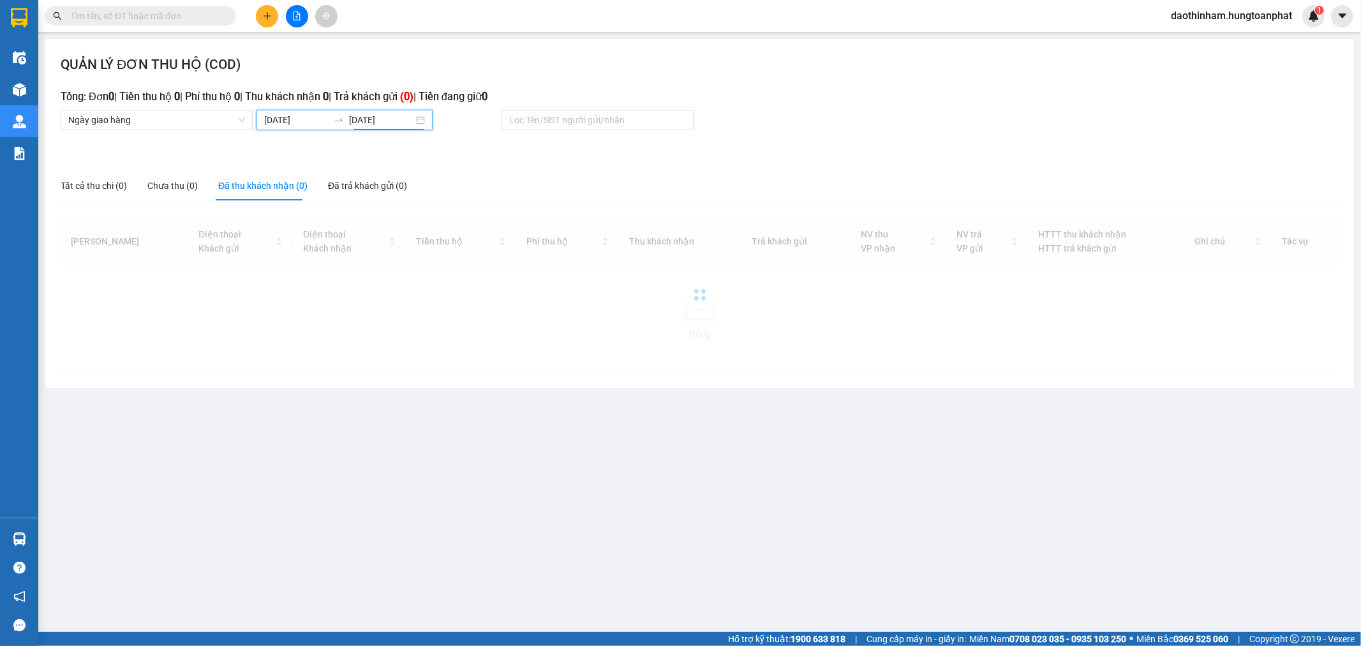
click at [278, 183] on div "Đã thu khách nhận (0)" at bounding box center [262, 186] width 89 height 14
click at [309, 119] on input "[DATE]" at bounding box center [296, 120] width 64 height 14
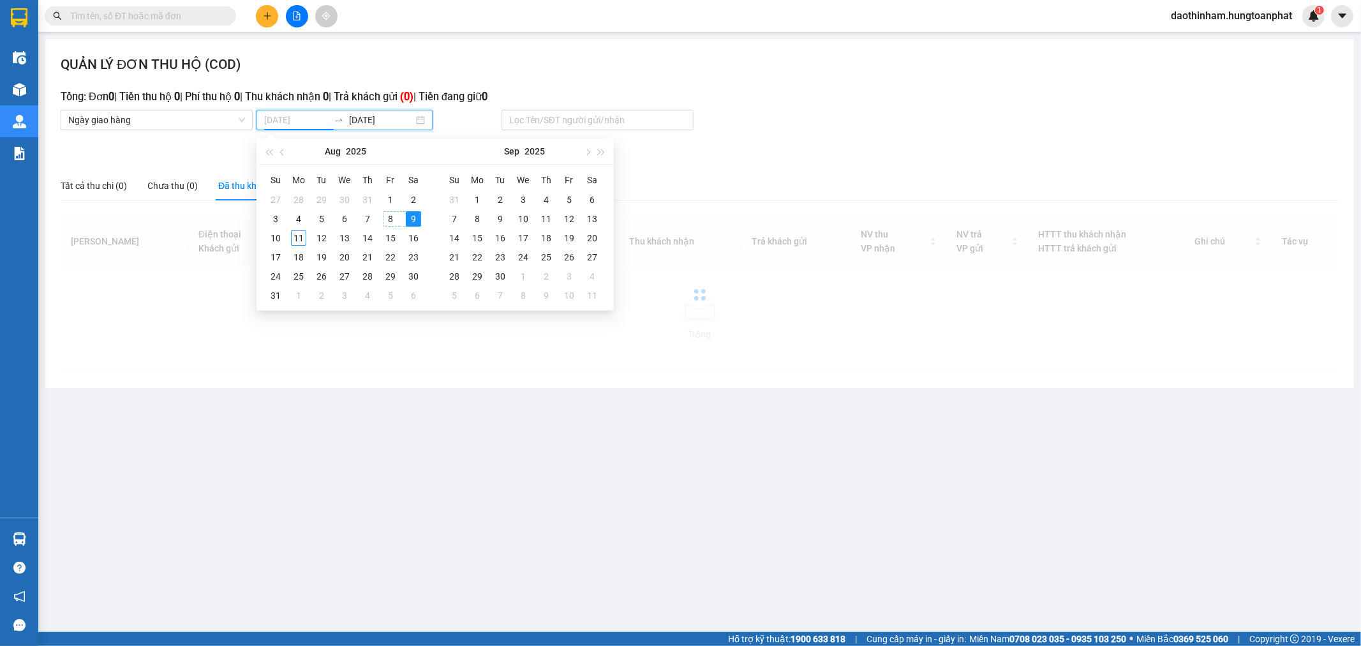
type input "[DATE]"
click at [410, 218] on div "9" at bounding box center [413, 218] width 15 height 15
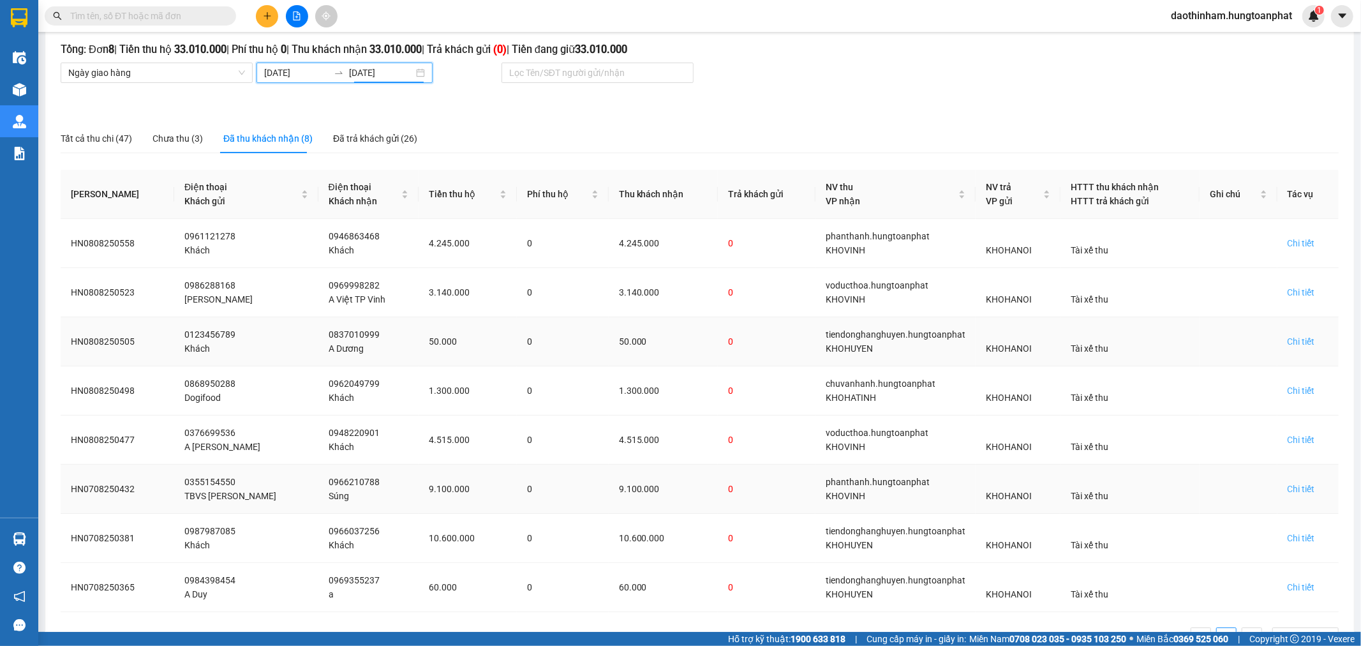
scroll to position [96, 0]
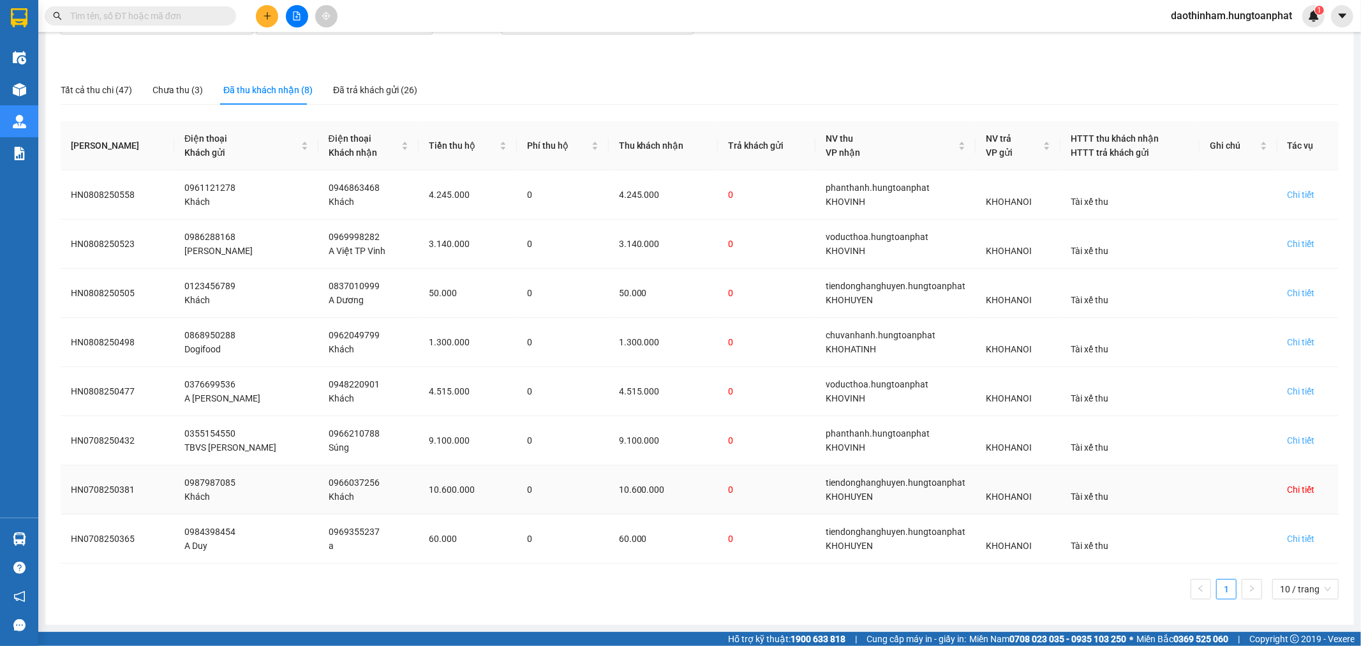
click at [1297, 482] on div "Chi tiết" at bounding box center [1301, 489] width 27 height 14
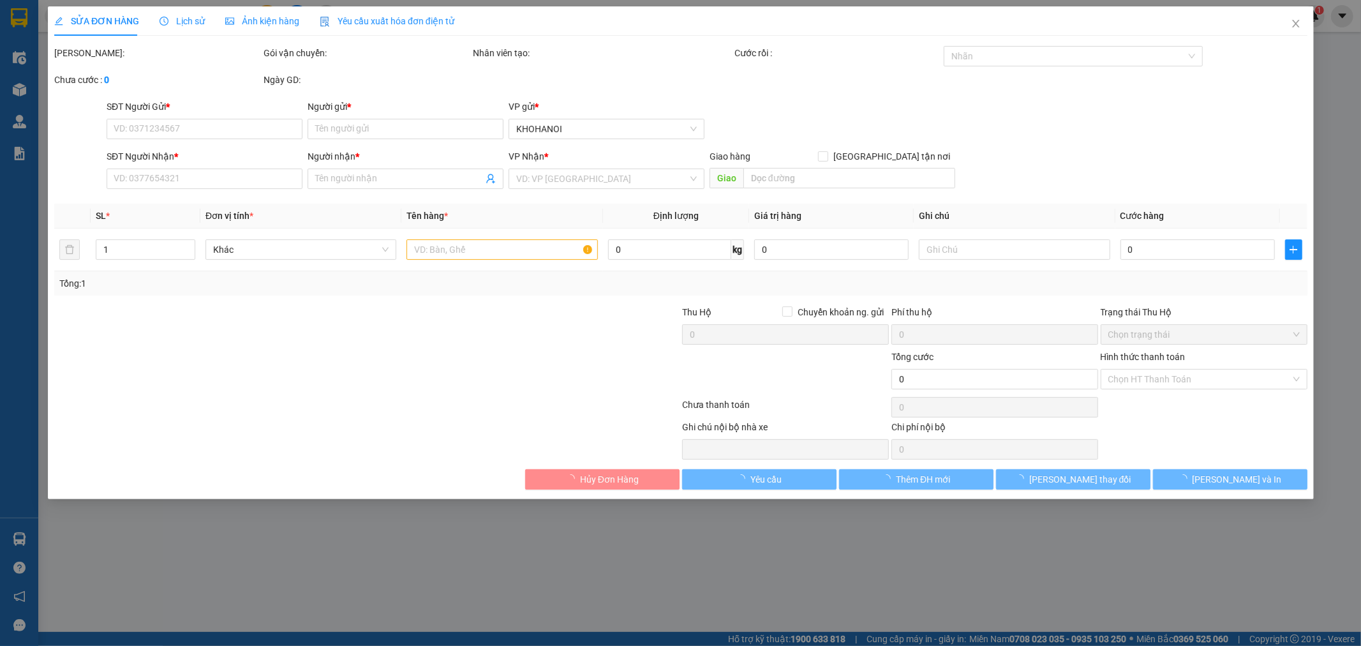
type input "0987987085"
type input "Khách"
type input "0966037256"
type input "Khách"
checkbox input "true"
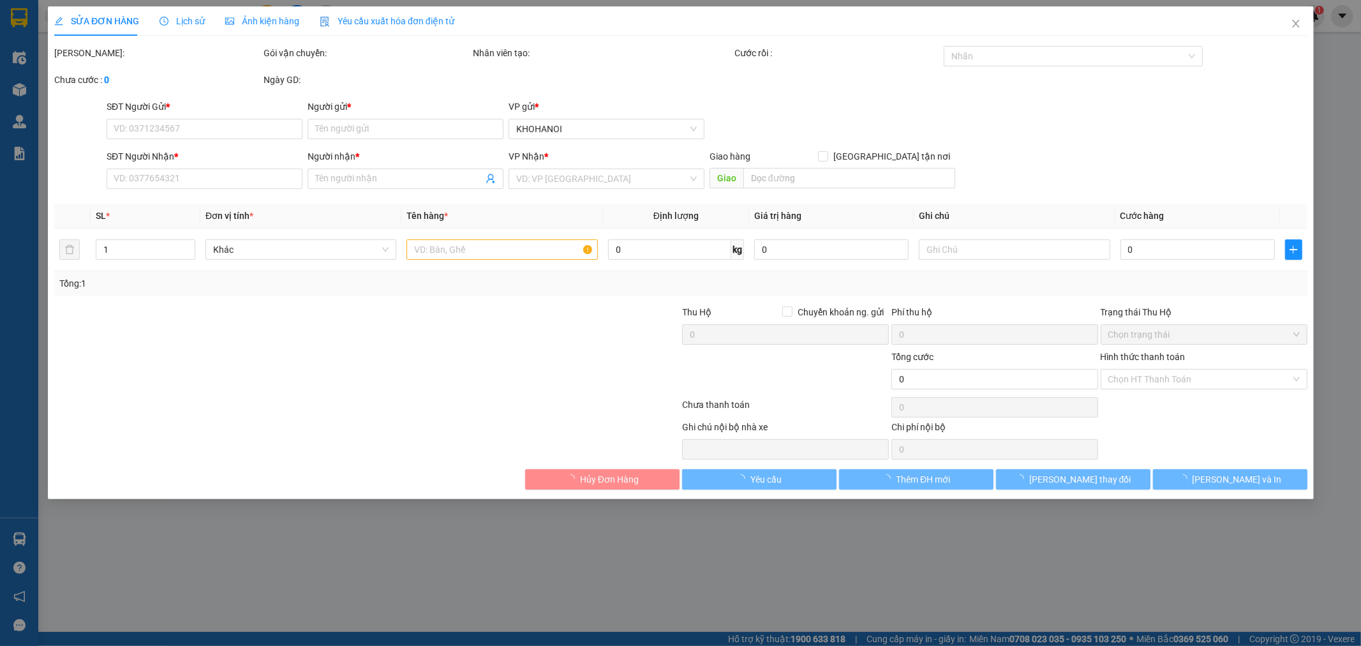
type input "[PERSON_NAME], [GEOGRAPHIC_DATA], [GEOGRAPHIC_DATA]"
checkbox input "true"
type input "10.600.000"
type input "500.000"
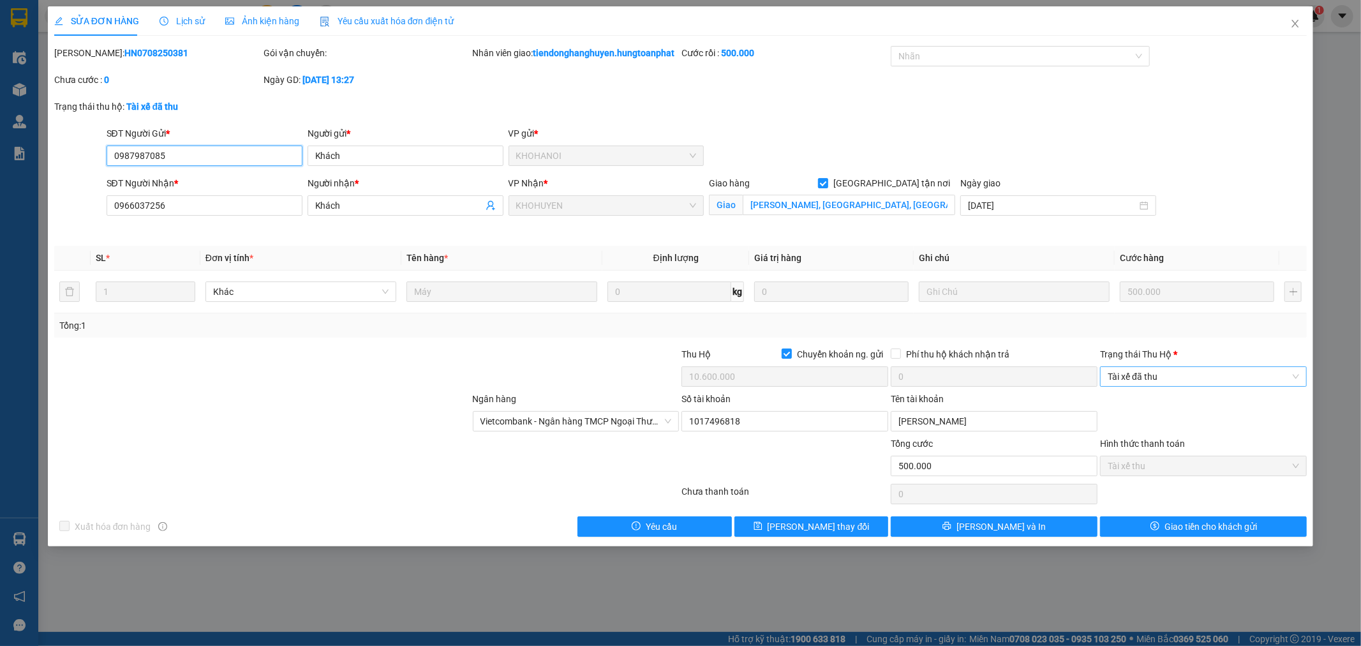
click at [1185, 386] on span "Tài xế đã thu" at bounding box center [1203, 376] width 191 height 19
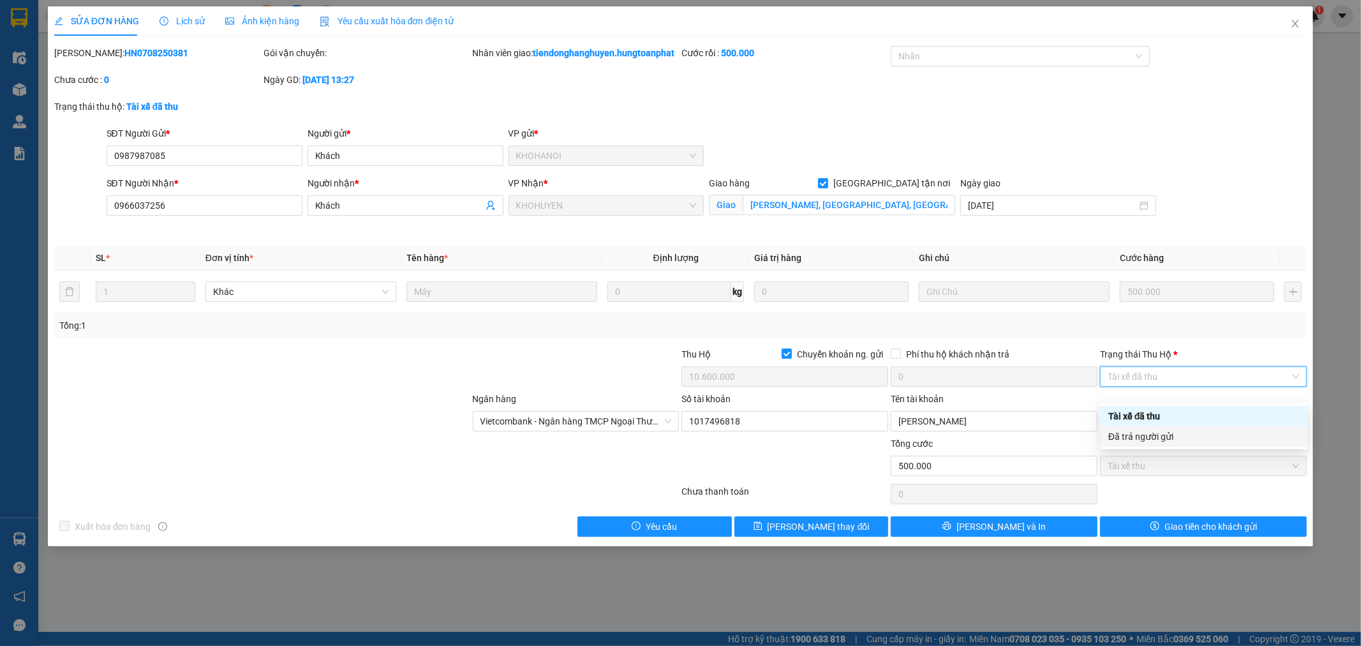
click at [1163, 431] on div "Đã trả người gửi" at bounding box center [1203, 436] width 191 height 14
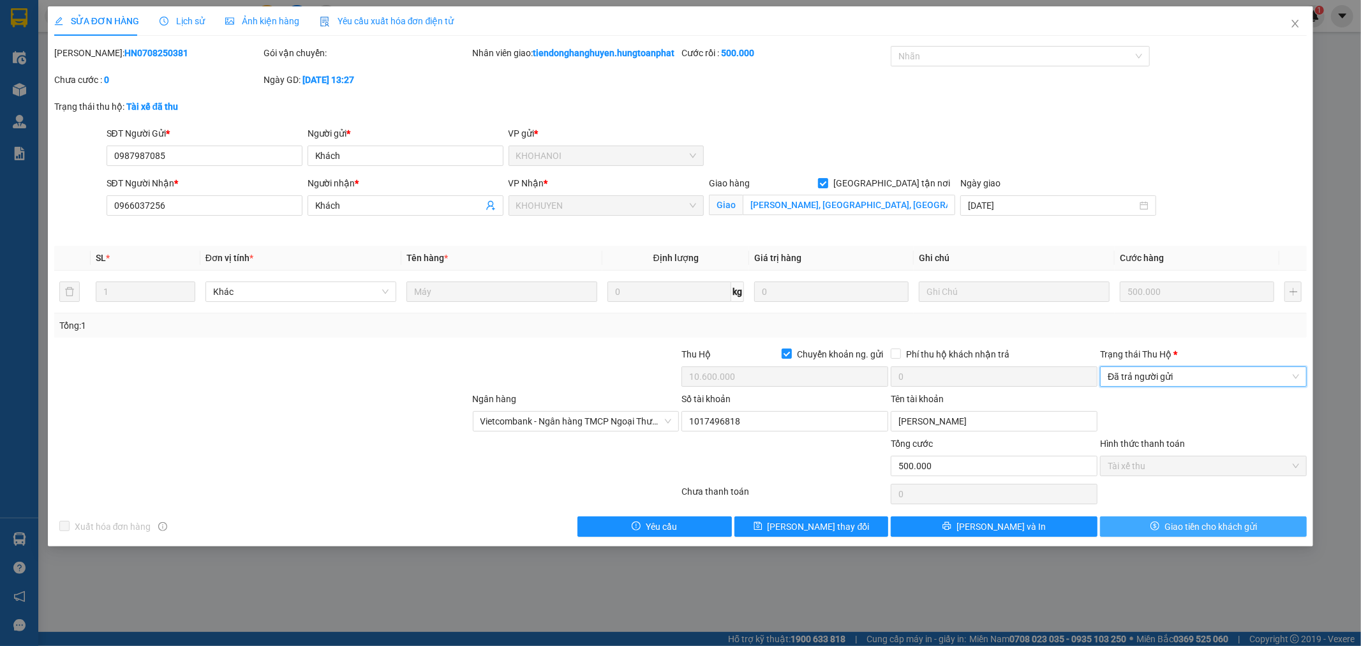
click at [1156, 530] on icon "dollar" at bounding box center [1155, 525] width 9 height 9
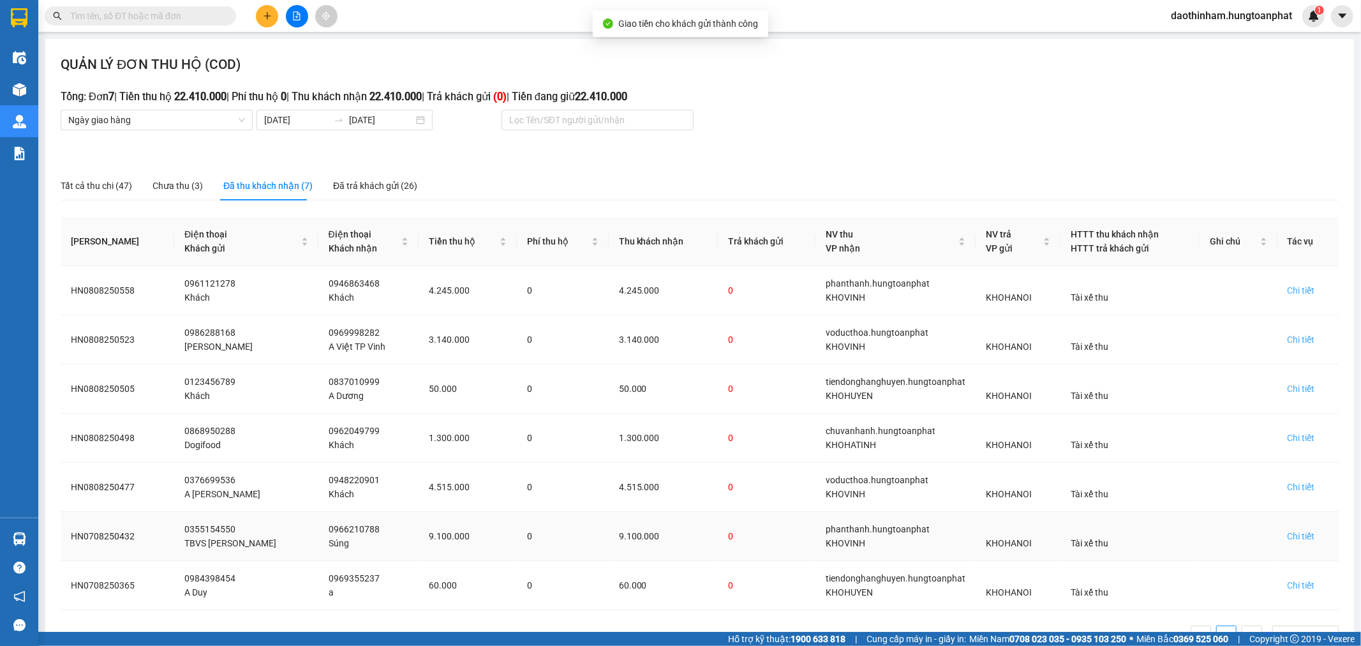
scroll to position [47, 0]
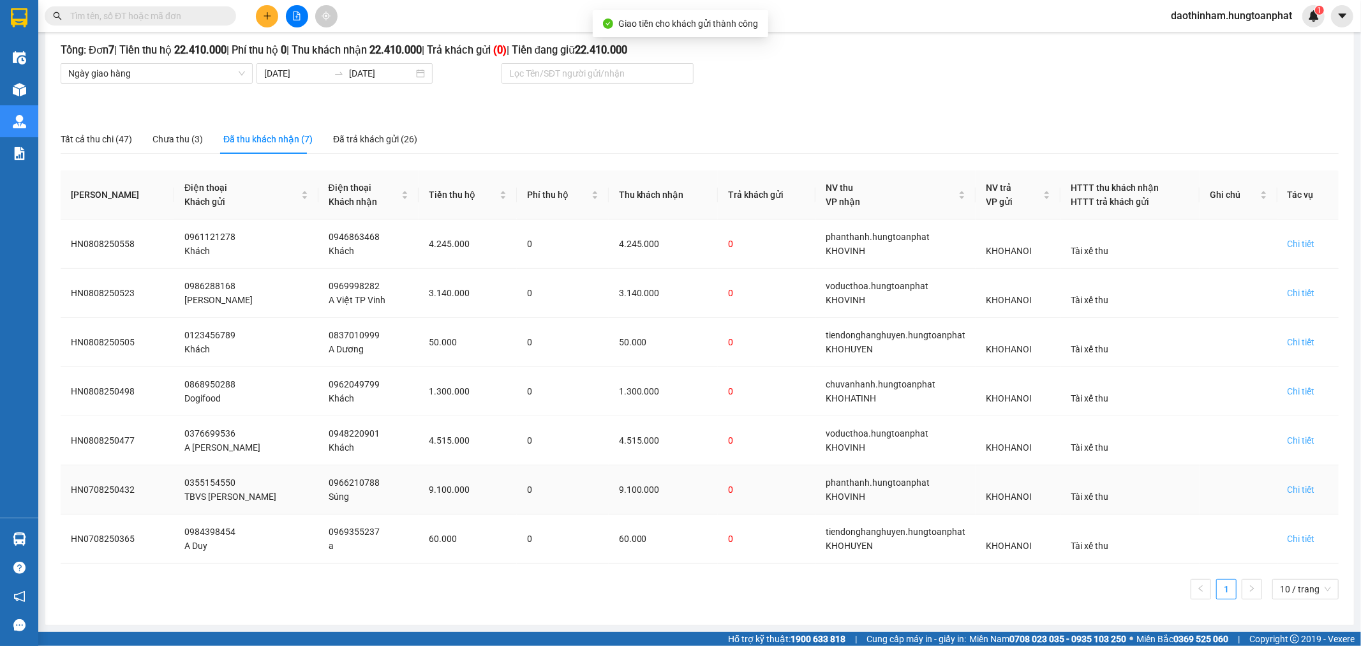
click at [1304, 488] on div "Chi tiết" at bounding box center [1308, 489] width 41 height 14
click at [1294, 492] on div "Chi tiết" at bounding box center [1301, 489] width 27 height 14
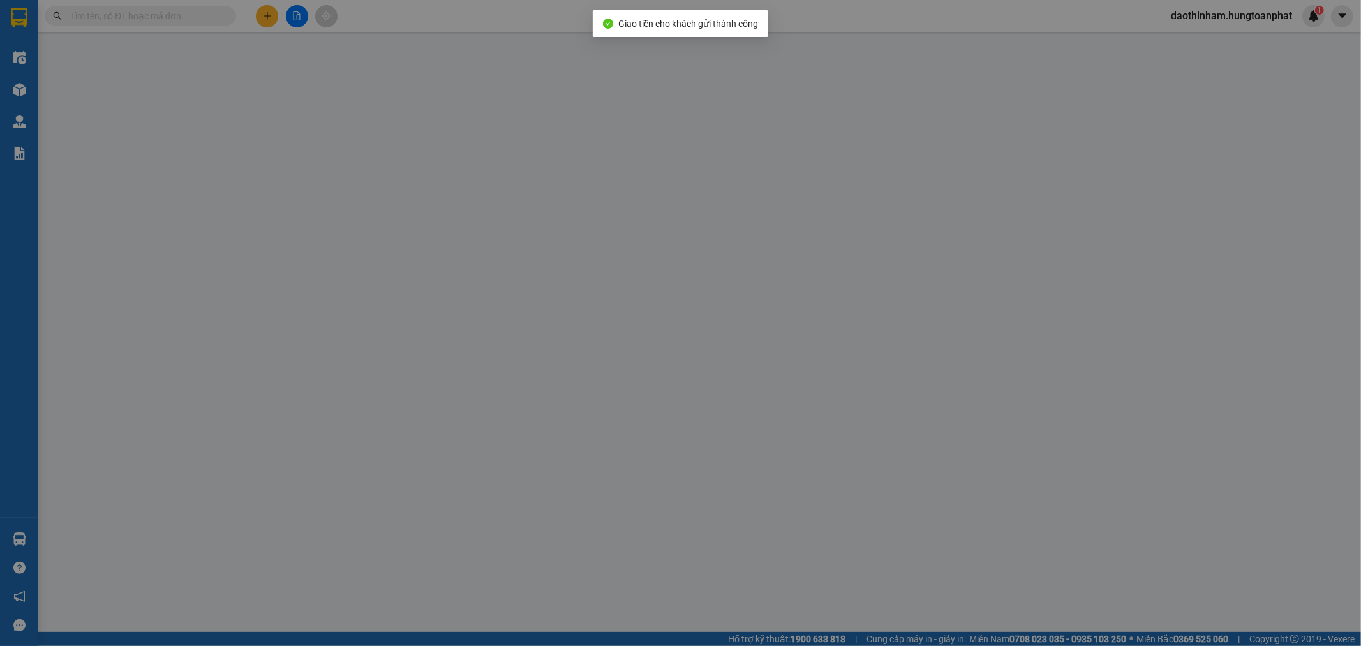
type input "0355154550"
type input "TBVS [PERSON_NAME]"
type input "0966210788"
type input "Súng"
checkbox input "true"
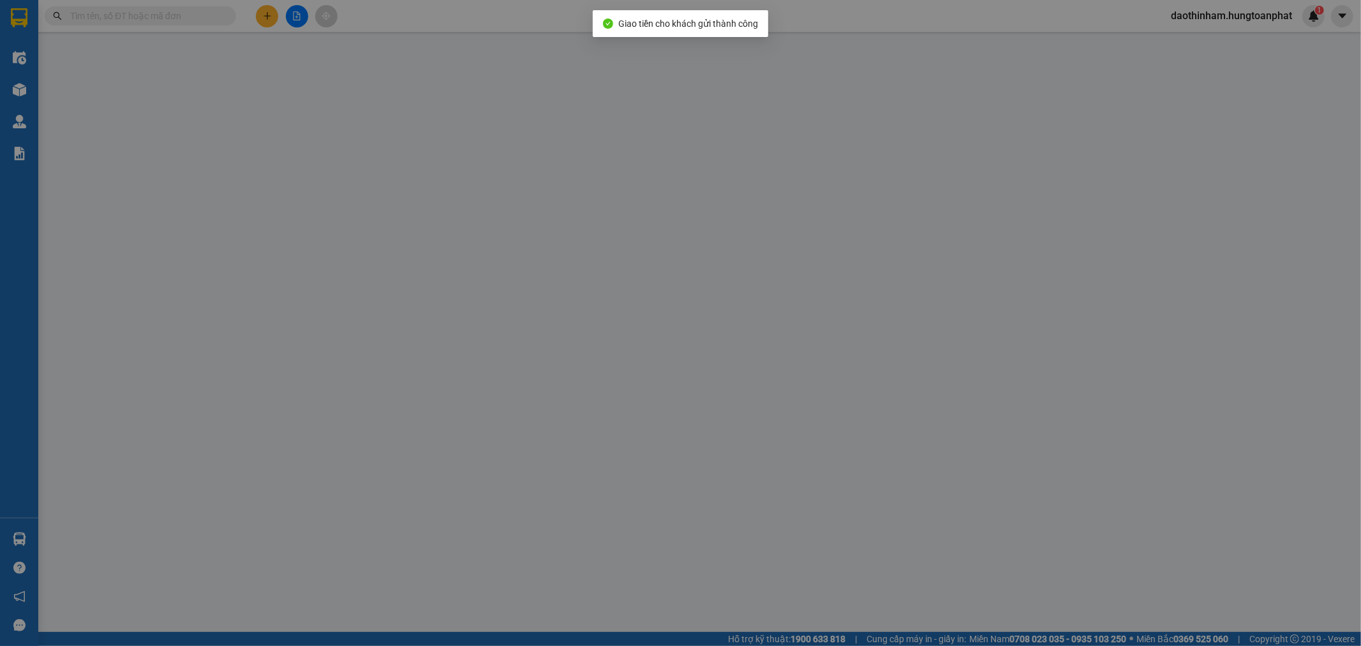
type input "92 Trần Minh Tông, Vinh"
checkbox input "true"
type input "9.100.000"
type input "500.000"
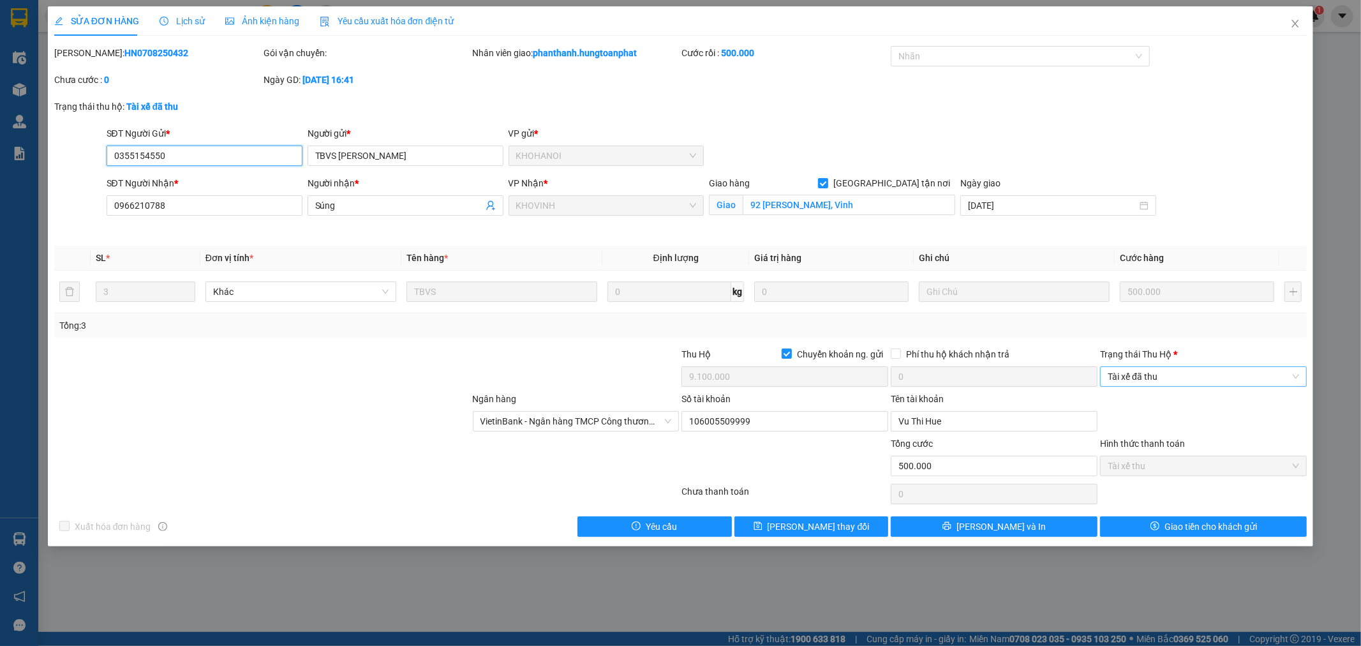
click at [1176, 374] on span "Tài xế đã thu" at bounding box center [1203, 376] width 191 height 19
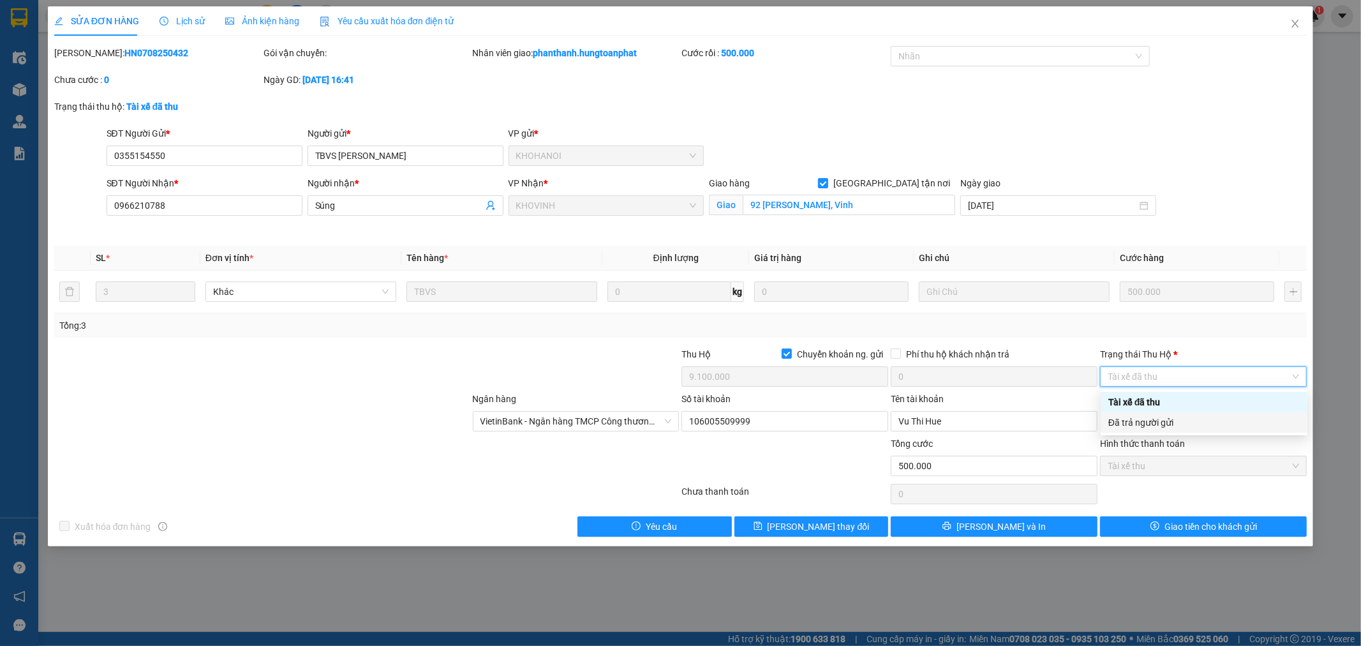
click at [1158, 419] on div "Đã trả người gửi" at bounding box center [1203, 422] width 191 height 14
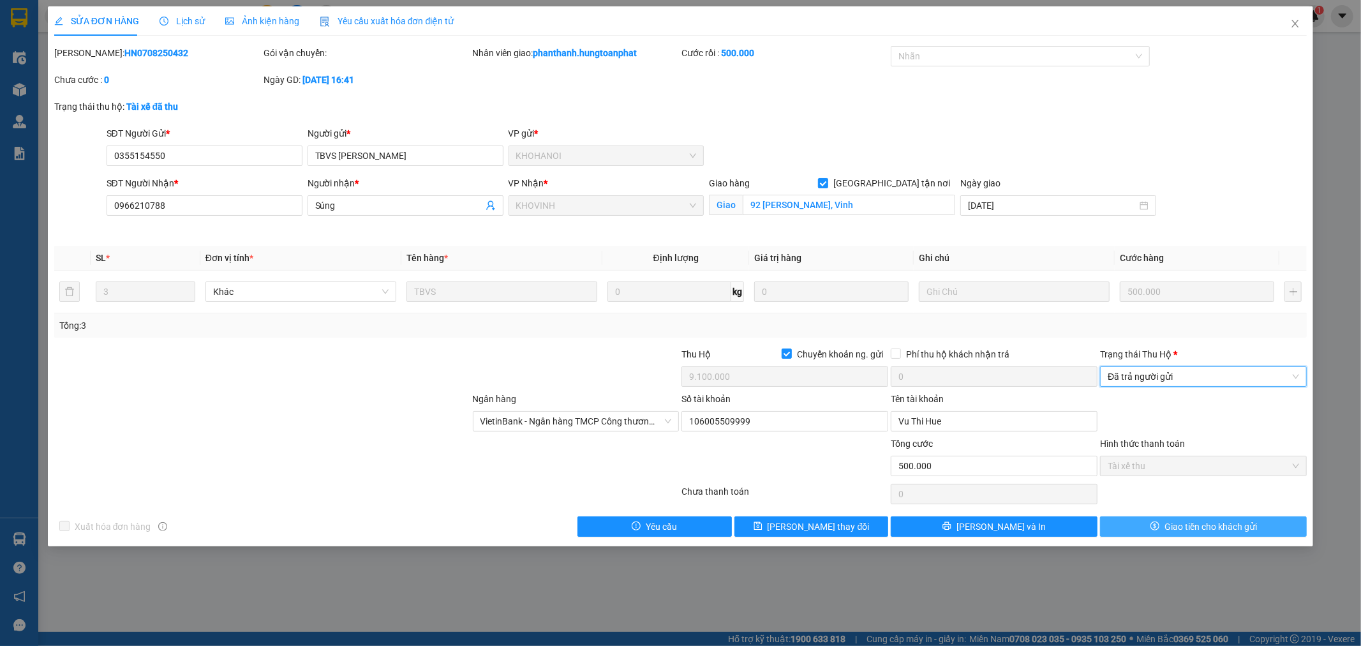
click at [1165, 521] on span "Giao tiền cho khách gửi" at bounding box center [1211, 526] width 93 height 14
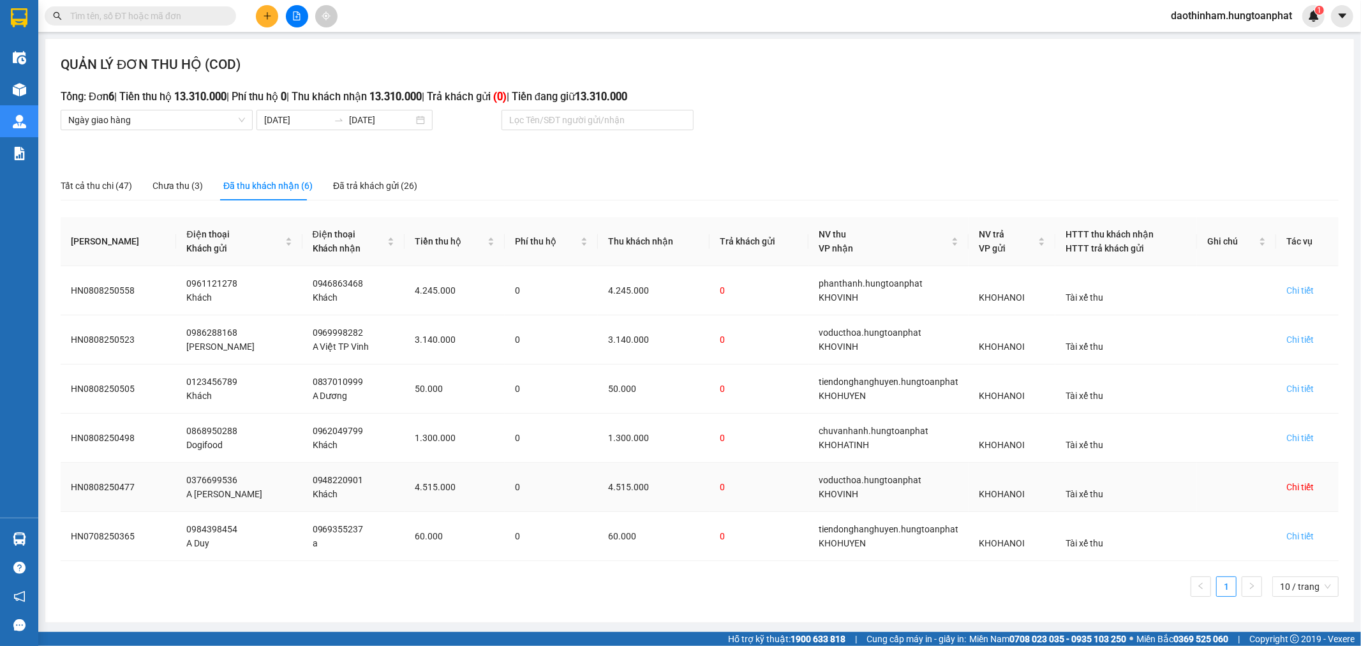
click at [1296, 485] on div "Chi tiết" at bounding box center [1299, 487] width 27 height 14
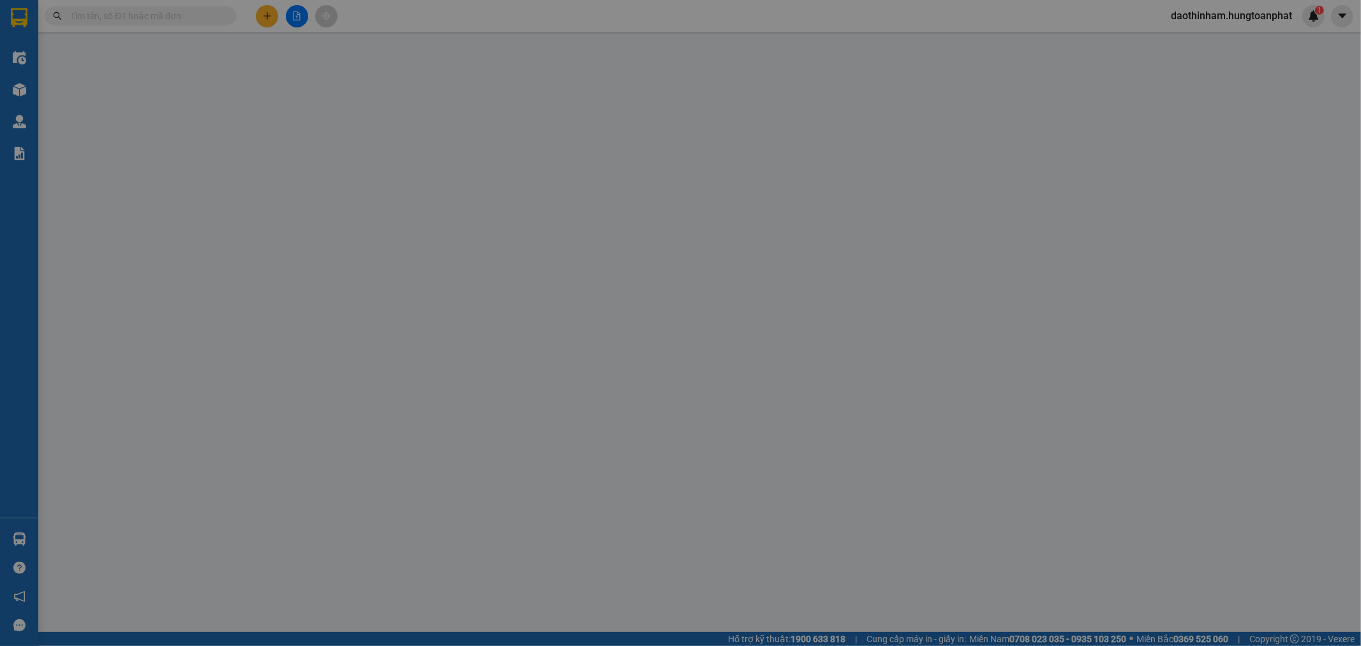
type input "0376699536"
type input "A [PERSON_NAME]"
type input "0948220901"
type input "Khách"
checkbox input "true"
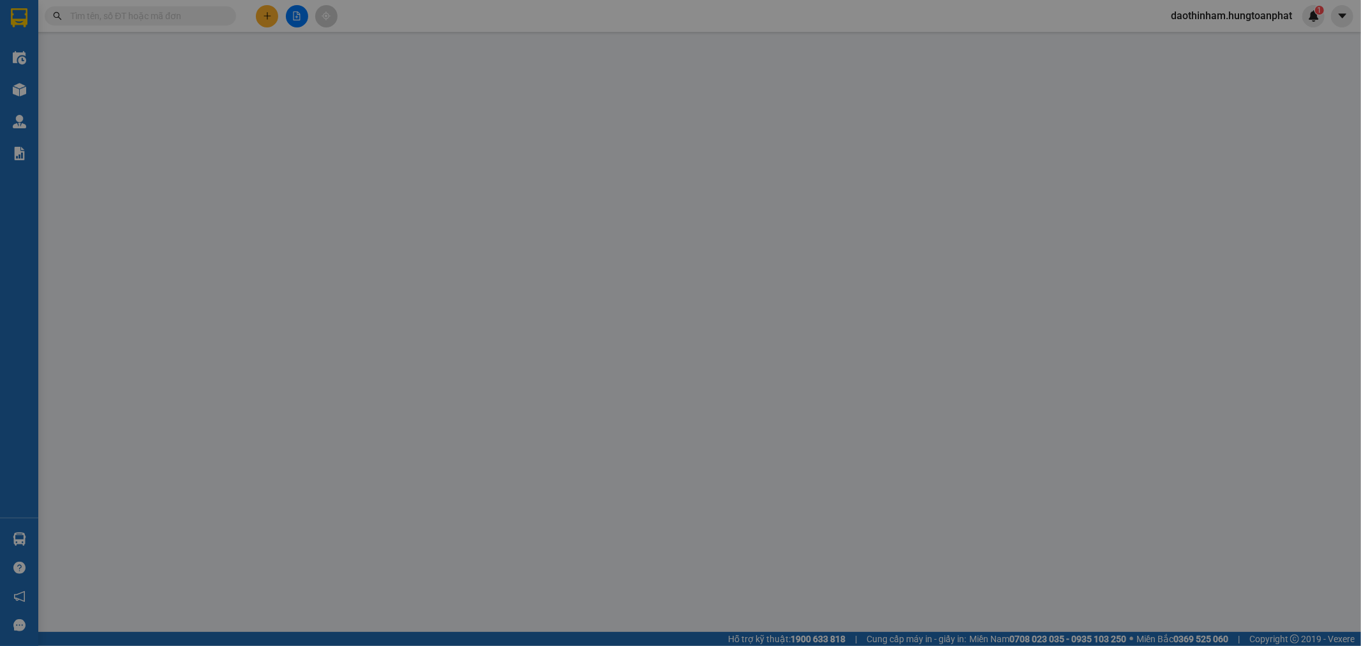
type input "114 Kim Đồng. Vinh"
checkbox input "true"
type input "4.515.000"
type input "350.000"
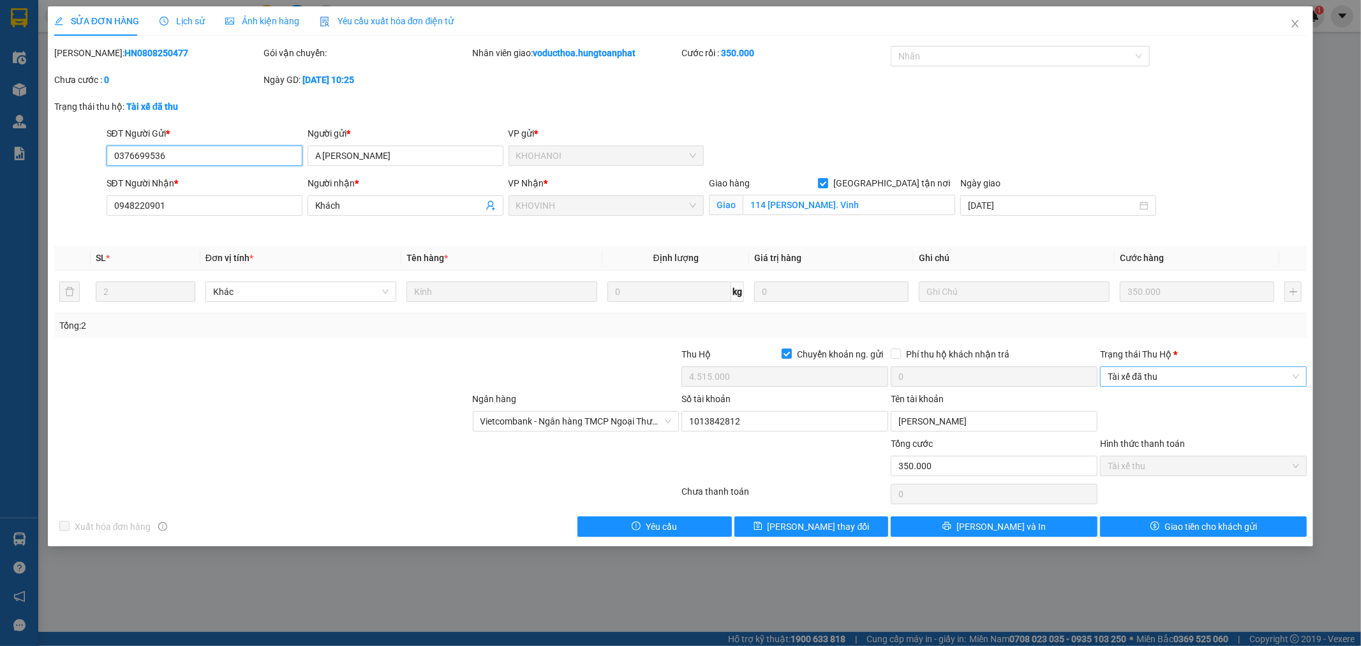
click at [1224, 382] on span "Tài xế đã thu" at bounding box center [1203, 376] width 191 height 19
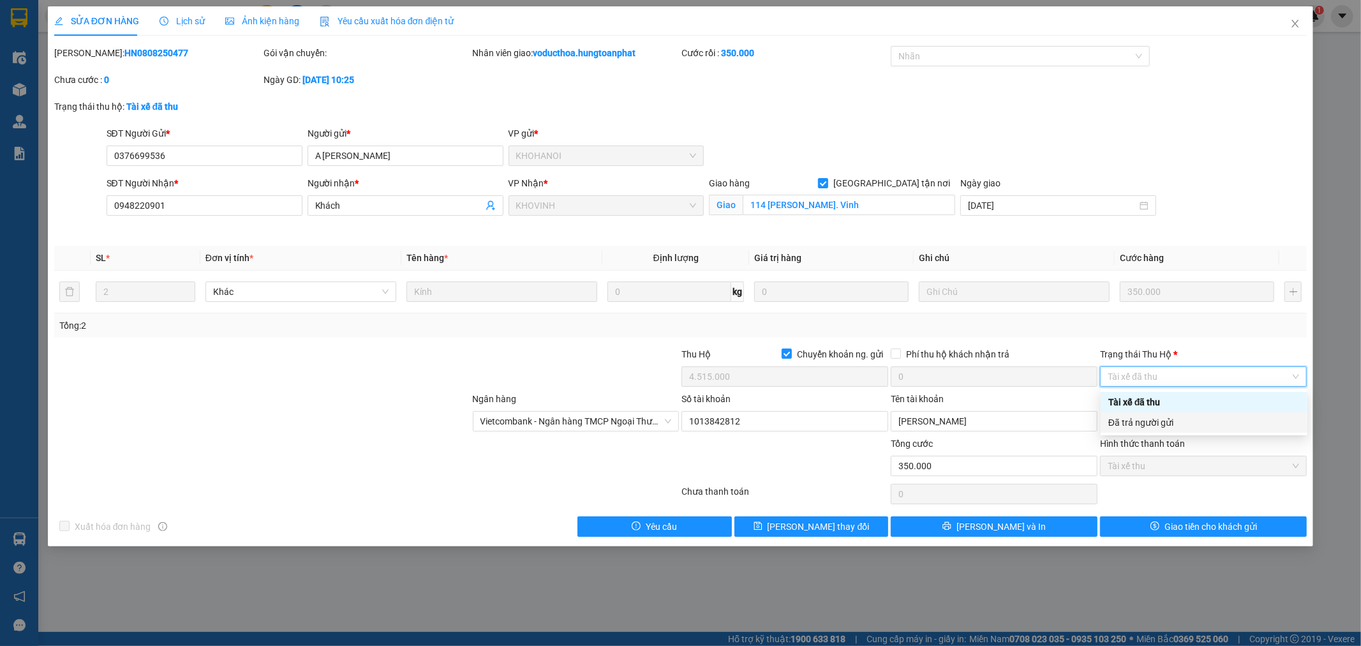
click at [1197, 421] on div "Đã trả người gửi" at bounding box center [1203, 422] width 191 height 14
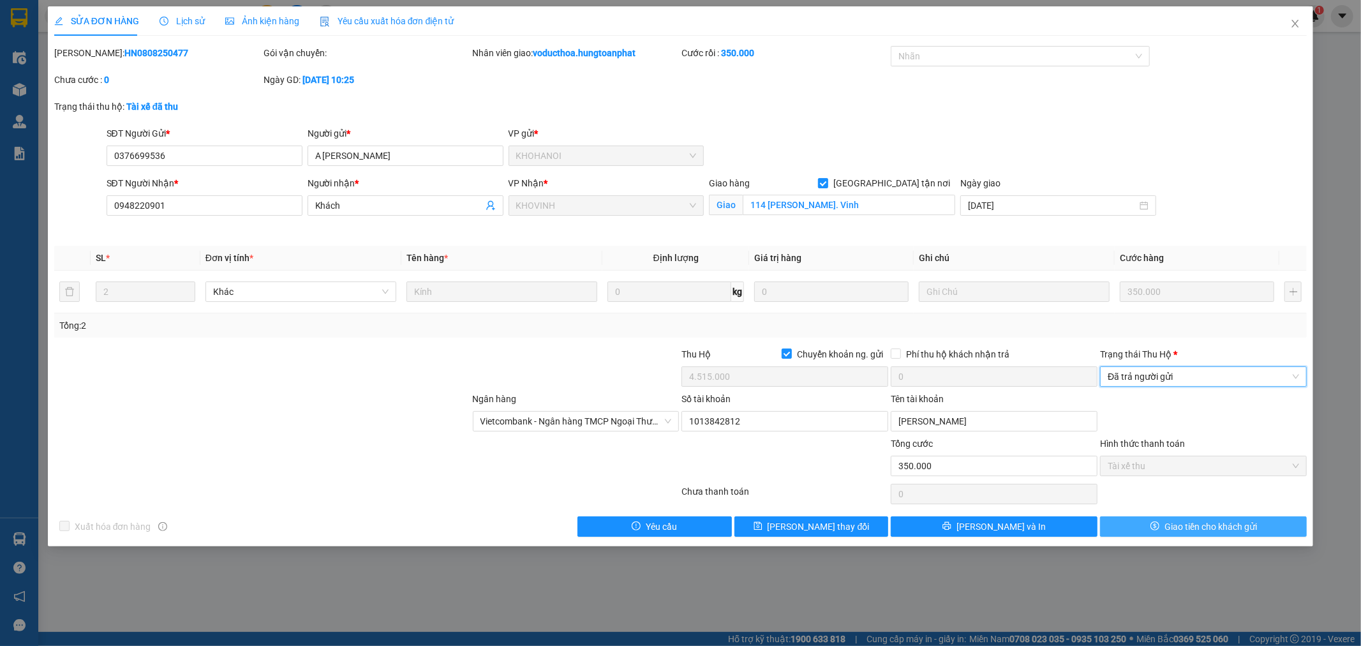
click at [1175, 521] on span "Giao tiền cho khách gửi" at bounding box center [1211, 526] width 93 height 14
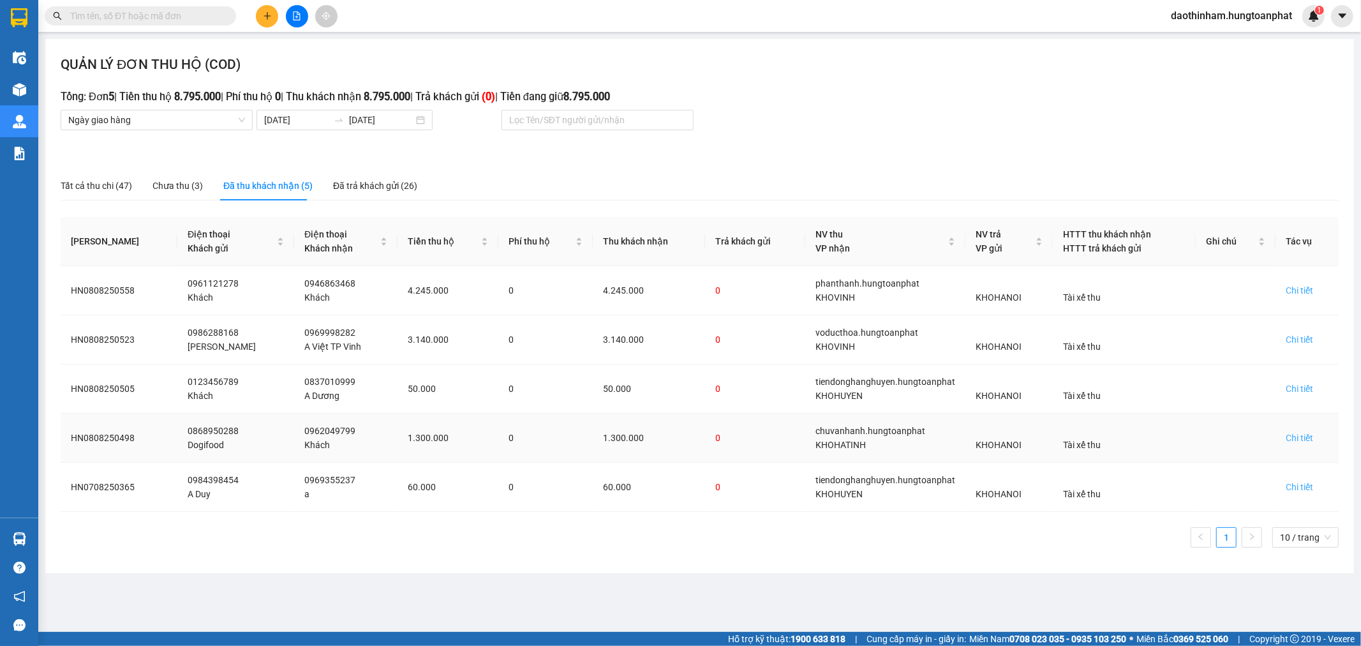
click at [1287, 448] on td "Chi tiết" at bounding box center [1307, 438] width 63 height 49
click at [1296, 437] on div "Chi tiết" at bounding box center [1299, 438] width 27 height 14
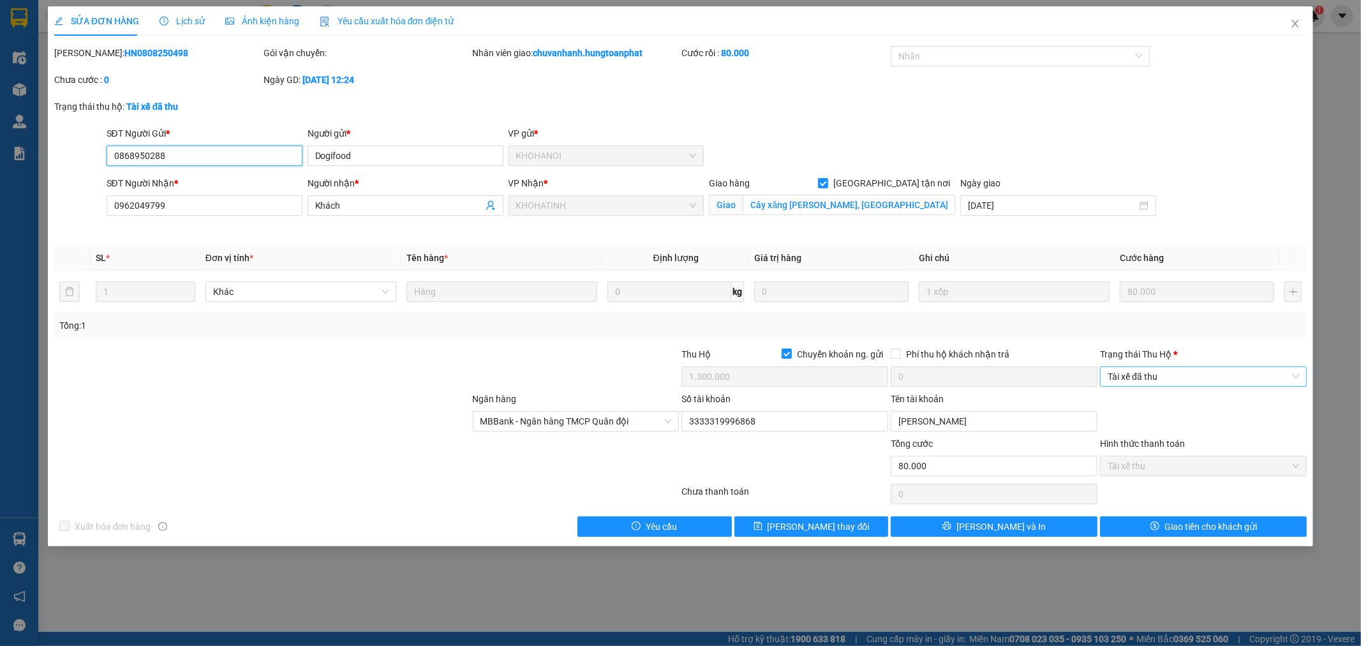
click at [1158, 377] on span "Tài xế đã thu" at bounding box center [1203, 376] width 191 height 19
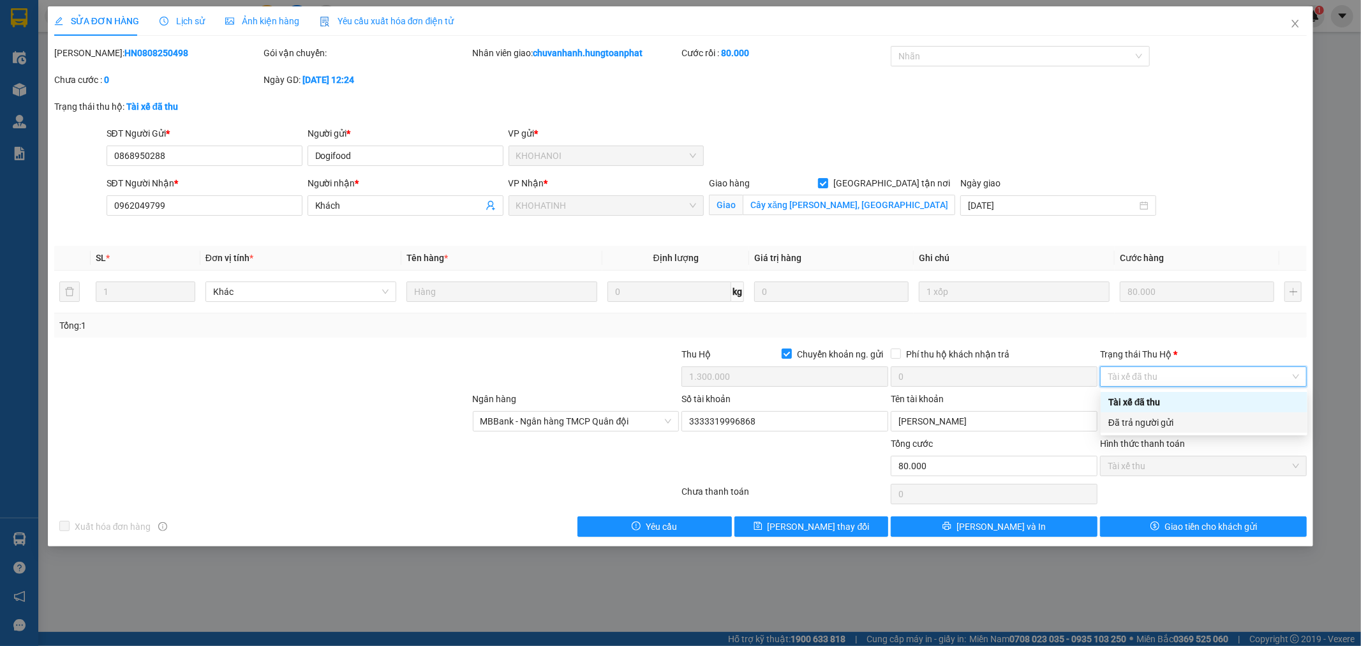
click at [1140, 417] on div "Đã trả người gửi" at bounding box center [1203, 422] width 191 height 14
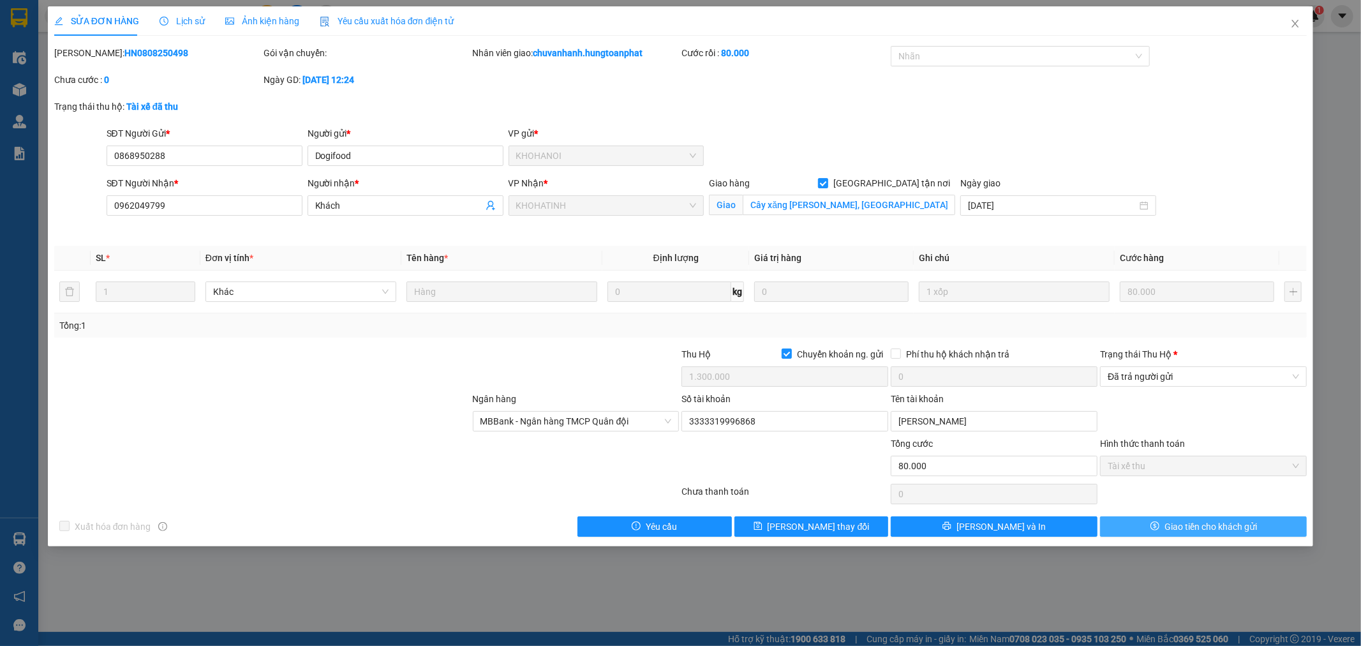
click at [1151, 530] on button "Giao tiền cho khách gửi" at bounding box center [1203, 526] width 207 height 20
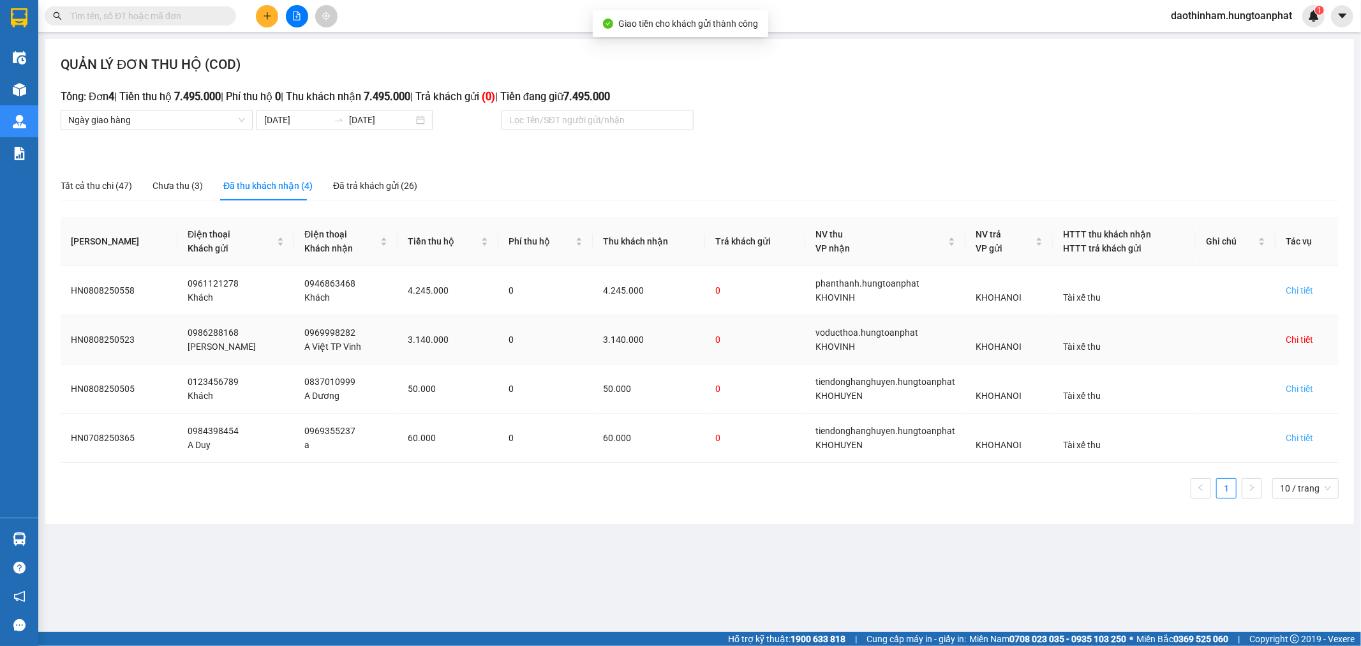
click at [1304, 336] on div "Chi tiết" at bounding box center [1299, 339] width 27 height 14
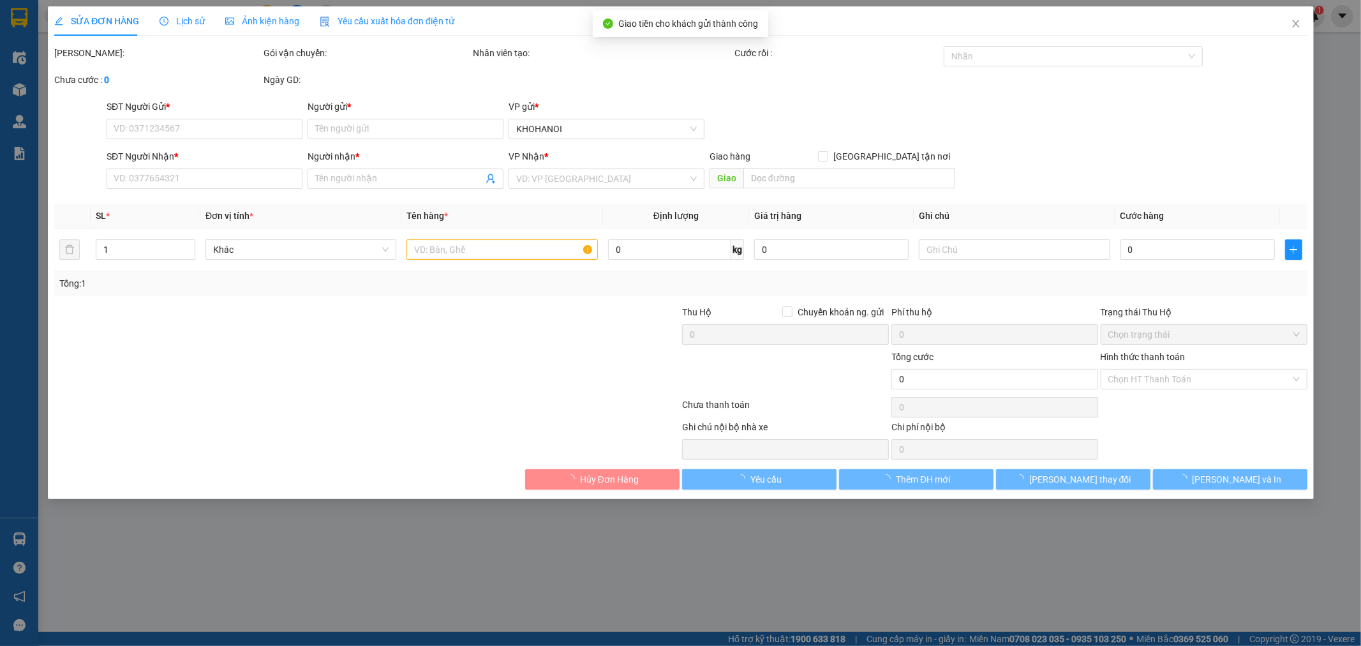
type input "0986288168"
type input "[PERSON_NAME]"
type input "0969998282"
type input "A Việt TP Vinh"
checkbox input "true"
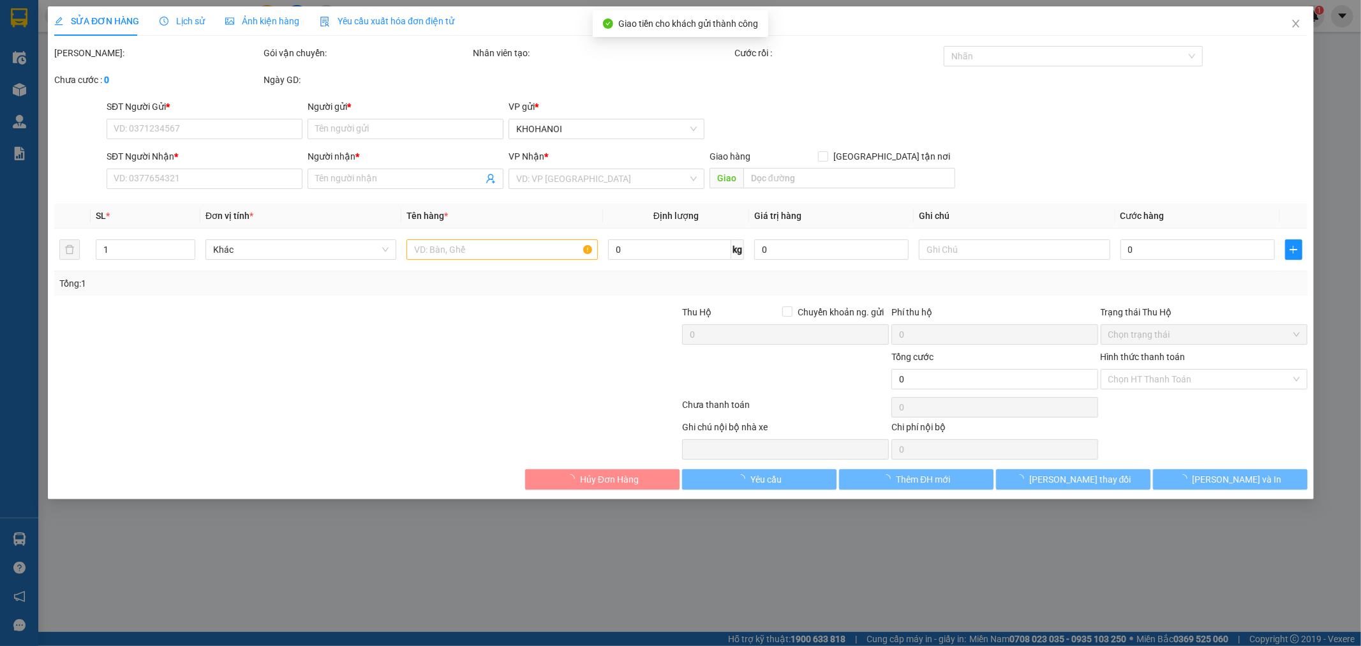
type input "Quán Bàu , Vinh"
checkbox input "true"
type input "3.140.000"
type input "60.000"
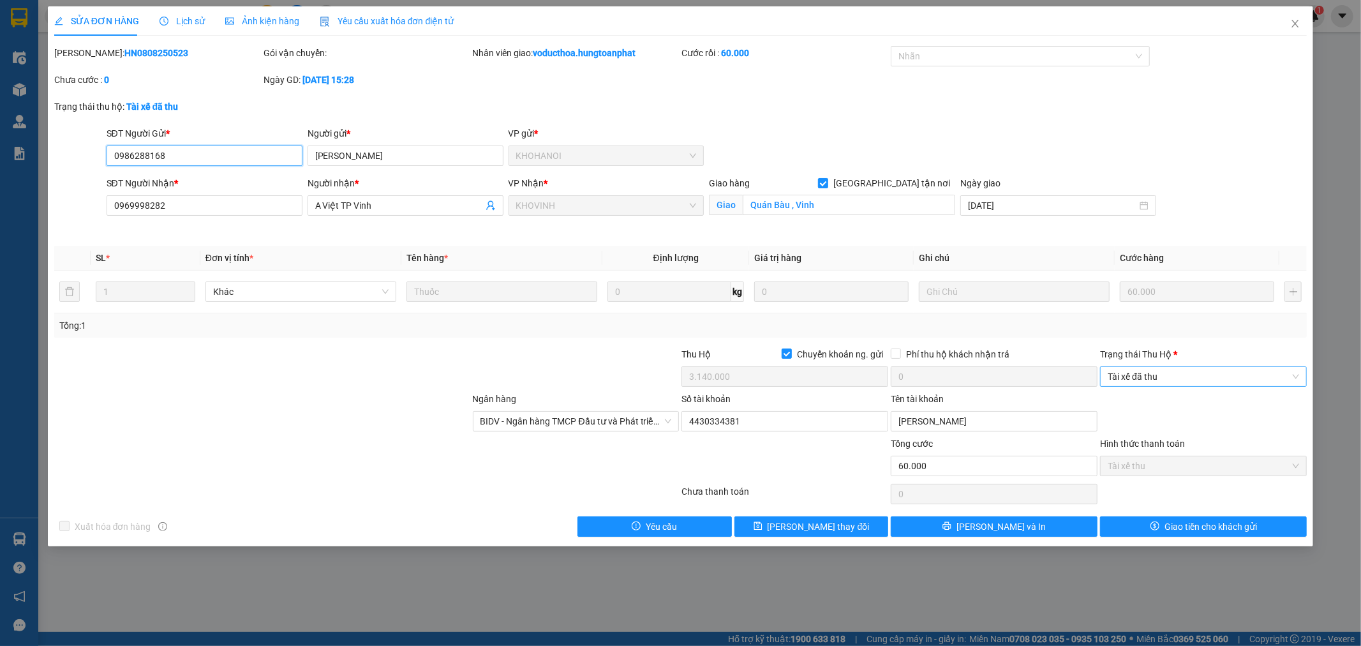
click at [1211, 371] on span "Tài xế đã thu" at bounding box center [1203, 376] width 191 height 19
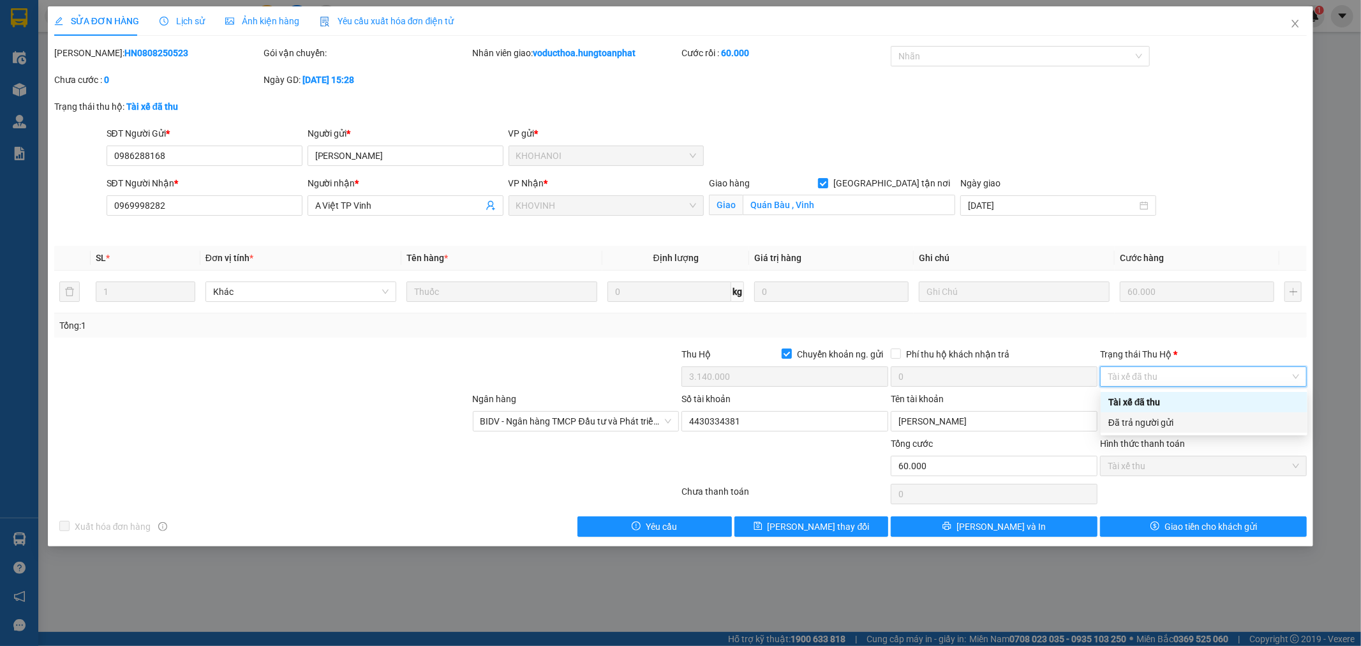
click at [1177, 421] on div "Đã trả người gửi" at bounding box center [1203, 422] width 191 height 14
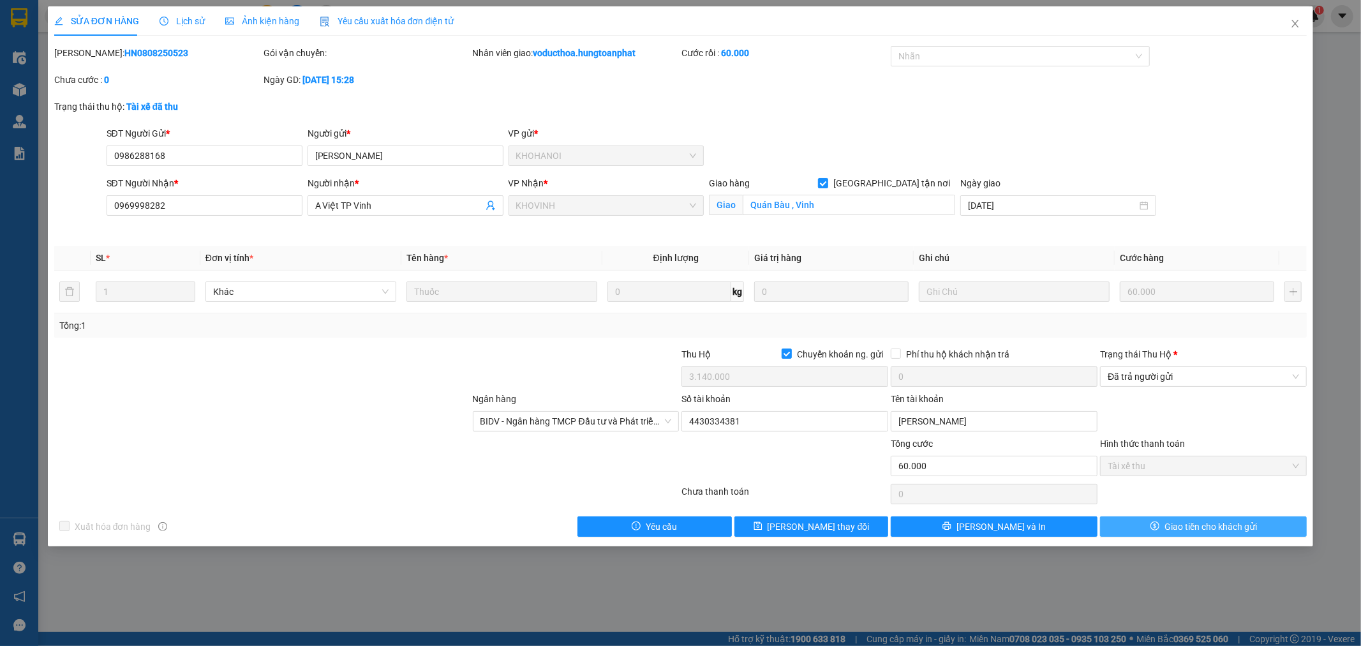
click at [1193, 525] on span "Giao tiền cho khách gửi" at bounding box center [1211, 526] width 93 height 14
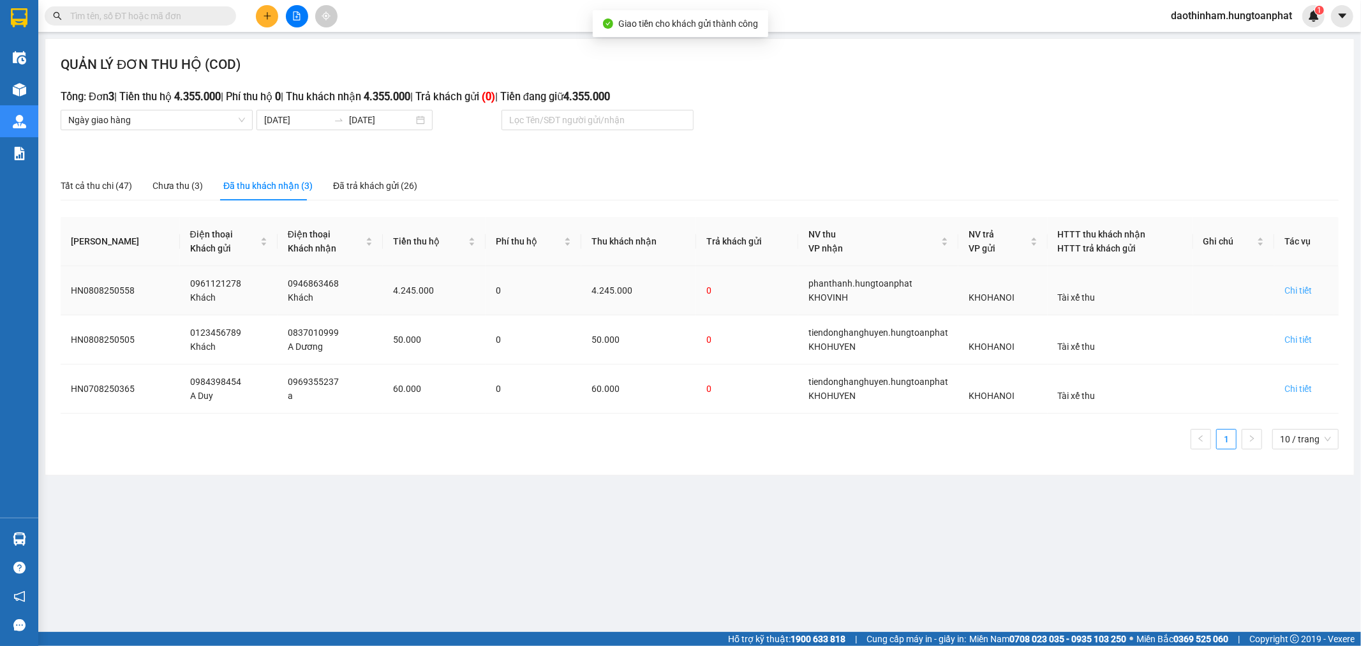
drag, startPoint x: 1298, startPoint y: 277, endPoint x: 1294, endPoint y: 284, distance: 8.3
click at [1297, 276] on td "Chi tiết" at bounding box center [1306, 290] width 64 height 49
click at [1290, 298] on td "Chi tiết" at bounding box center [1306, 290] width 64 height 49
click at [1293, 288] on div "Chi tiết" at bounding box center [1298, 290] width 27 height 14
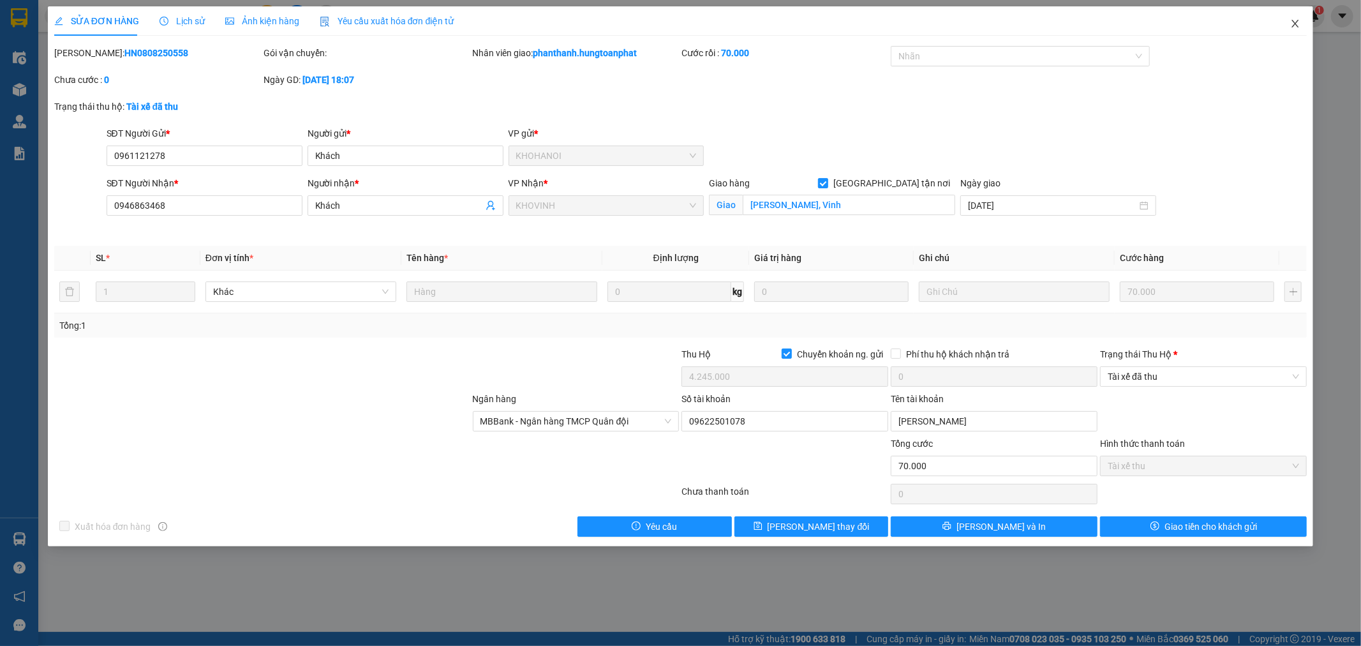
click at [1287, 27] on span "Close" at bounding box center [1296, 24] width 36 height 36
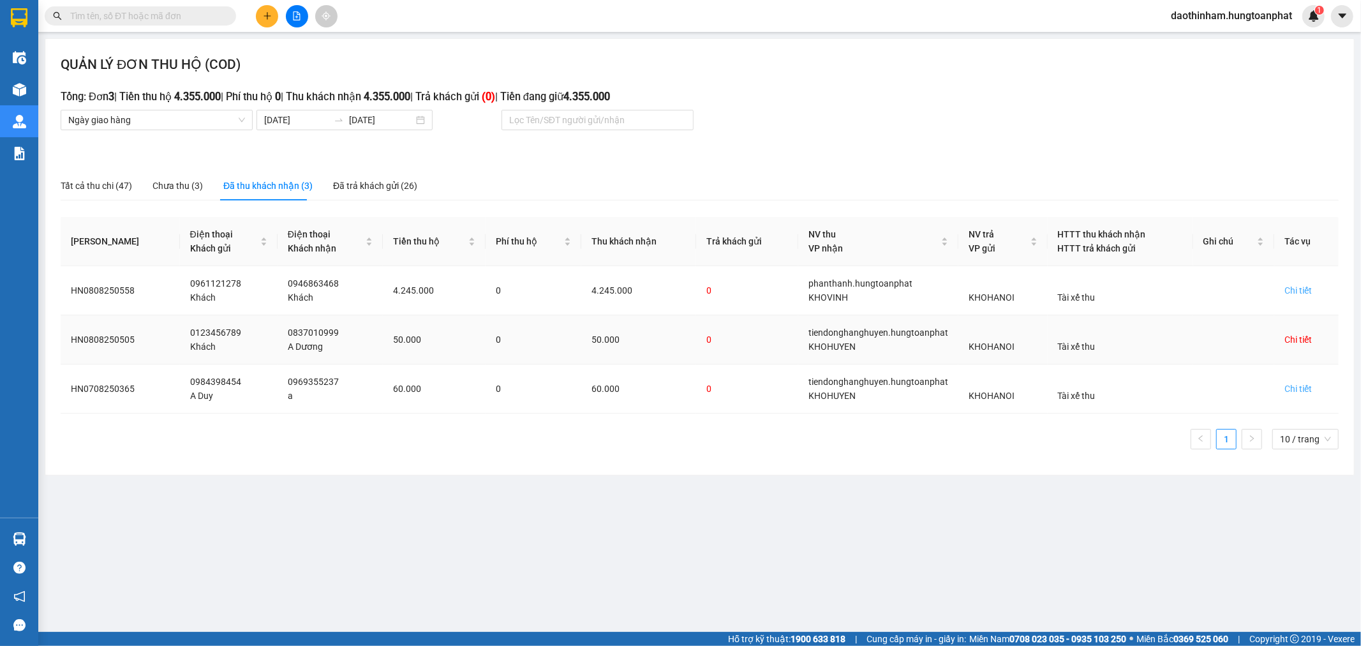
click at [1294, 335] on div "Chi tiết" at bounding box center [1298, 339] width 27 height 14
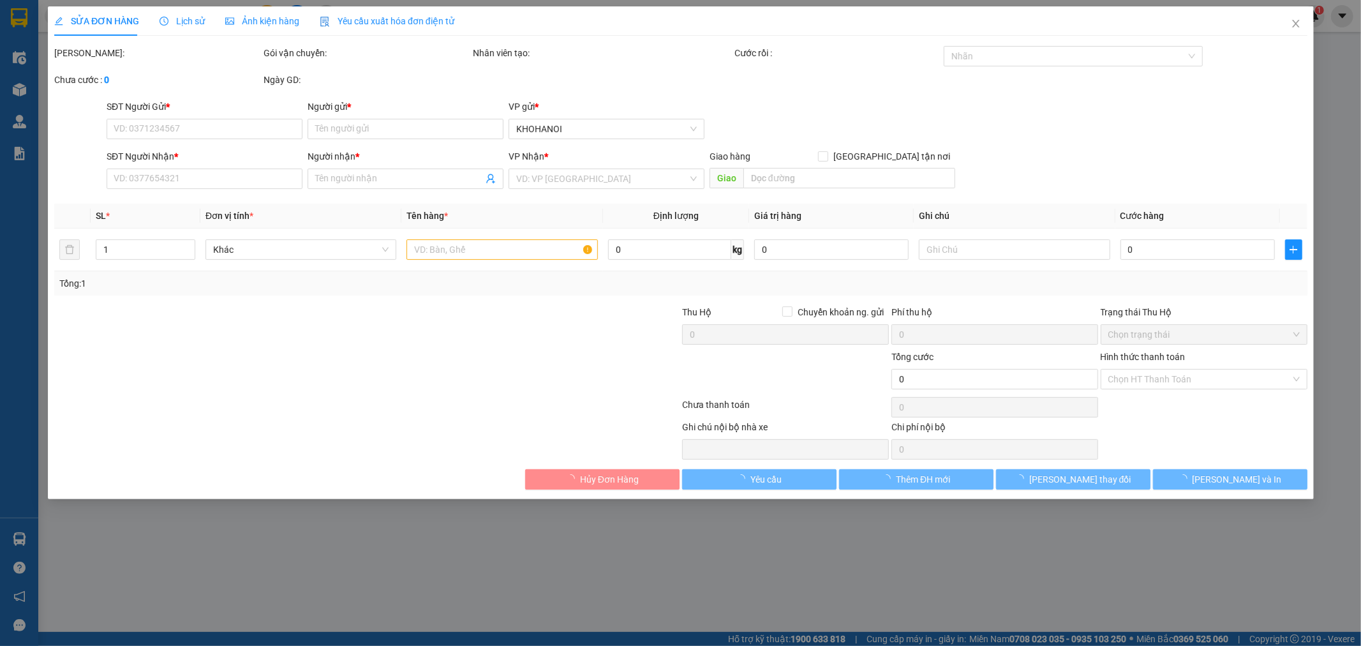
type input "0123456789"
type input "Khách"
type input "0837010999"
type input "A Dương"
checkbox input "true"
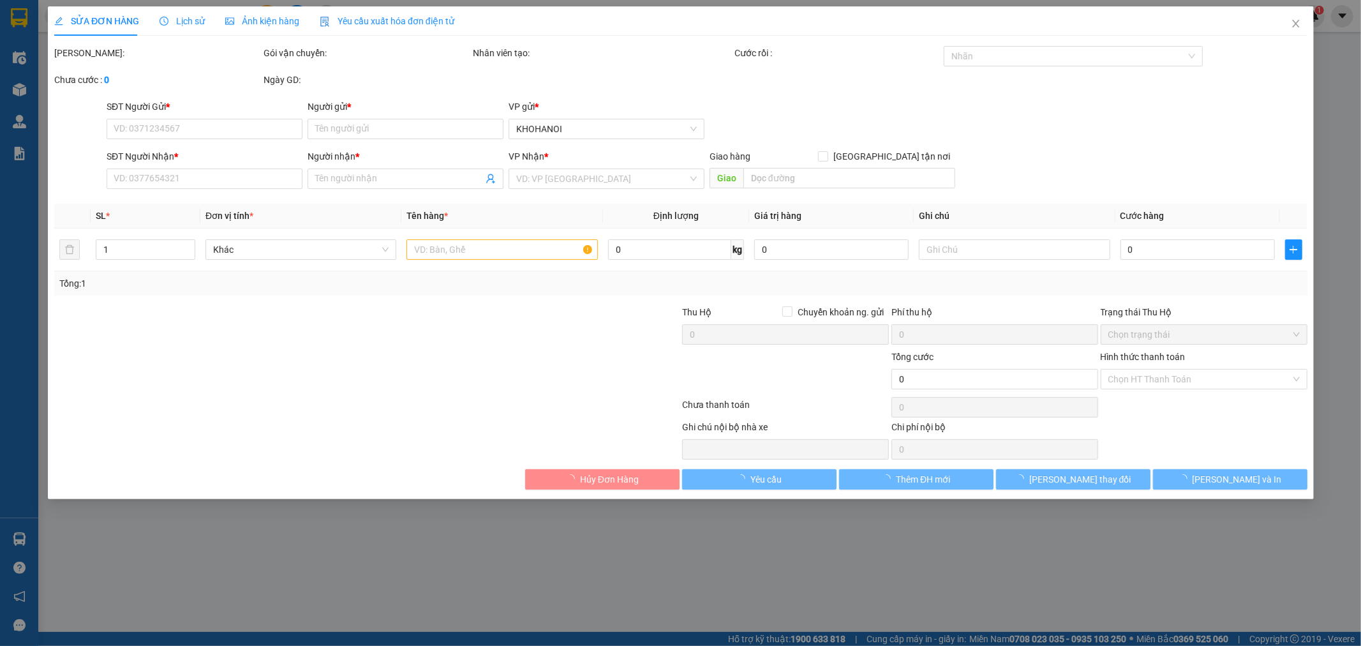
type input "Cầu Giát, [PERSON_NAME], [GEOGRAPHIC_DATA]"
checkbox input "true"
type input "50.000"
type input "170.000"
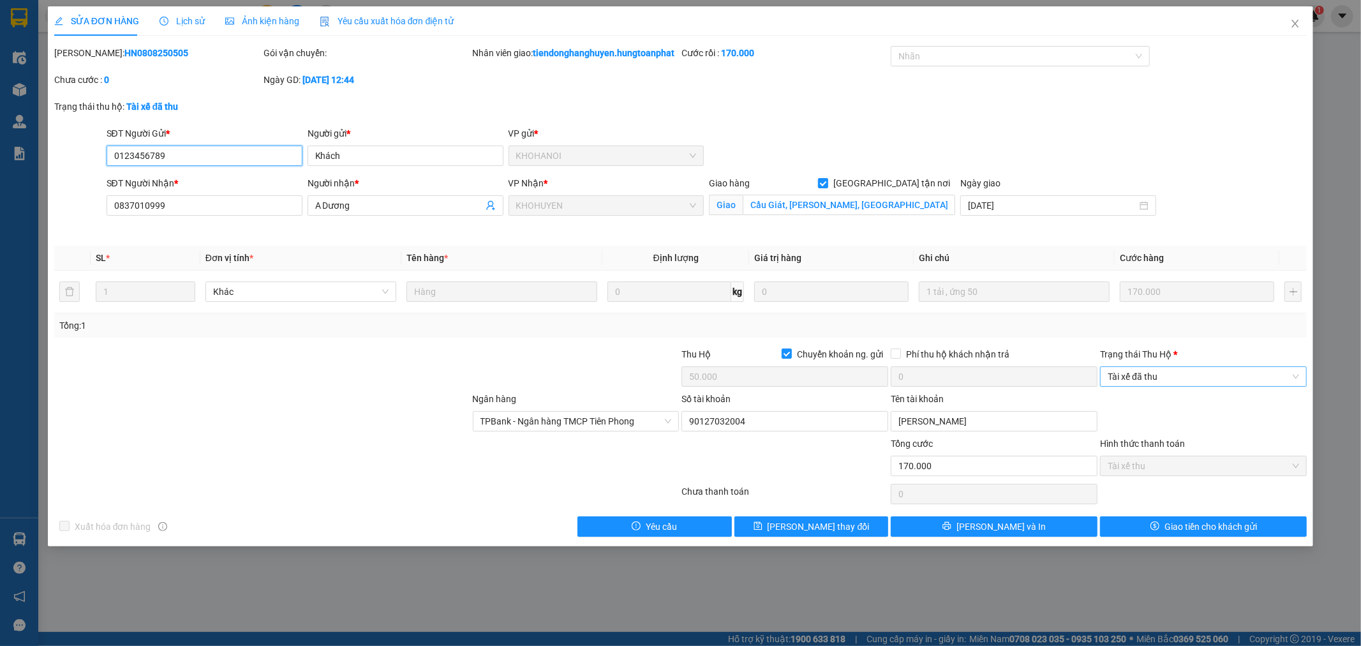
click at [1159, 383] on span "Tài xế đã thu" at bounding box center [1203, 376] width 191 height 19
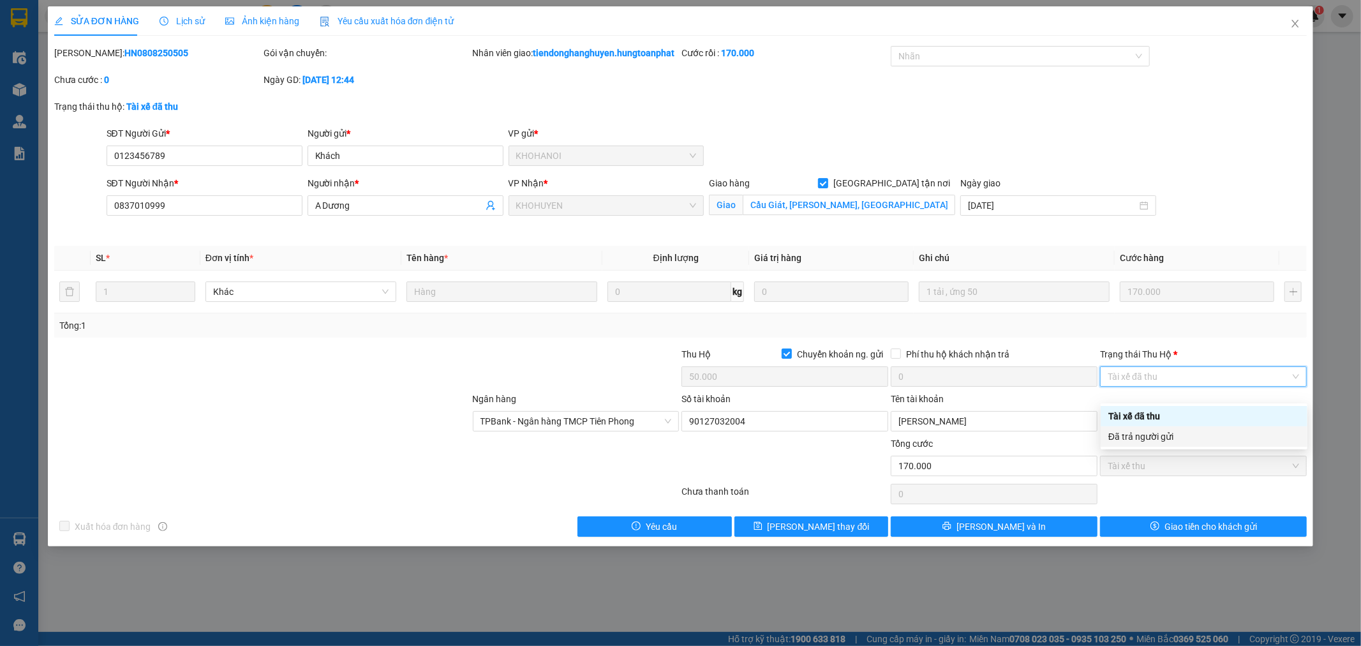
click at [1138, 438] on div "Đã trả người gửi" at bounding box center [1203, 436] width 191 height 14
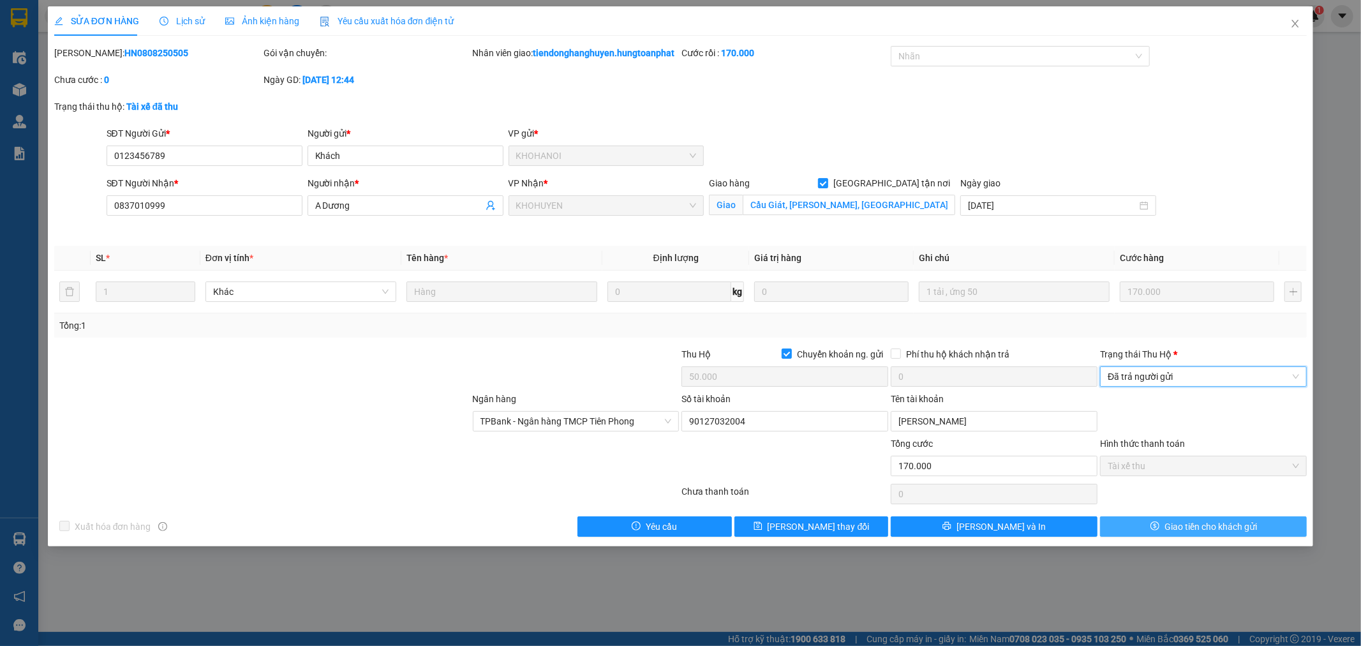
click at [1138, 537] on button "Giao tiền cho khách gửi" at bounding box center [1203, 526] width 207 height 20
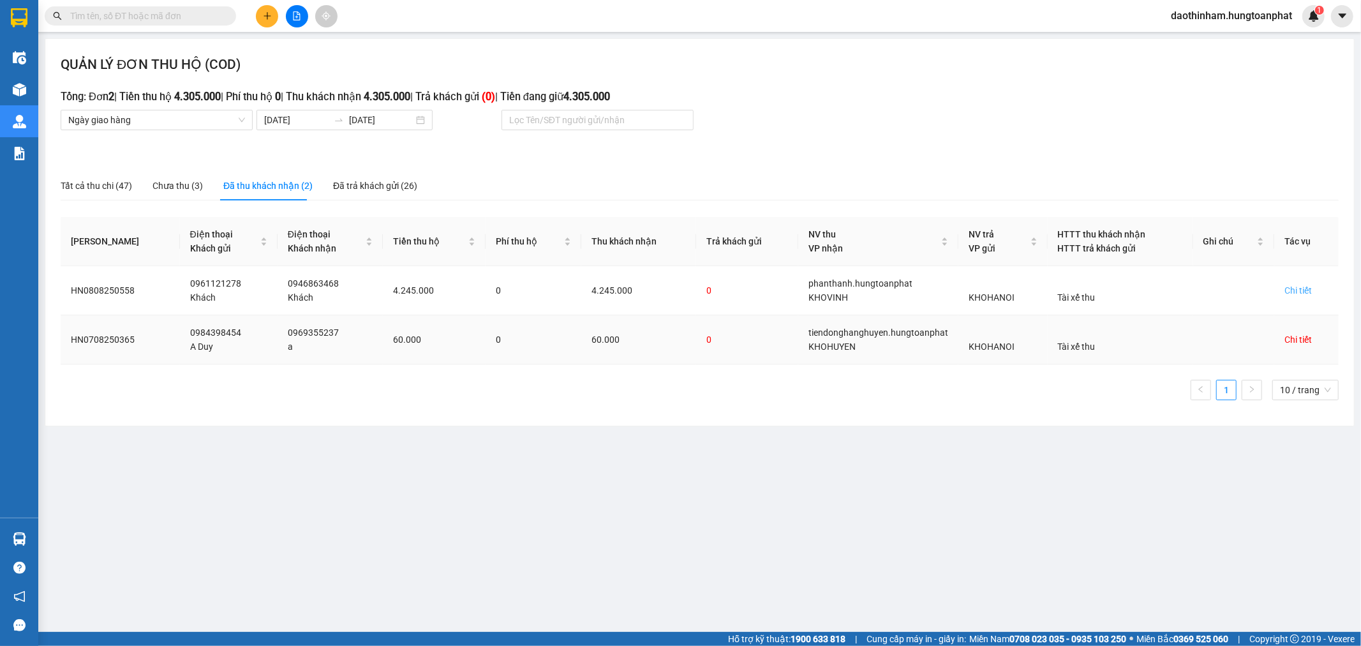
click at [1286, 342] on div "Chi tiết" at bounding box center [1298, 339] width 27 height 14
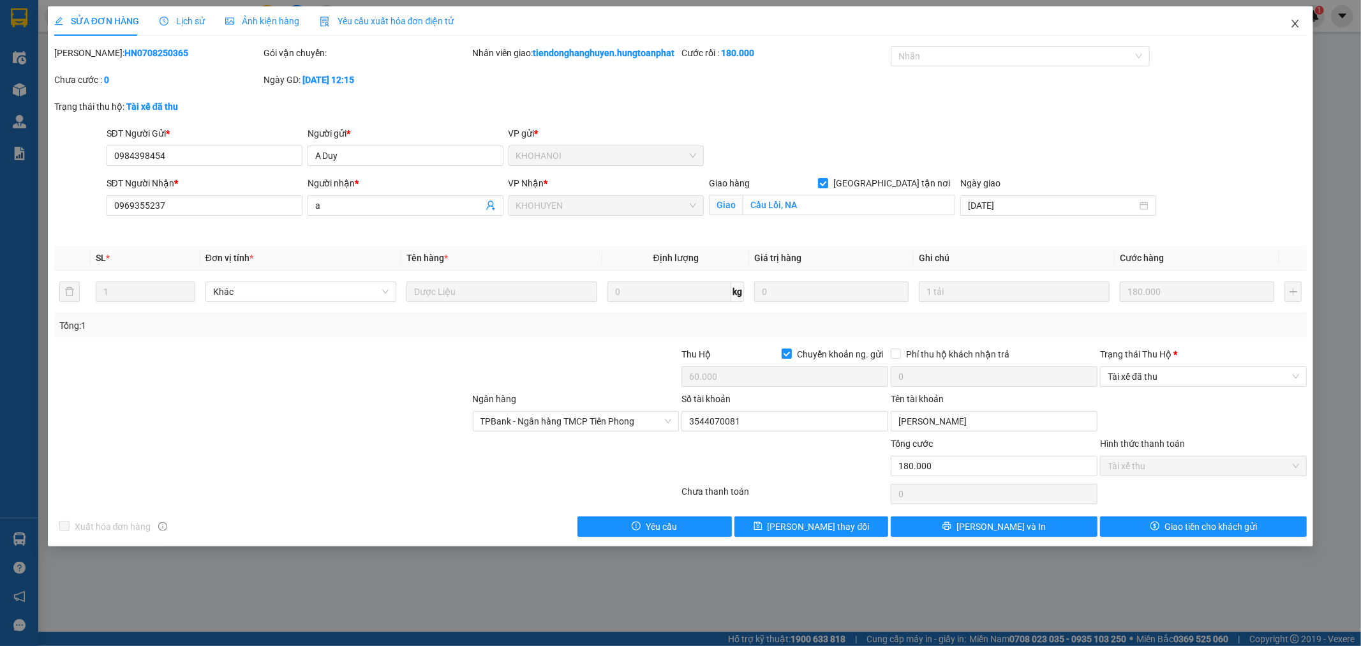
click at [1285, 26] on span "Close" at bounding box center [1296, 24] width 36 height 36
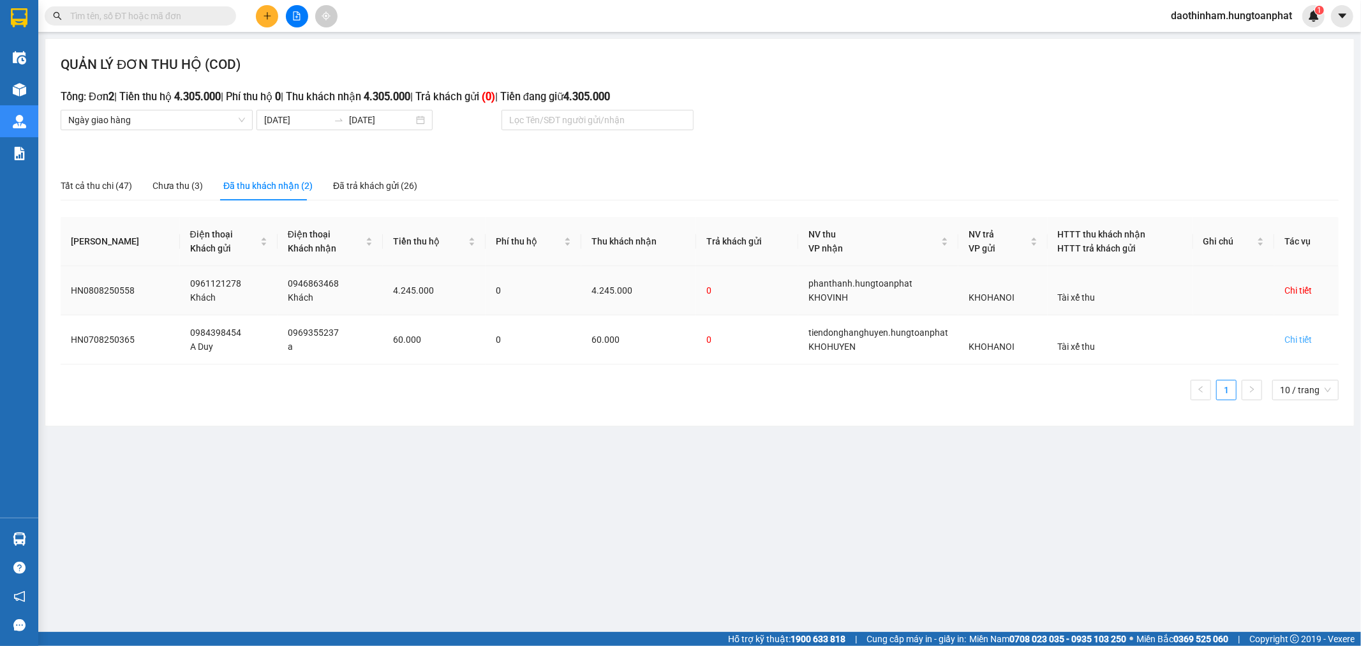
click at [1292, 290] on div "Chi tiết" at bounding box center [1298, 290] width 27 height 14
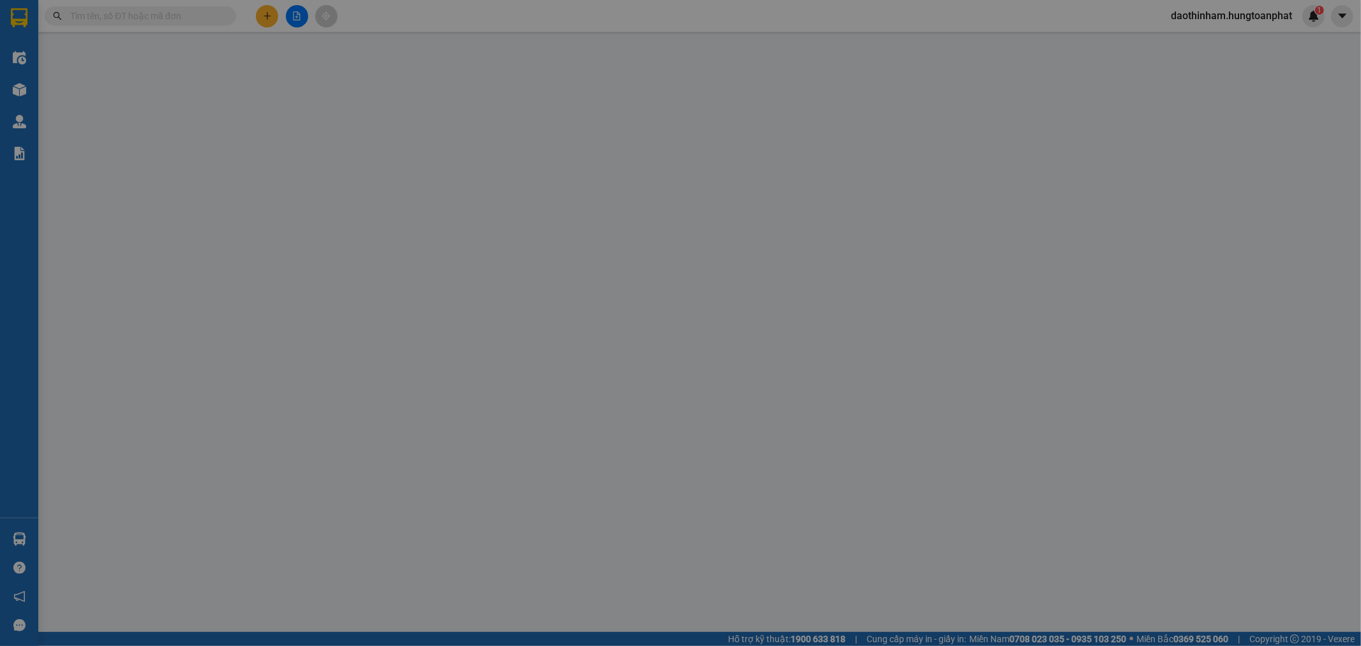
type input "0961121278"
type input "Khách"
type input "0946863468"
type input "Khách"
checkbox input "true"
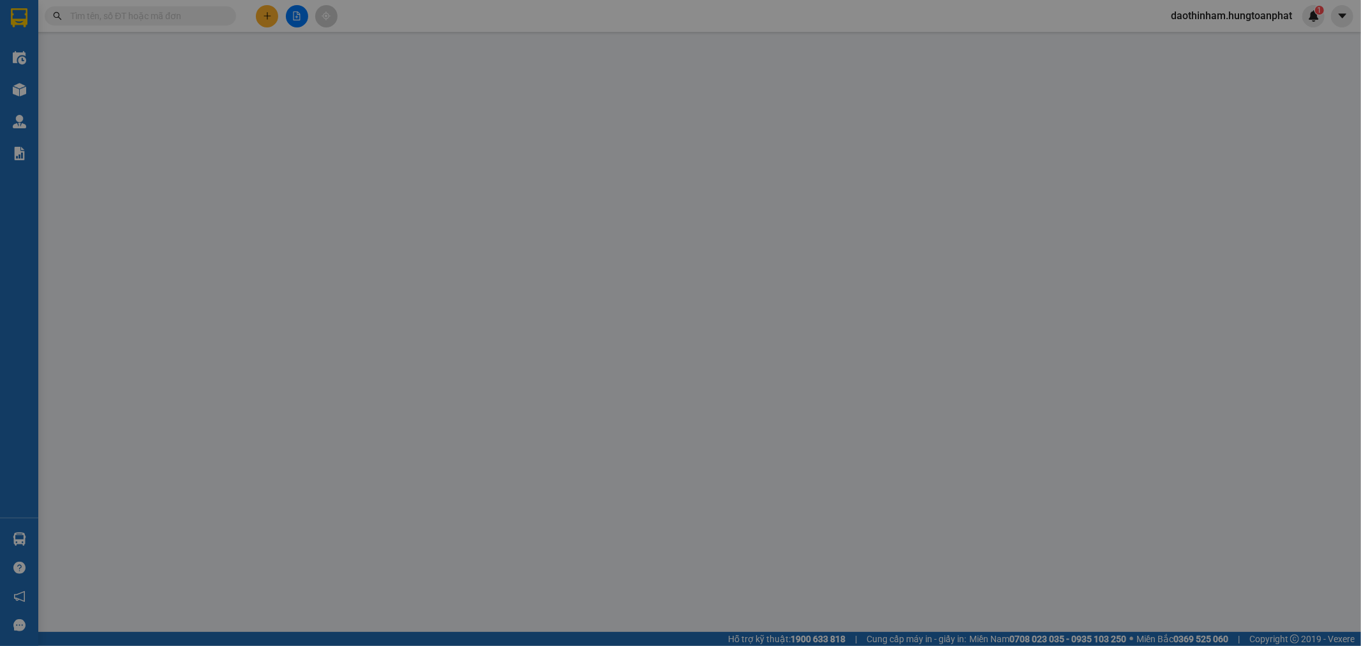
type input "Phượng Hoàng, Vinh"
checkbox input "true"
type input "4.245.000"
type input "70.000"
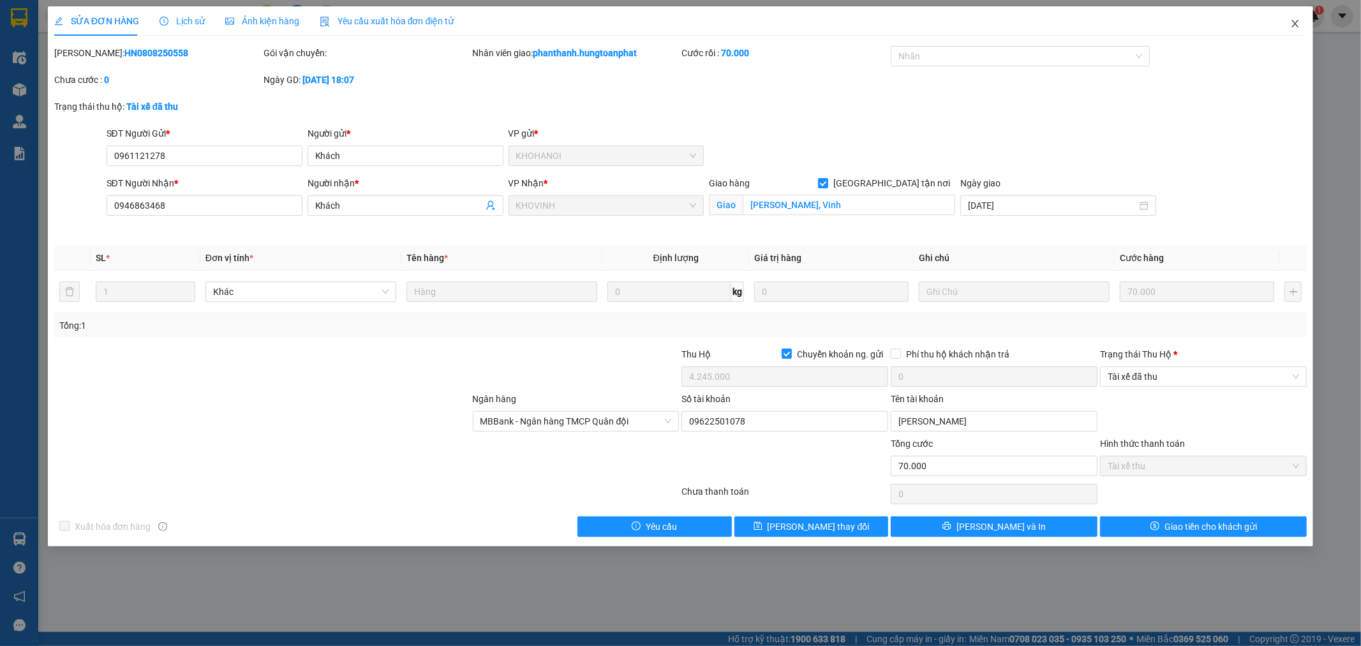
click at [1293, 22] on icon "close" at bounding box center [1295, 24] width 7 height 8
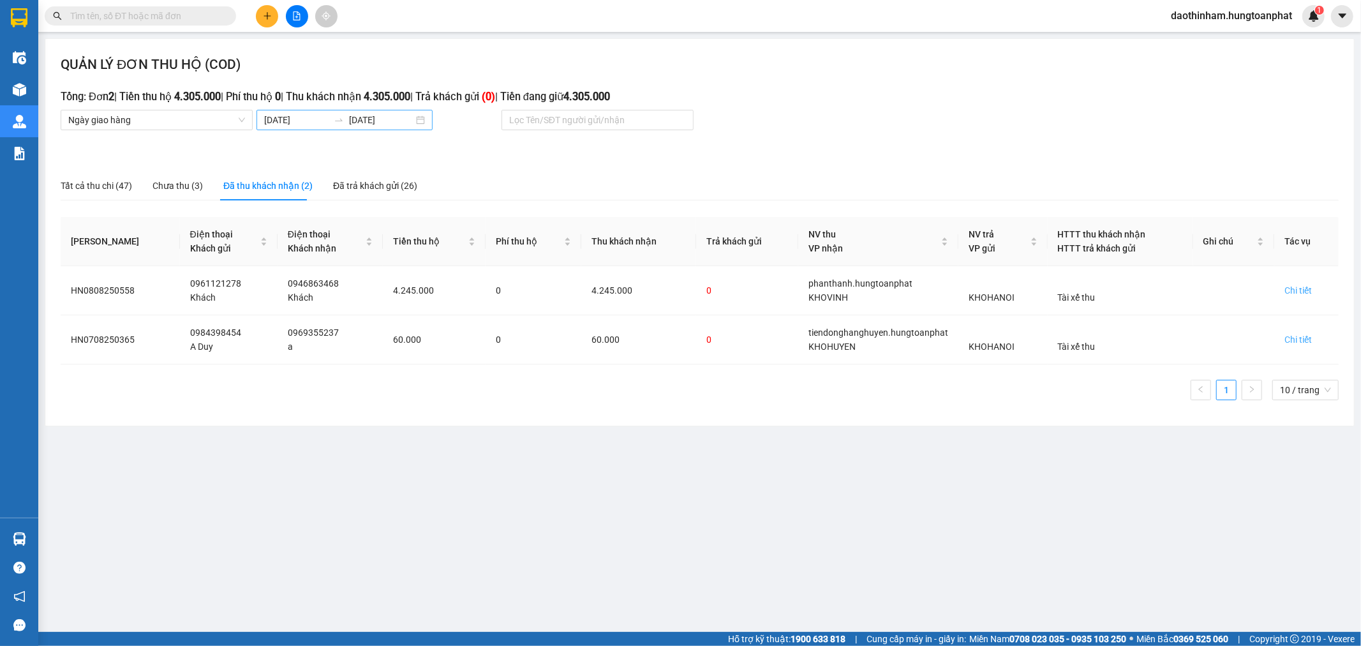
click at [303, 119] on input "[DATE]" at bounding box center [296, 120] width 64 height 14
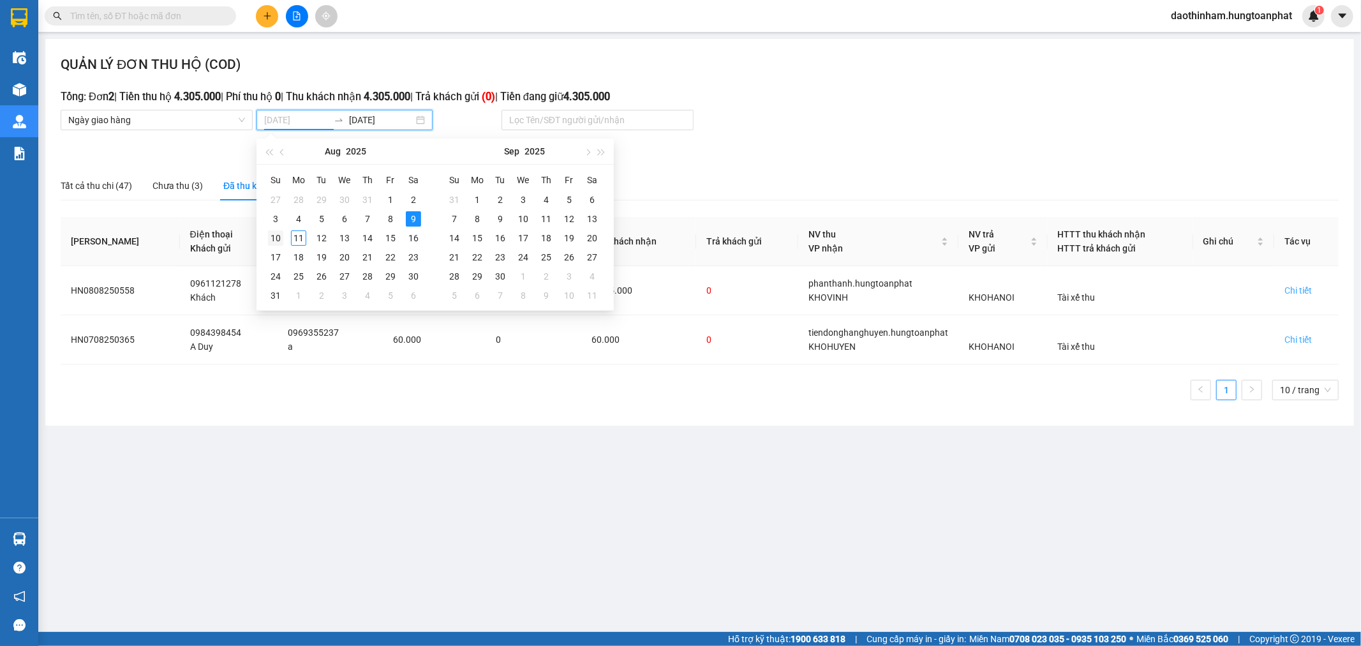
type input "[DATE]"
click at [271, 239] on div "10" at bounding box center [275, 237] width 15 height 15
type input "[DATE]"
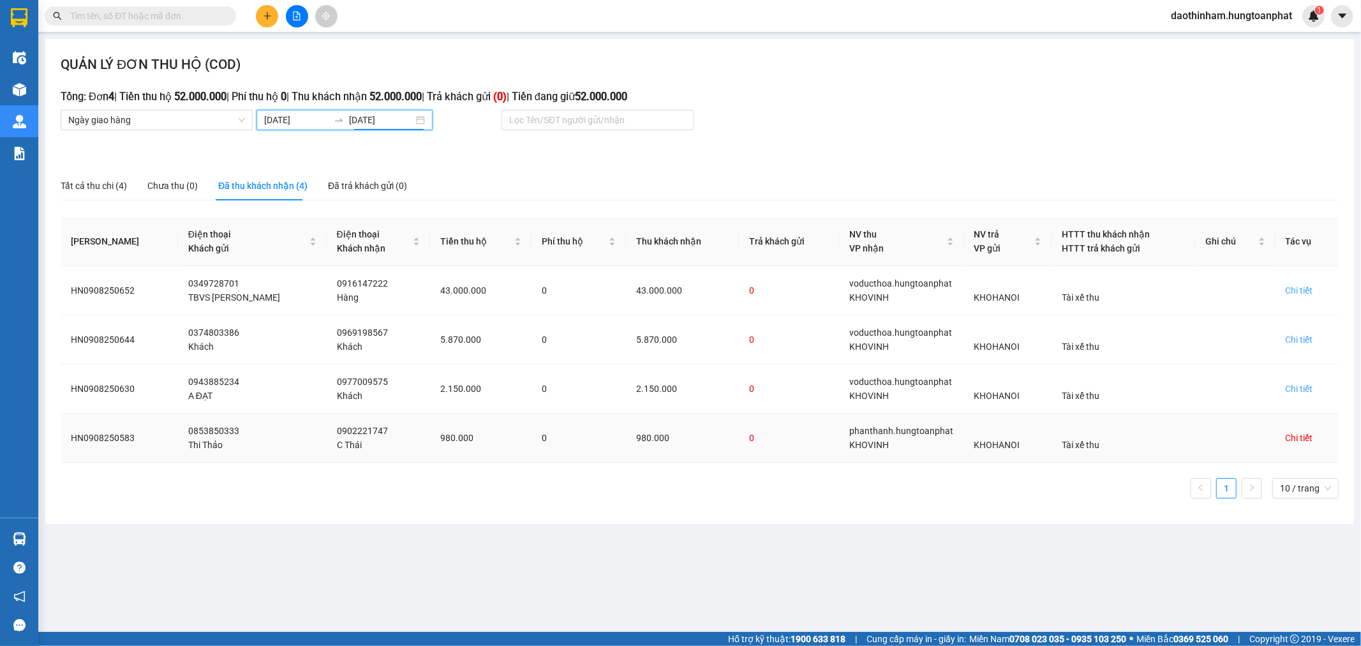
click at [1293, 438] on div "Chi tiết" at bounding box center [1299, 438] width 27 height 14
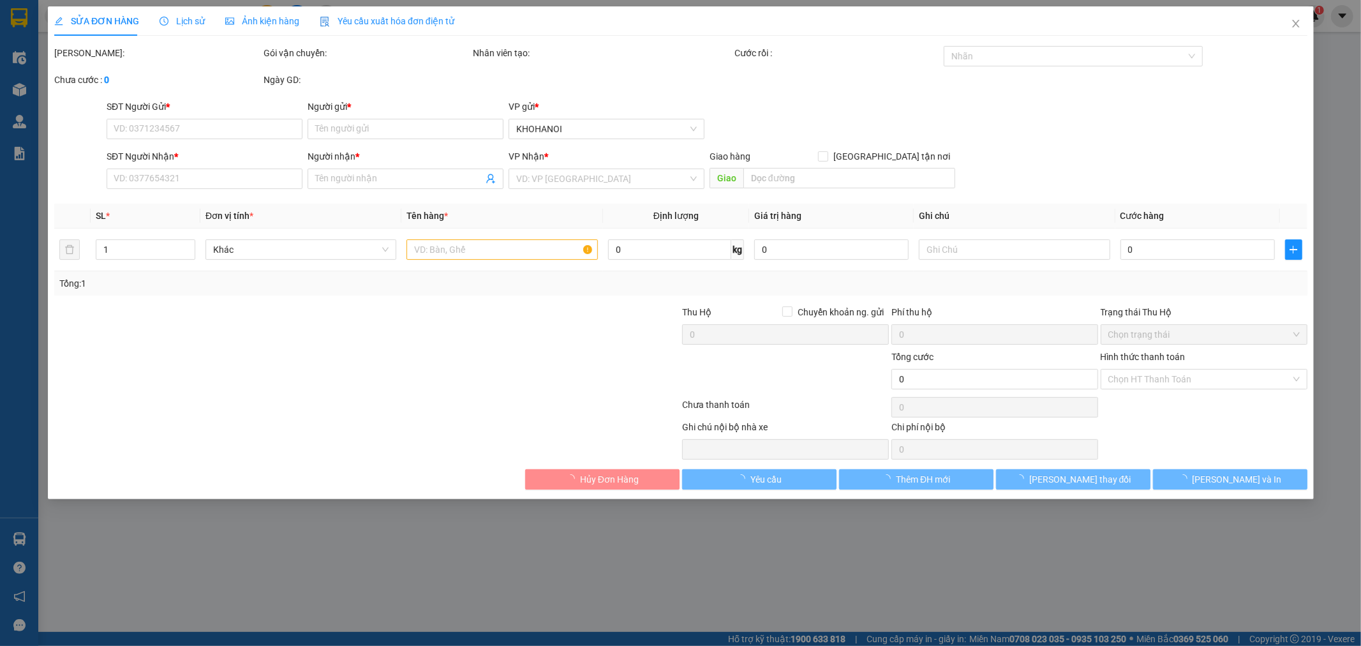
type input "0853850333"
type input "Thi Thảo"
type input "0902221747"
type input "C Thái"
checkbox input "true"
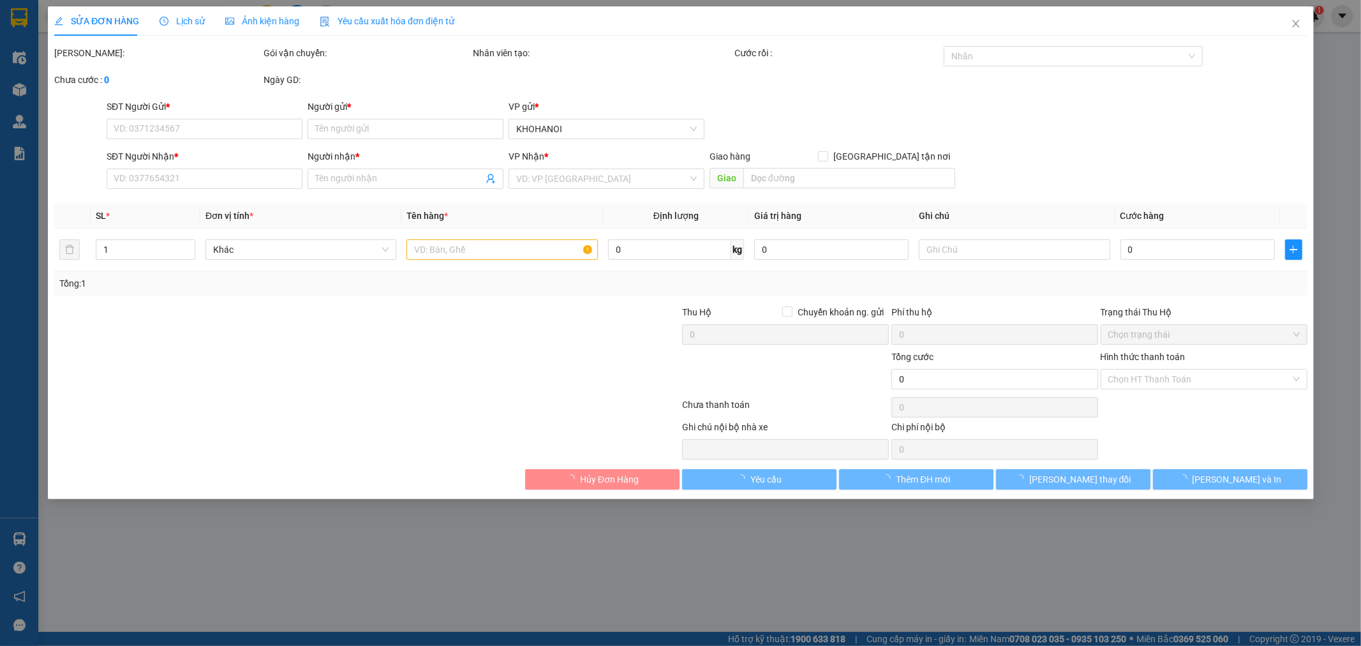
type input "11 hoàng diệu, tp vinh"
checkbox input "true"
type input "980.000"
type input "120.000"
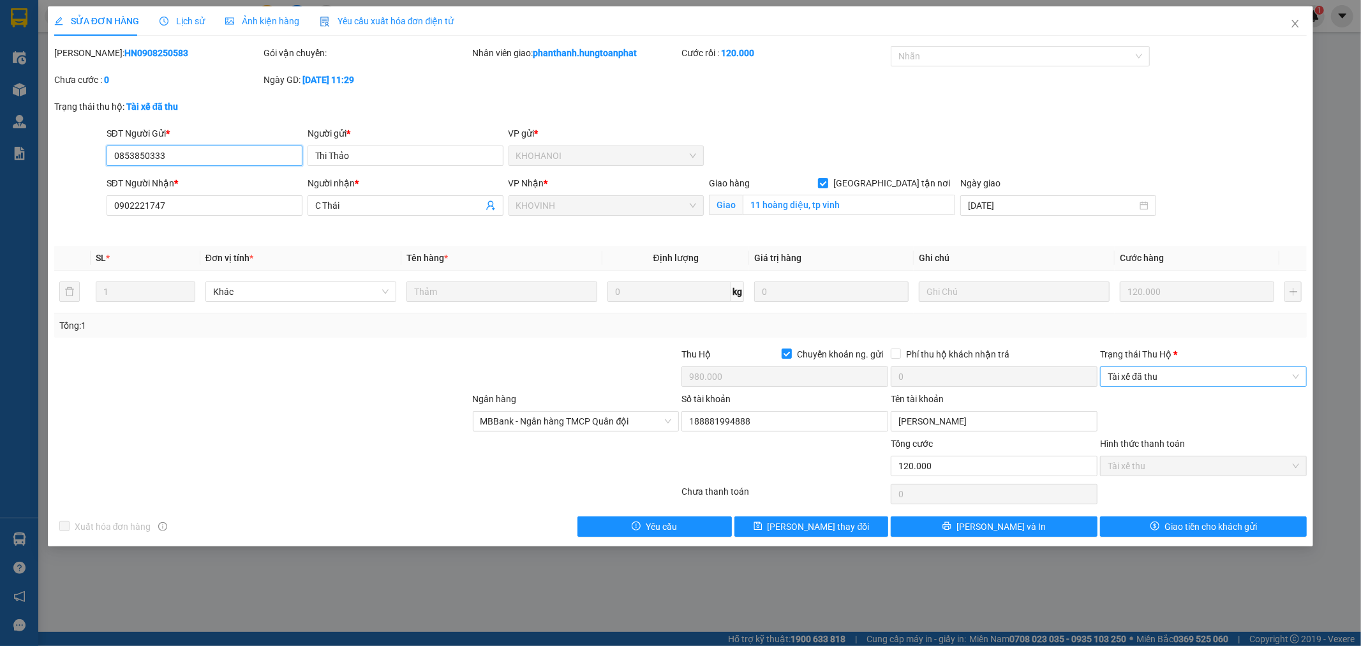
click at [1140, 368] on span "Tài xế đã thu" at bounding box center [1203, 376] width 191 height 19
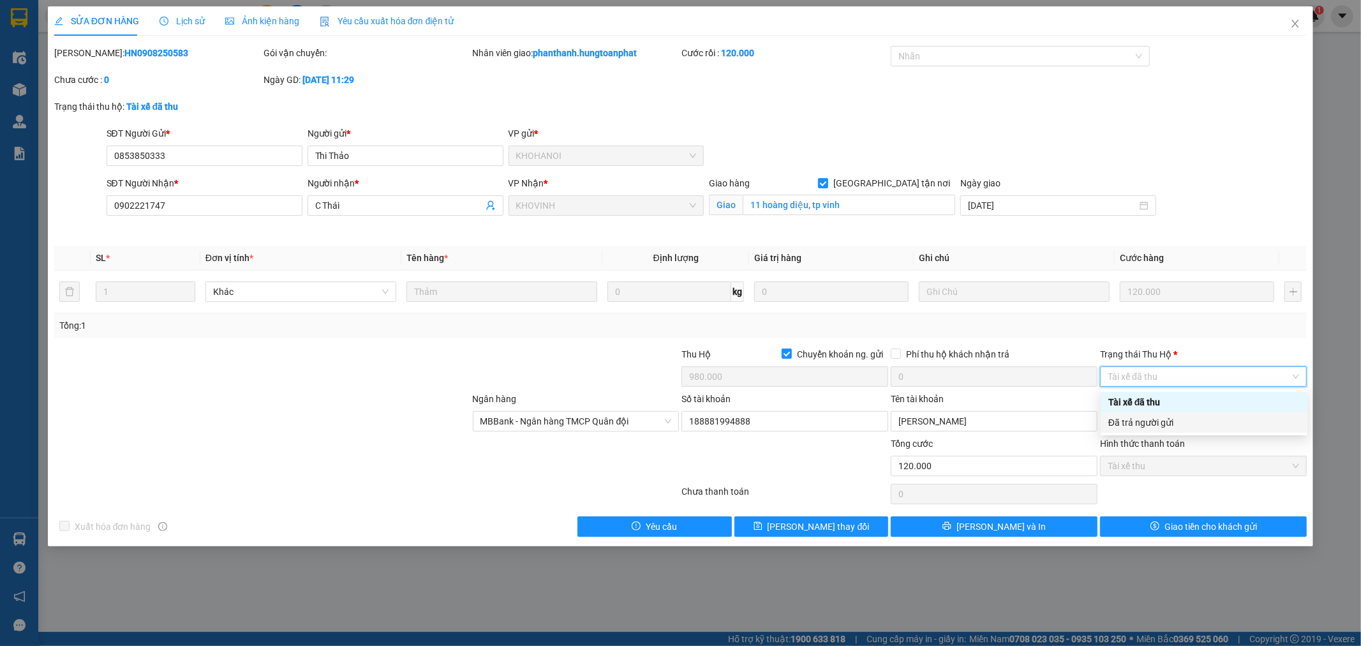
drag, startPoint x: 1144, startPoint y: 418, endPoint x: 1141, endPoint y: 447, distance: 29.5
click at [1146, 418] on div "Đã trả người gửi" at bounding box center [1203, 422] width 191 height 14
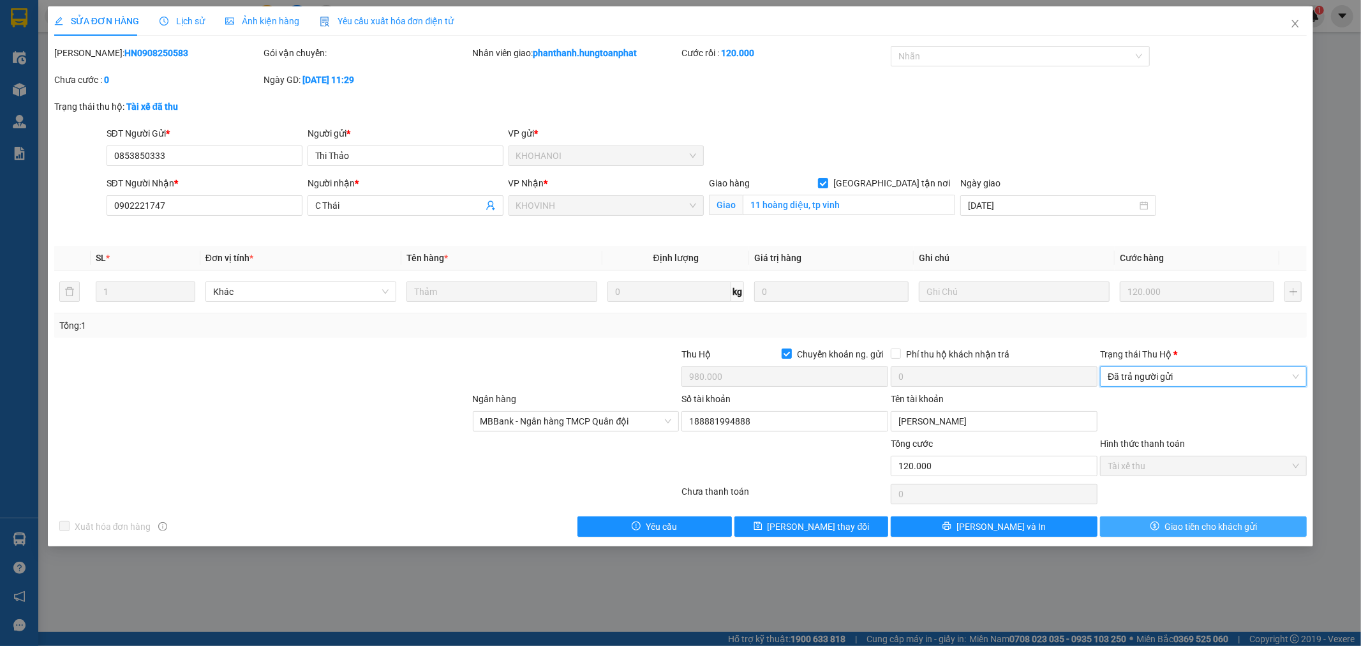
click at [1163, 532] on button "Giao tiền cho khách gửi" at bounding box center [1203, 526] width 207 height 20
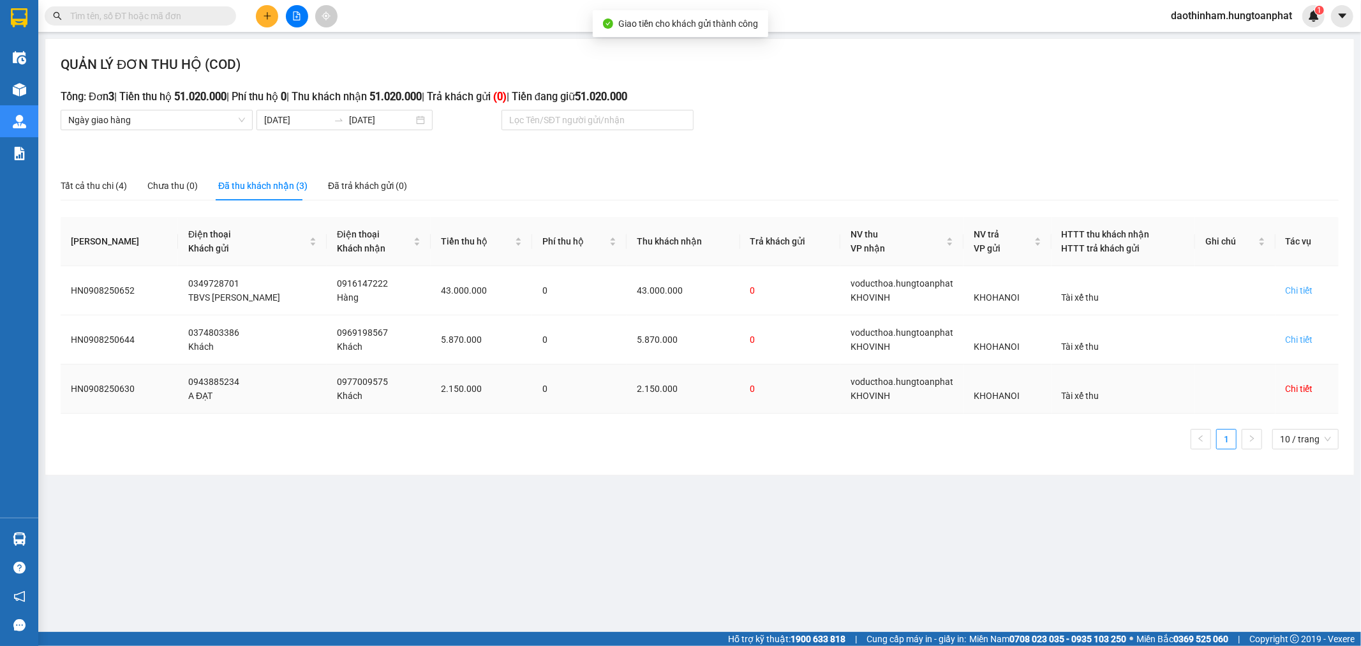
click at [1295, 387] on div "Chi tiết" at bounding box center [1299, 389] width 27 height 14
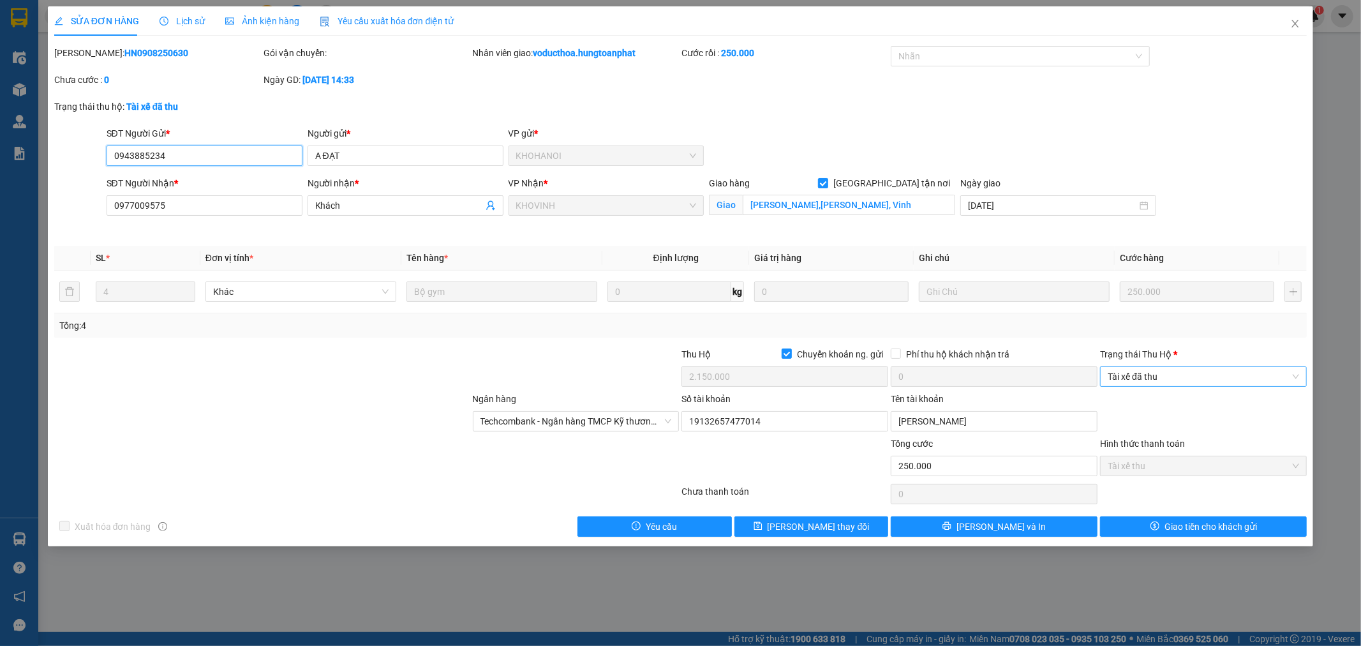
click at [1177, 382] on span "Tài xế đã thu" at bounding box center [1203, 376] width 191 height 19
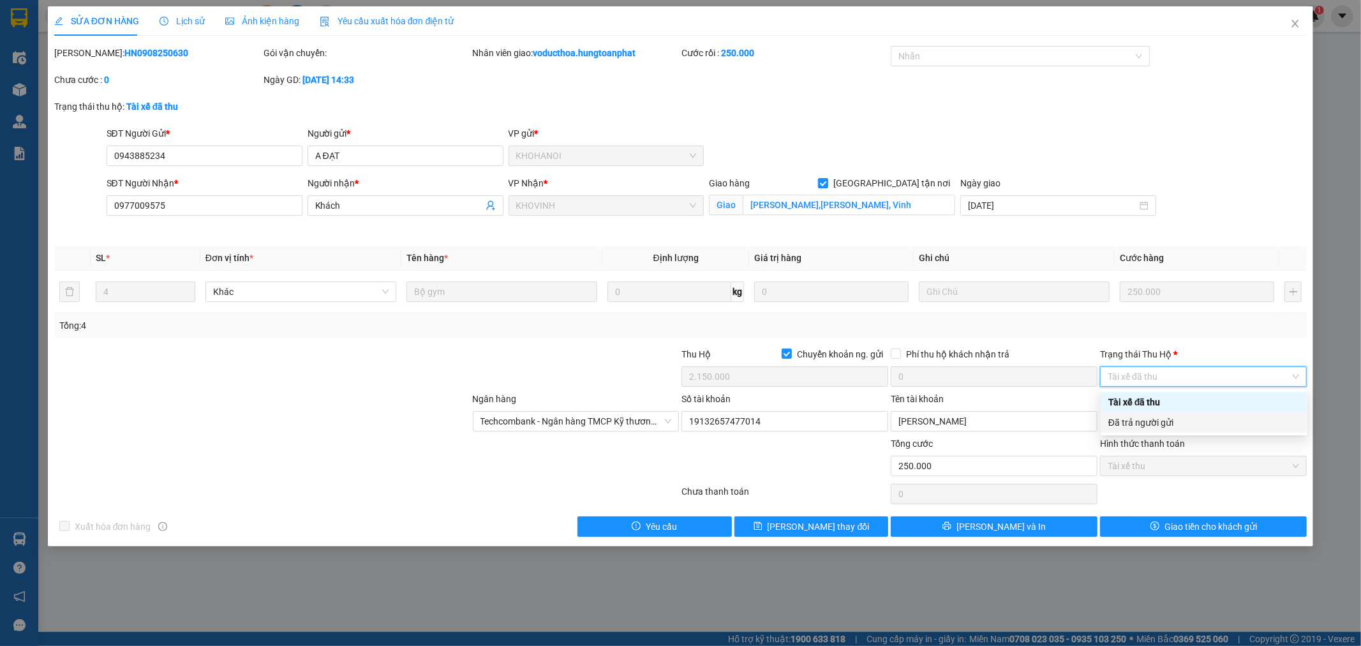
click at [1162, 423] on div "Đã trả người gửi" at bounding box center [1203, 422] width 191 height 14
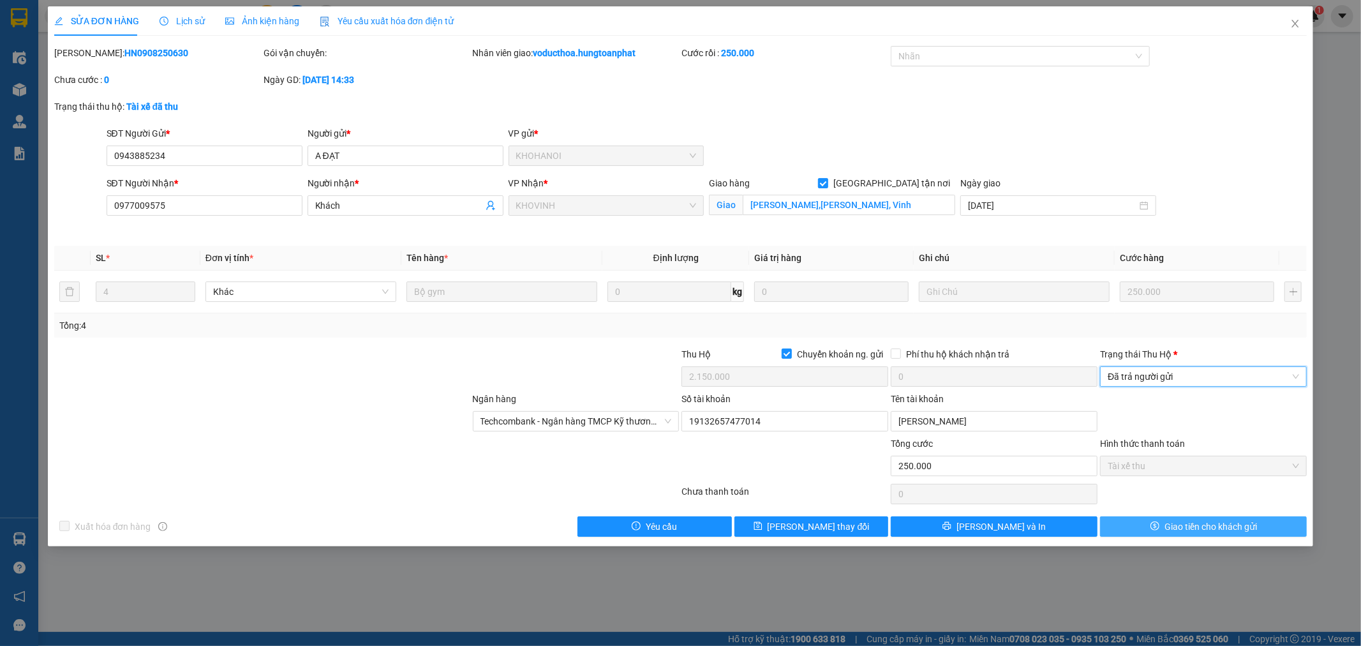
click at [1209, 530] on span "Giao tiền cho khách gửi" at bounding box center [1211, 526] width 93 height 14
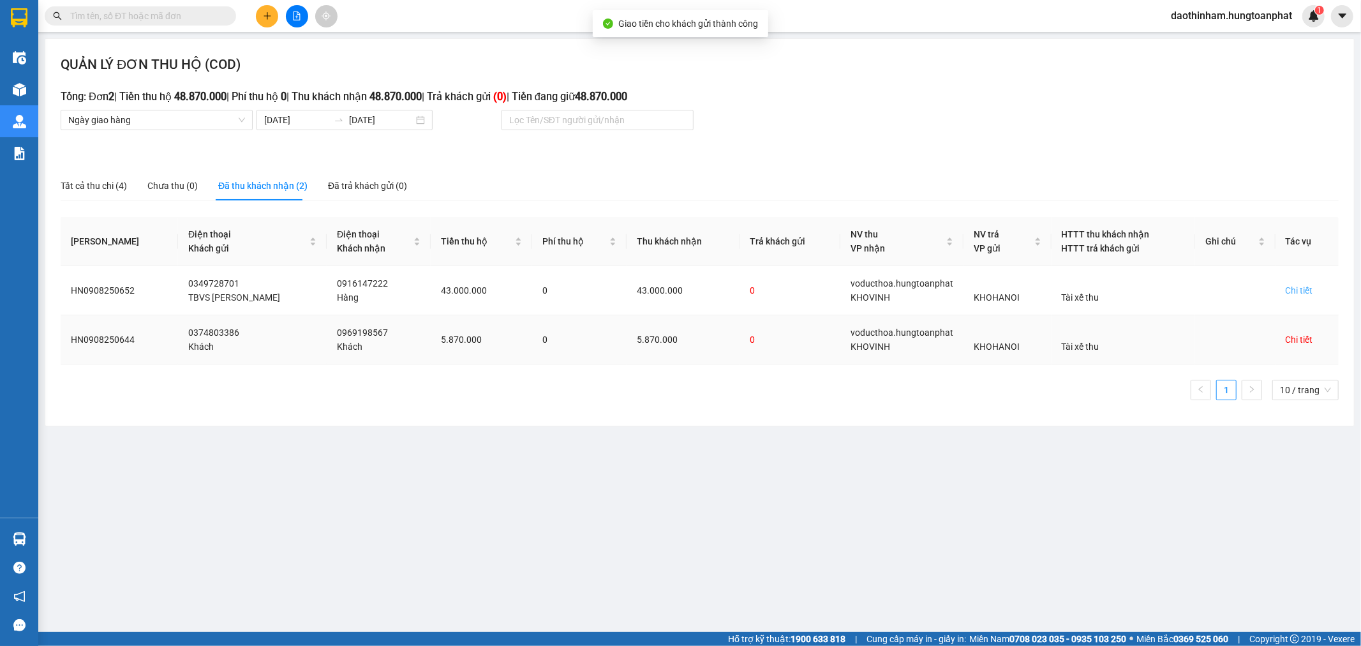
click at [1297, 337] on div "Chi tiết" at bounding box center [1299, 339] width 27 height 14
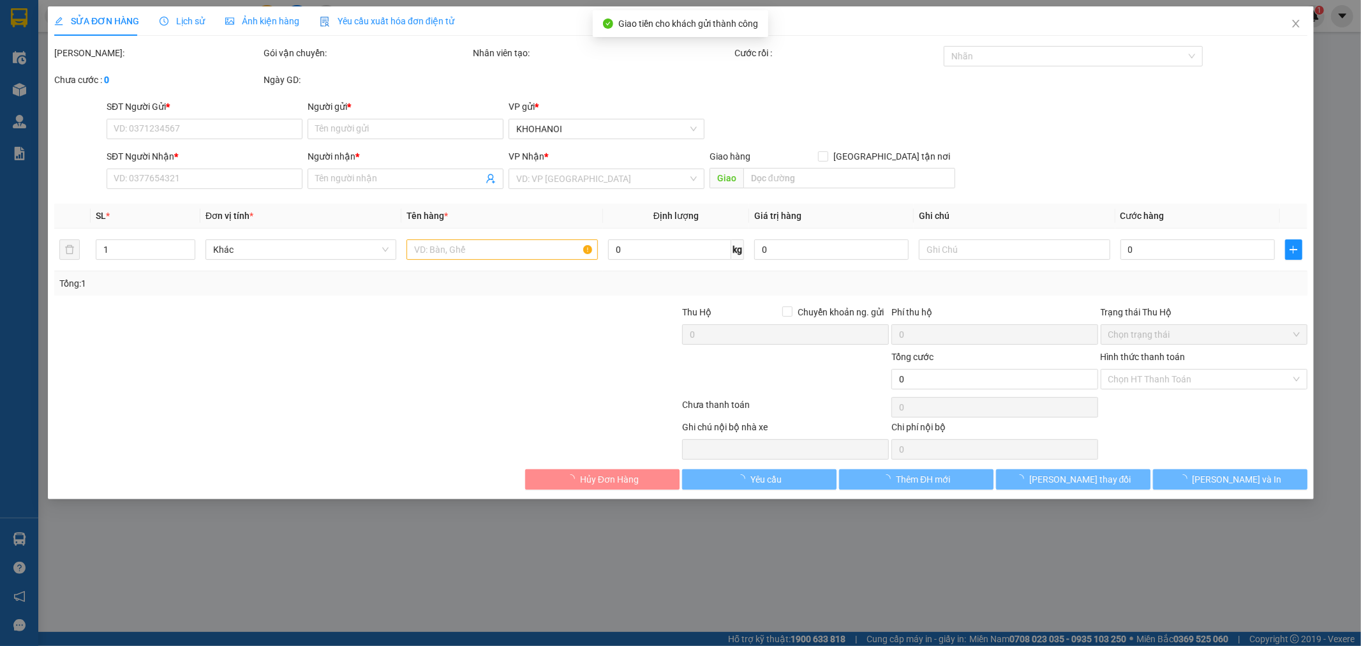
type input "0374803386"
type input "Khách"
type input "0969198567"
type input "Khách"
checkbox input "true"
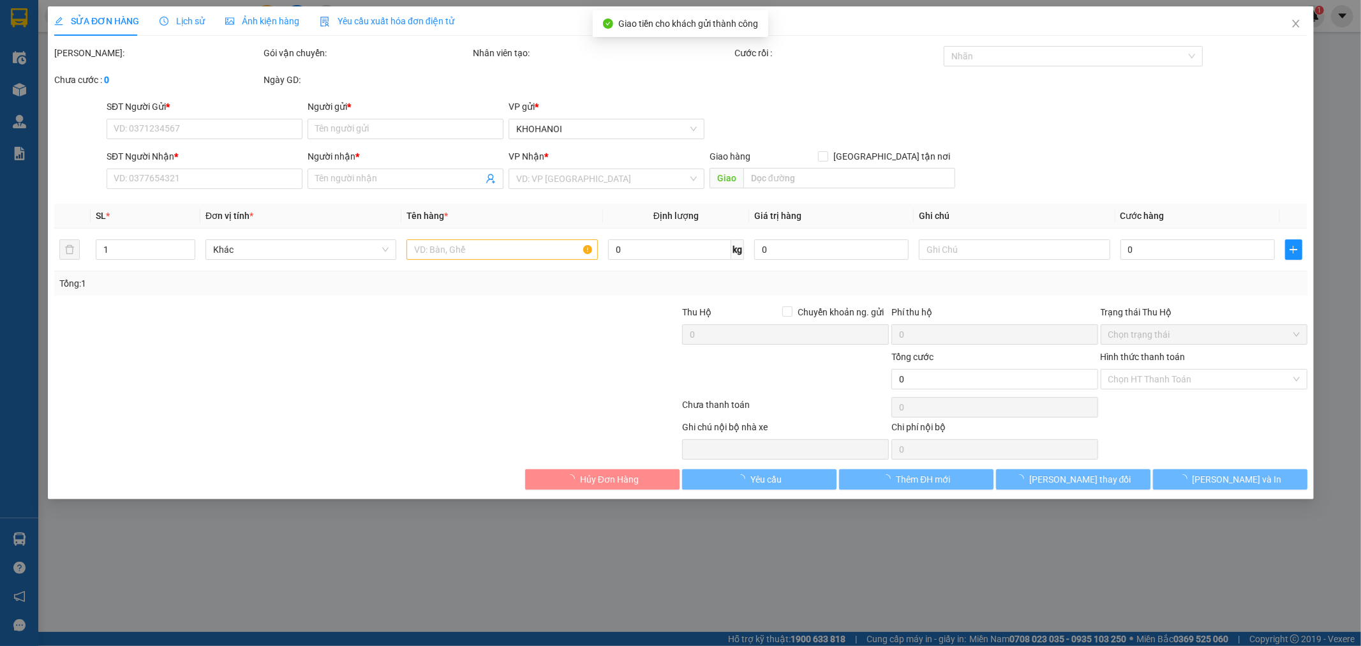
type input "2 Lê Lợi, Vinh"
checkbox input "true"
type input "5.870.000"
type input "130.000"
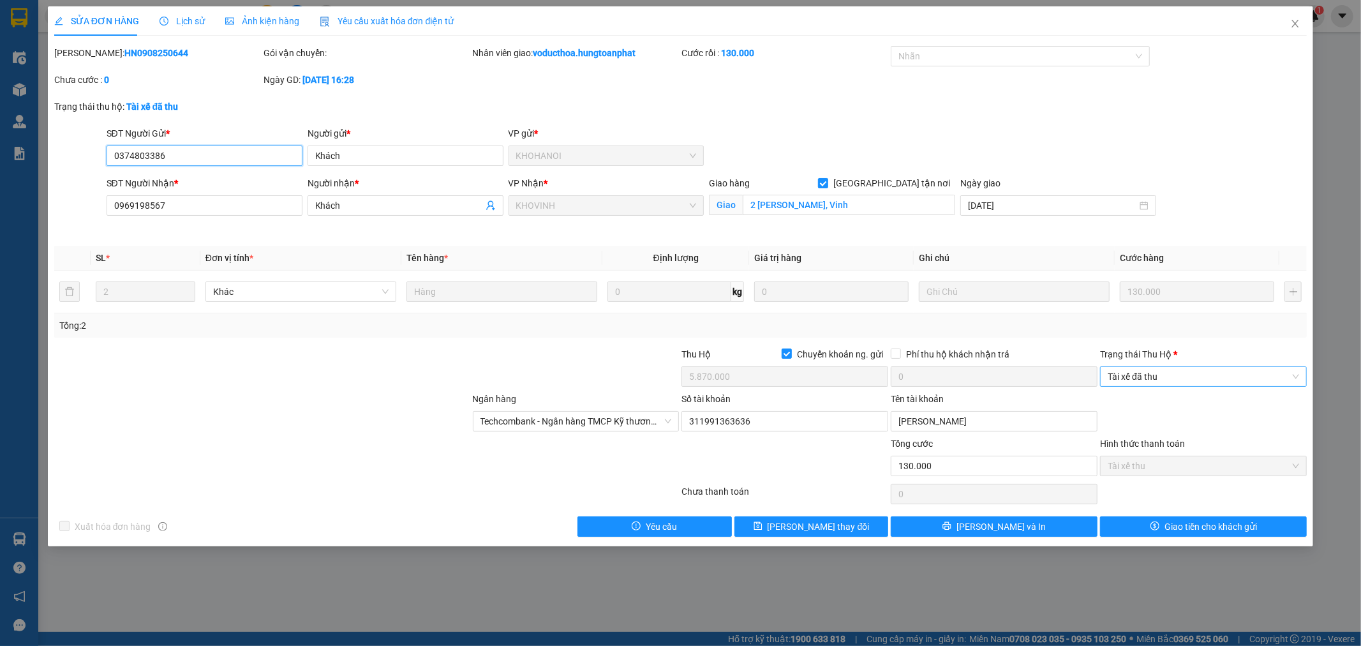
click at [1221, 372] on span "Tài xế đã thu" at bounding box center [1203, 376] width 191 height 19
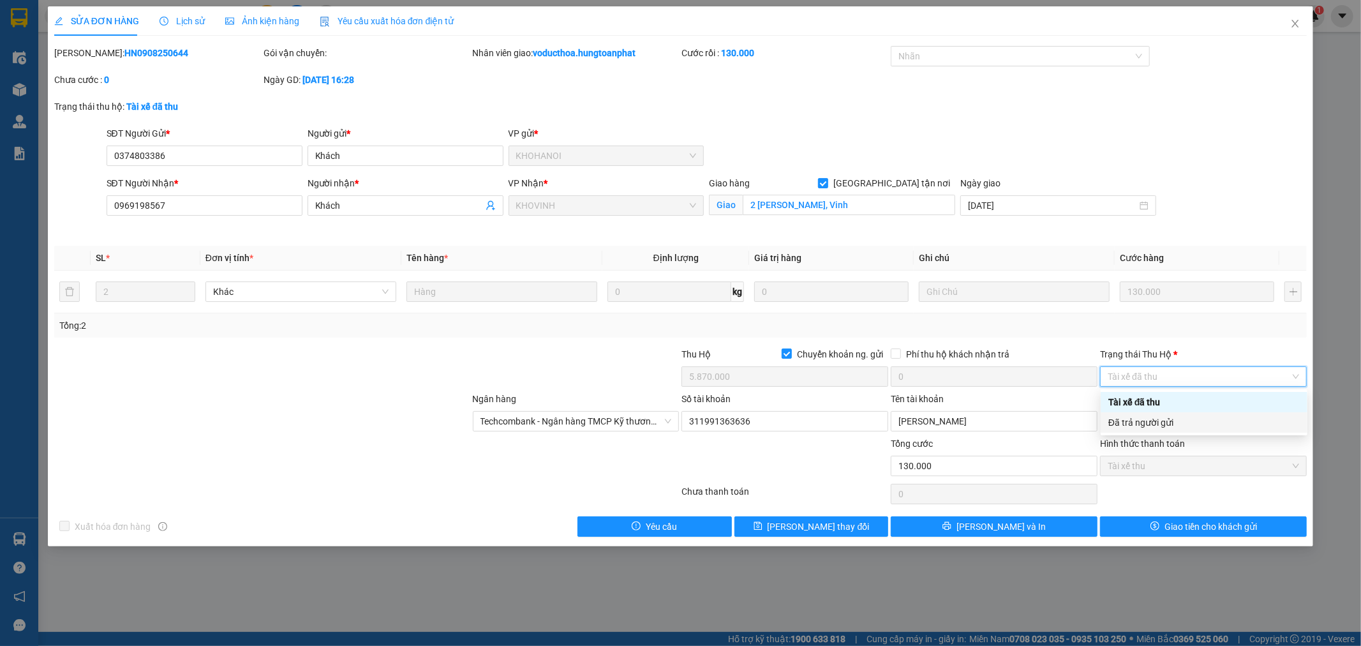
click at [1192, 420] on div "Đã trả người gửi" at bounding box center [1203, 422] width 191 height 14
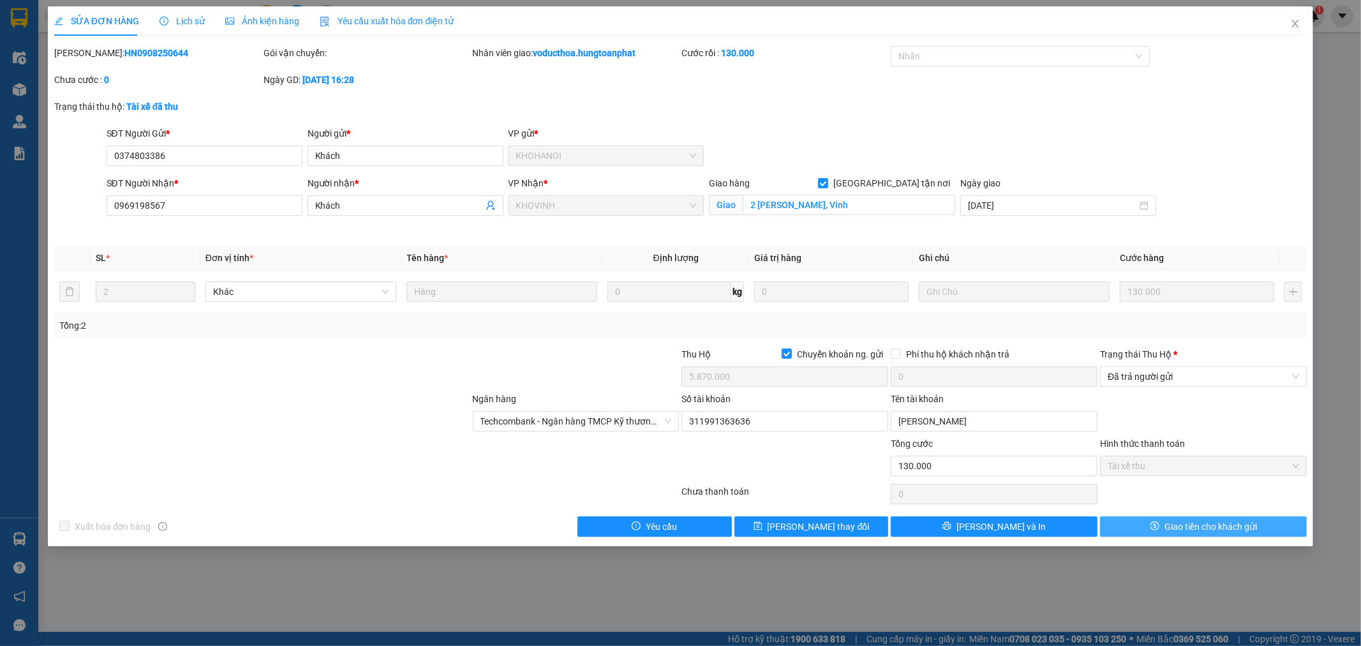
click at [1206, 532] on span "Giao tiền cho khách gửi" at bounding box center [1211, 526] width 93 height 14
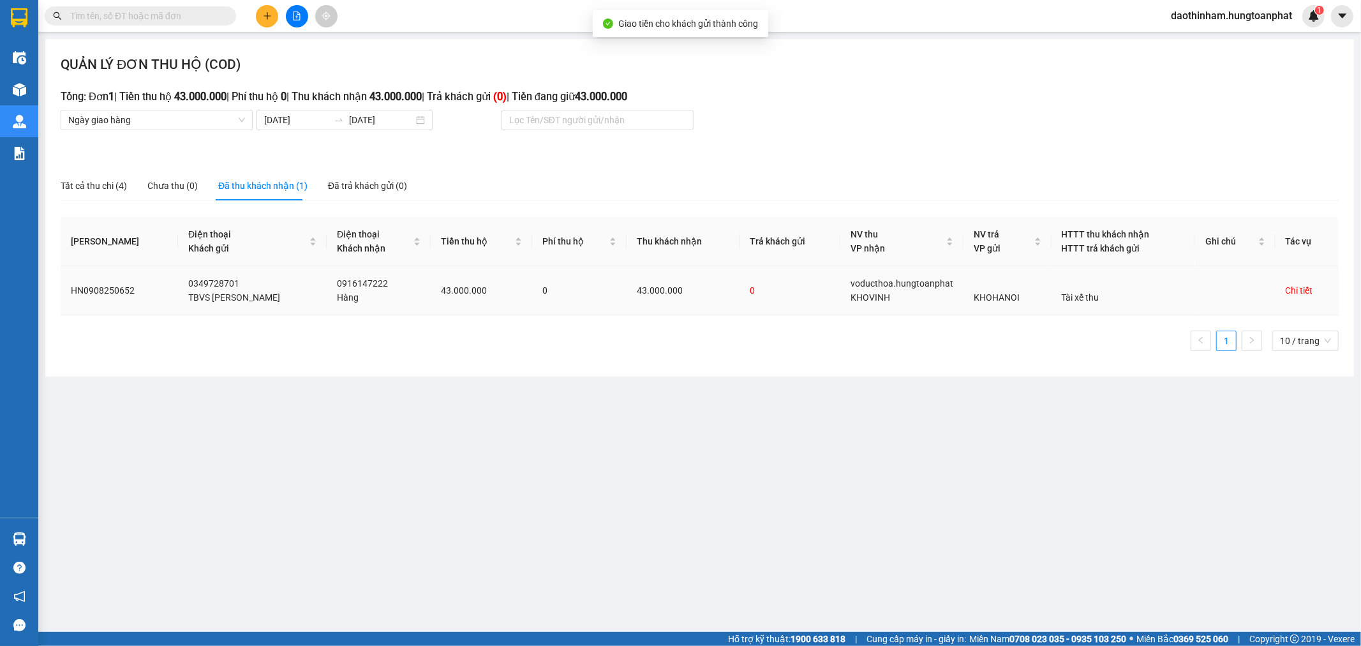
click at [1293, 286] on div "Chi tiết" at bounding box center [1299, 290] width 27 height 14
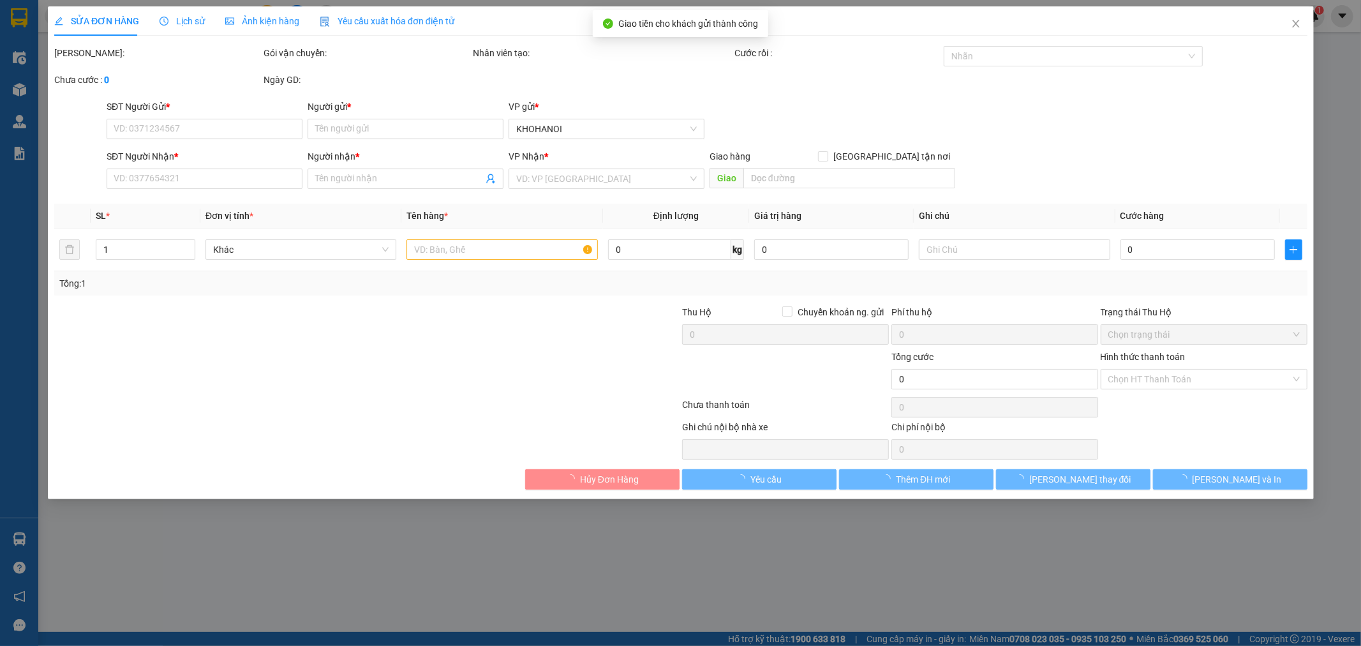
type input "0349728701"
type input "TBVS [PERSON_NAME]"
type input "0916147222"
type input "Hàng"
checkbox input "true"
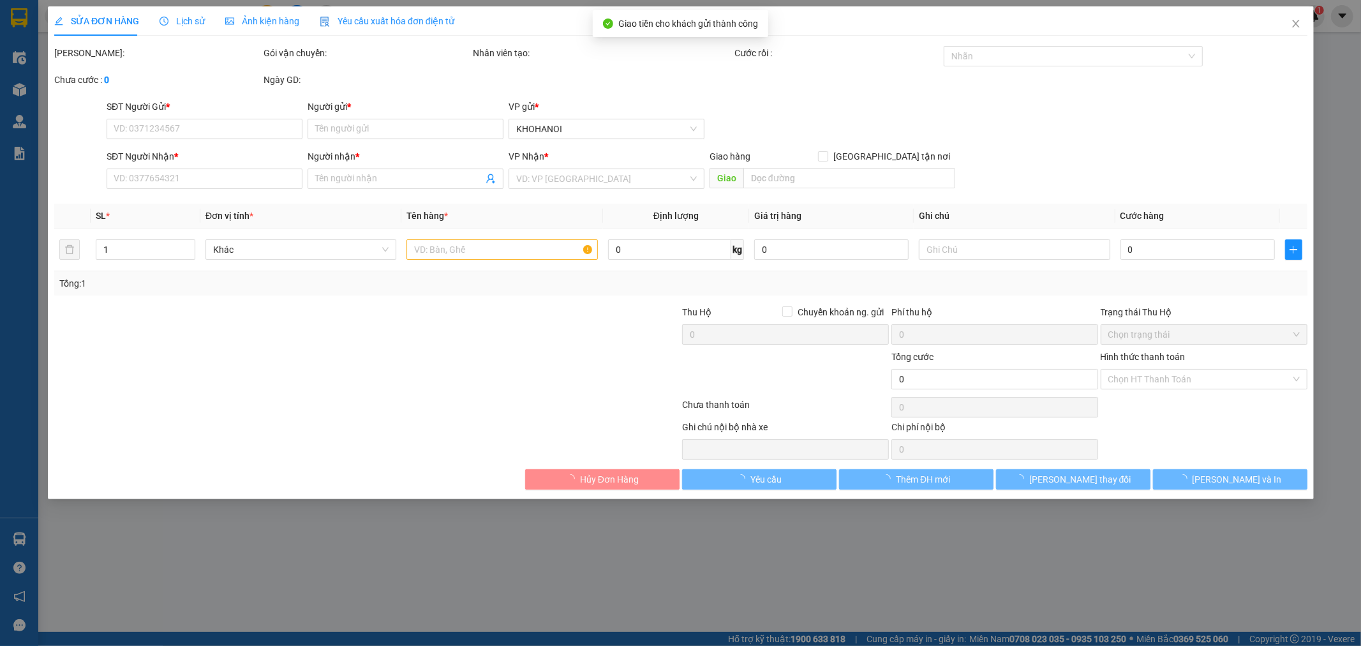
type input "Quán Bàu, Vinh"
checkbox input "true"
type input "43.000.000"
type input "3.000.000"
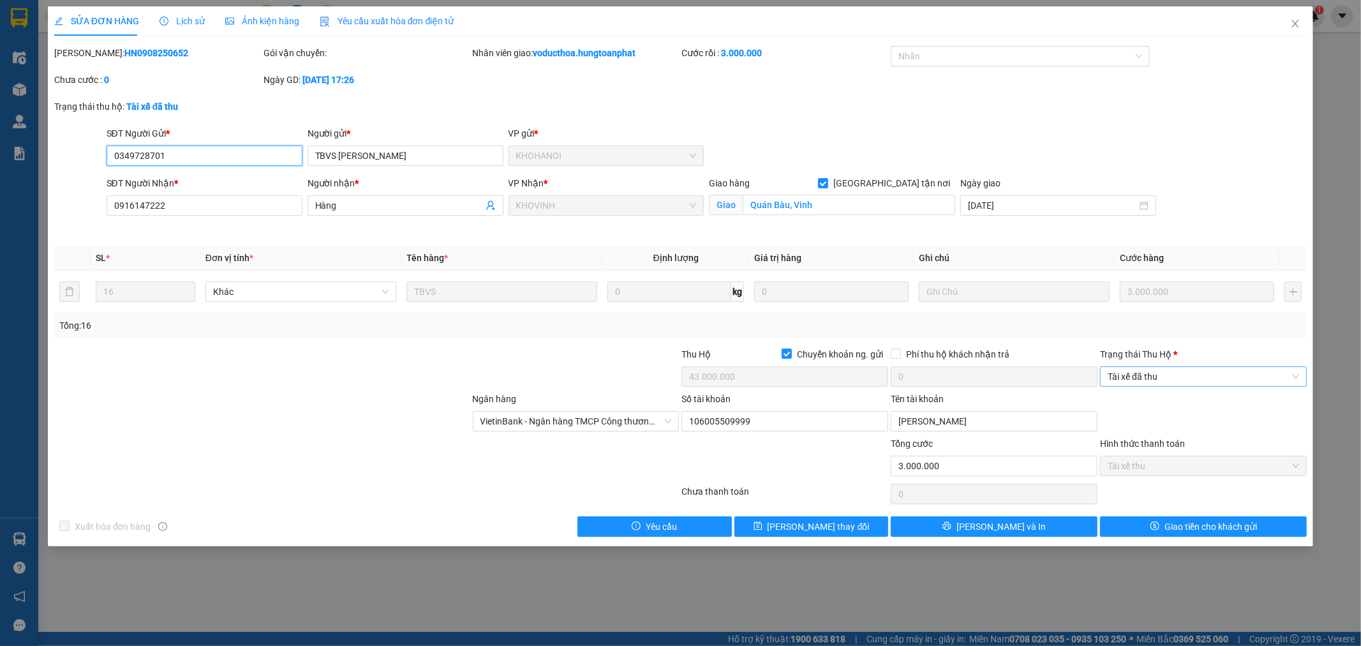
click at [1207, 373] on span "Tài xế đã thu" at bounding box center [1203, 376] width 191 height 19
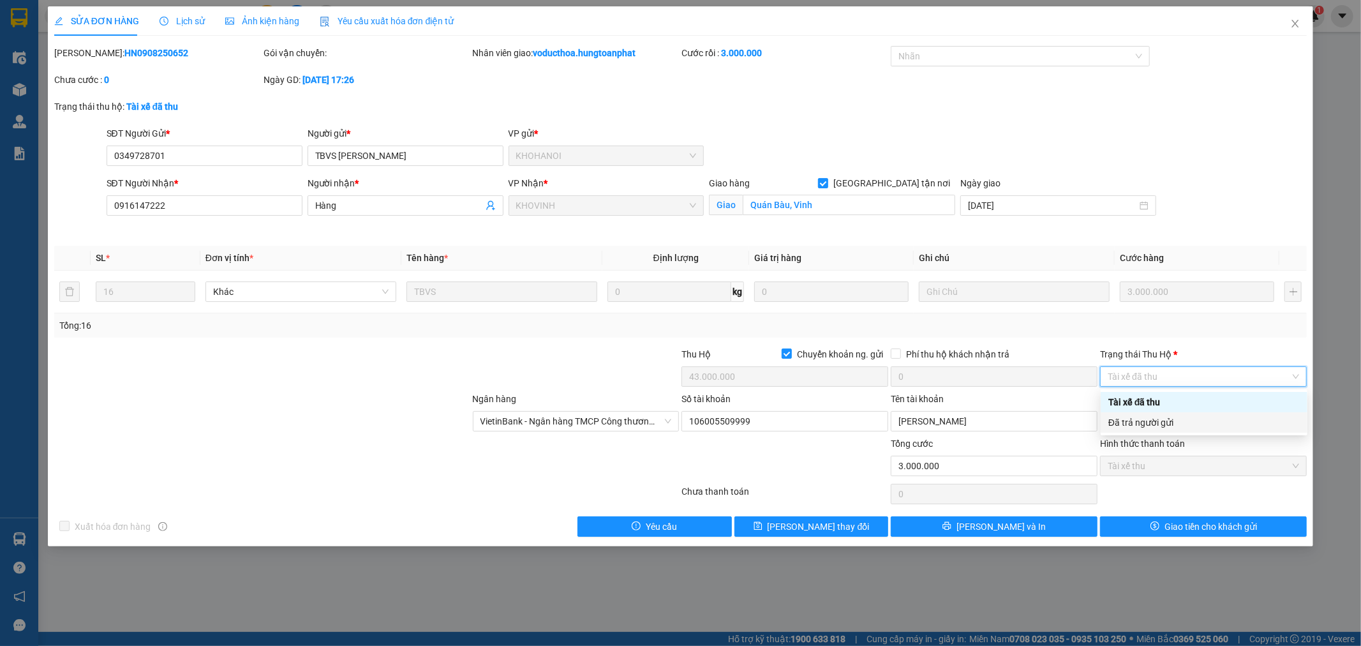
click at [1177, 422] on div "Đã trả người gửi" at bounding box center [1203, 422] width 191 height 14
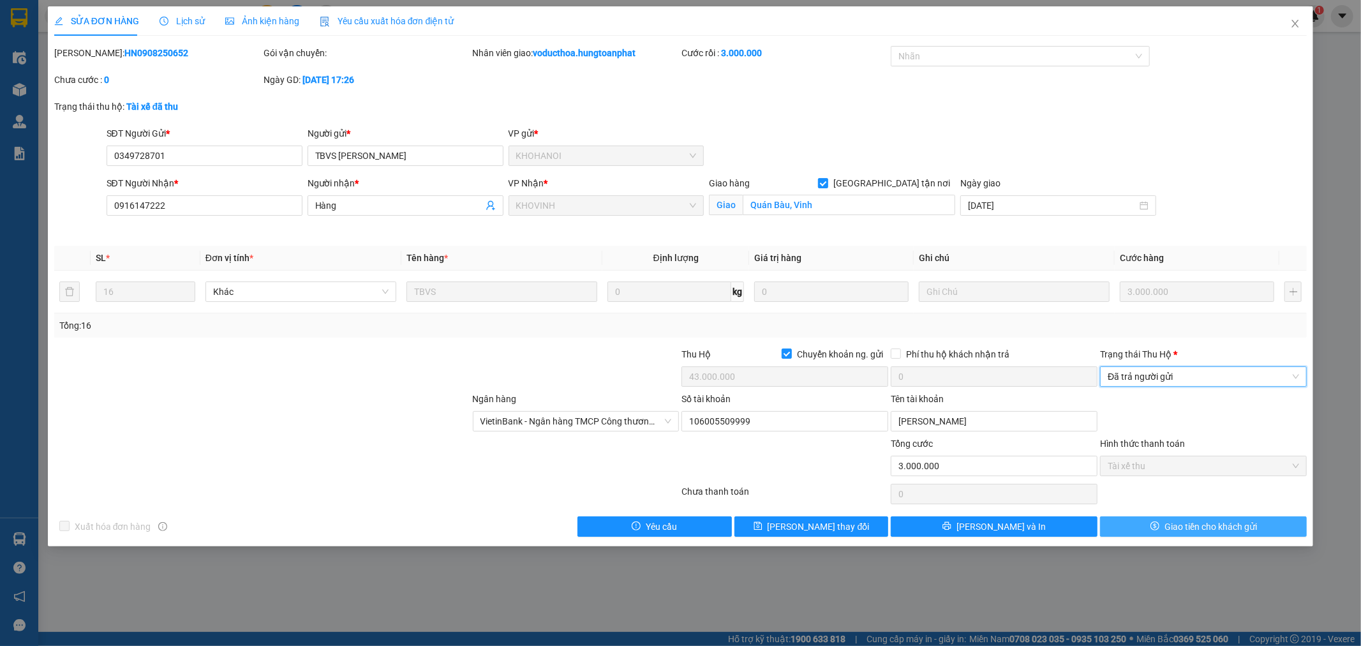
click at [1201, 521] on span "Giao tiền cho khách gửi" at bounding box center [1211, 526] width 93 height 14
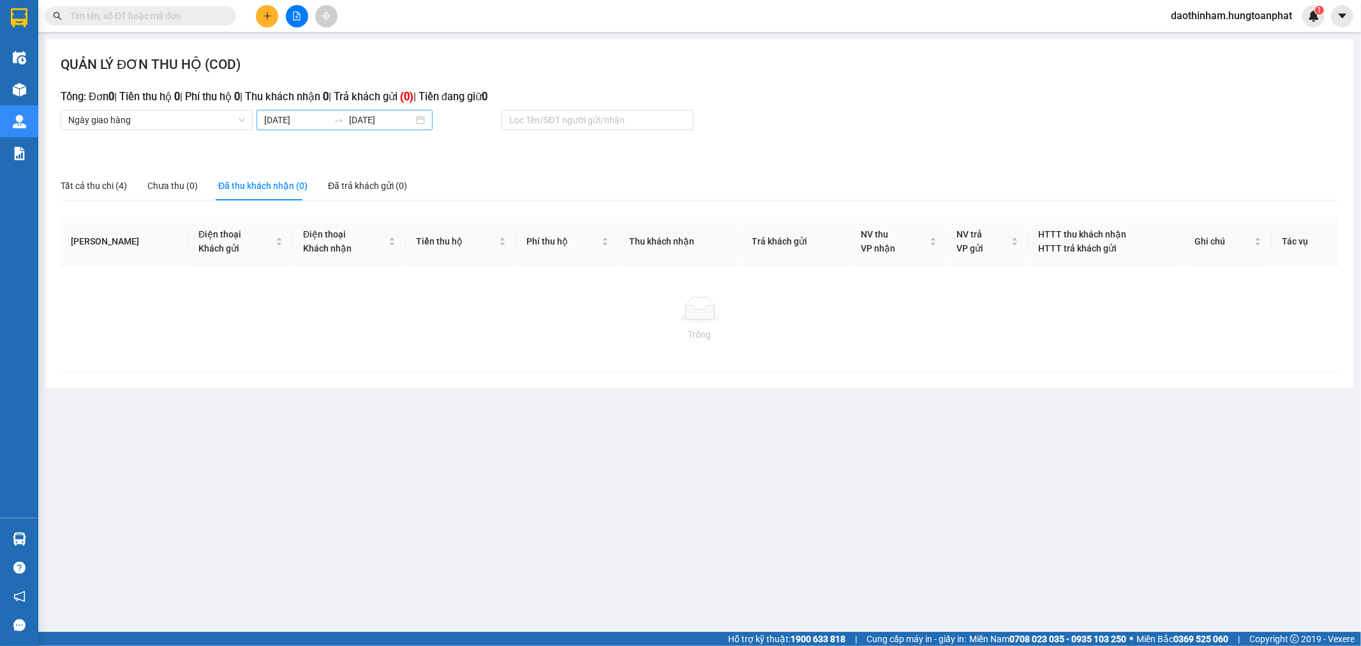
click at [284, 119] on input "[DATE]" at bounding box center [296, 120] width 64 height 14
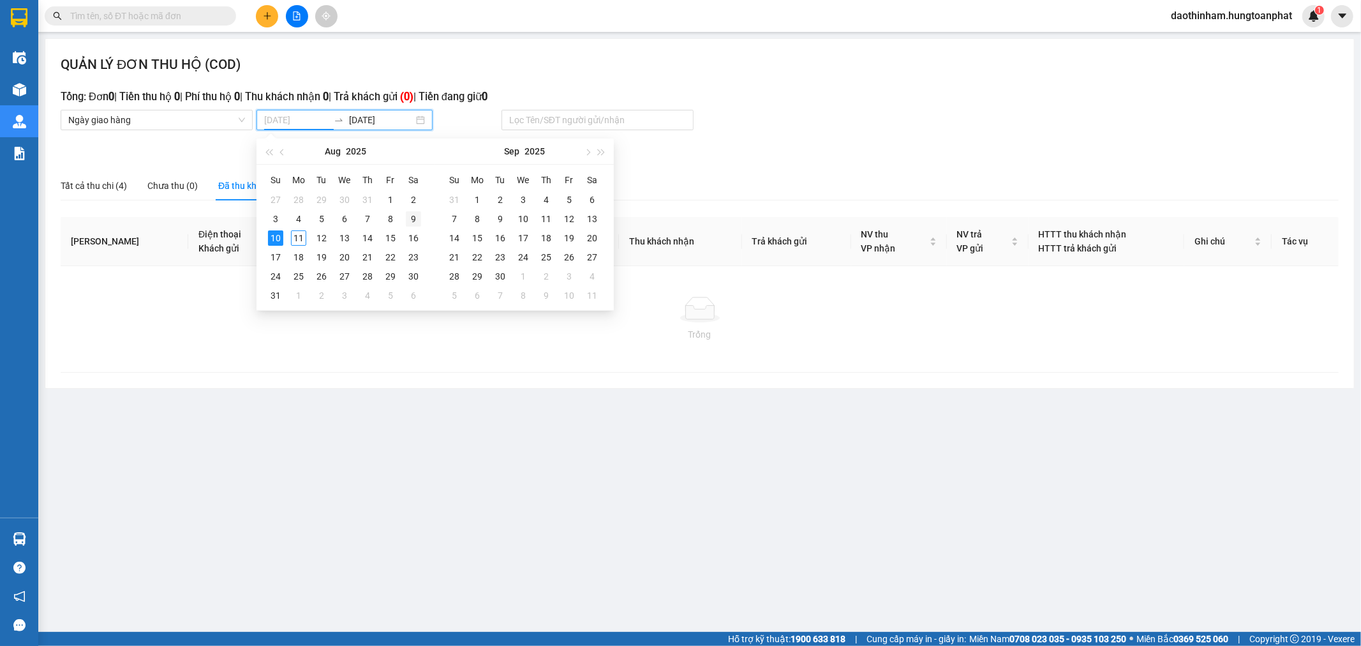
type input "[DATE]"
click at [408, 218] on div "9" at bounding box center [413, 218] width 15 height 15
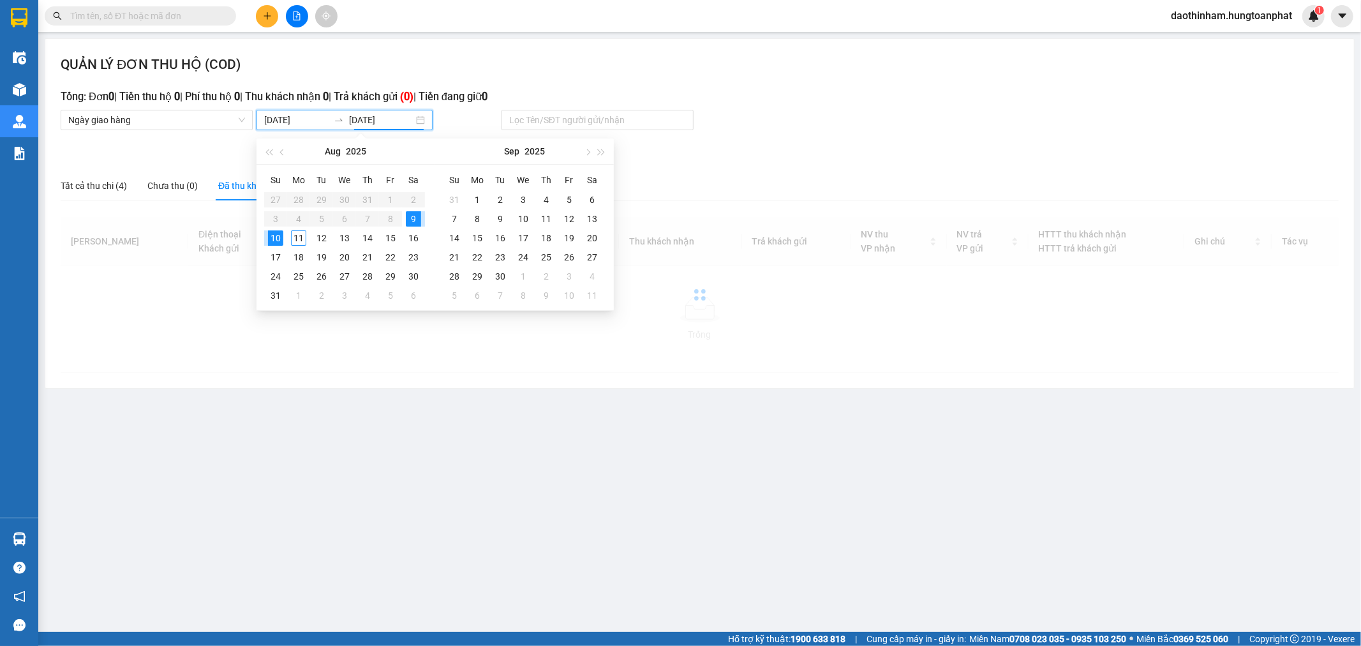
click at [406, 218] on div "9" at bounding box center [413, 218] width 15 height 15
type input "[DATE]"
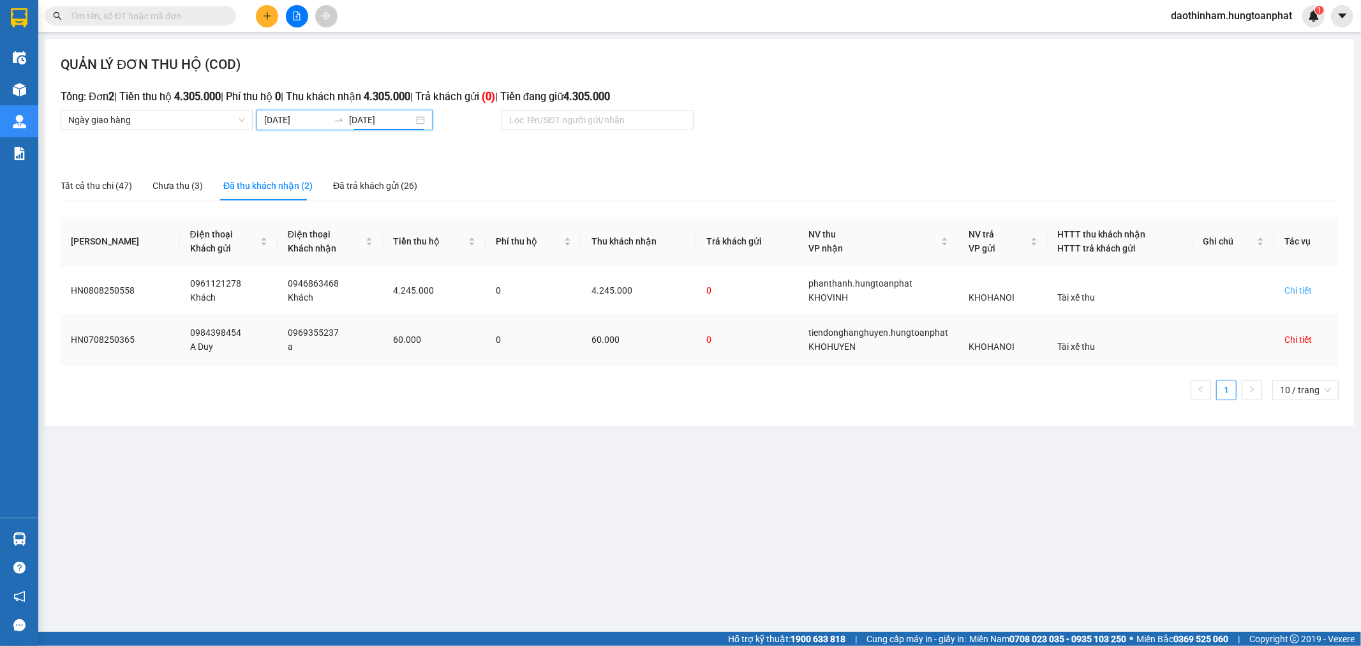
click at [1299, 346] on div "Chi tiết" at bounding box center [1298, 339] width 27 height 14
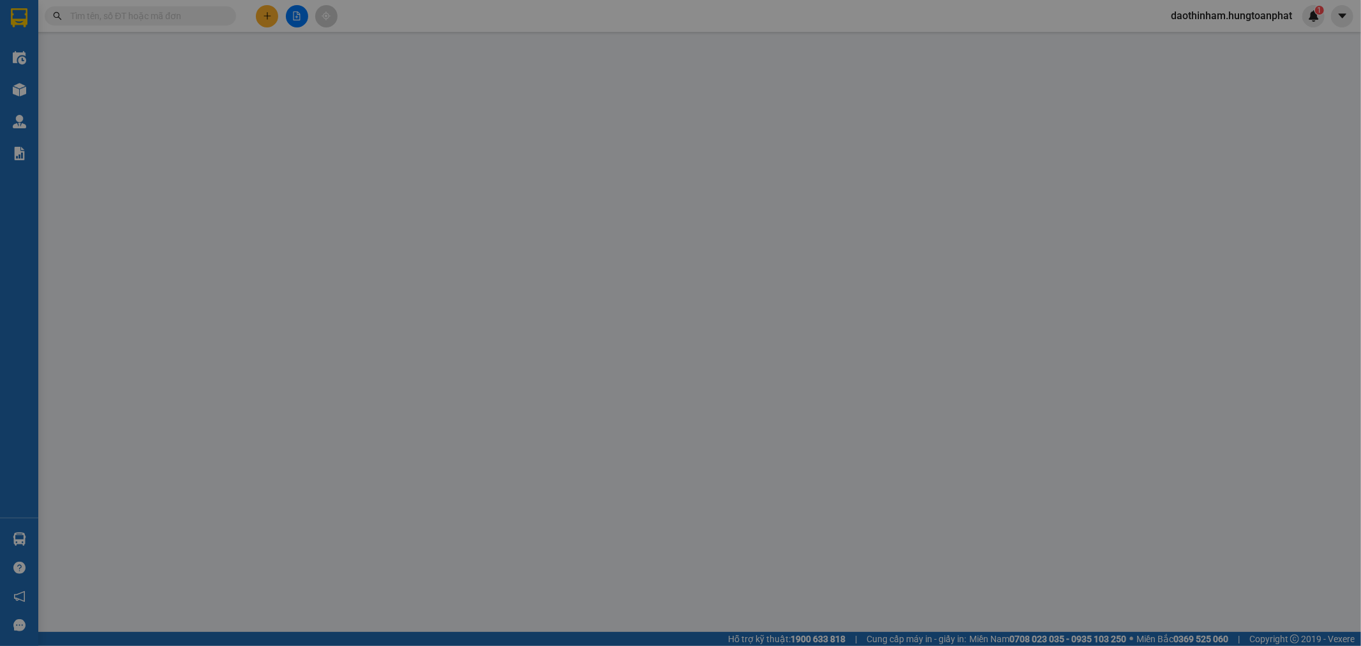
type input "0984398454"
type input "A Duy"
type input "0969355237"
type input "a"
checkbox input "true"
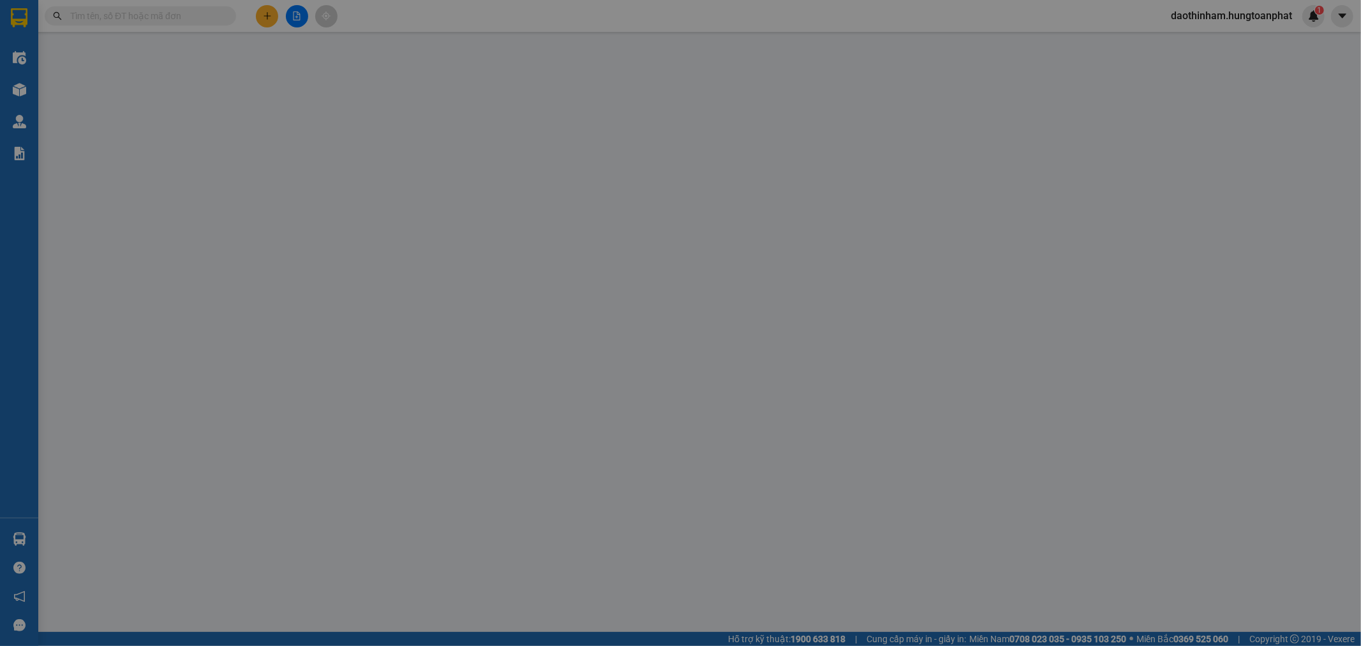
type input "Cầu Lồi, NA"
checkbox input "true"
type input "60.000"
type input "180.000"
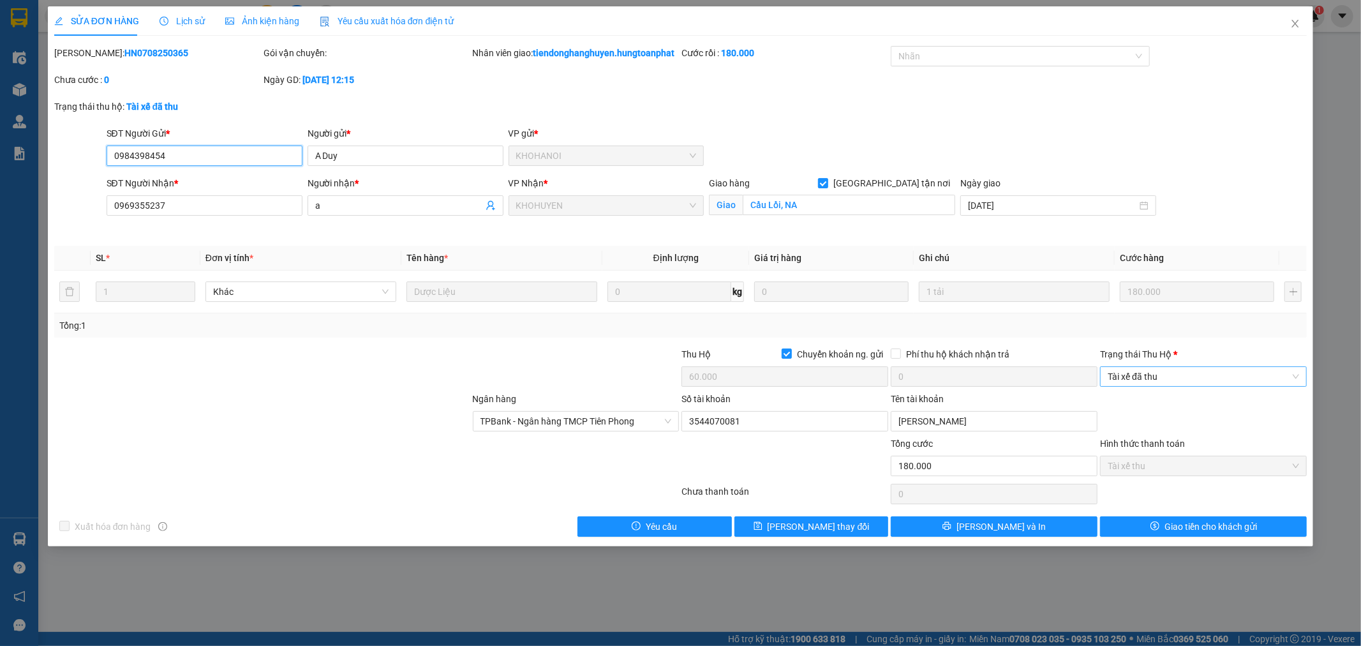
click at [1197, 386] on span "Tài xế đã thu" at bounding box center [1203, 376] width 191 height 19
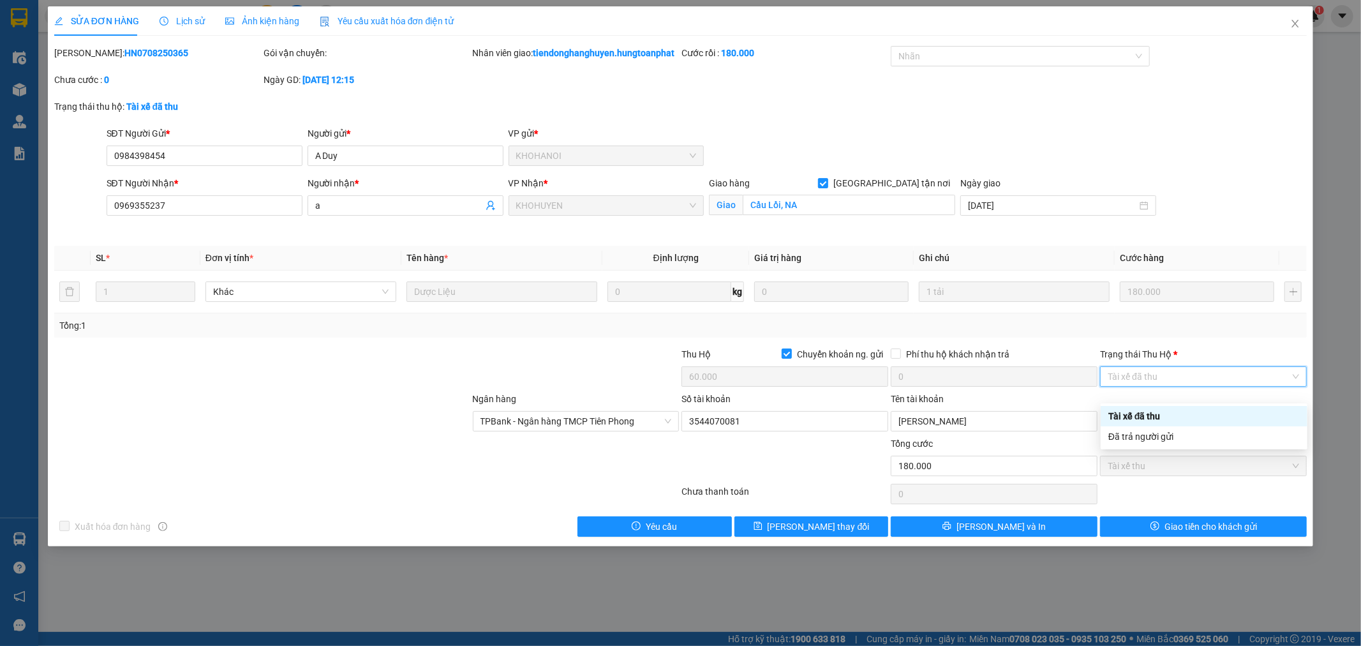
click at [1177, 434] on div "Đã trả người gửi" at bounding box center [1203, 436] width 191 height 14
click at [1242, 546] on div "SỬA ĐƠN HÀNG Lịch sử Ảnh kiện hàng Yêu cầu xuất hóa đơn điện tử Total Paid Fee …" at bounding box center [681, 276] width 1266 height 540
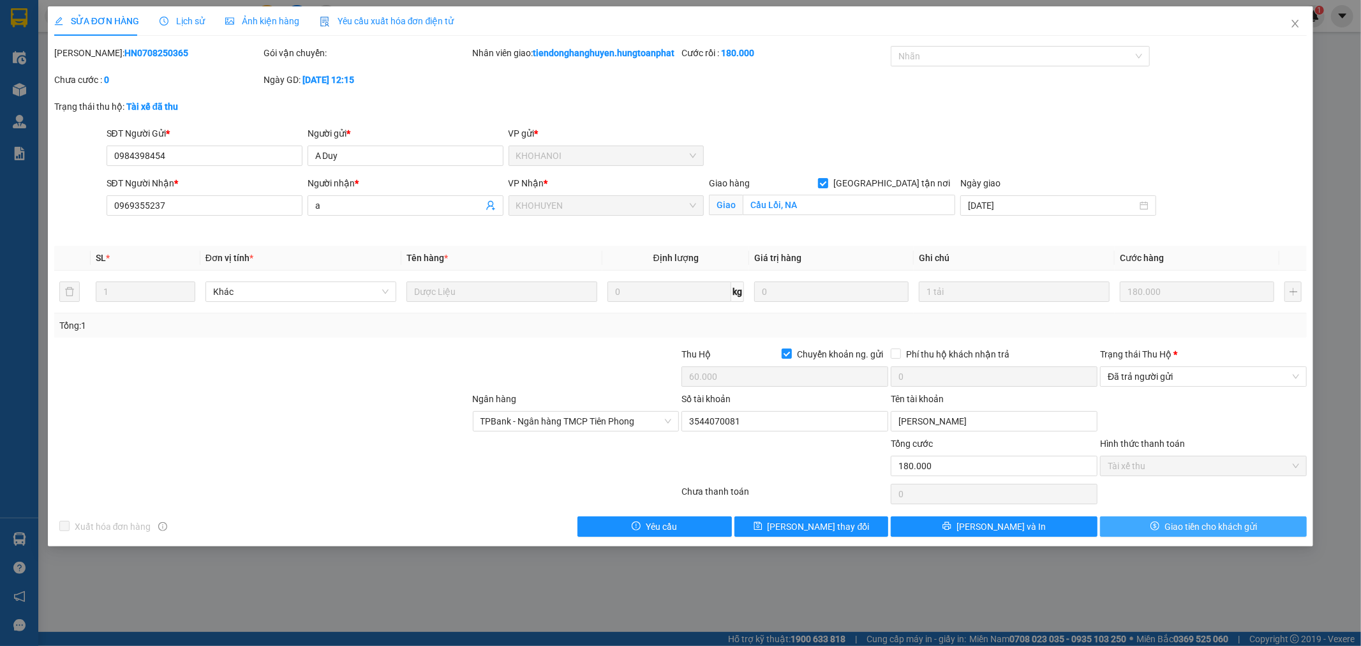
click at [1246, 533] on span "Giao tiền cho khách gửi" at bounding box center [1211, 526] width 93 height 14
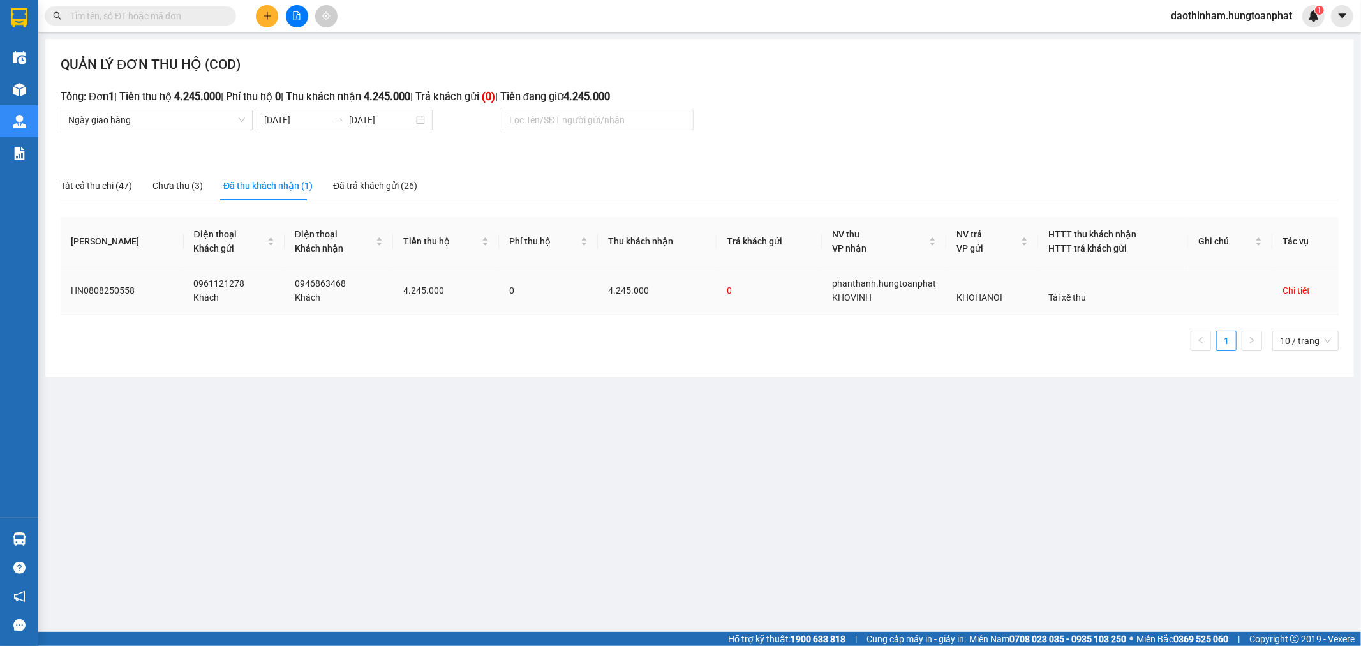
click at [1304, 294] on div "Chi tiết" at bounding box center [1296, 290] width 27 height 14
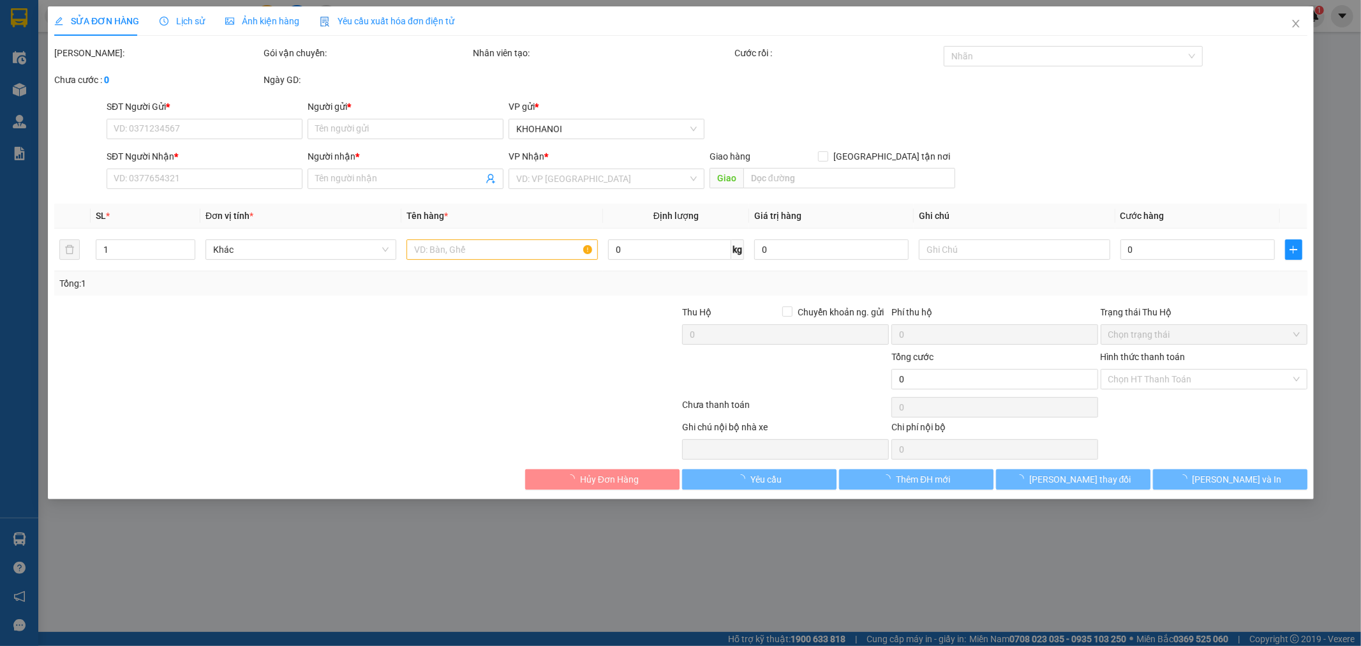
type input "0961121278"
type input "Khách"
type input "0946863468"
type input "Khách"
checkbox input "true"
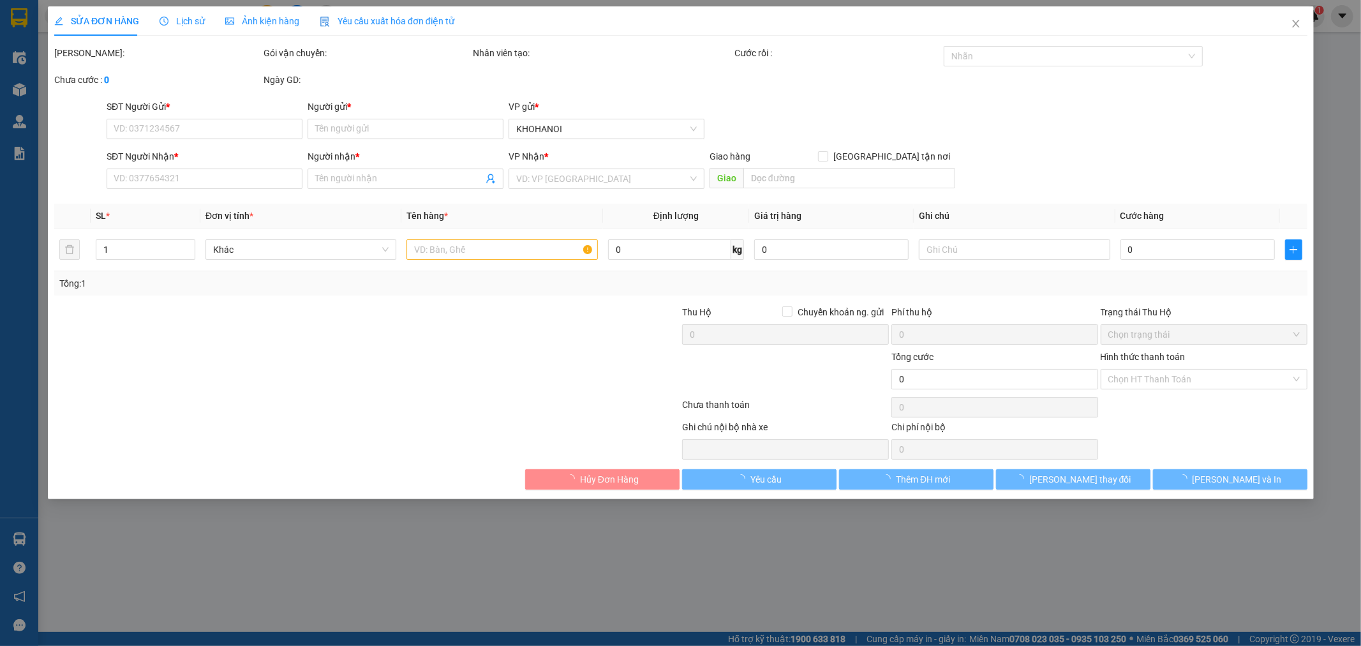
type input "Phượng Hoàng, Vinh"
checkbox input "true"
type input "4.245.000"
type input "70.000"
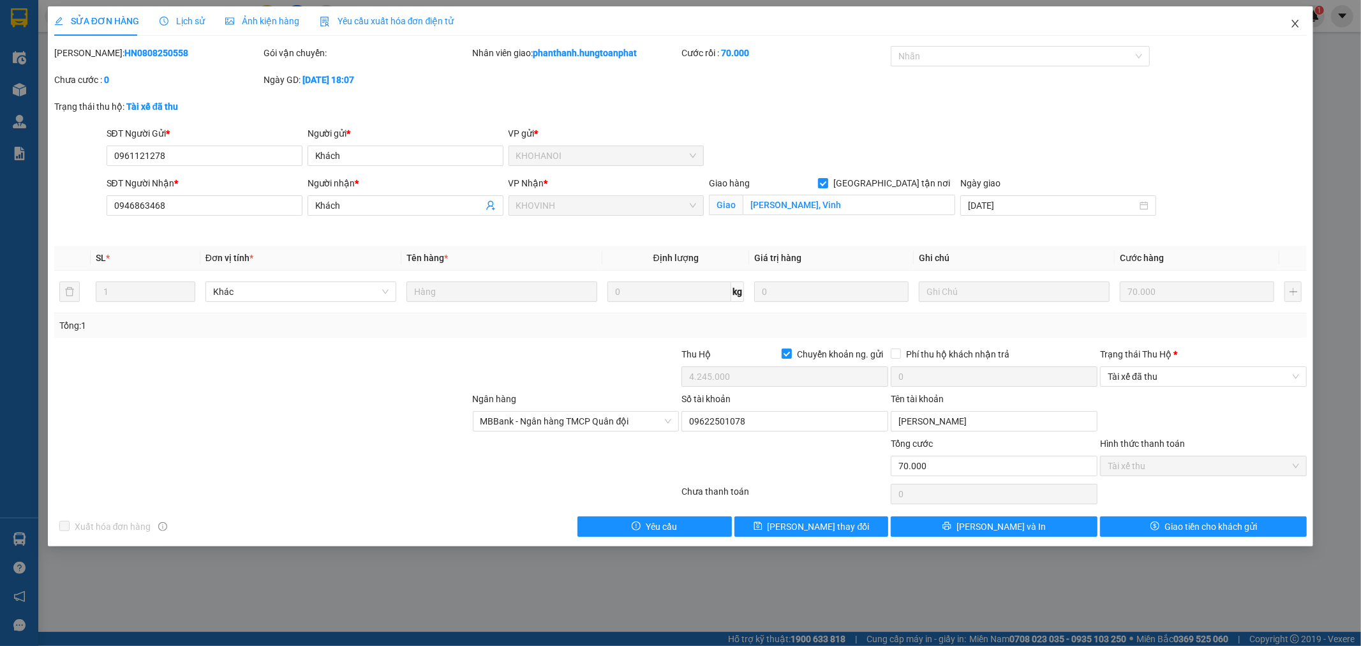
click at [1301, 15] on span "Close" at bounding box center [1296, 24] width 36 height 36
